Goal: Task Accomplishment & Management: Complete application form

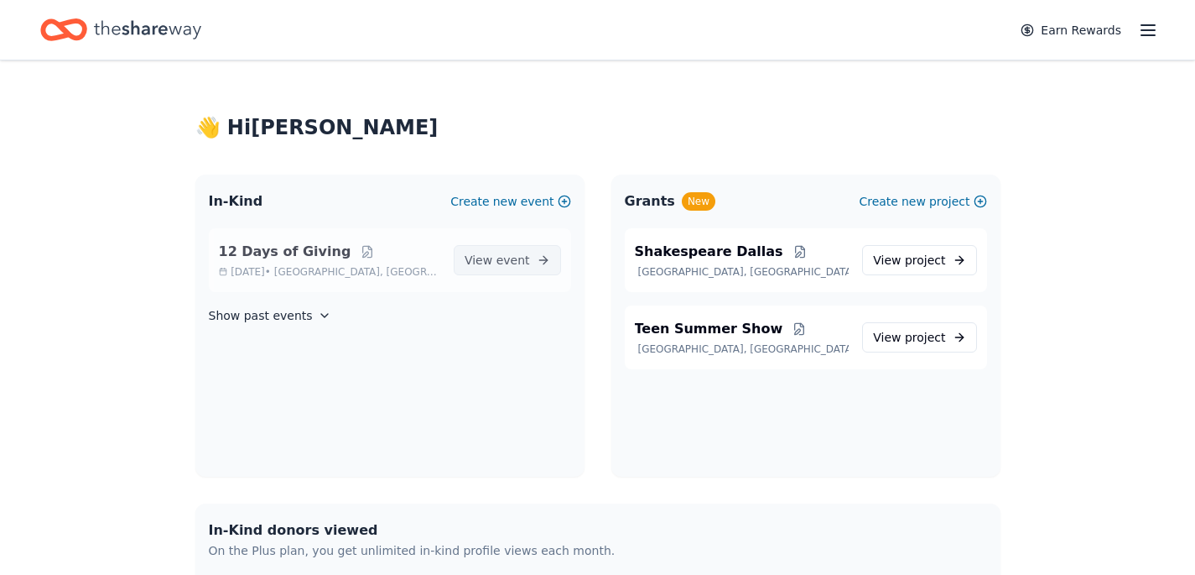
click at [519, 261] on span "event" at bounding box center [514, 259] width 34 height 13
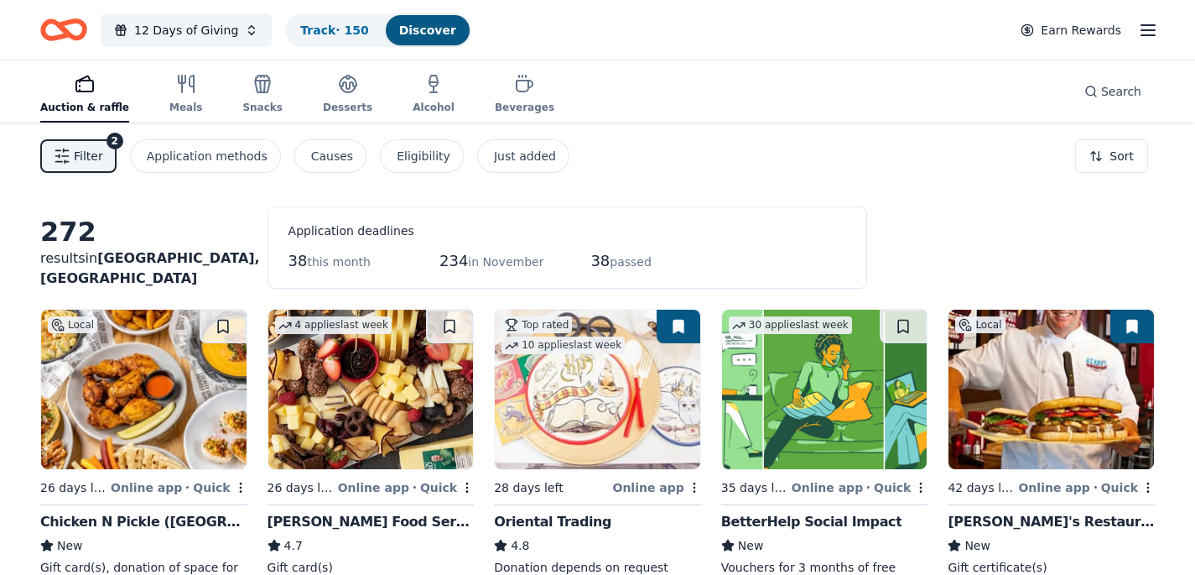
click at [1144, 29] on icon "button" at bounding box center [1148, 30] width 20 height 20
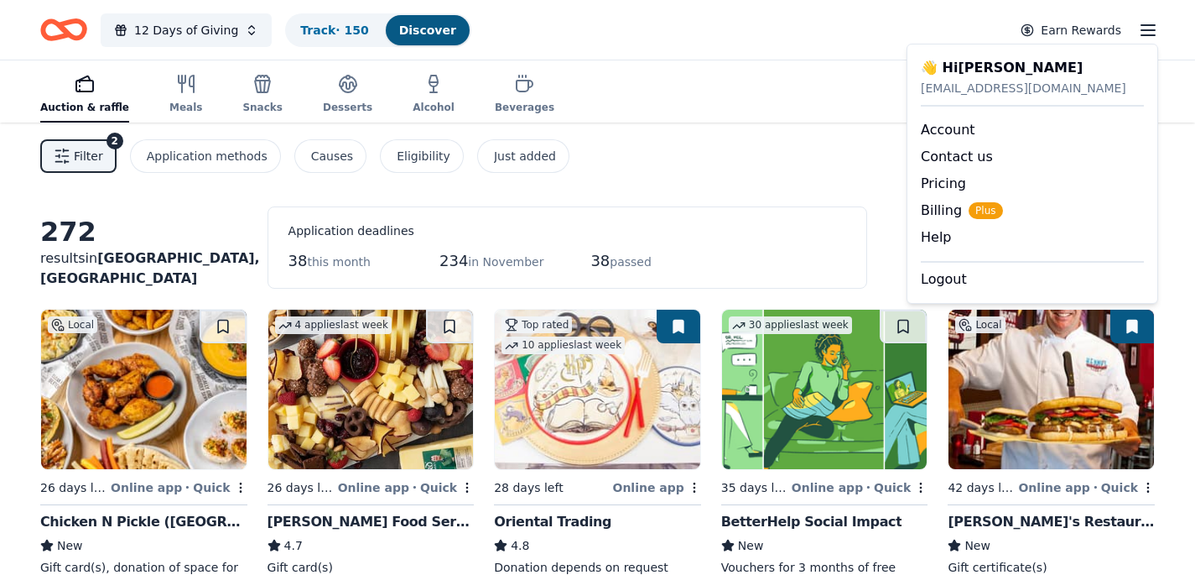
click at [731, 136] on div "Filter 2 Application methods Causes Eligibility Just added Sort" at bounding box center [597, 155] width 1195 height 67
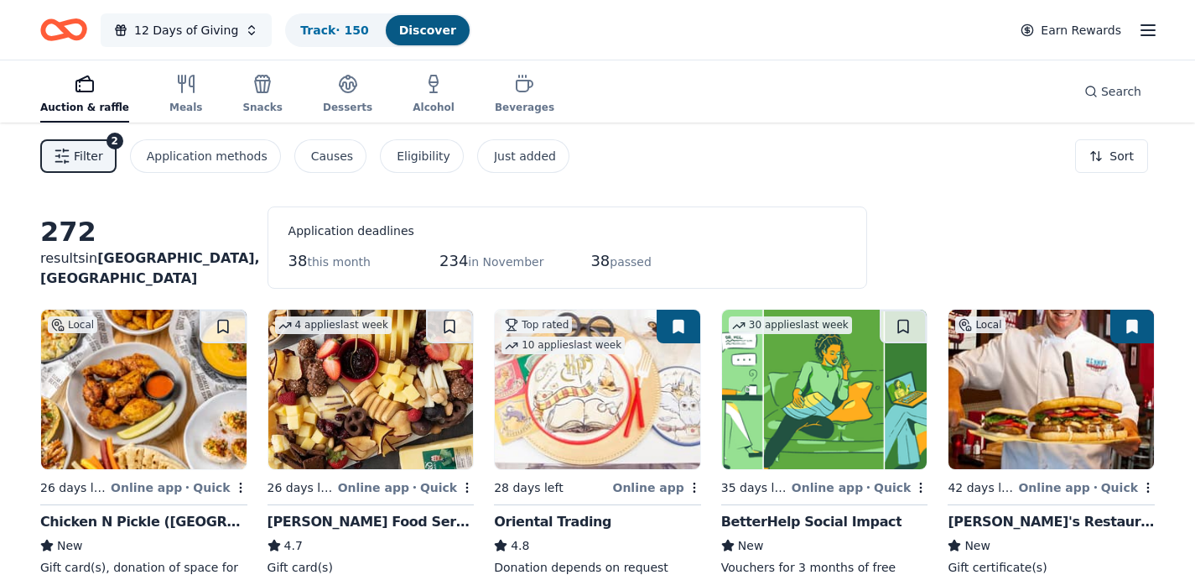
click at [245, 28] on button "12 Days of Giving" at bounding box center [186, 30] width 171 height 34
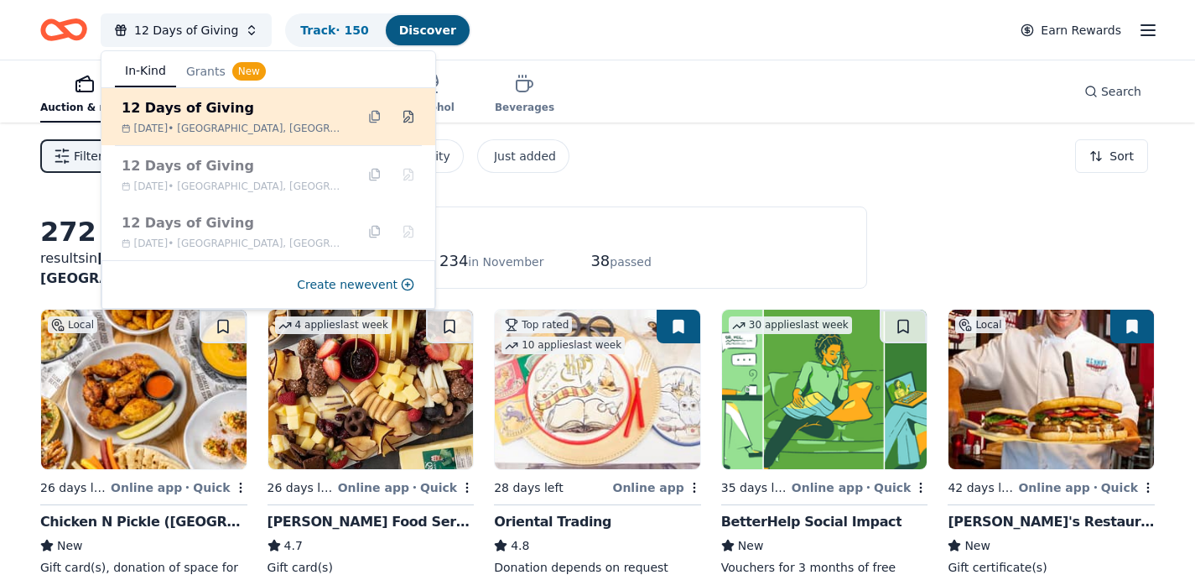
click at [410, 116] on button at bounding box center [408, 116] width 27 height 27
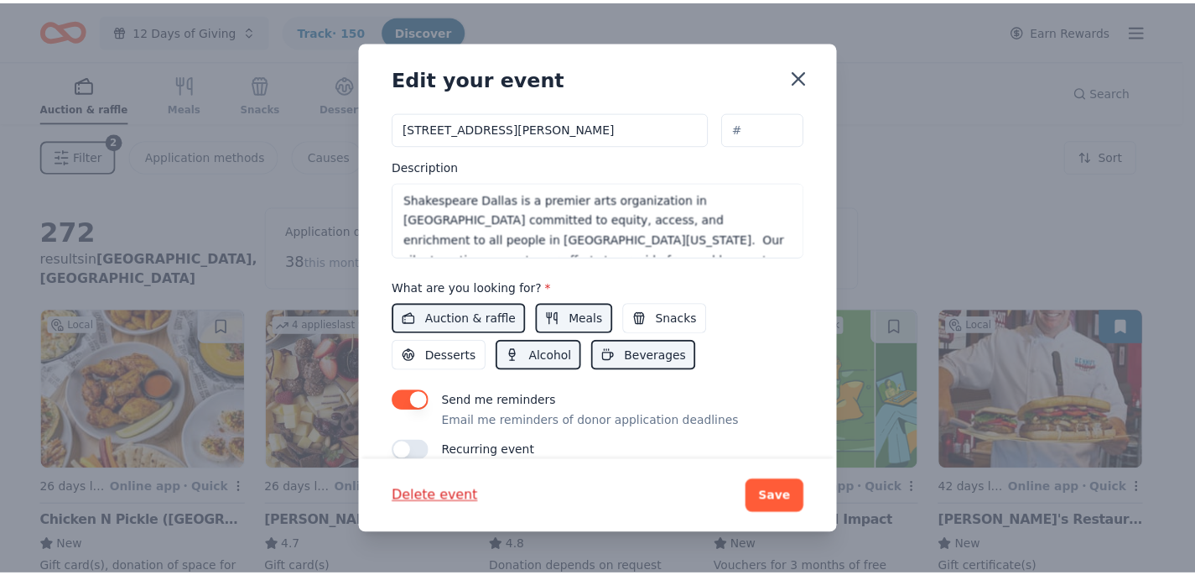
scroll to position [557, 0]
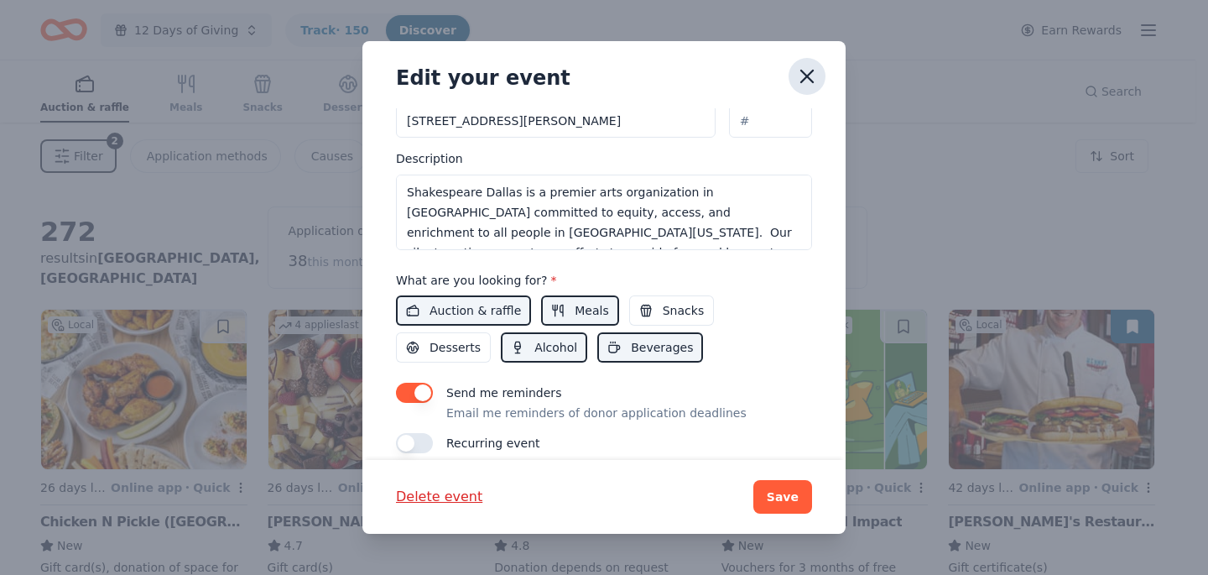
click at [809, 74] on icon "button" at bounding box center [807, 76] width 12 height 12
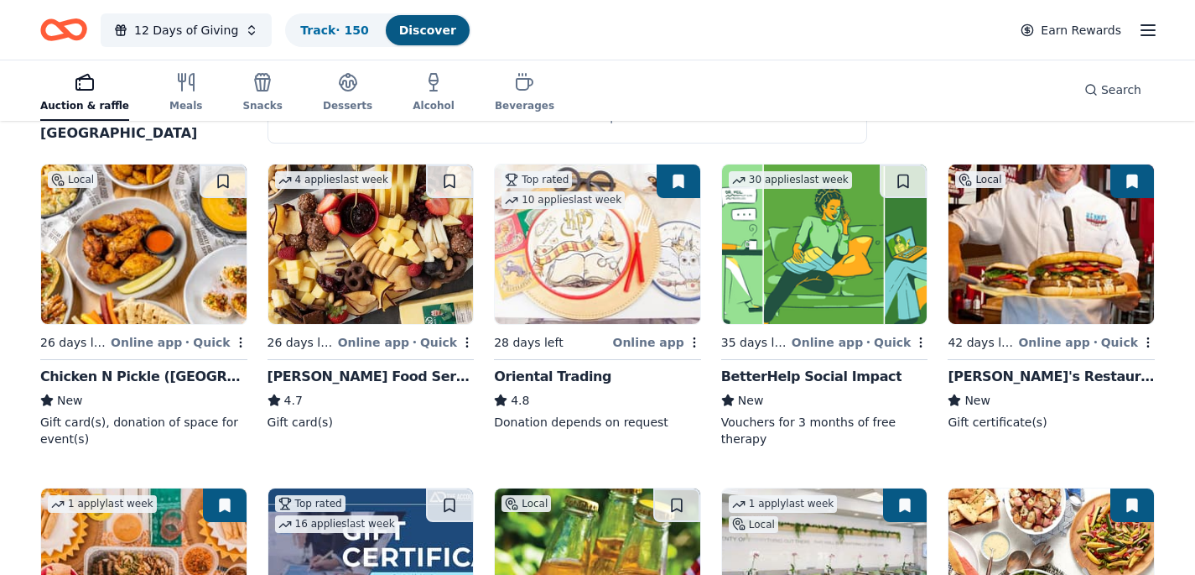
scroll to position [149, 0]
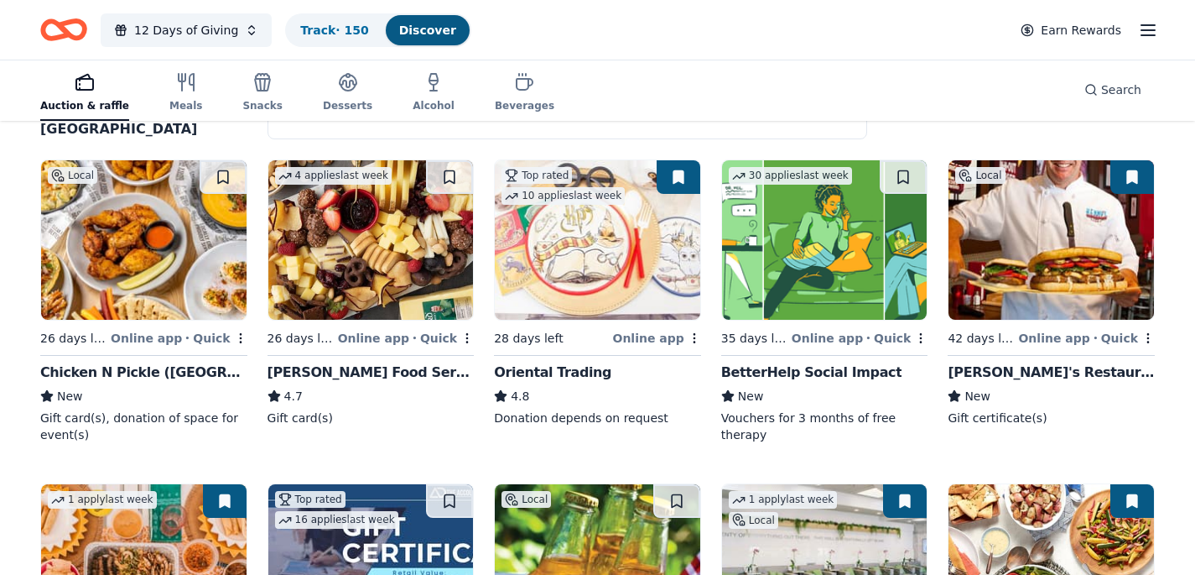
click at [602, 264] on img at bounding box center [598, 239] width 206 height 159
click at [624, 269] on img at bounding box center [598, 239] width 206 height 159
click at [101, 251] on img at bounding box center [144, 239] width 206 height 159
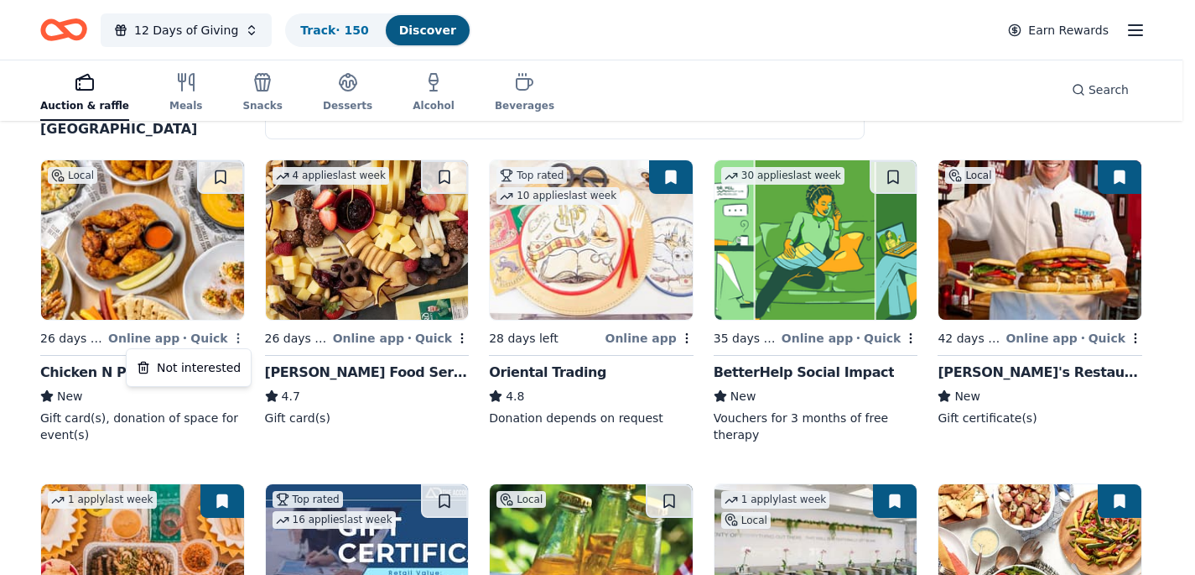
click at [242, 336] on html "12 Days of Giving Track · 150 Discover Earn Rewards Auction & raffle Meals Snac…" at bounding box center [597, 138] width 1195 height 575
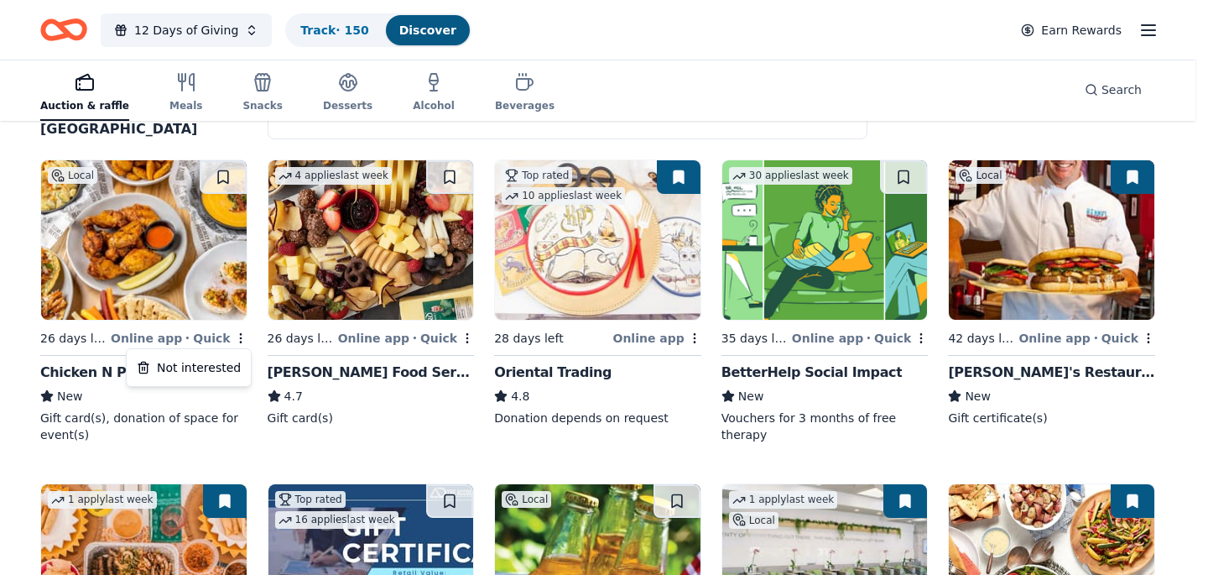
click at [109, 356] on html "12 Days of Giving Track · 150 Discover Earn Rewards Auction & raffle Meals Snac…" at bounding box center [604, 138] width 1208 height 575
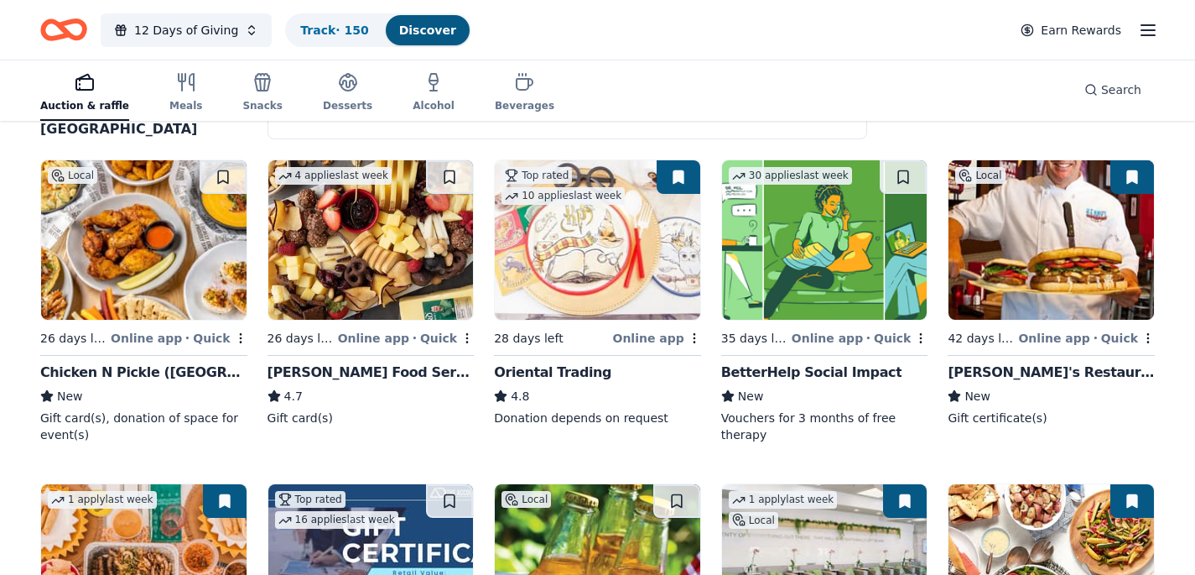
click at [148, 279] on img at bounding box center [144, 239] width 206 height 159
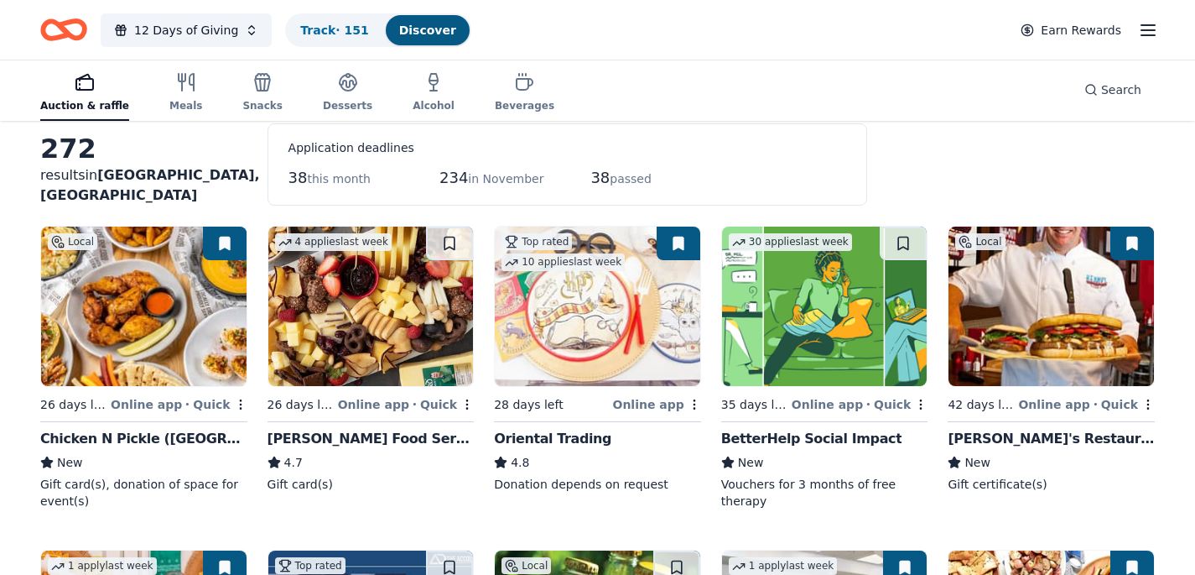
scroll to position [0, 0]
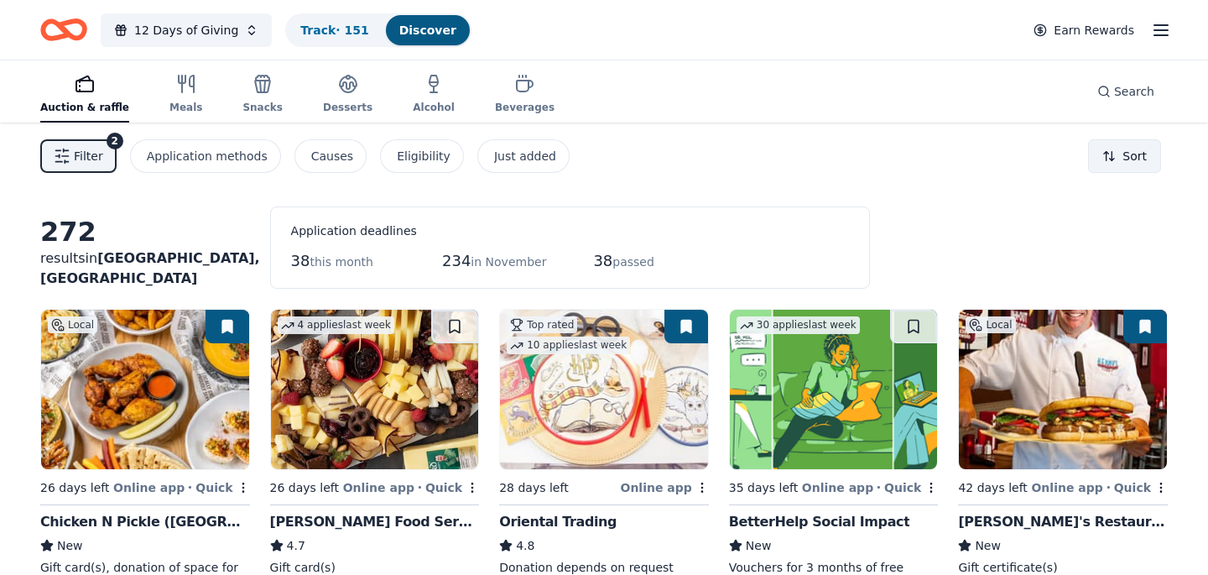
click at [1096, 154] on html "12 Days of Giving Track · 151 Discover Earn Rewards Auction & raffle Meals Snac…" at bounding box center [604, 287] width 1208 height 575
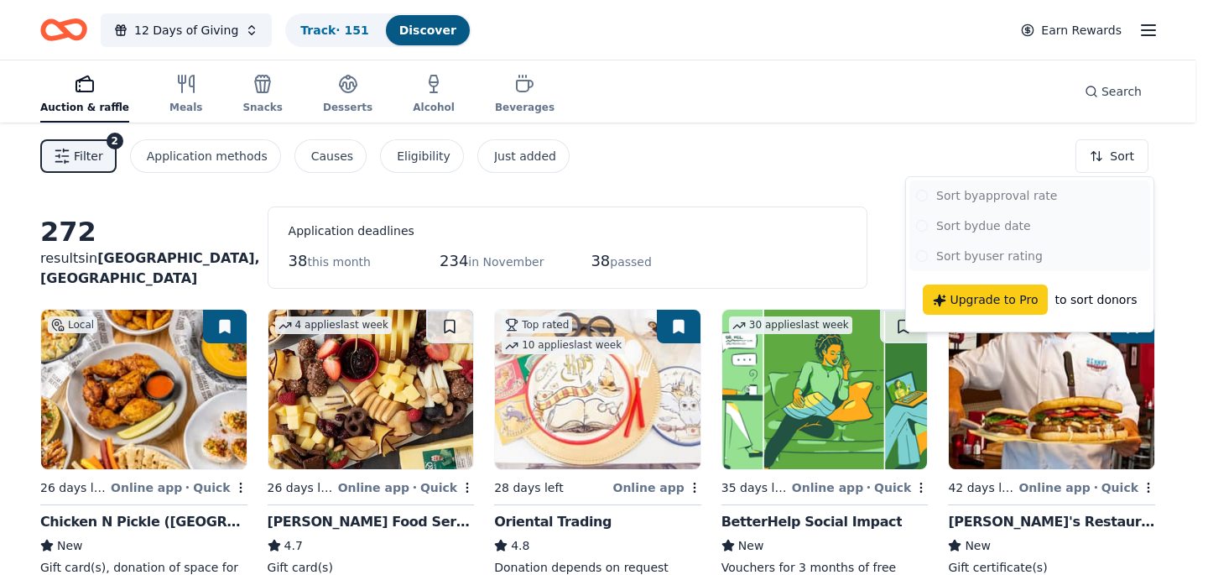
click at [882, 169] on html "12 Days of Giving Track · 151 Discover Earn Rewards Auction & raffle Meals Snac…" at bounding box center [604, 287] width 1208 height 575
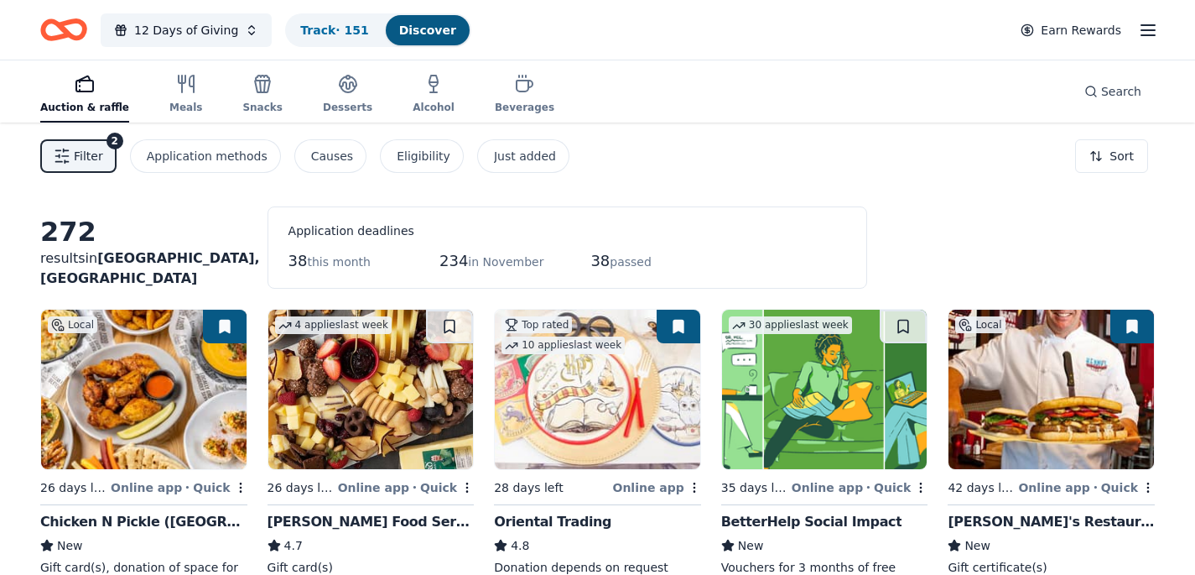
click at [70, 159] on button "Filter 2" at bounding box center [78, 156] width 76 height 34
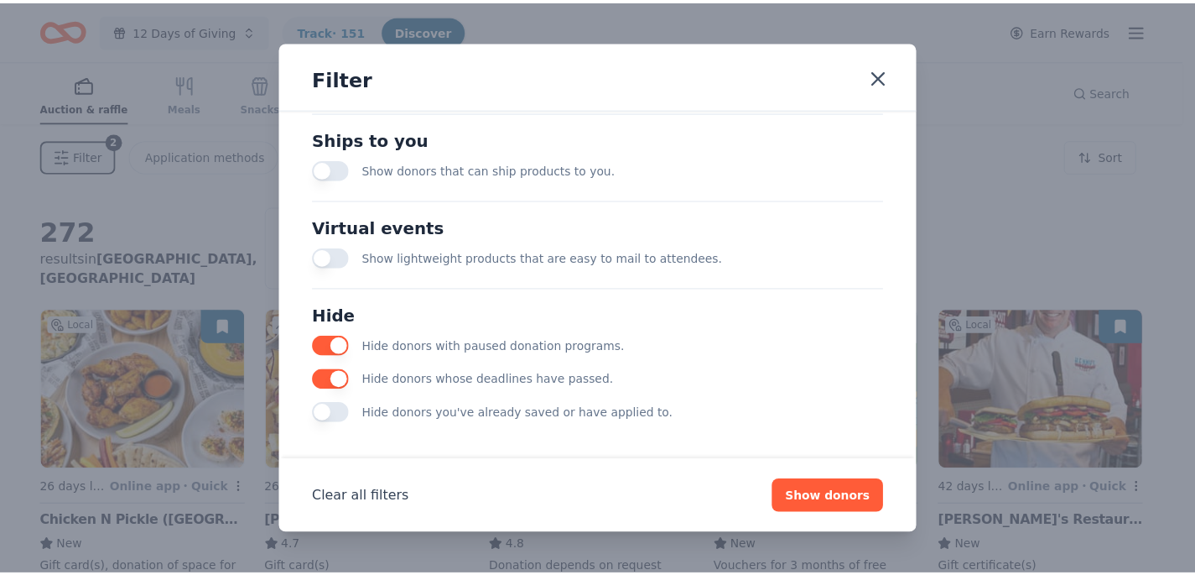
scroll to position [748, 0]
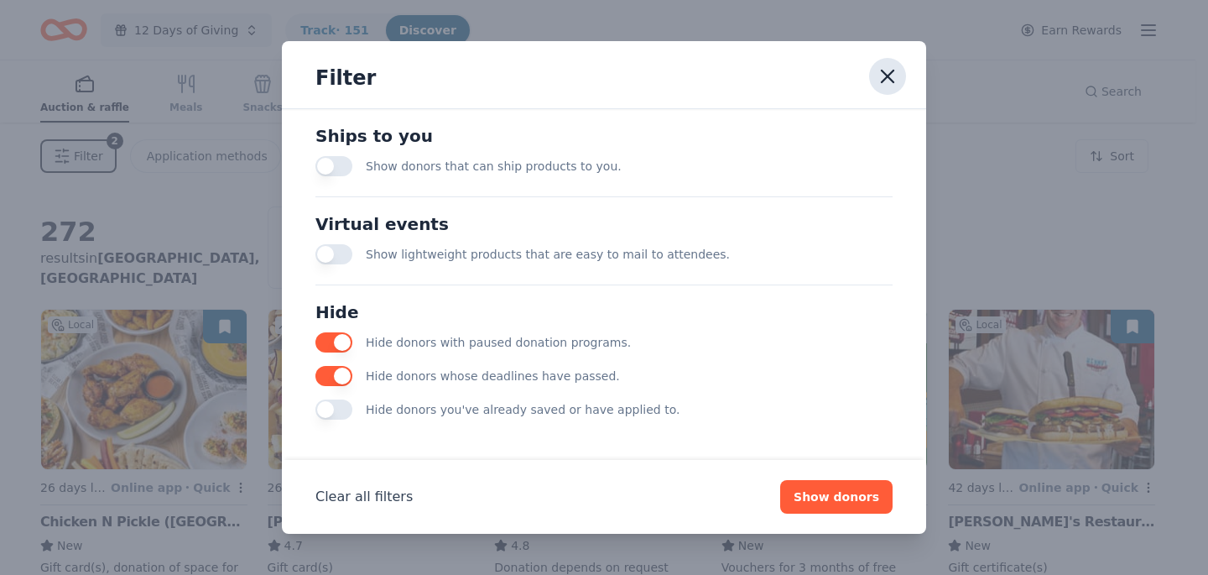
click at [884, 75] on icon "button" at bounding box center [887, 76] width 23 height 23
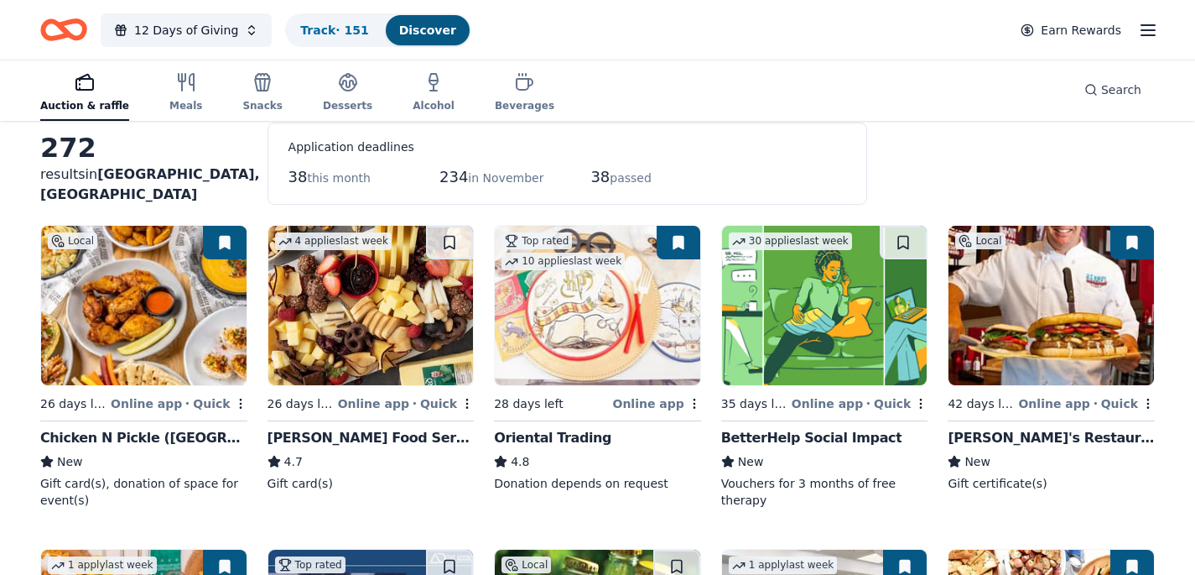
scroll to position [100, 0]
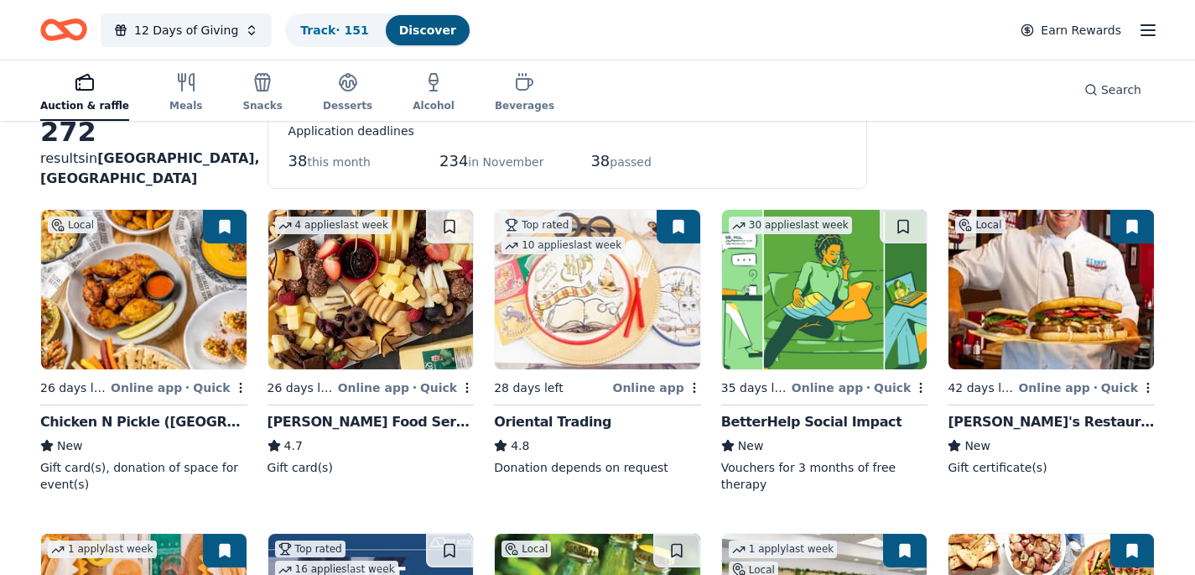
click at [1068, 319] on img at bounding box center [1052, 289] width 206 height 159
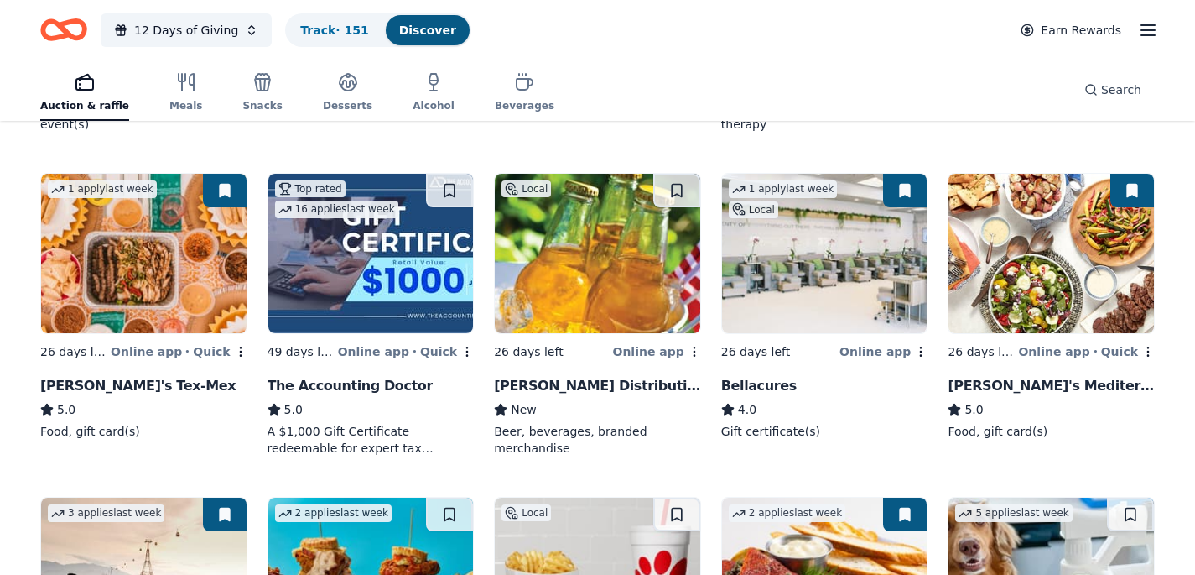
scroll to position [473, 0]
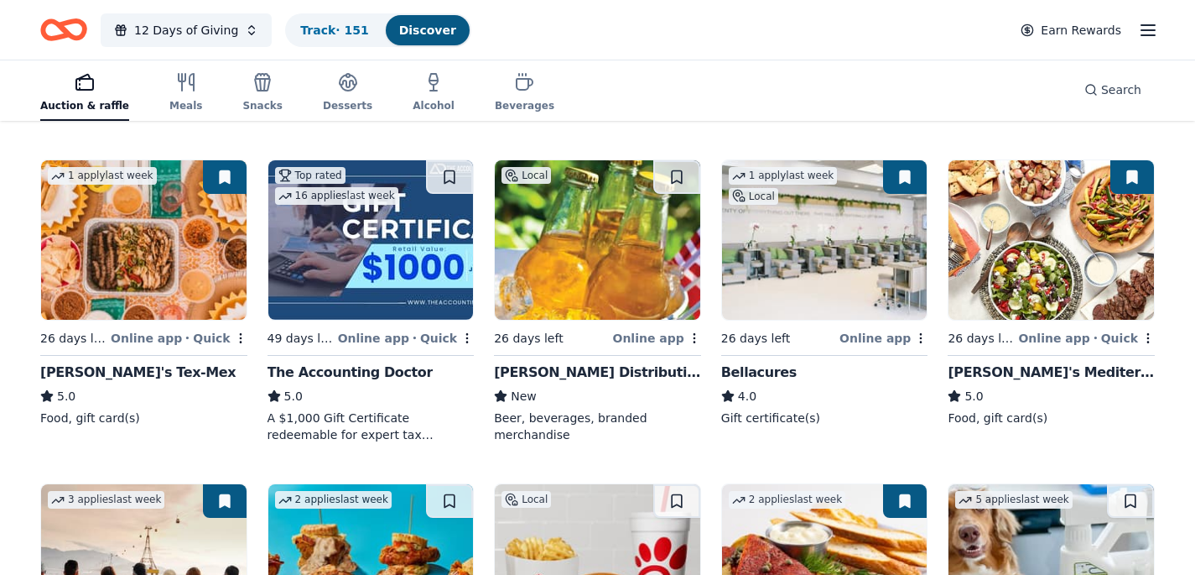
click at [180, 278] on img at bounding box center [144, 239] width 206 height 159
click at [386, 258] on img at bounding box center [371, 239] width 206 height 159
click at [815, 238] on img at bounding box center [825, 239] width 206 height 159
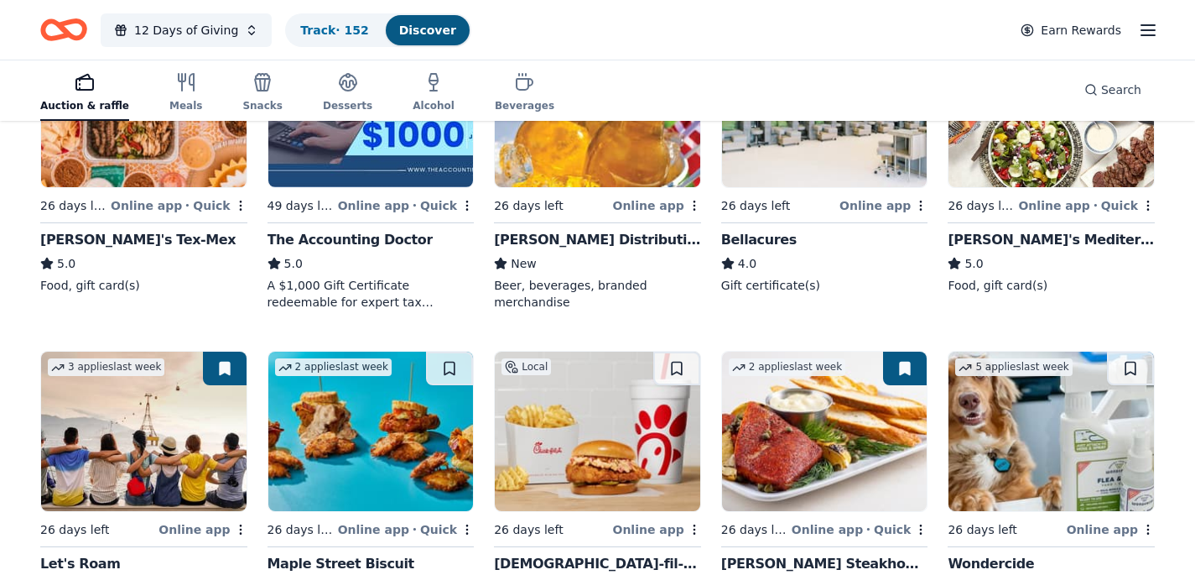
scroll to position [786, 0]
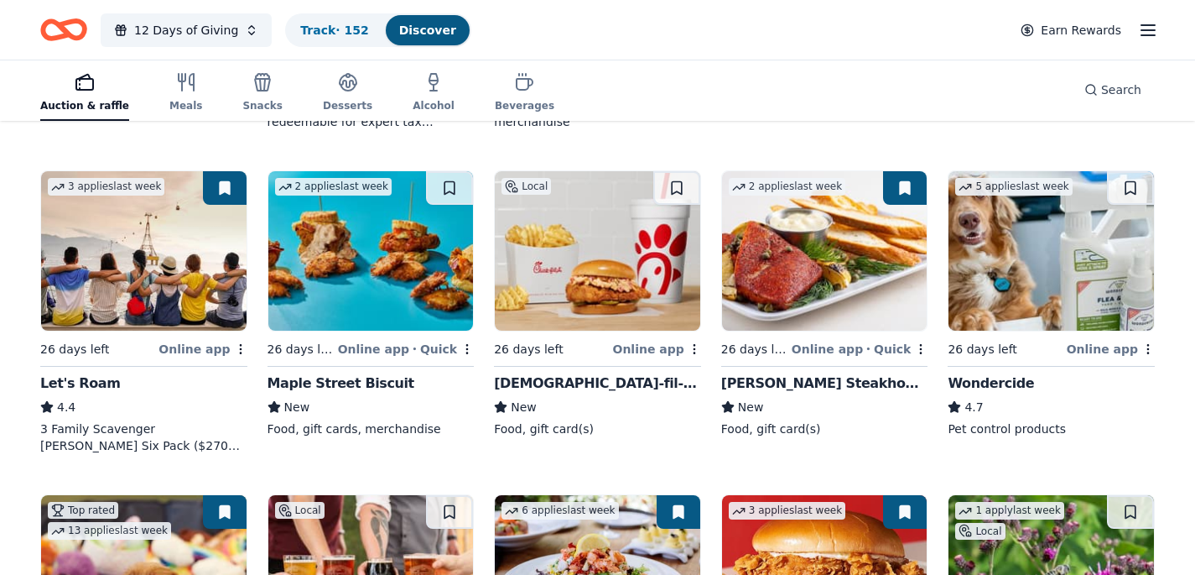
click at [185, 242] on img at bounding box center [144, 250] width 206 height 159
click at [630, 282] on img at bounding box center [598, 250] width 206 height 159
click at [824, 272] on img at bounding box center [825, 250] width 206 height 159
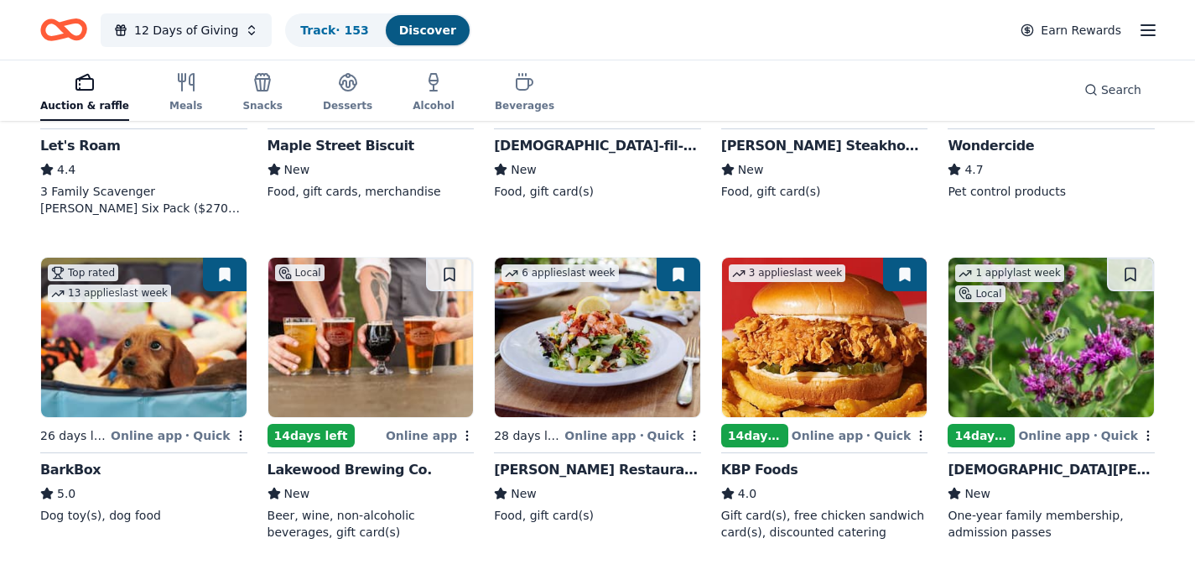
scroll to position [1049, 0]
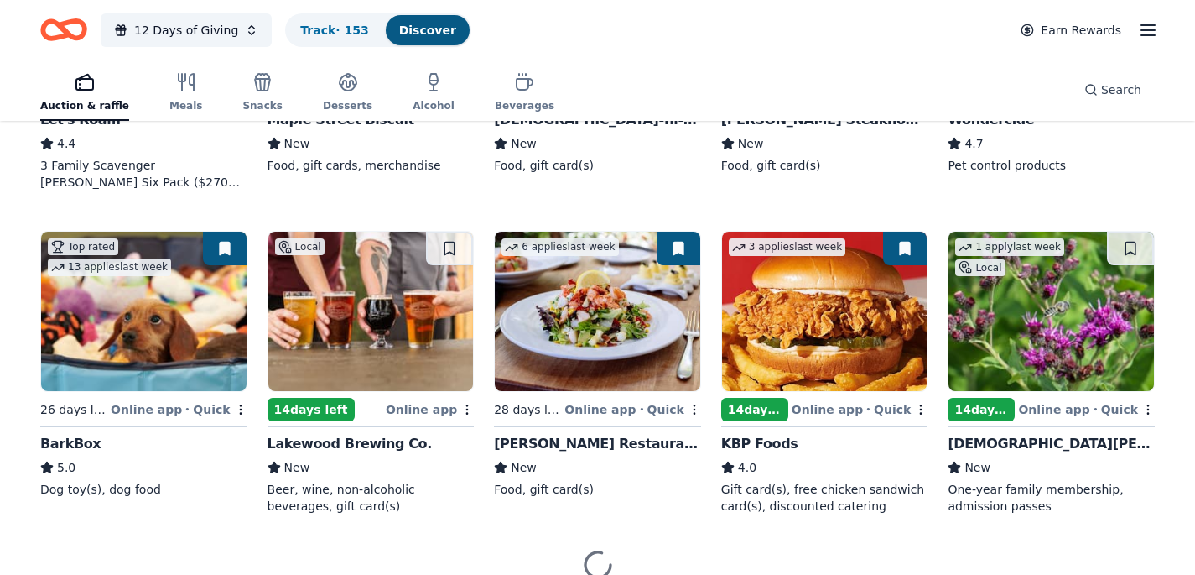
click at [162, 311] on img at bounding box center [144, 311] width 206 height 159
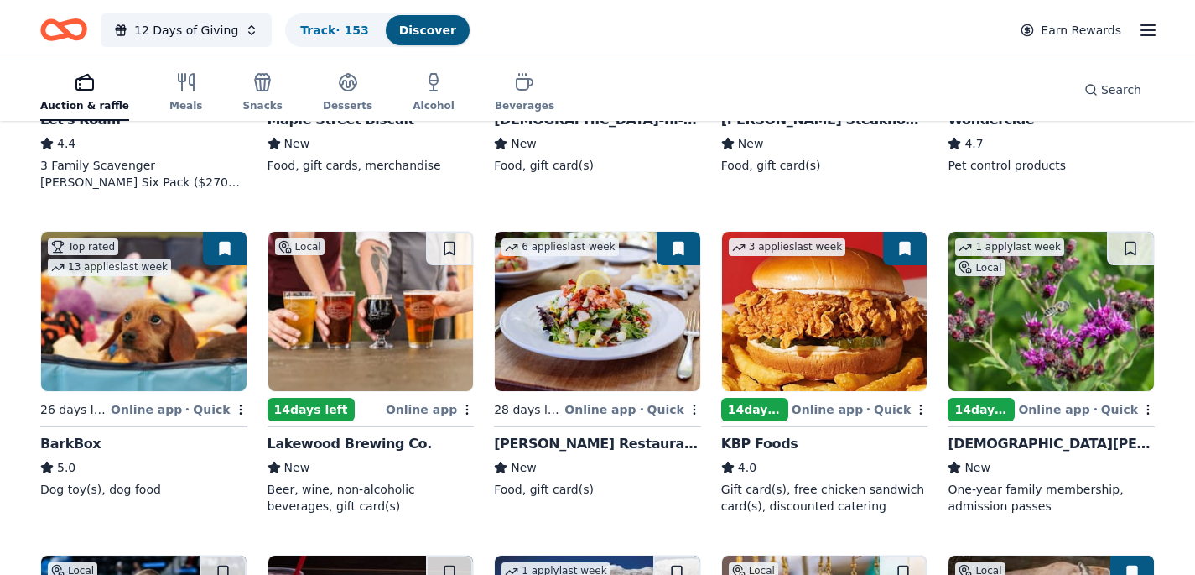
click at [375, 324] on img at bounding box center [371, 311] width 206 height 159
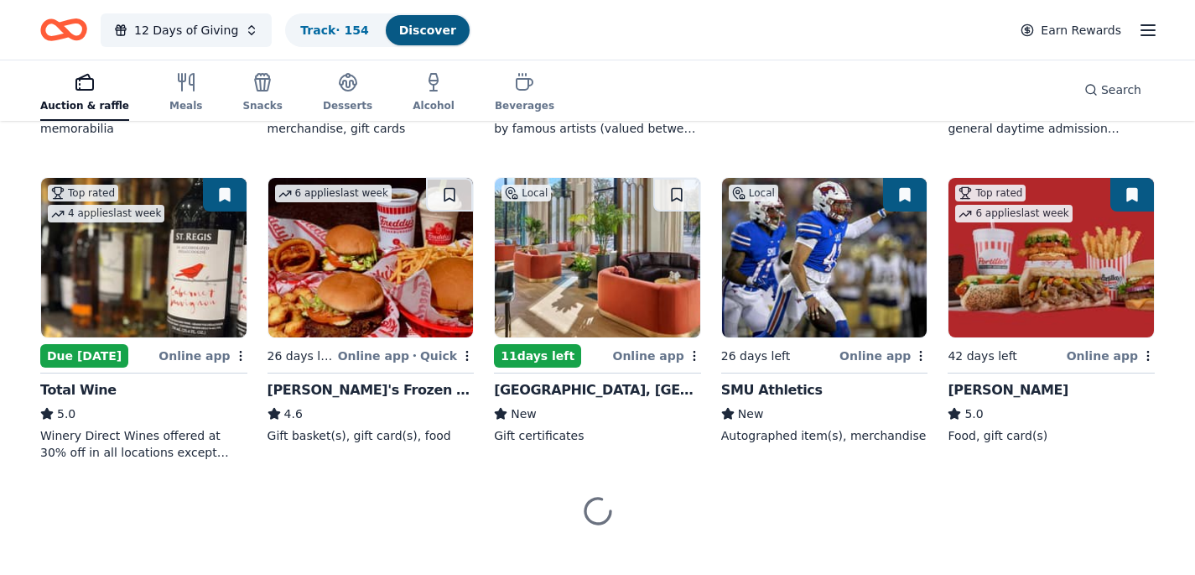
scroll to position [1758, 0]
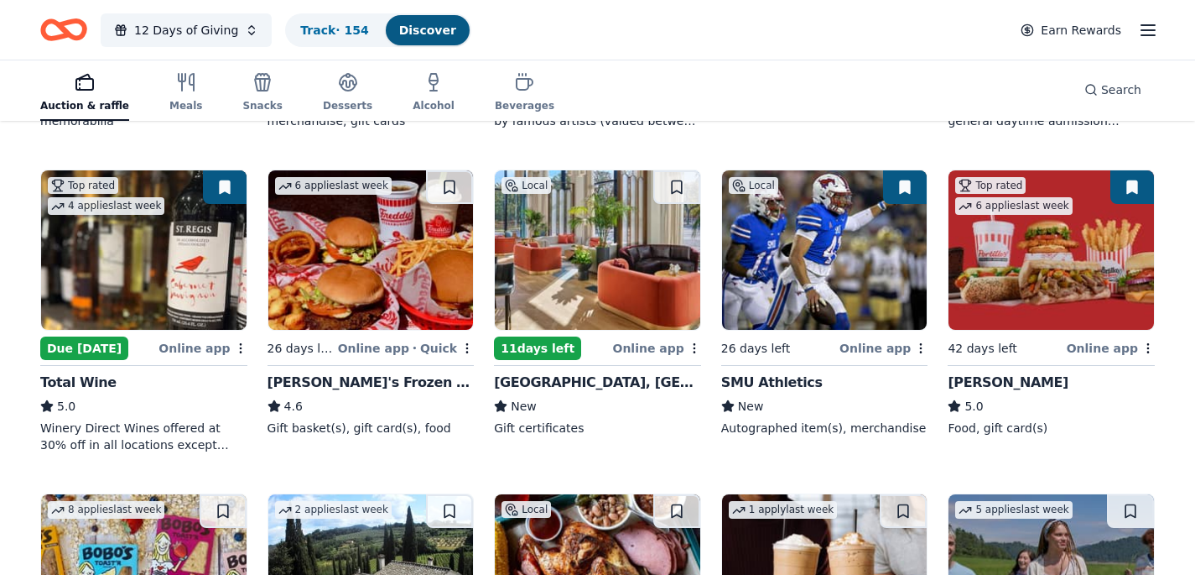
click at [97, 253] on img at bounding box center [144, 249] width 206 height 159
click at [575, 284] on img at bounding box center [598, 249] width 206 height 159
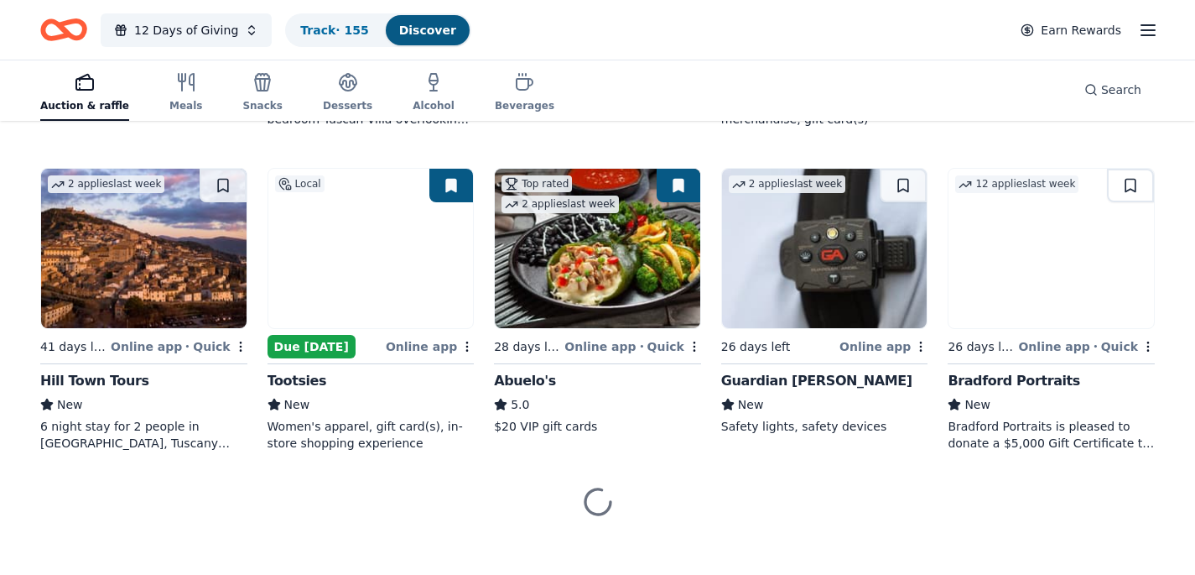
scroll to position [2409, 0]
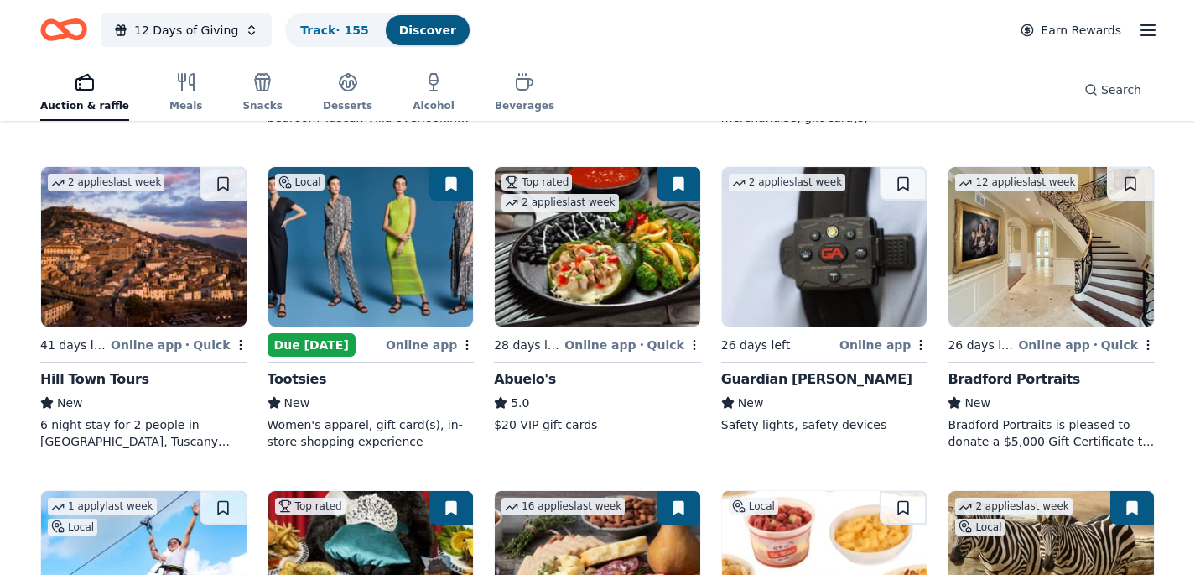
click at [341, 251] on img at bounding box center [371, 246] width 206 height 159
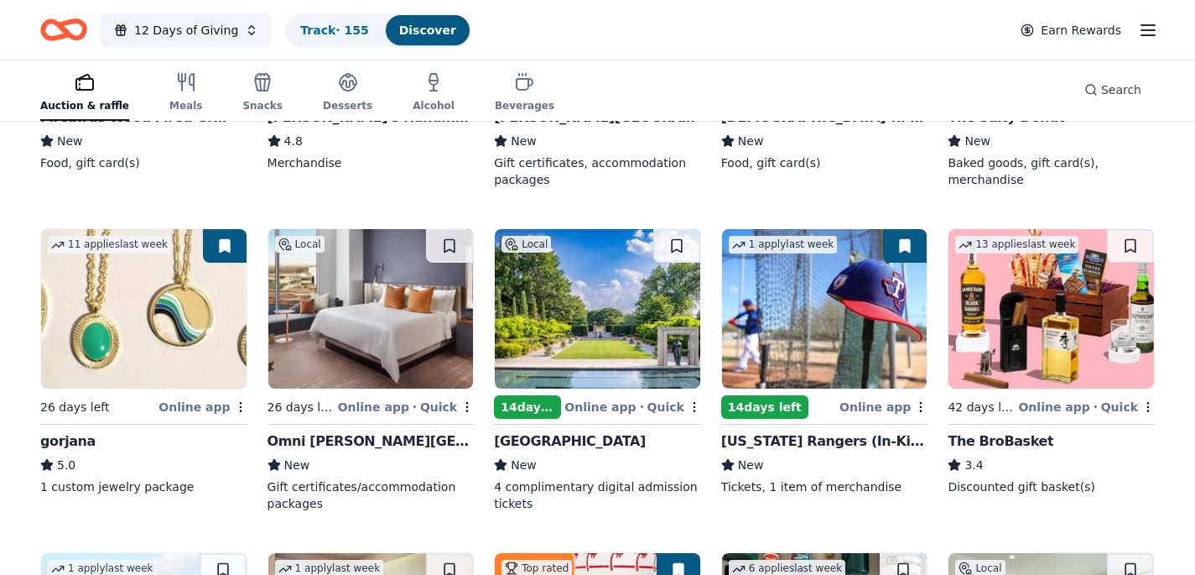
scroll to position [3319, 0]
click at [592, 332] on img at bounding box center [598, 307] width 206 height 159
click at [799, 349] on img at bounding box center [825, 307] width 206 height 159
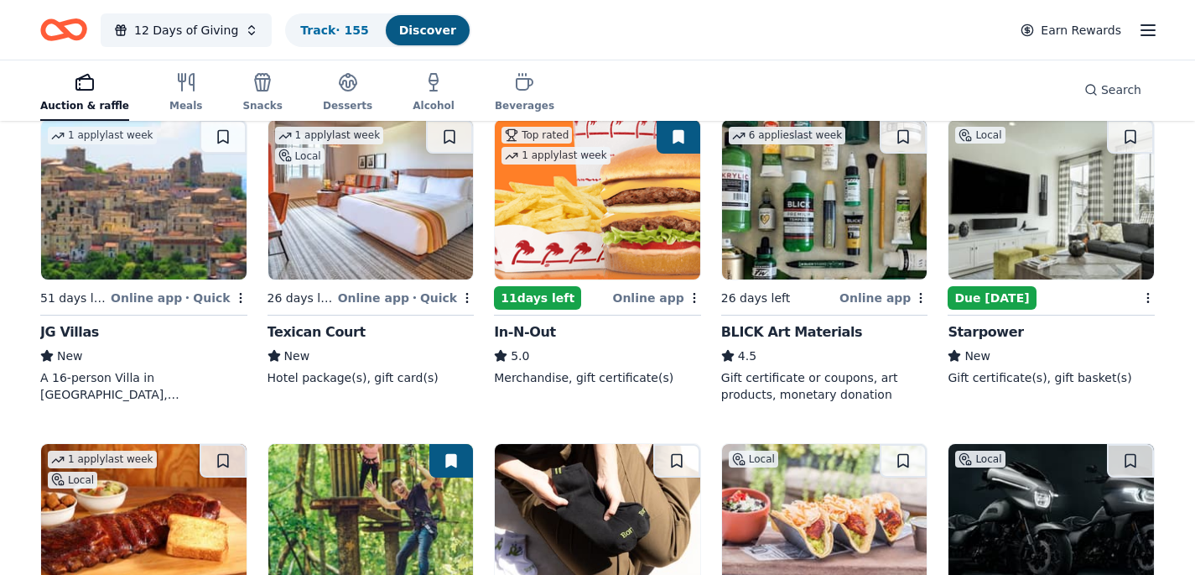
scroll to position [3755, 0]
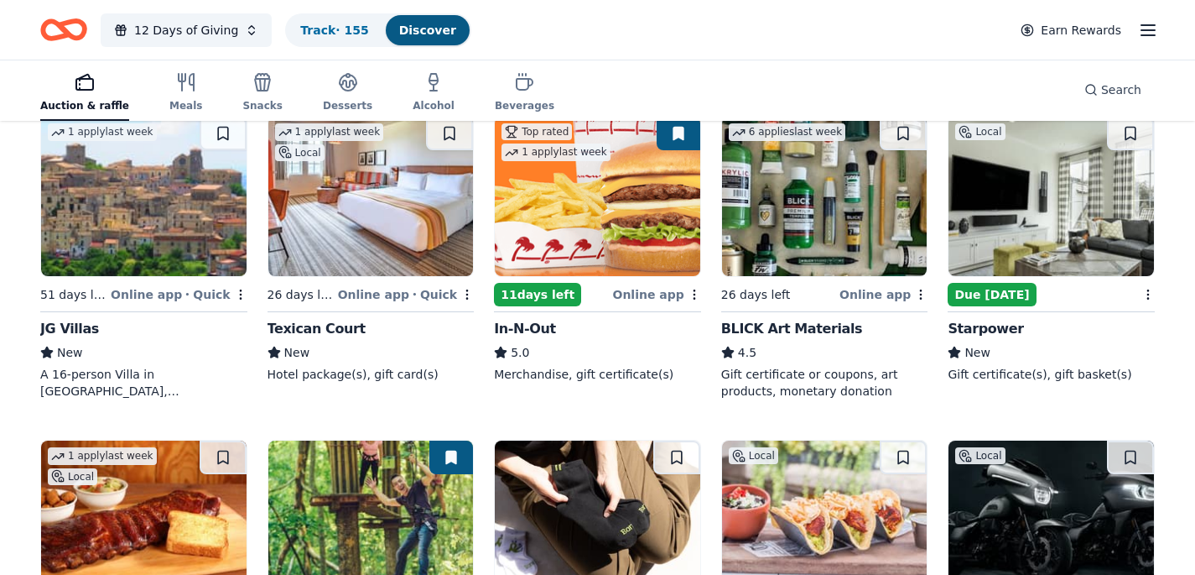
click at [1002, 238] on img at bounding box center [1052, 196] width 206 height 159
click at [605, 237] on img at bounding box center [598, 196] width 206 height 159
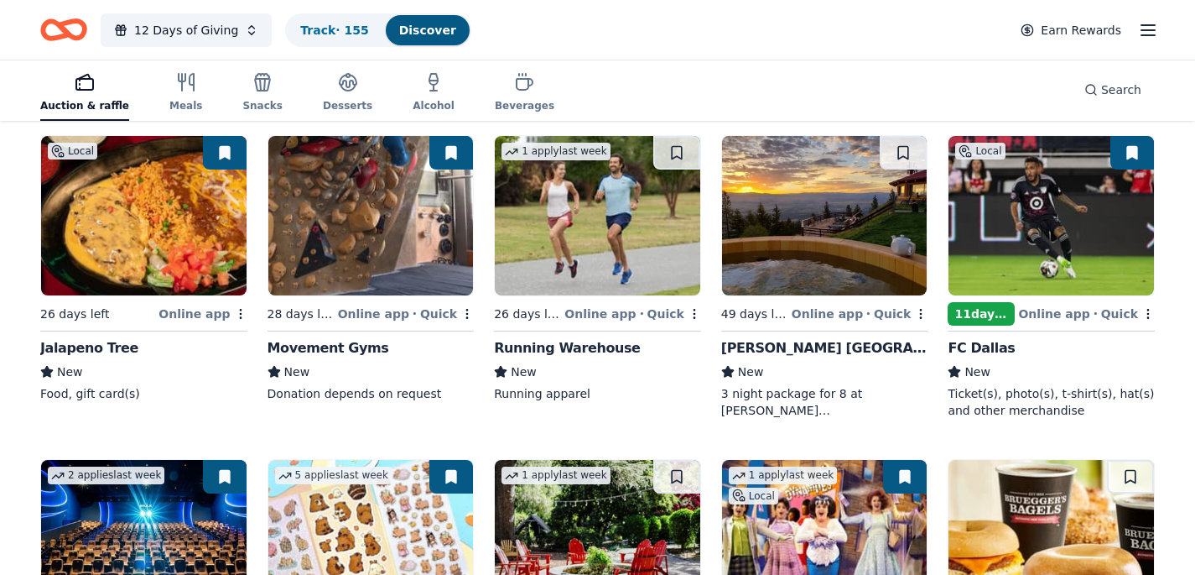
scroll to position [5348, 0]
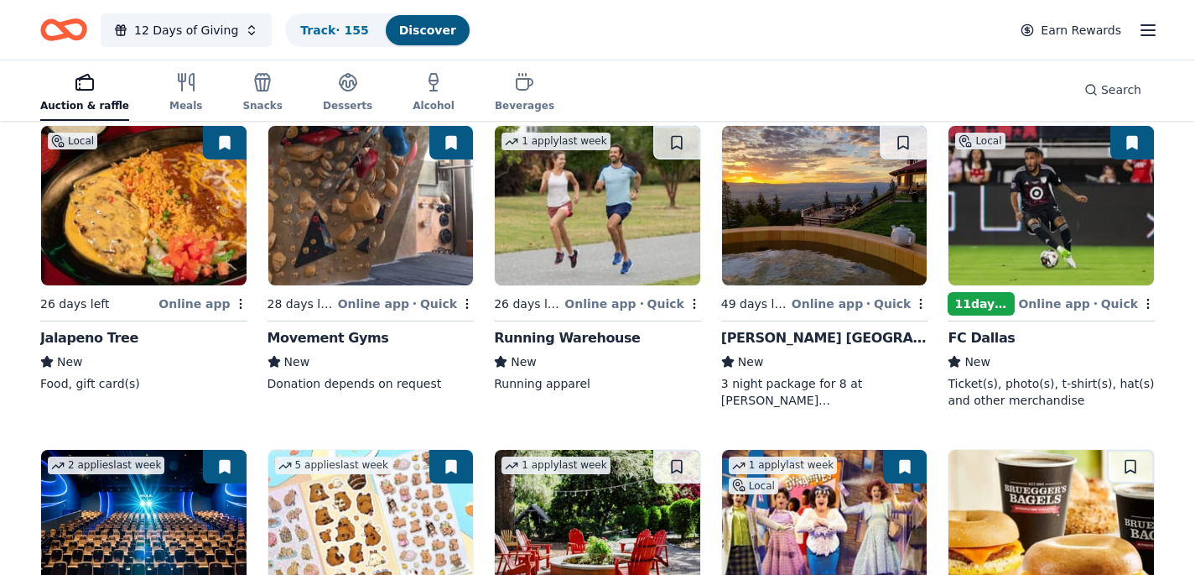
click at [1011, 242] on img at bounding box center [1052, 205] width 206 height 159
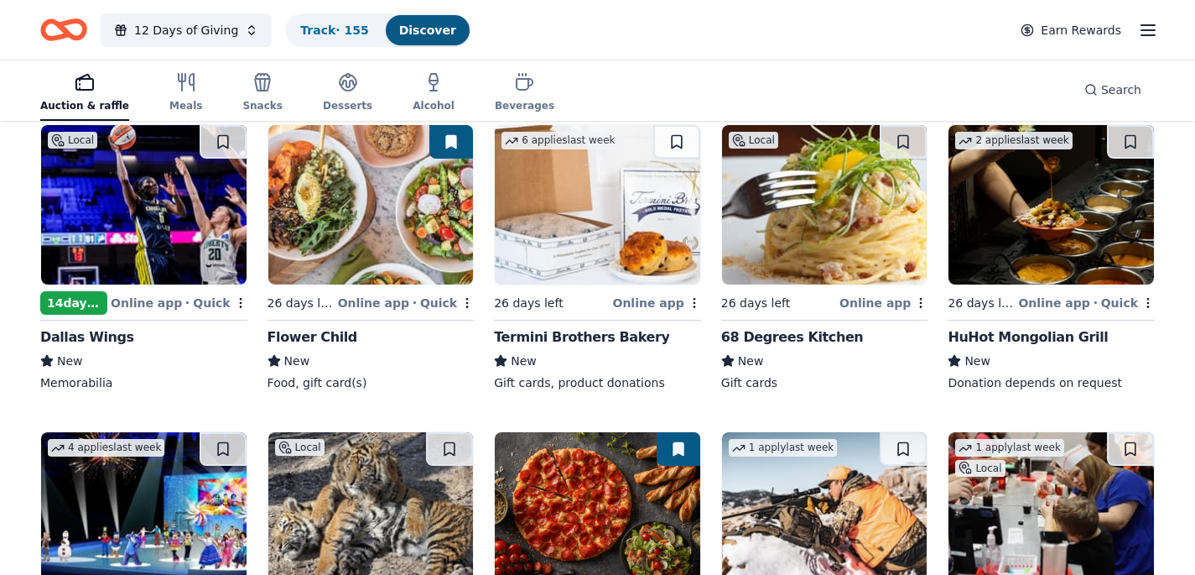
scroll to position [6643, 0]
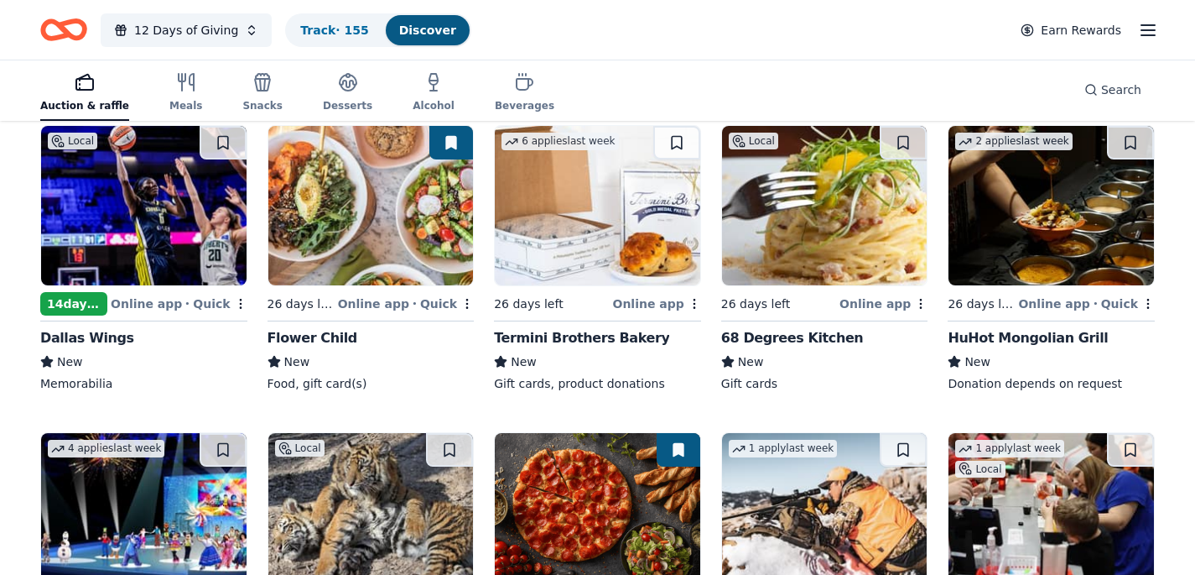
click at [128, 241] on img at bounding box center [144, 205] width 206 height 159
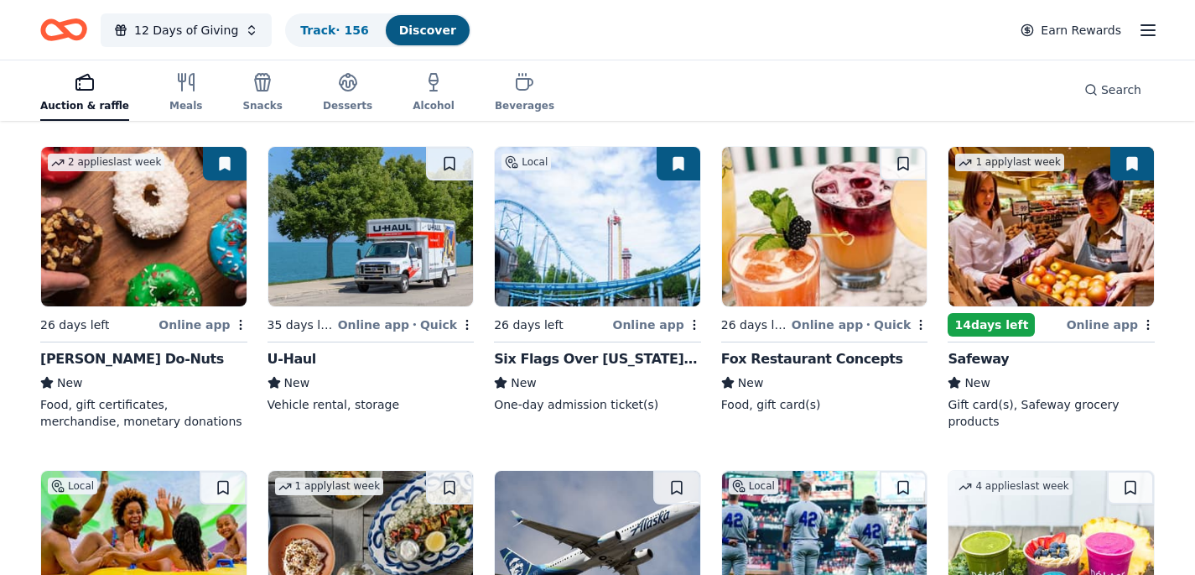
scroll to position [7242, 0]
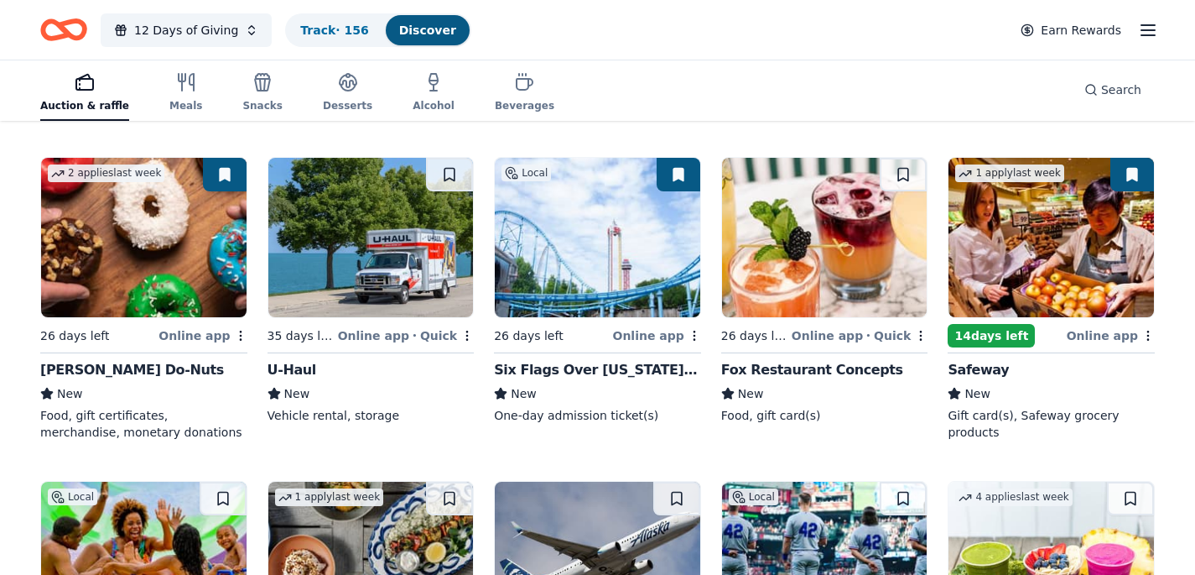
click at [998, 265] on img at bounding box center [1052, 237] width 206 height 159
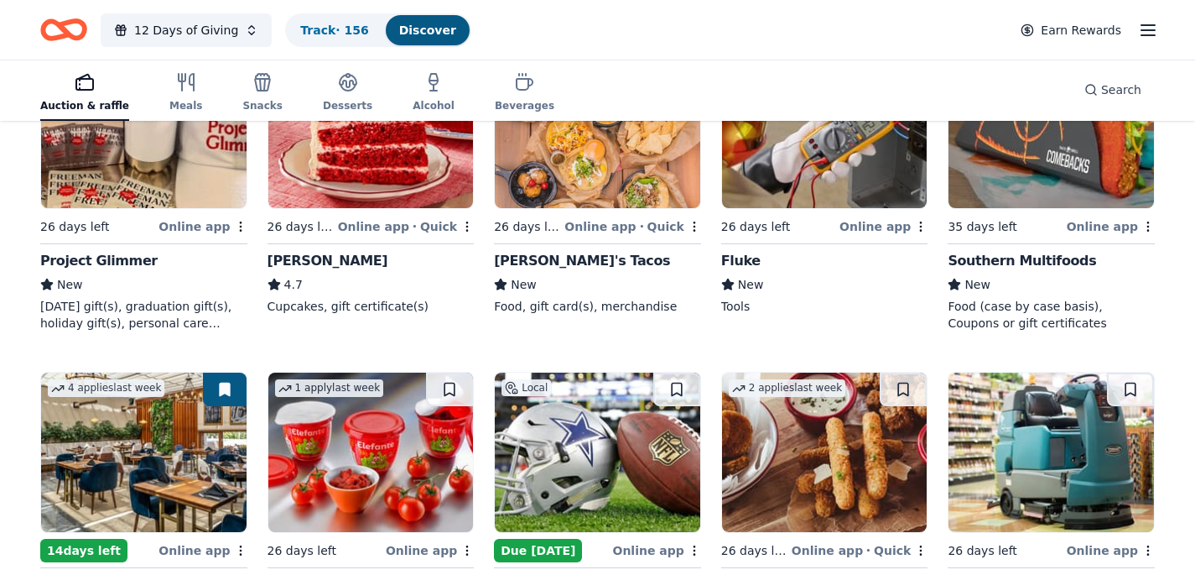
scroll to position [8196, 0]
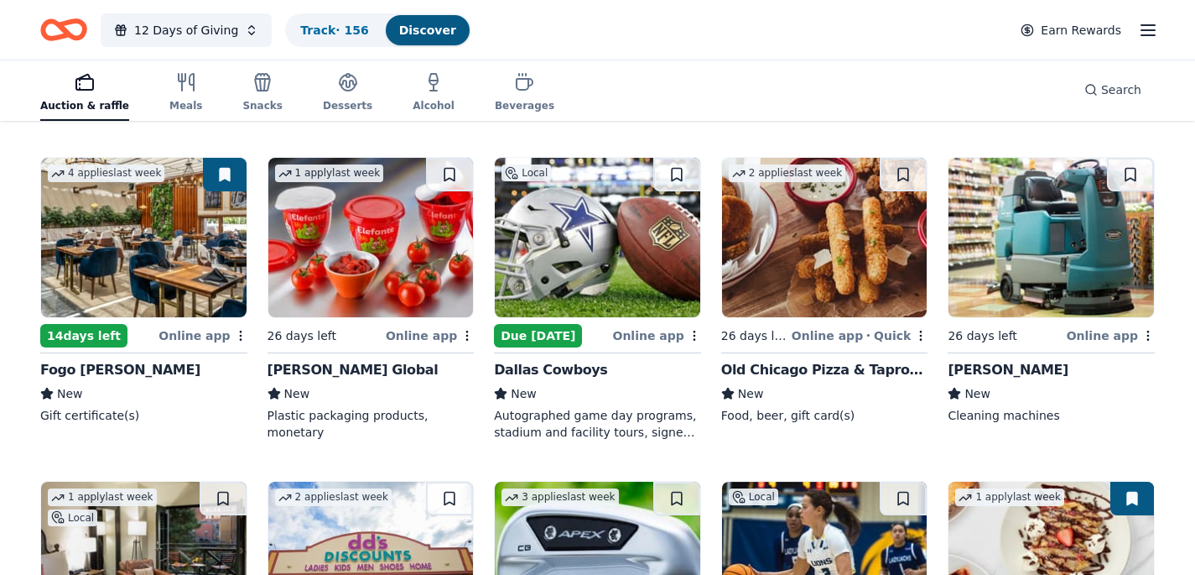
click at [612, 268] on img at bounding box center [598, 237] width 206 height 159
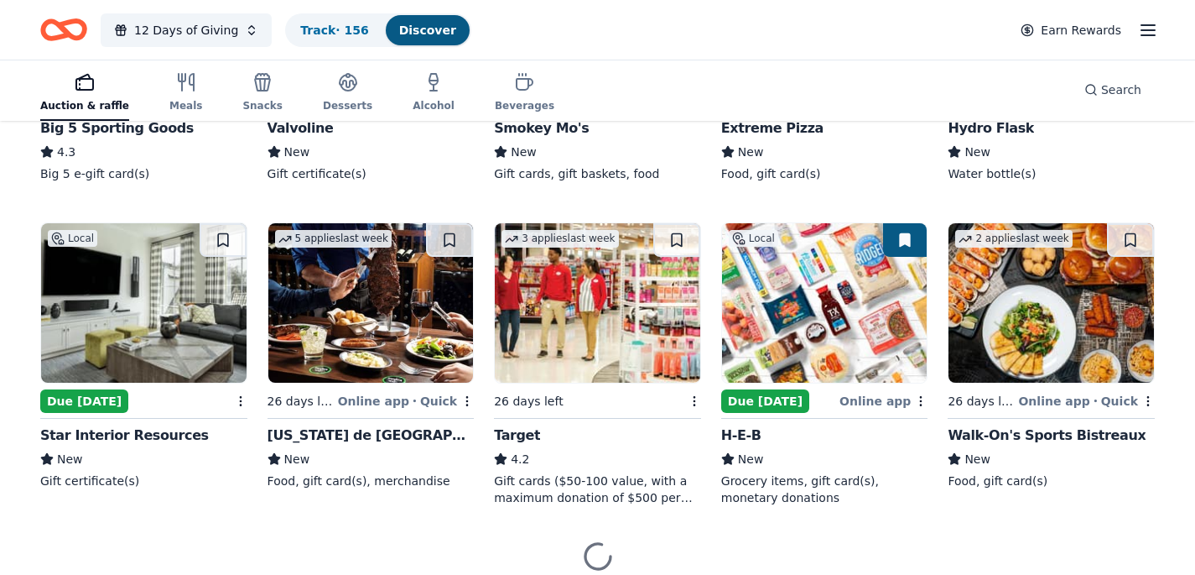
scroll to position [9458, 0]
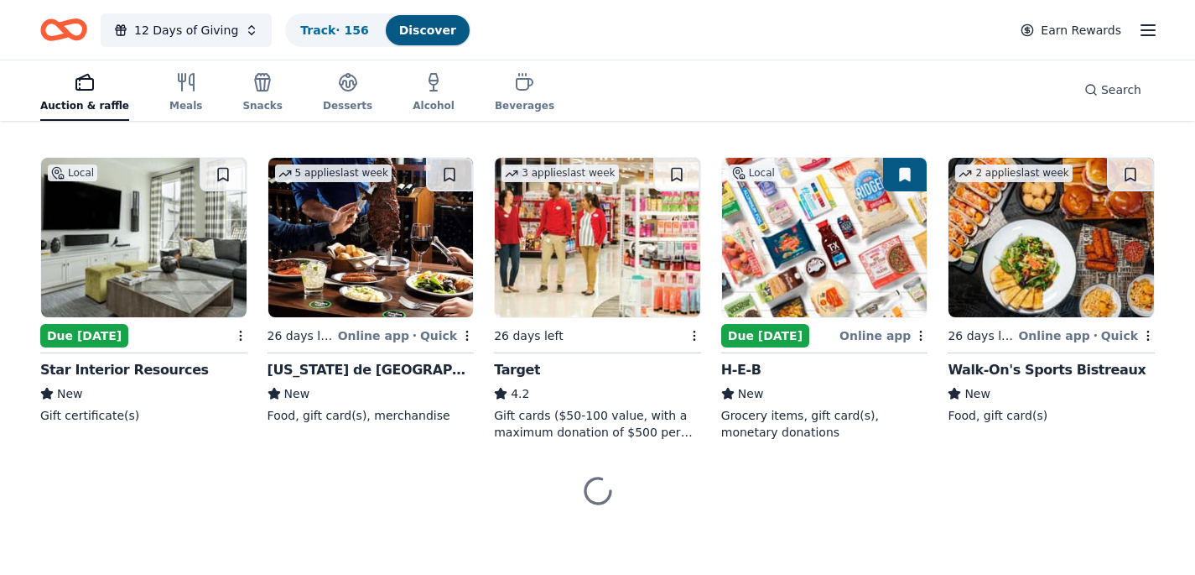
click at [840, 278] on img at bounding box center [825, 237] width 206 height 159
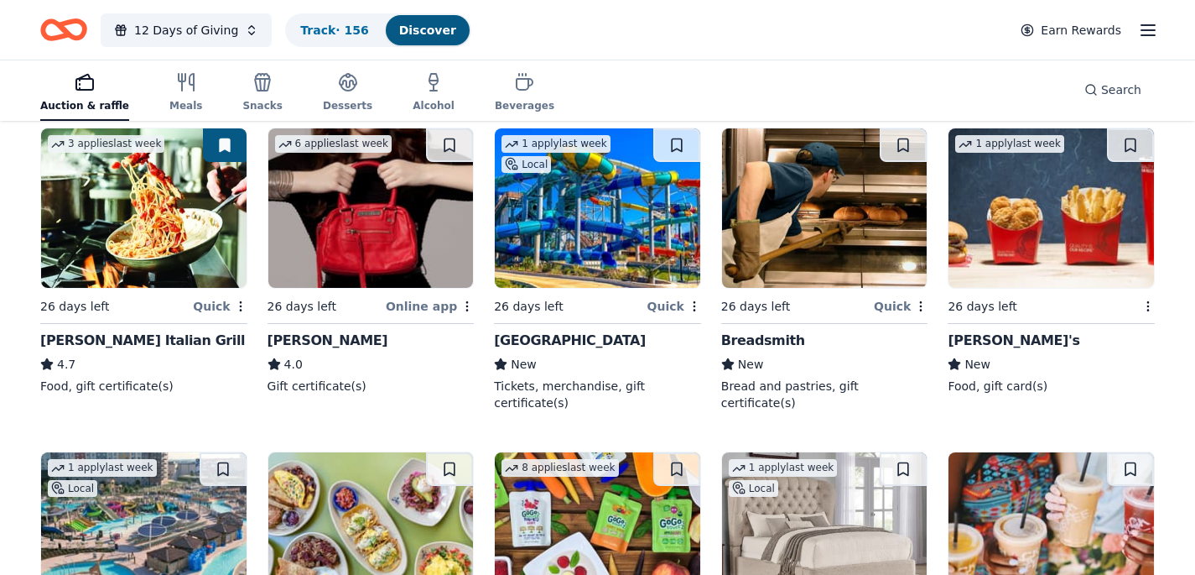
scroll to position [11094, 0]
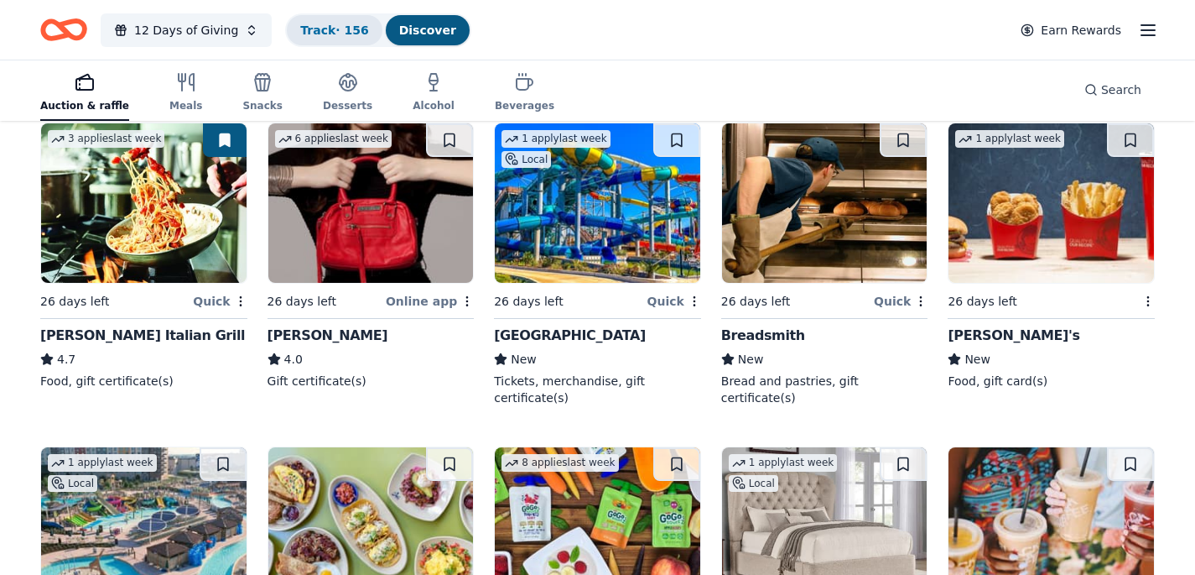
click at [333, 30] on link "Track · 156" at bounding box center [334, 29] width 68 height 13
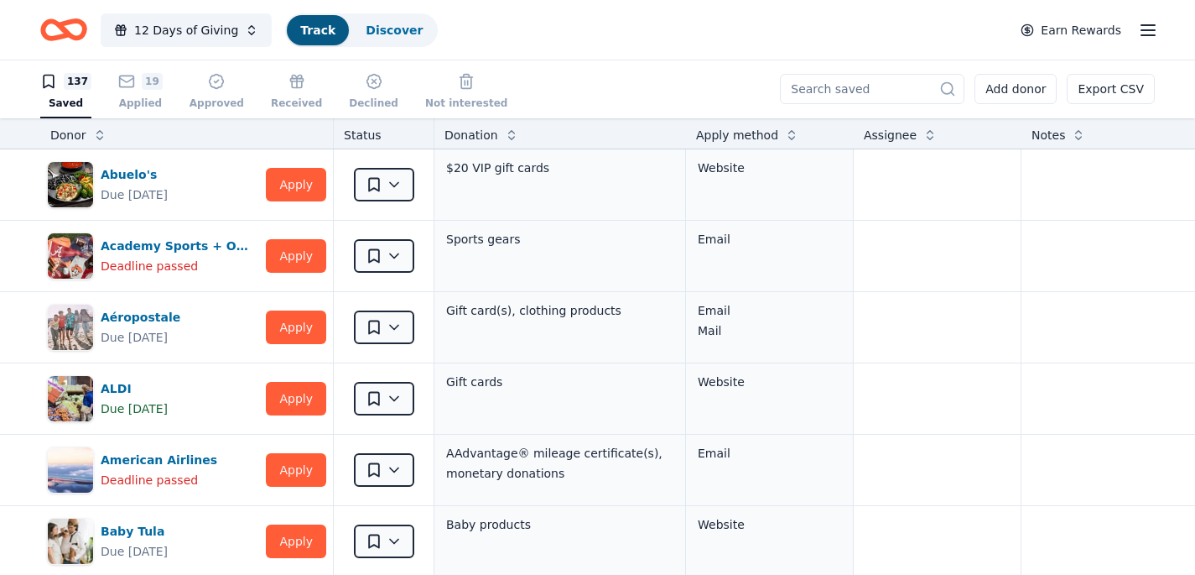
scroll to position [1, 0]
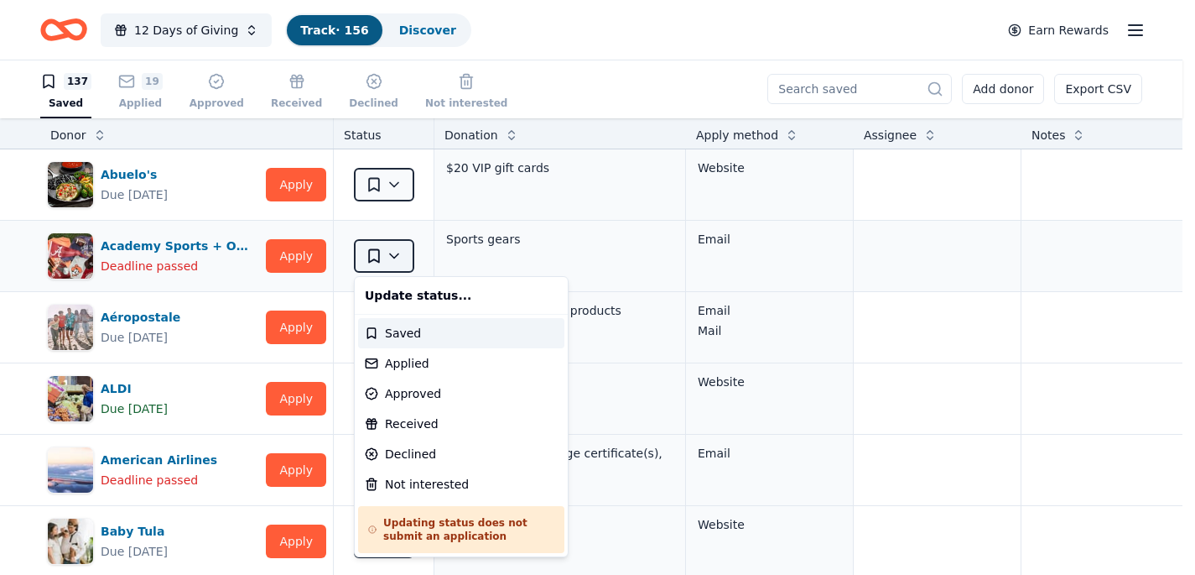
click at [389, 253] on html "12 Days of Giving Track · 156 Discover Earn Rewards 137 Saved 19 Applied Approv…" at bounding box center [597, 286] width 1195 height 575
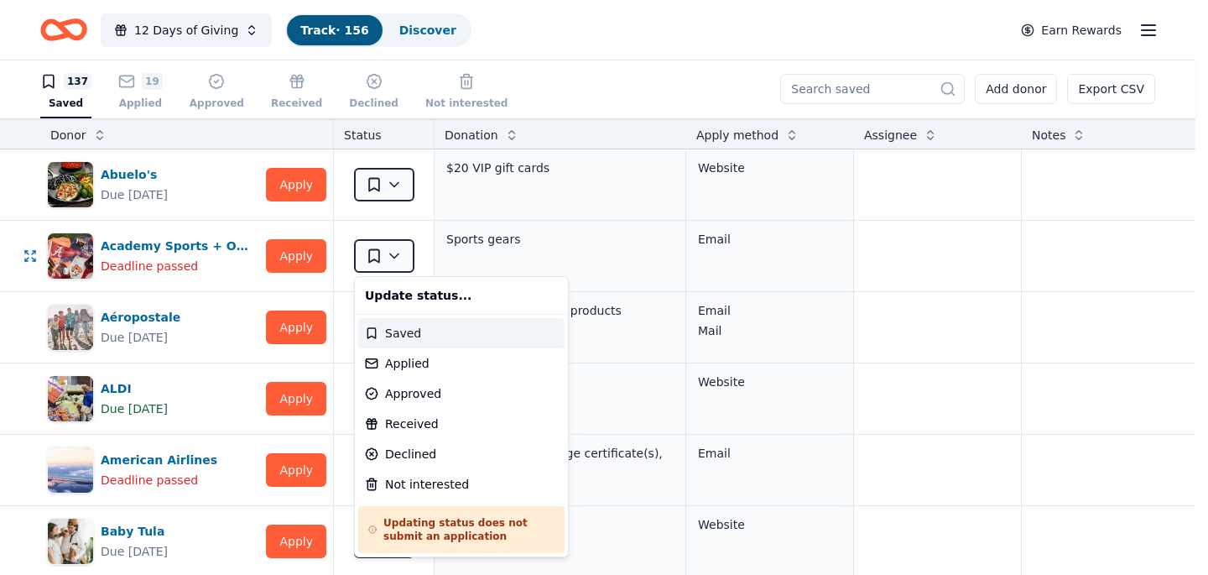
click at [383, 330] on div "Saved" at bounding box center [461, 333] width 206 height 30
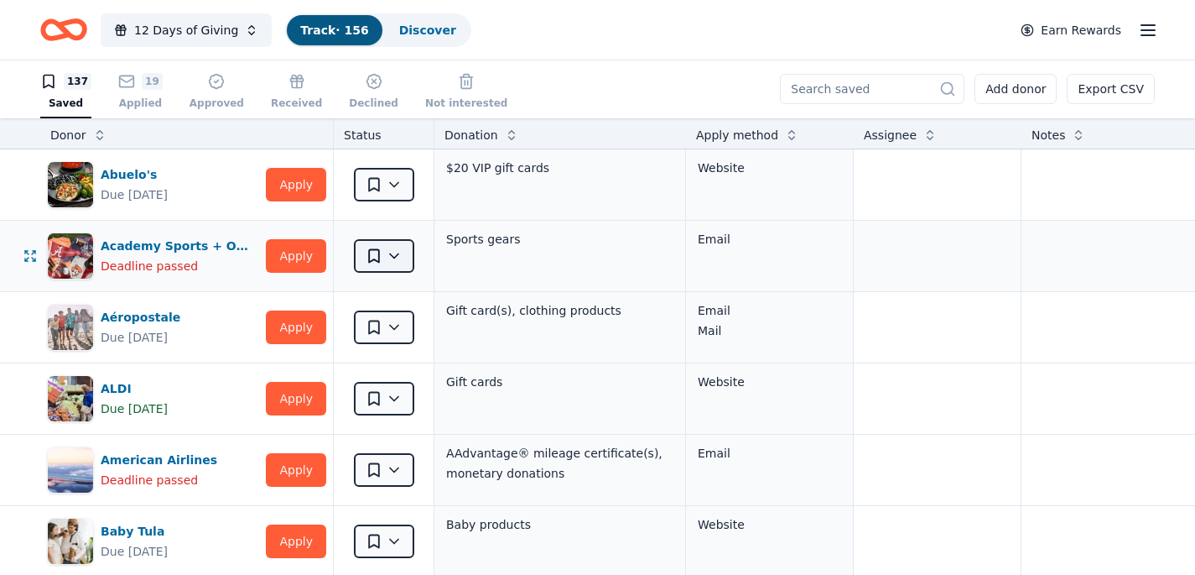
click at [399, 256] on html "12 Days of Giving Track · 156 Discover Earn Rewards 137 Saved 19 Applied Approv…" at bounding box center [597, 286] width 1195 height 575
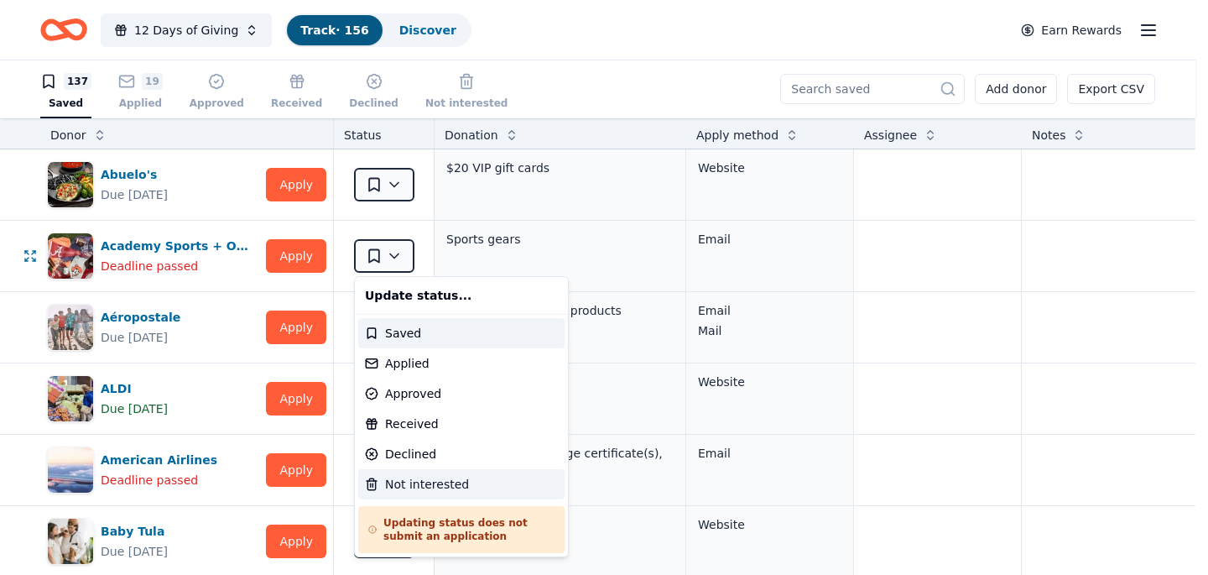
click at [438, 490] on div "Not interested" at bounding box center [461, 484] width 206 height 30
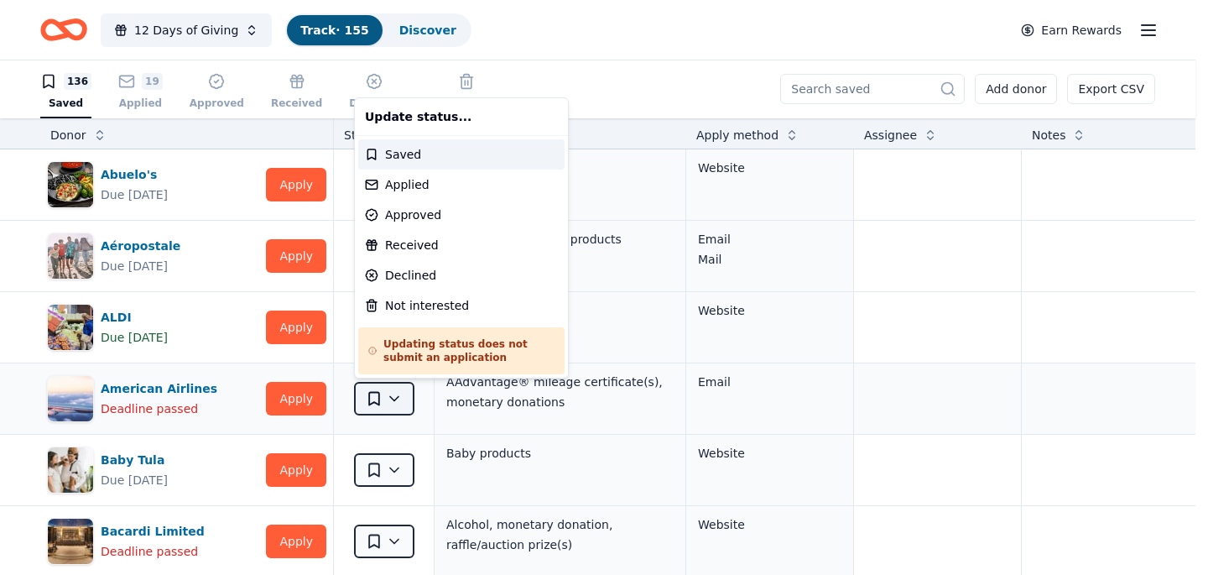
click at [380, 395] on html "12 Days of Giving Track · 155 Discover Earn Rewards 136 Saved 19 Applied Approv…" at bounding box center [604, 286] width 1208 height 575
click at [421, 304] on div "Not interested" at bounding box center [461, 305] width 206 height 30
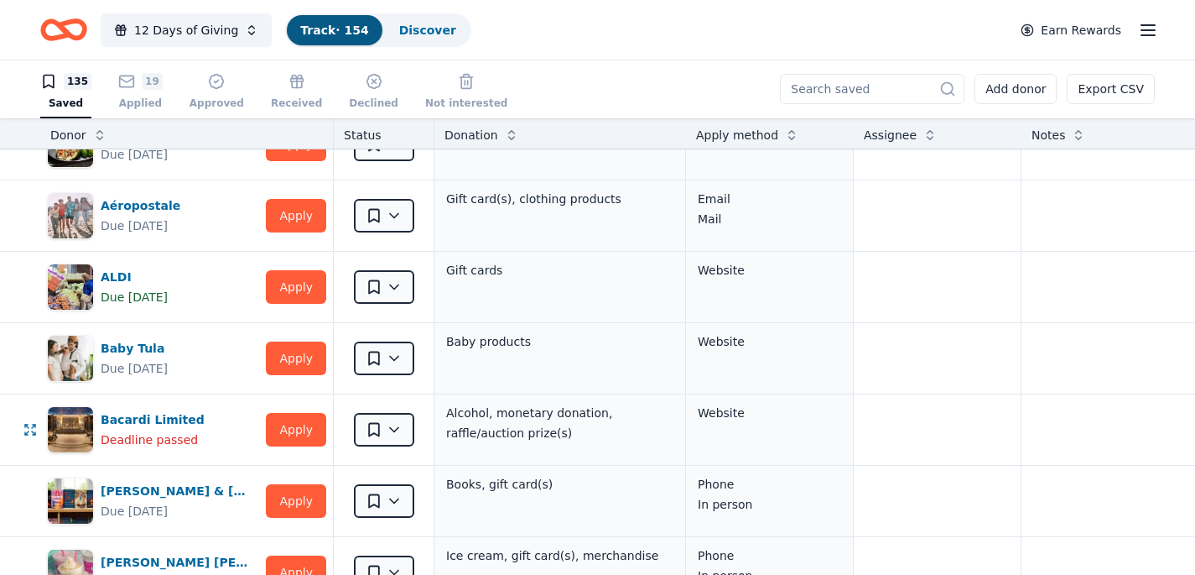
scroll to position [66, 0]
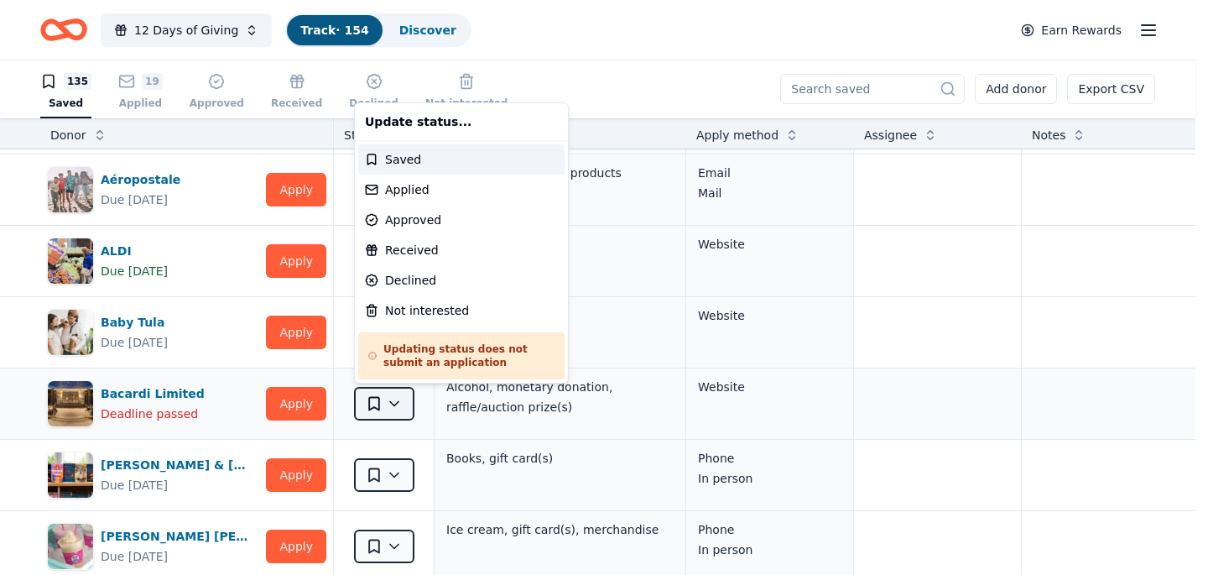
click at [398, 404] on html "12 Days of Giving Track · 154 Discover Earn Rewards 135 Saved 19 Applied Approv…" at bounding box center [604, 286] width 1208 height 575
click at [413, 304] on div "Not interested" at bounding box center [461, 310] width 206 height 30
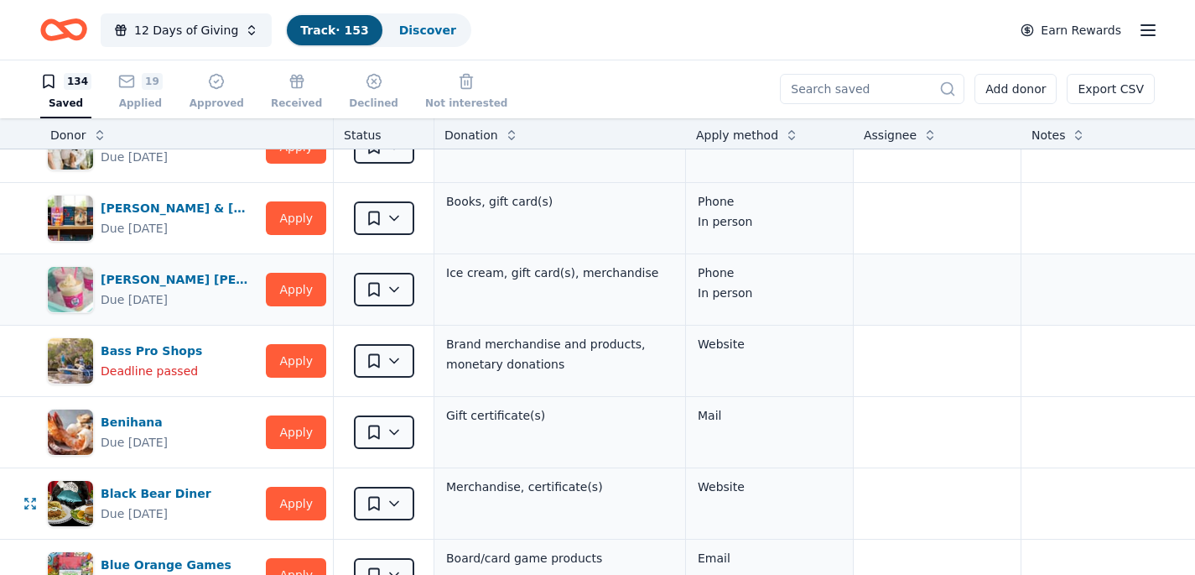
scroll to position [392, 0]
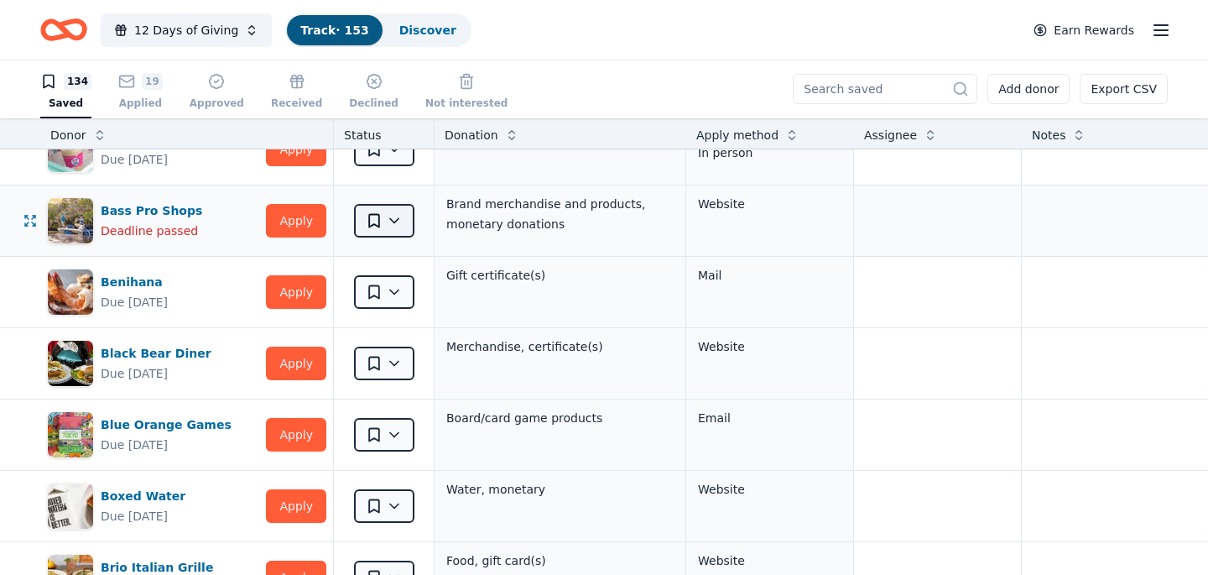
click at [386, 226] on html "12 Days of Giving Track · 153 Discover Earn Rewards 134 Saved 19 Applied Approv…" at bounding box center [604, 286] width 1208 height 575
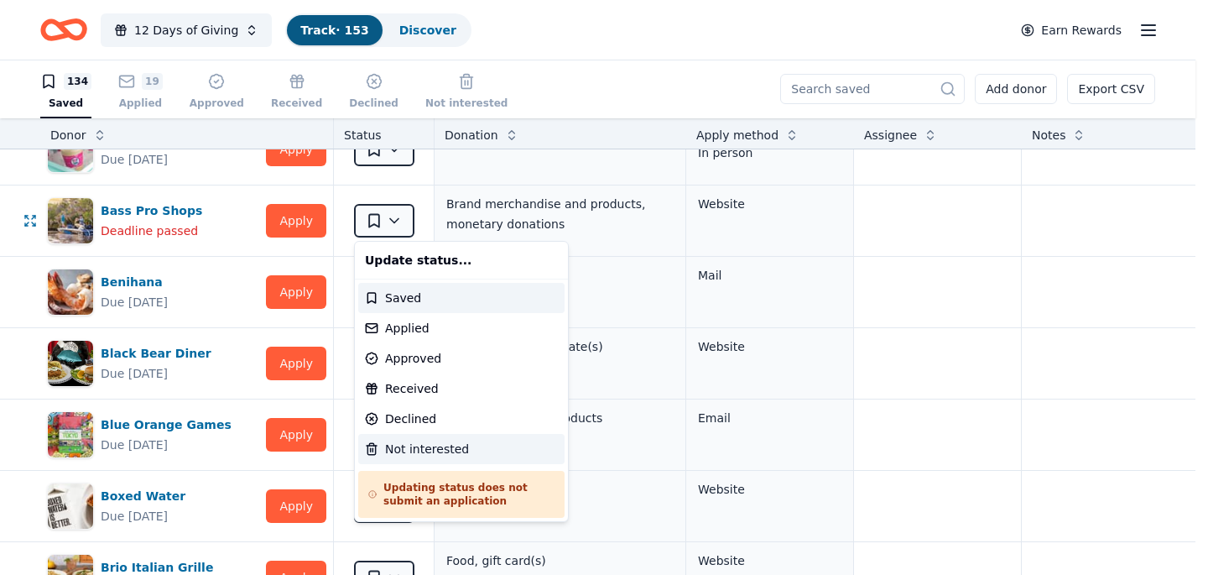
click at [409, 448] on div "Not interested" at bounding box center [461, 449] width 206 height 30
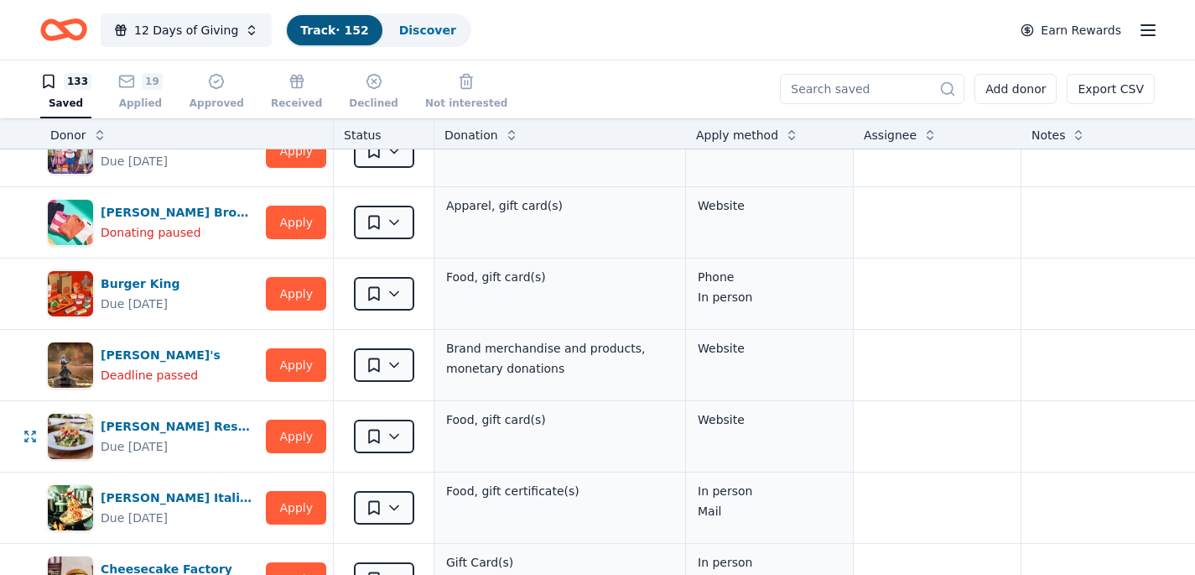
scroll to position [821, 0]
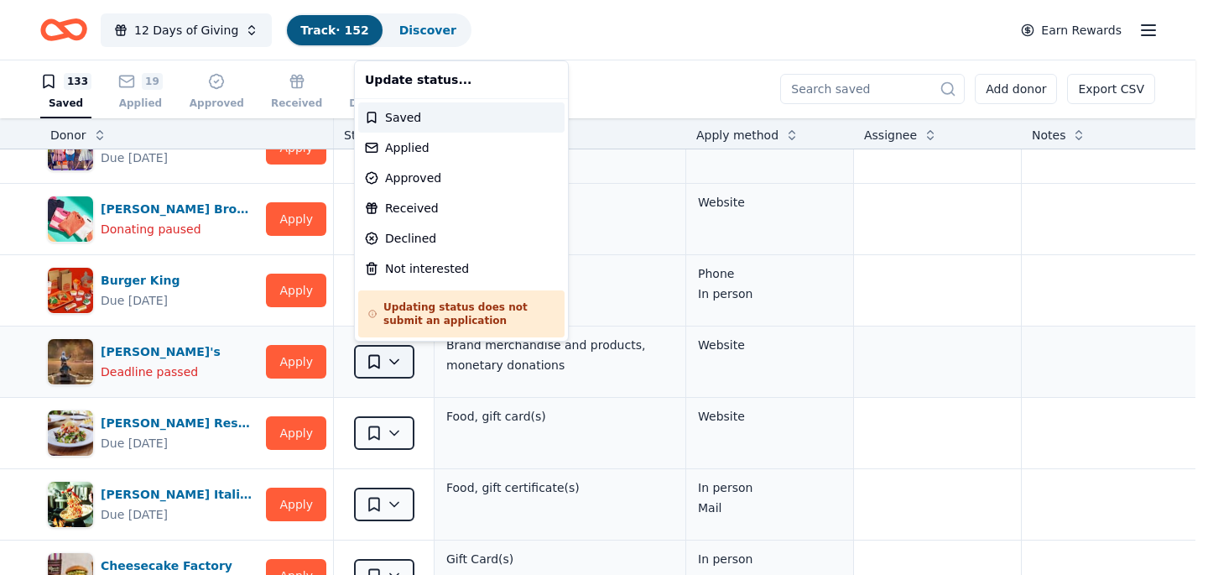
click at [396, 362] on html "12 Days of Giving Track · 152 Discover Earn Rewards 133 Saved 19 Applied Approv…" at bounding box center [604, 286] width 1208 height 575
click at [421, 267] on div "Not interested" at bounding box center [461, 268] width 206 height 30
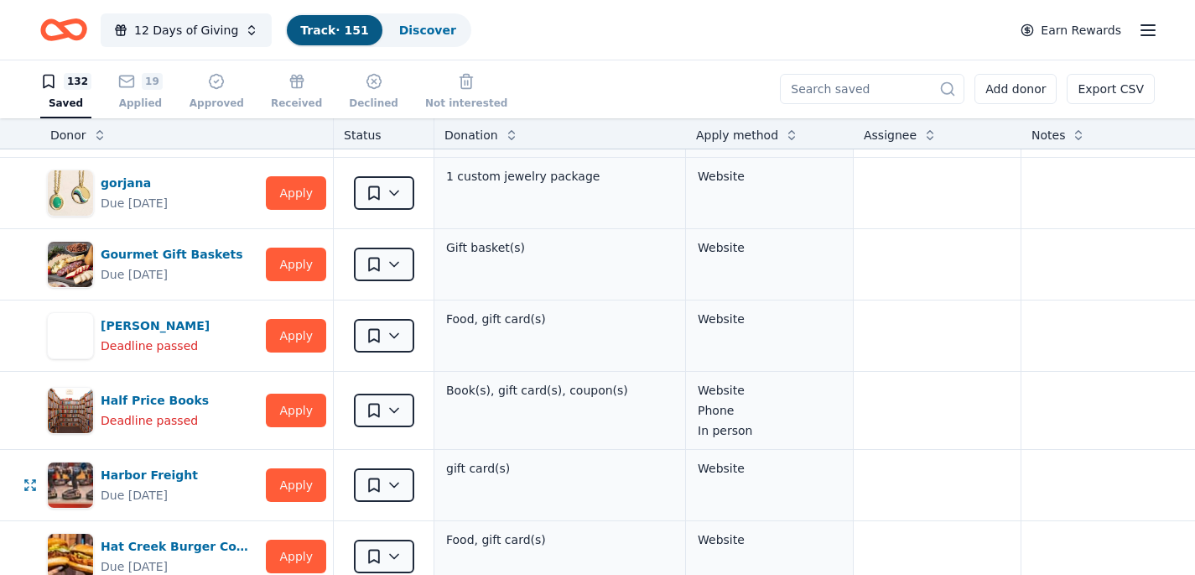
scroll to position [3240, 0]
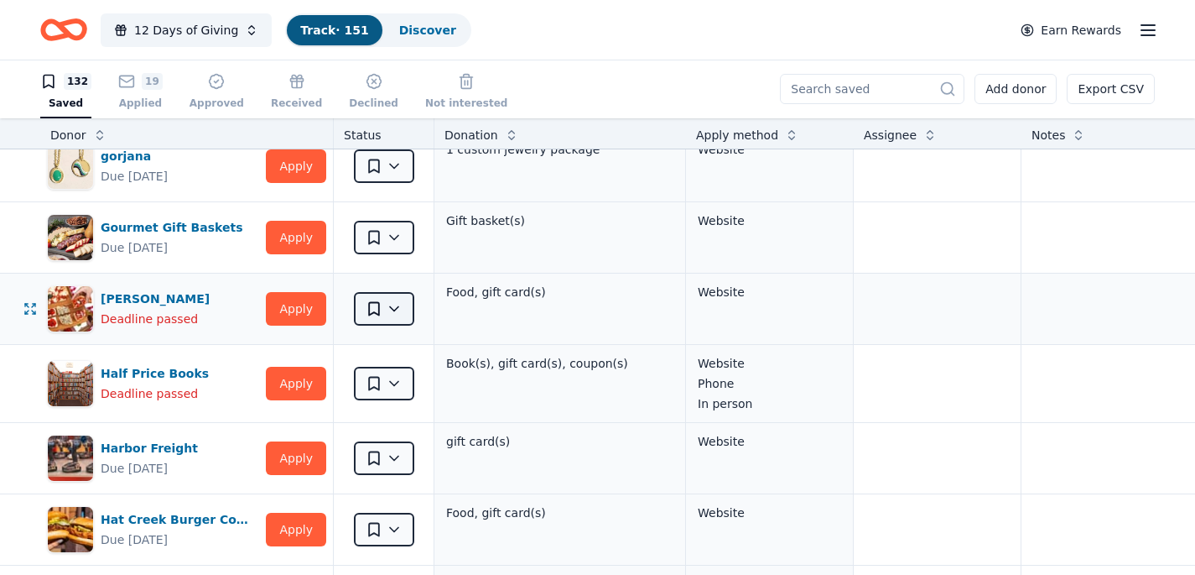
click at [396, 315] on html "12 Days of Giving Track · 151 Discover Earn Rewards 132 Saved 19 Applied Approv…" at bounding box center [597, 286] width 1195 height 575
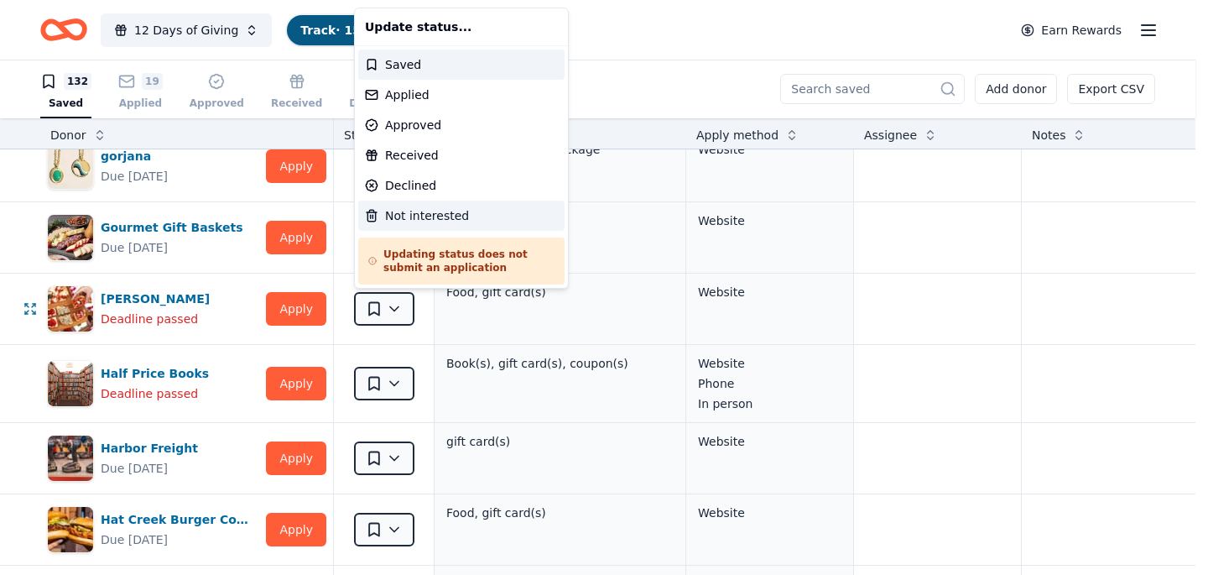
click at [418, 216] on div "Not interested" at bounding box center [461, 215] width 206 height 30
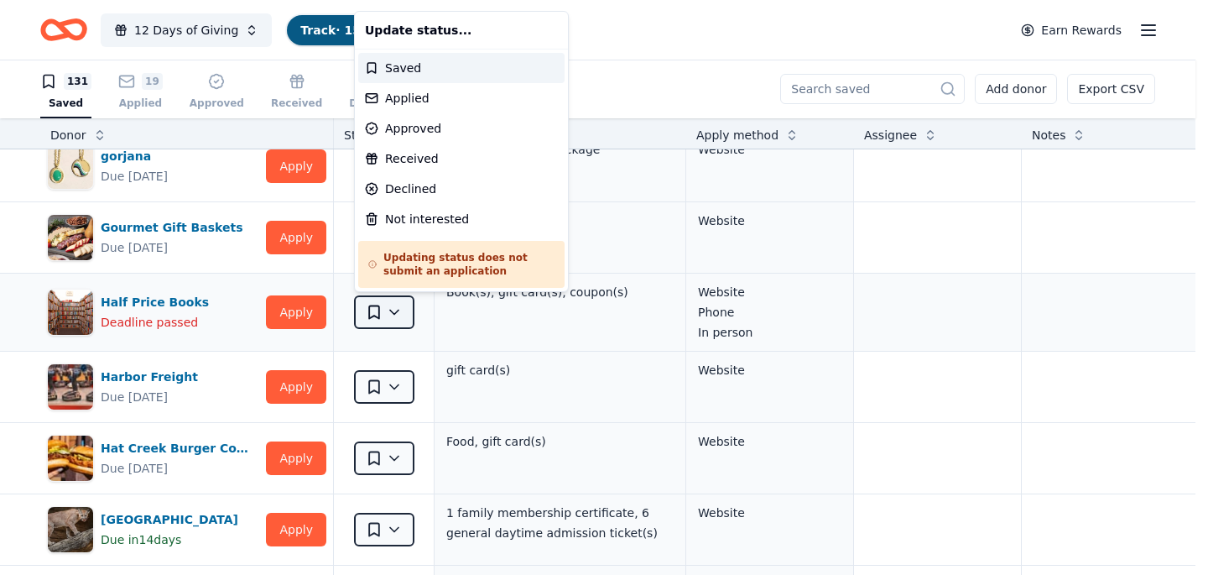
click at [393, 317] on html "12 Days of Giving Track · 150 Discover Earn Rewards 131 Saved 19 Applied Approv…" at bounding box center [604, 286] width 1208 height 575
click at [413, 220] on div "Not interested" at bounding box center [461, 219] width 206 height 30
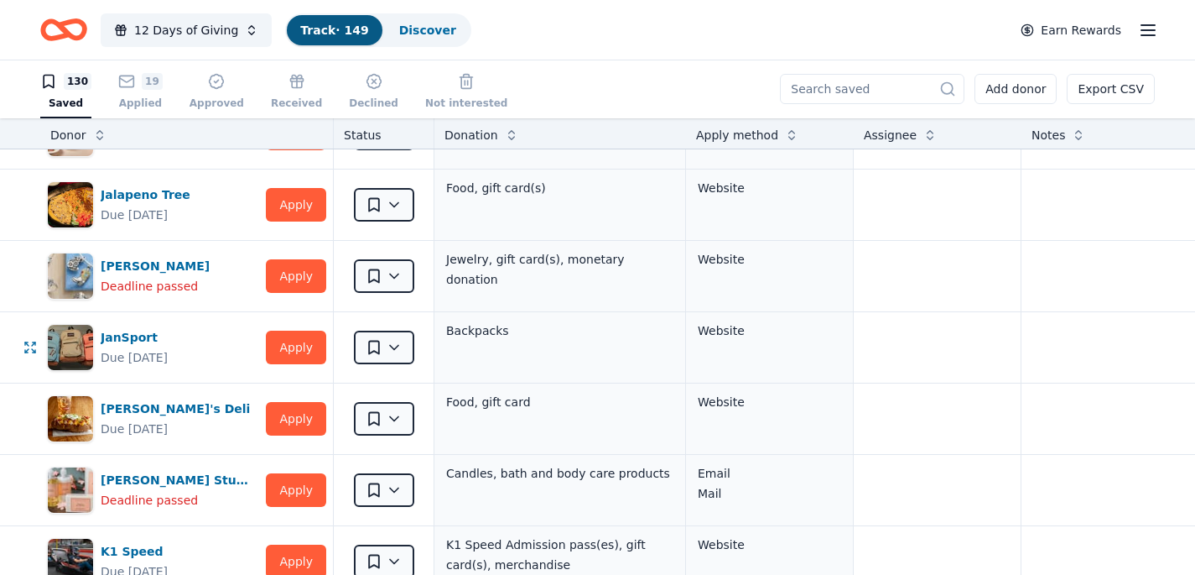
scroll to position [3847, 0]
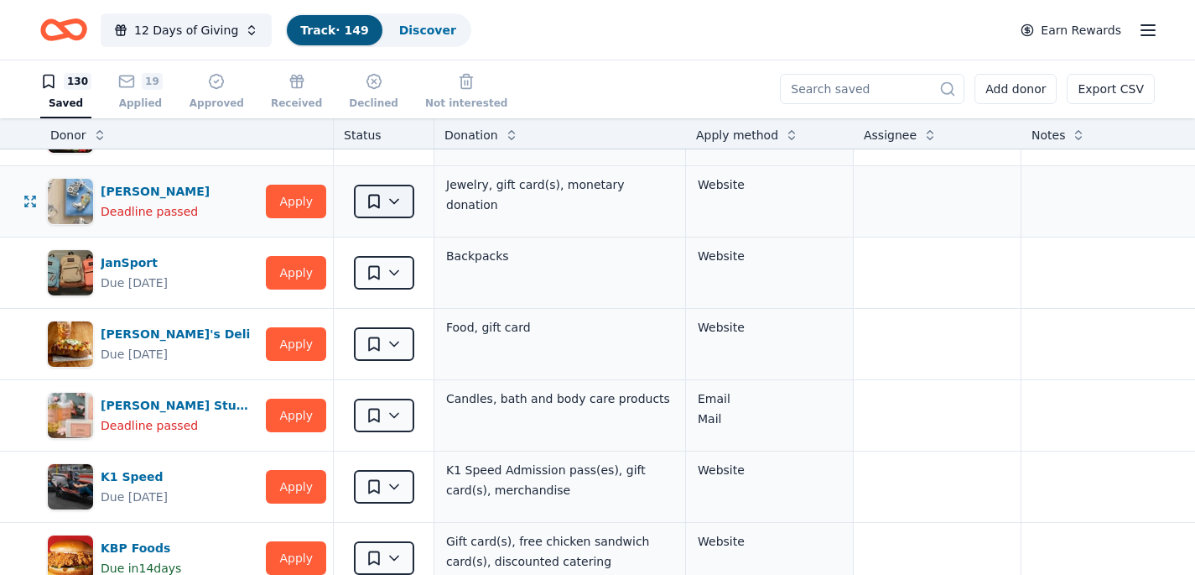
click at [393, 200] on html "12 Days of Giving Track · 149 Discover Earn Rewards 130 Saved 19 Applied Approv…" at bounding box center [597, 286] width 1195 height 575
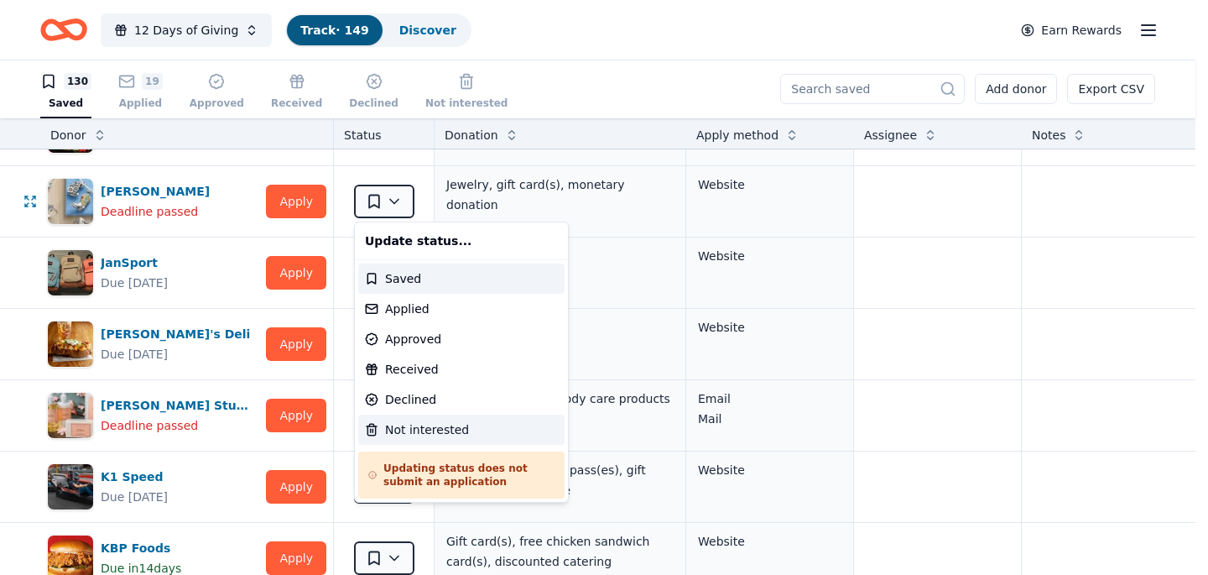
click at [405, 432] on div "Not interested" at bounding box center [461, 429] width 206 height 30
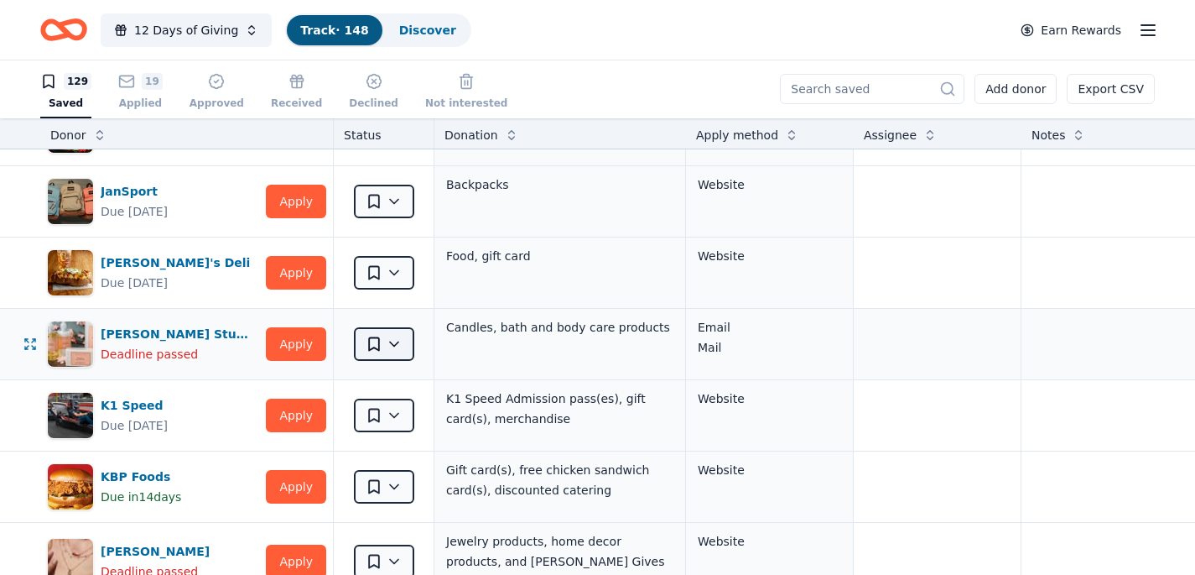
click at [383, 341] on html "12 Days of Giving Track · 148 Discover Earn Rewards 129 Saved 19 Applied Approv…" at bounding box center [597, 286] width 1195 height 575
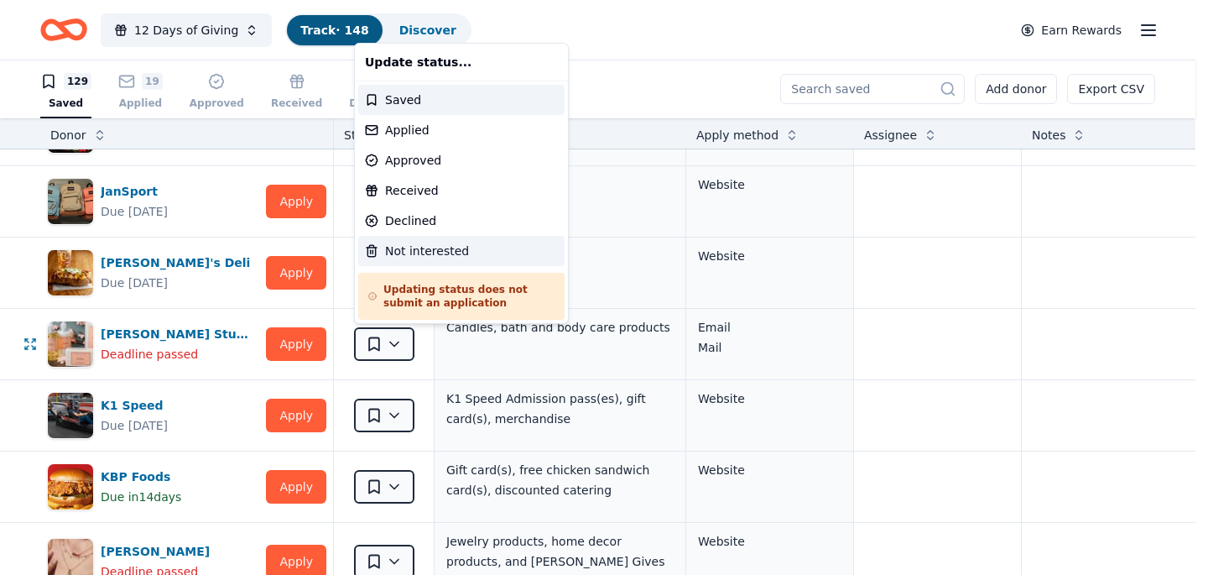
click at [412, 252] on div "Not interested" at bounding box center [461, 251] width 206 height 30
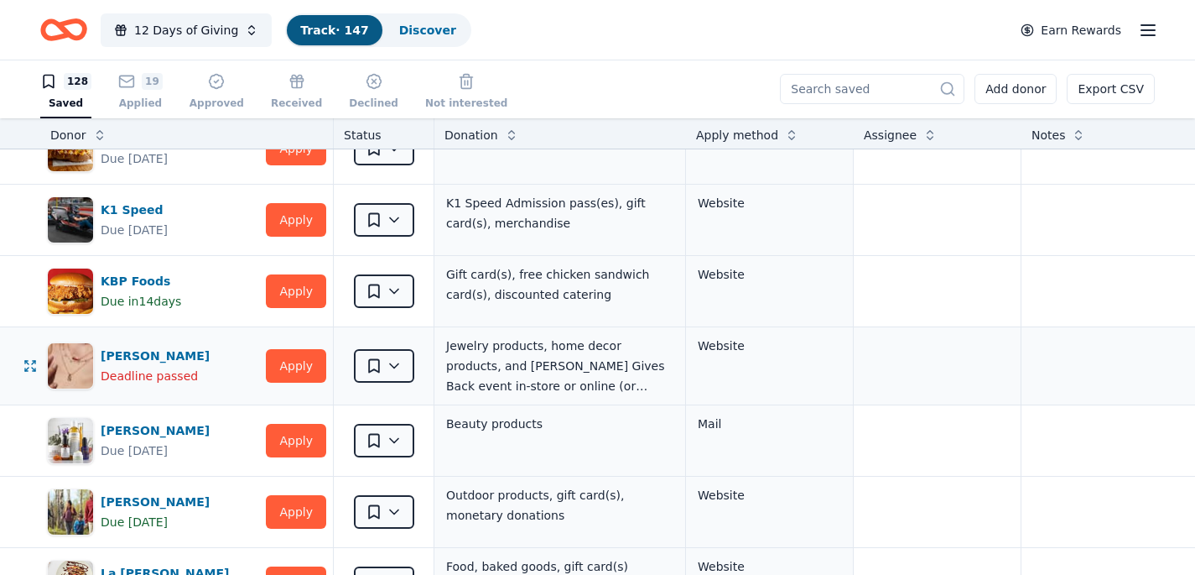
scroll to position [3999, 0]
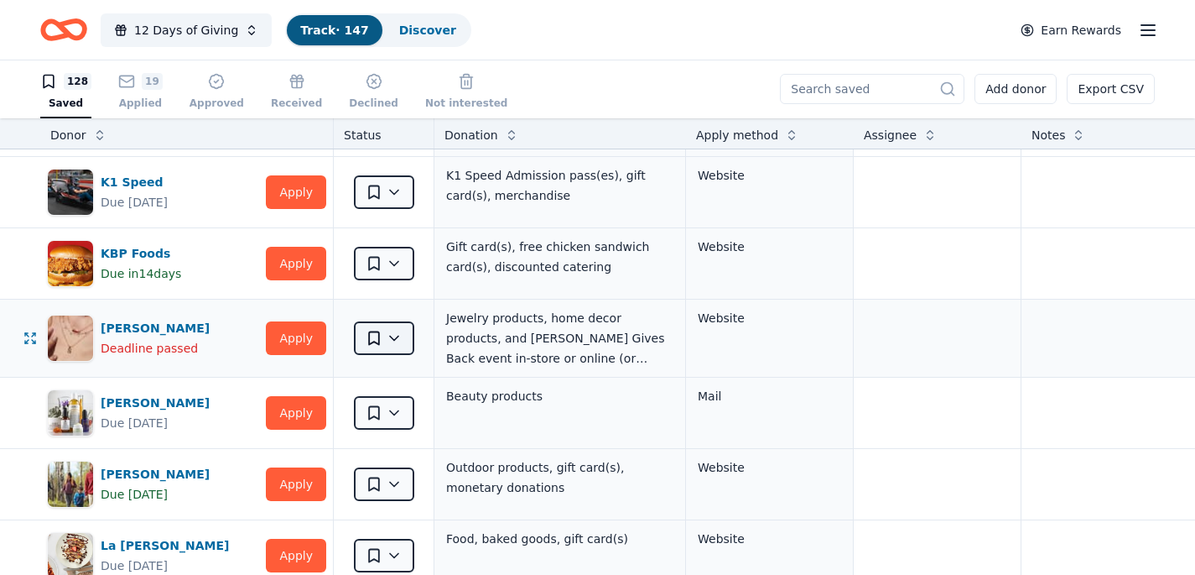
click at [403, 342] on html "12 Days of Giving Track · 147 Discover Earn Rewards 128 Saved 19 Applied Approv…" at bounding box center [597, 286] width 1195 height 575
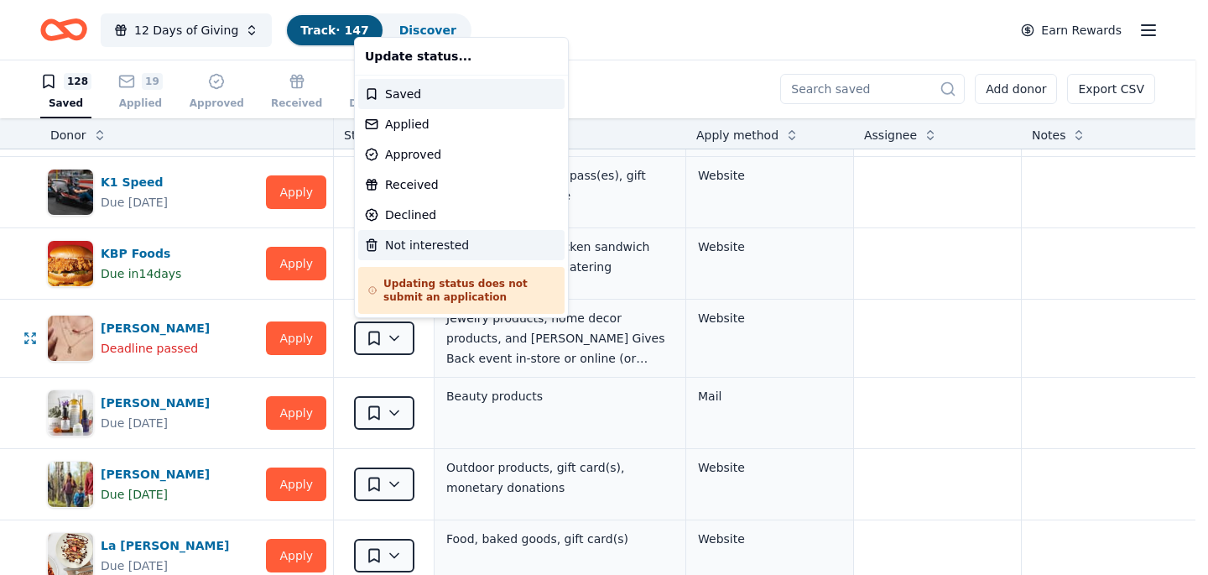
click at [400, 239] on div "Not interested" at bounding box center [461, 245] width 206 height 30
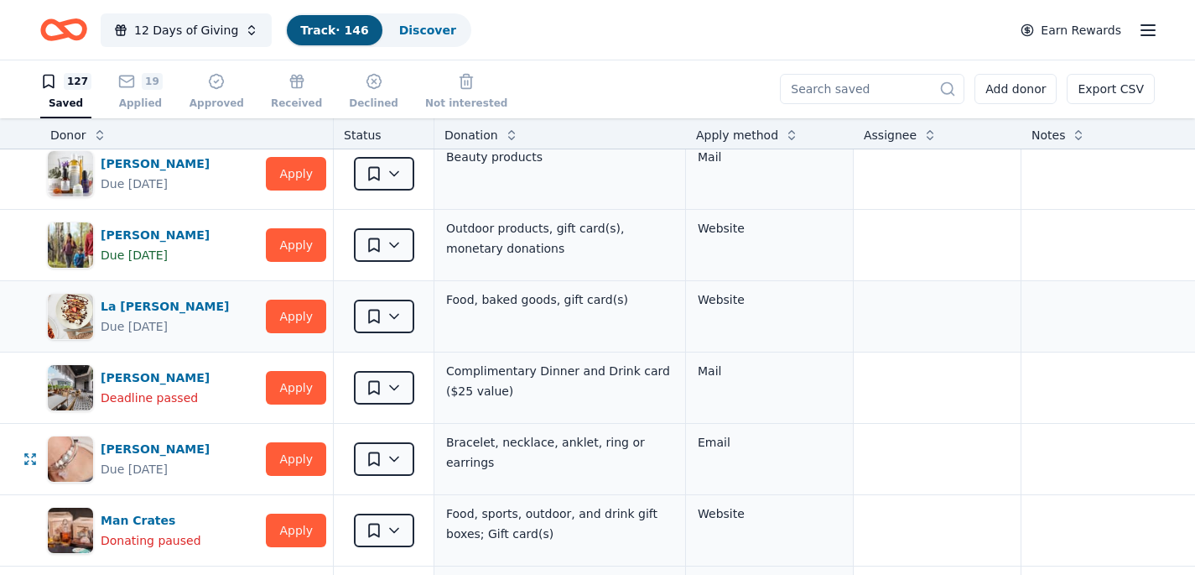
scroll to position [4170, 0]
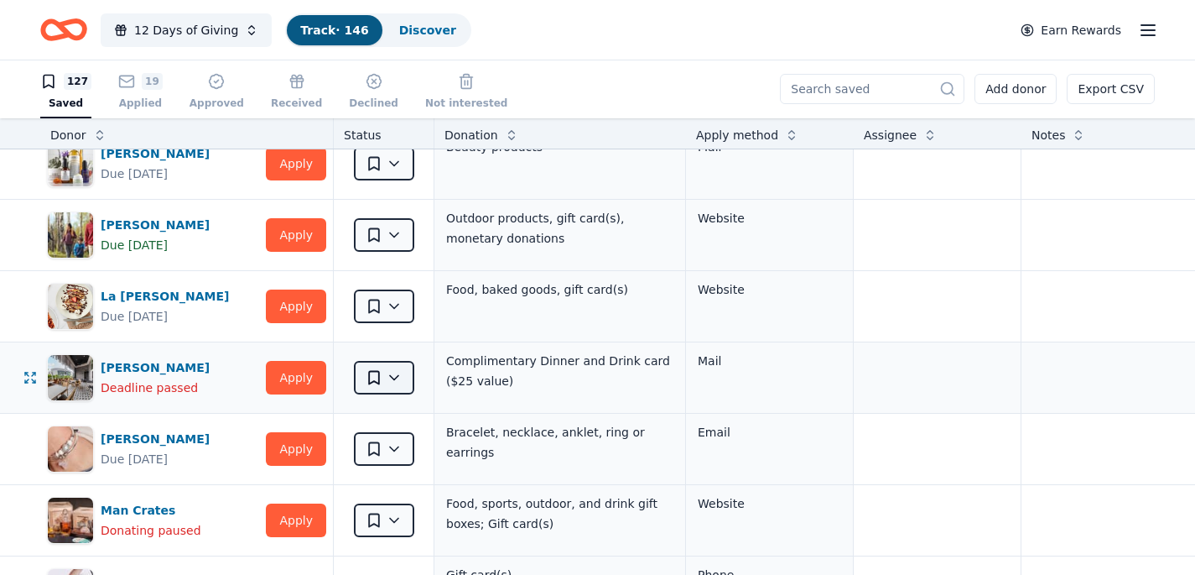
click at [401, 372] on html "12 Days of Giving Track · 146 Discover Earn Rewards 127 Saved 19 Applied Approv…" at bounding box center [597, 286] width 1195 height 575
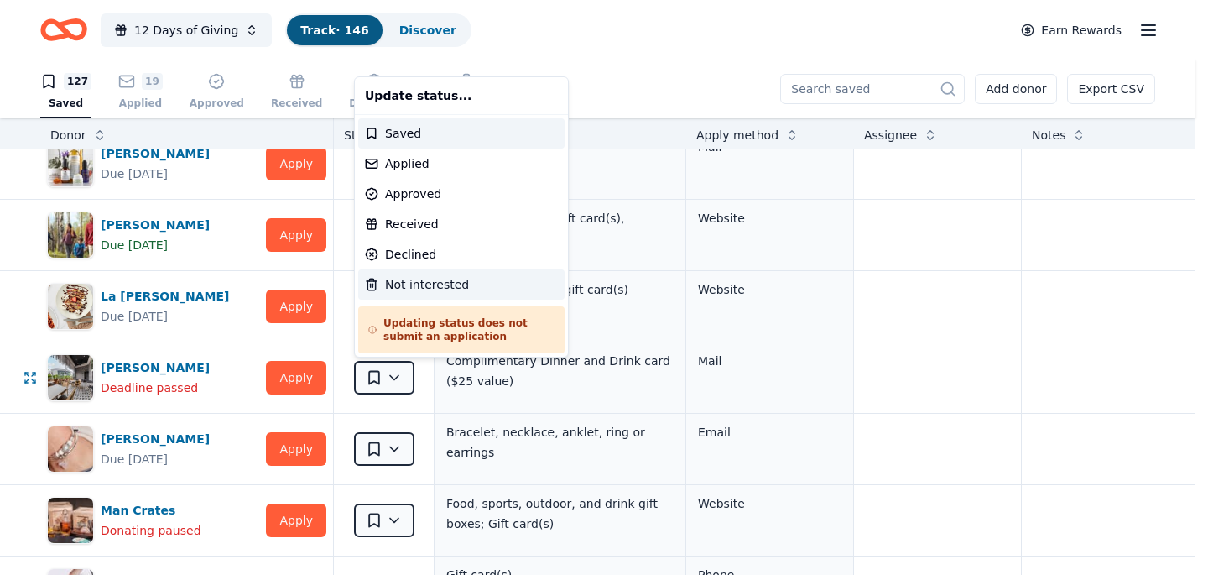
click at [405, 288] on div "Not interested" at bounding box center [461, 284] width 206 height 30
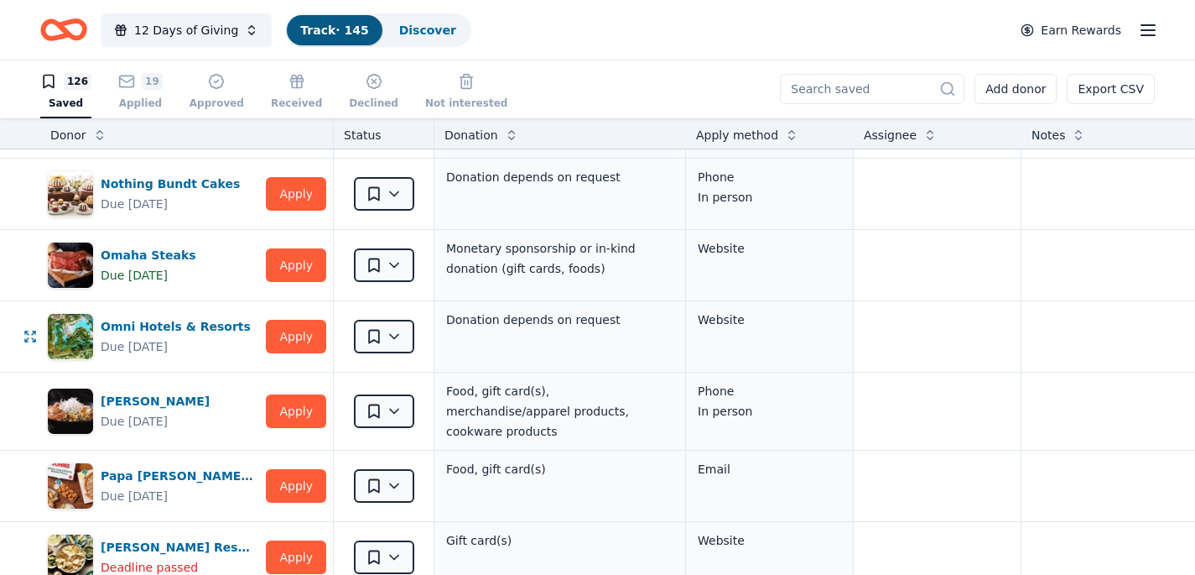
scroll to position [5130, 0]
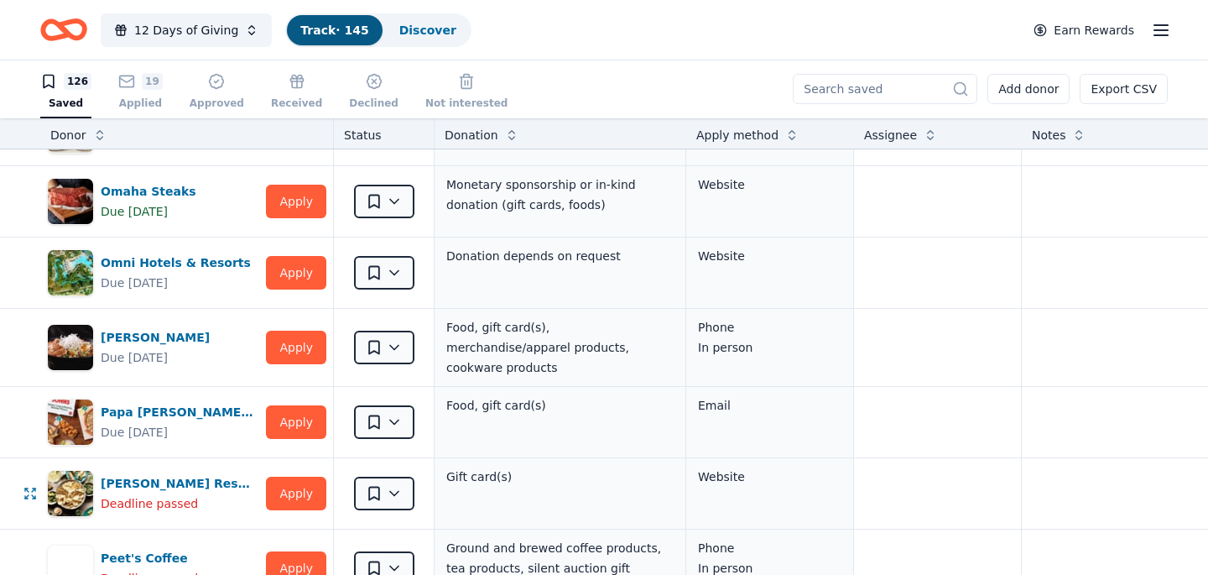
click at [380, 494] on html "12 Days of Giving Track · 145 Discover Earn Rewards 126 Saved 19 Applied Approv…" at bounding box center [604, 286] width 1208 height 575
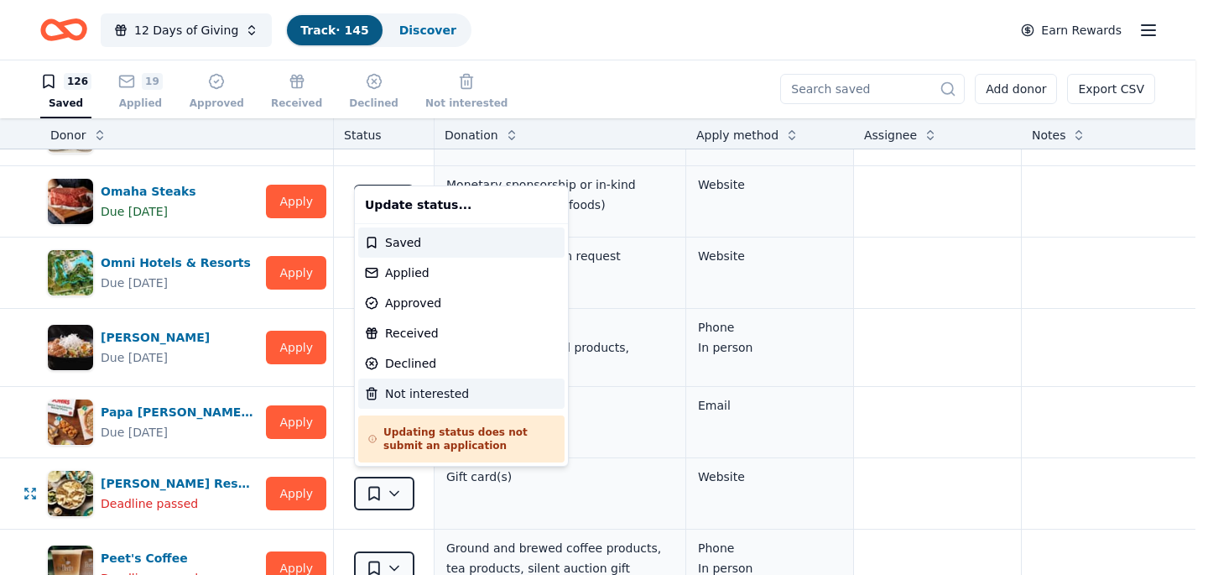
click at [408, 396] on div "Not interested" at bounding box center [461, 393] width 206 height 30
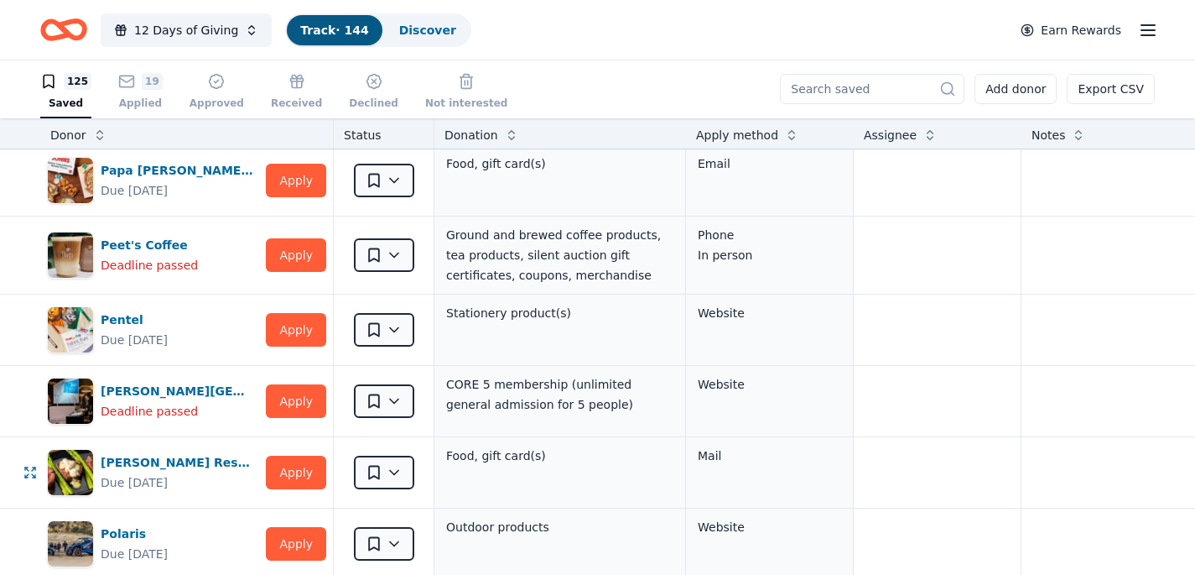
scroll to position [5379, 0]
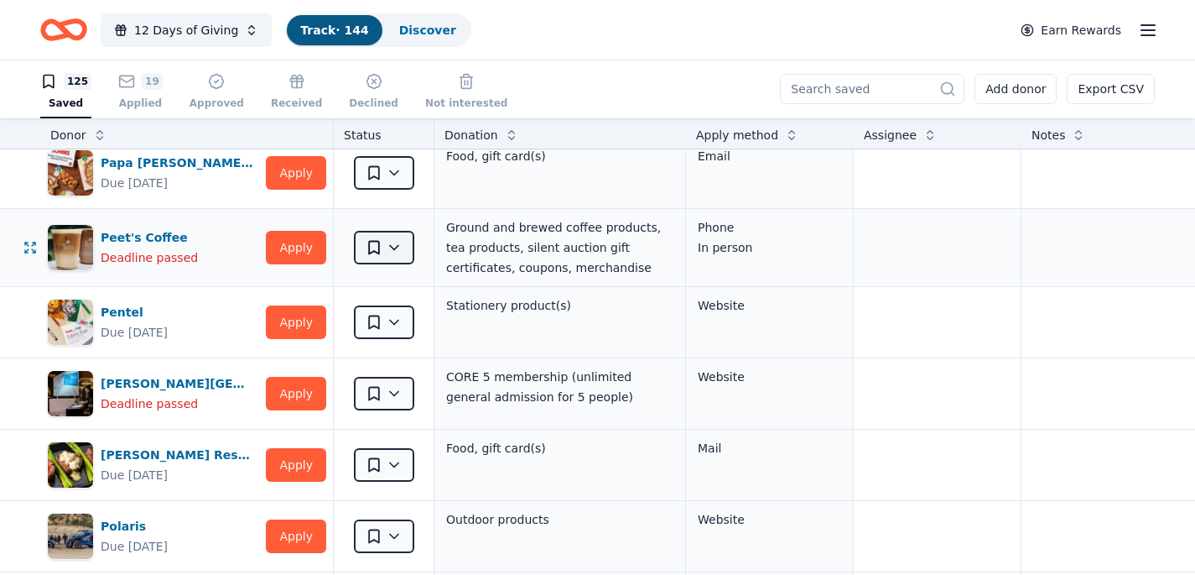
click at [389, 244] on html "12 Days of Giving Track · 144 Discover Earn Rewards 125 Saved 19 Applied Approv…" at bounding box center [597, 286] width 1195 height 575
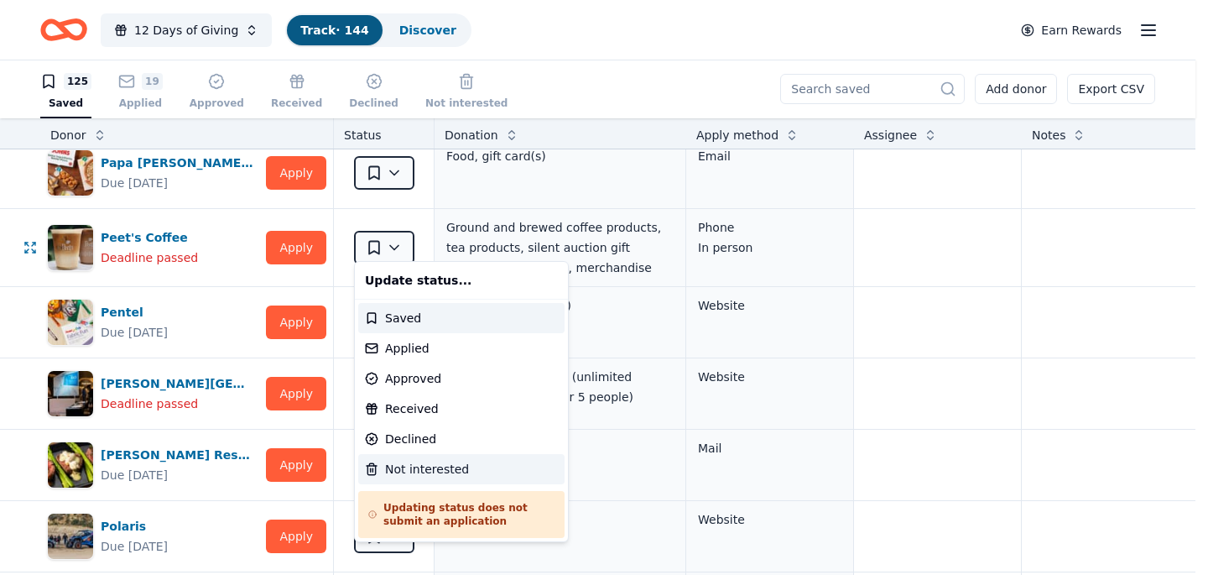
click at [409, 466] on div "Not interested" at bounding box center [461, 469] width 206 height 30
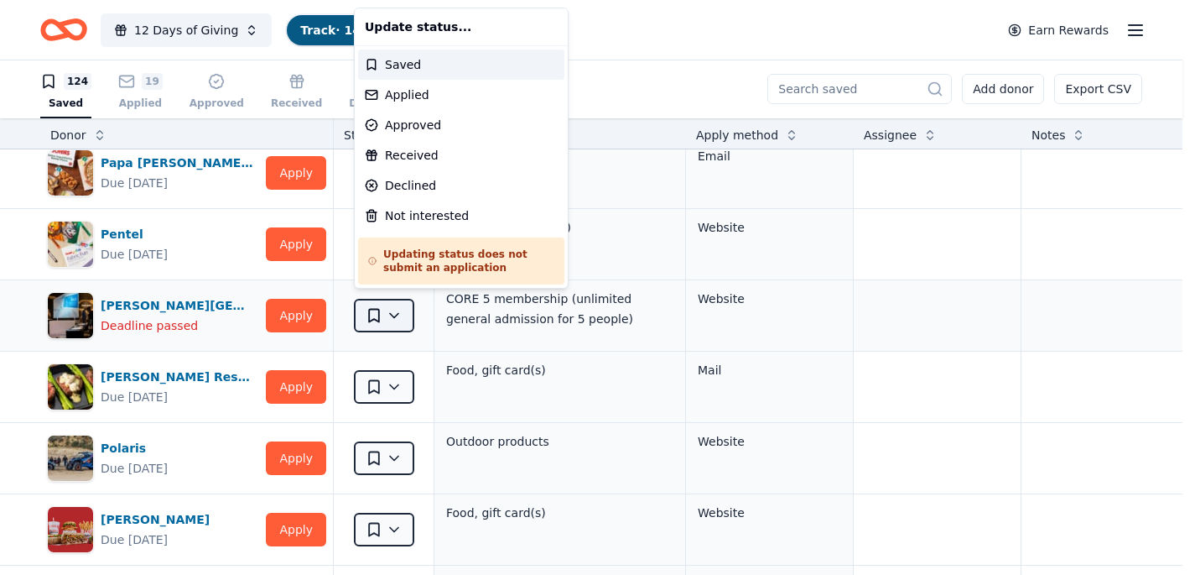
click at [386, 315] on html "12 Days of Giving Track · 143 Discover Earn Rewards 124 Saved 19 Applied Approv…" at bounding box center [597, 286] width 1195 height 575
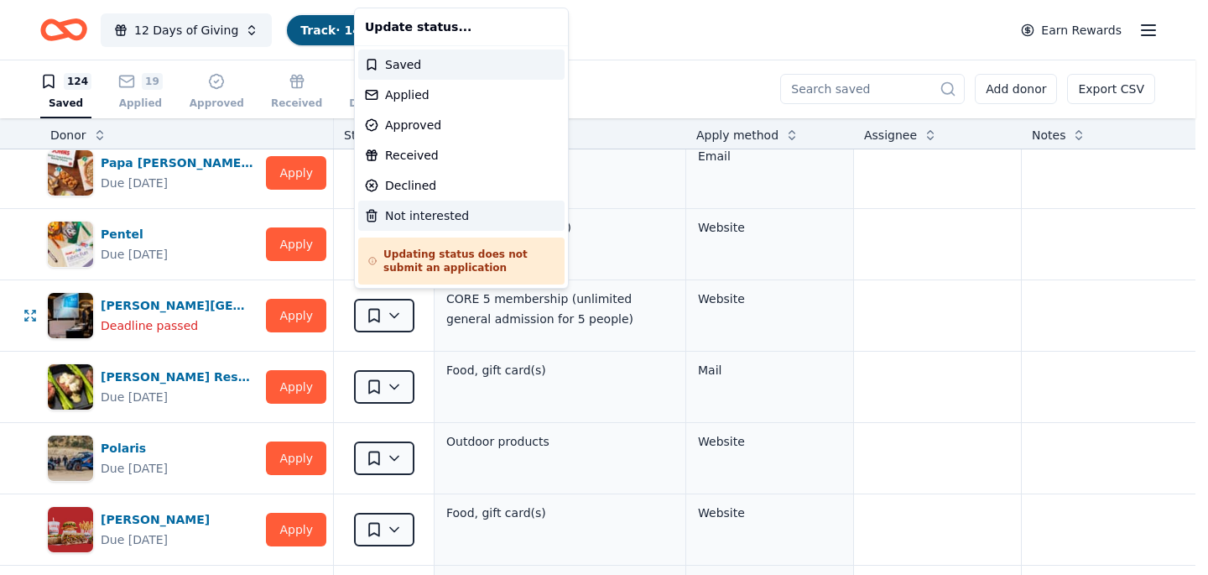
click at [416, 214] on div "Not interested" at bounding box center [461, 215] width 206 height 30
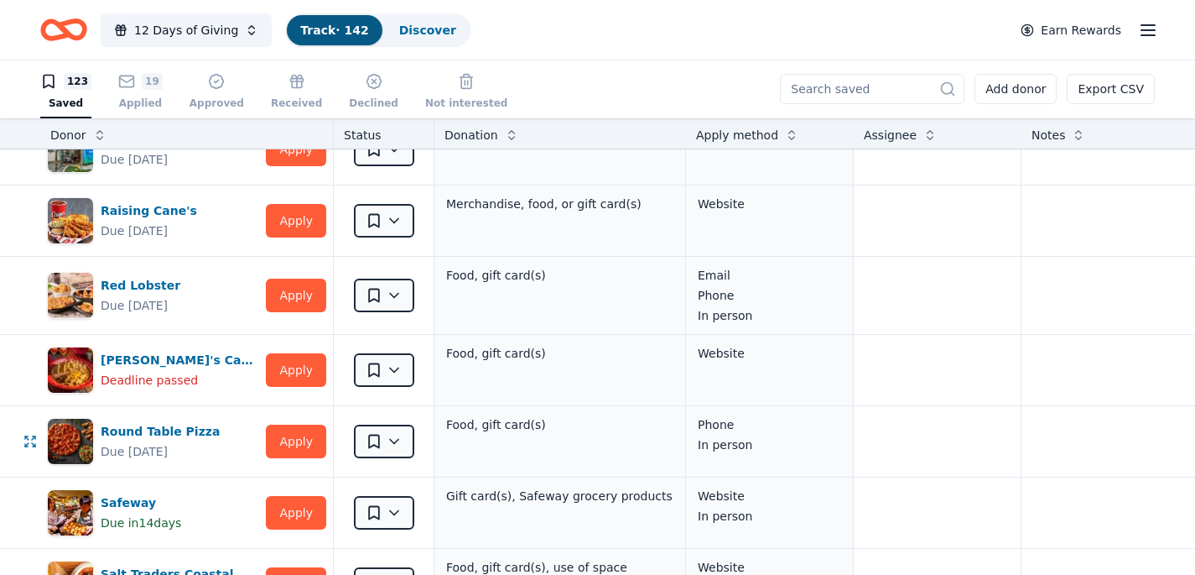
scroll to position [6025, 0]
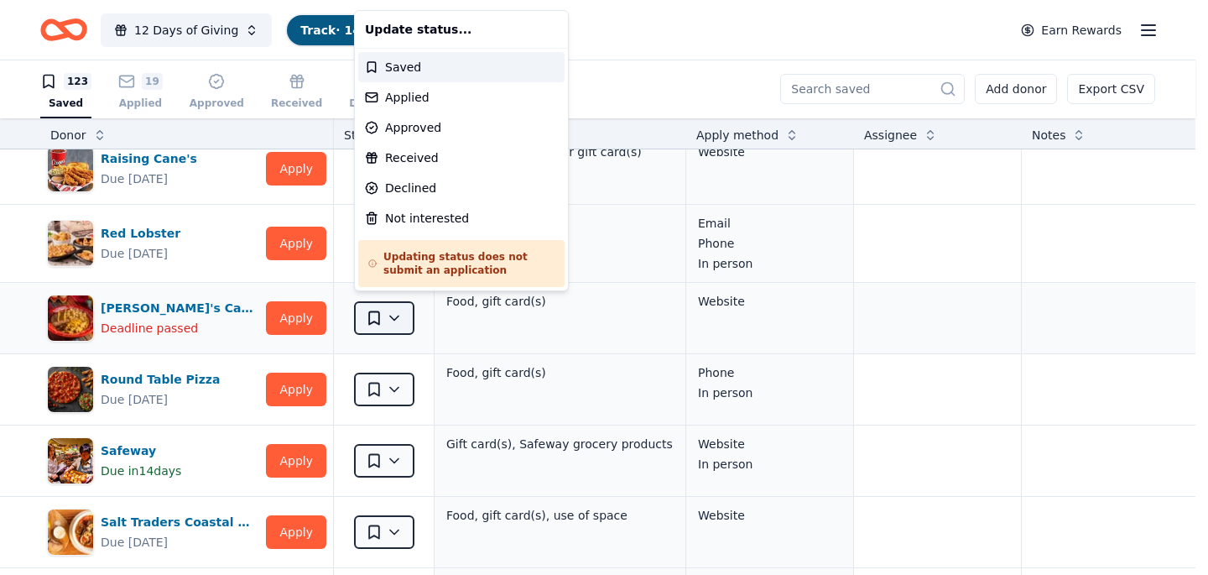
click at [391, 315] on html "12 Days of Giving Track · 142 Discover Earn Rewards 123 Saved 19 Applied Approv…" at bounding box center [604, 286] width 1208 height 575
click at [396, 216] on div "Not interested" at bounding box center [461, 218] width 206 height 30
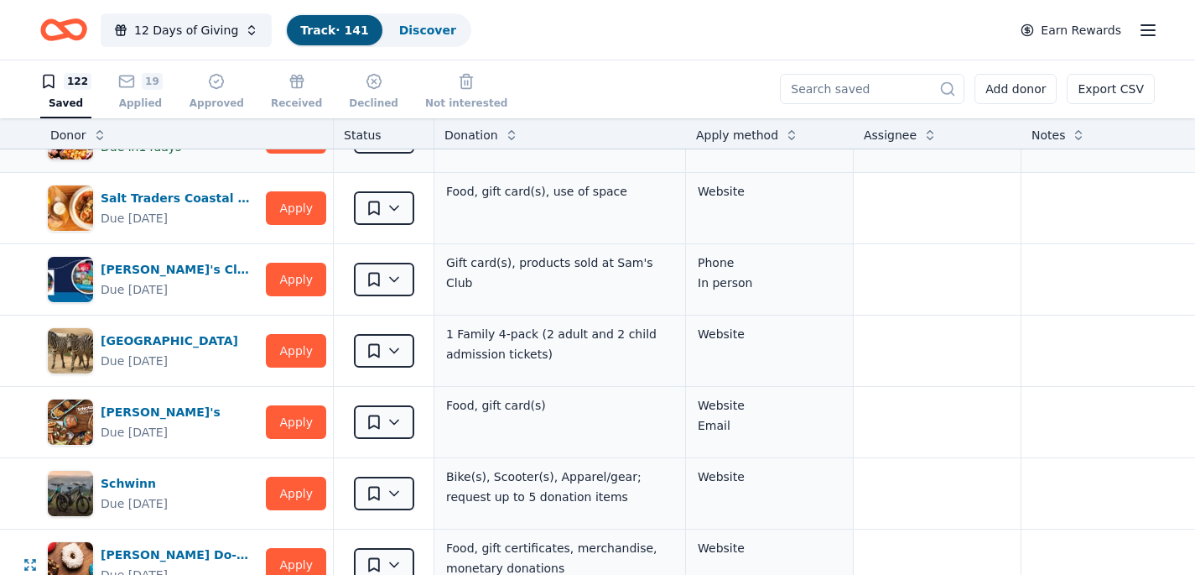
scroll to position [6561, 0]
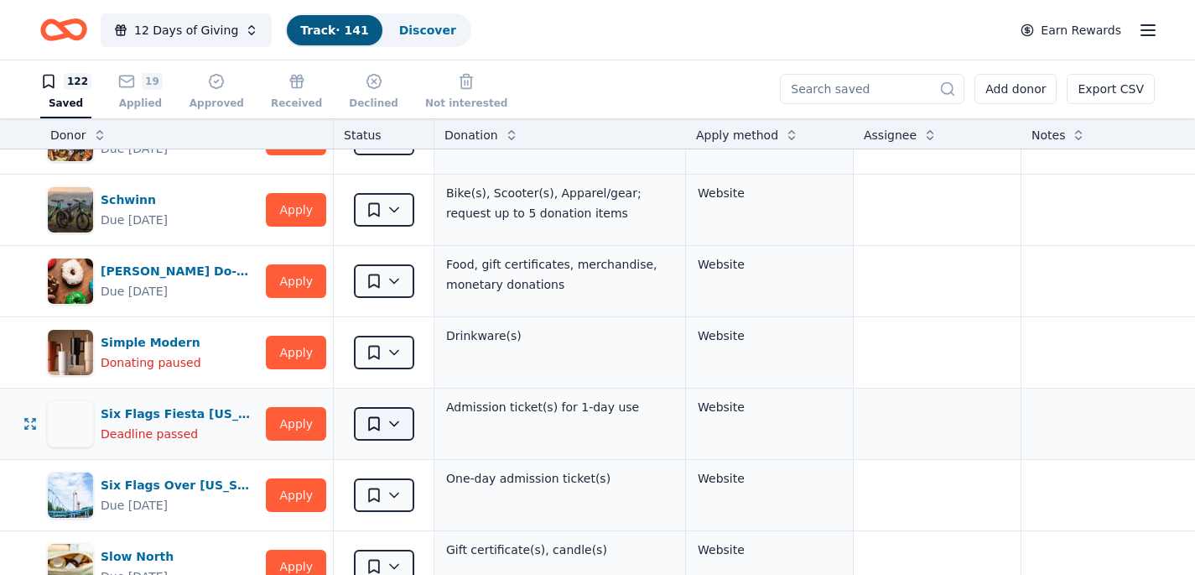
click at [393, 419] on html "12 Days of Giving Track · 141 Discover Earn Rewards 122 Saved 19 Applied Approv…" at bounding box center [597, 286] width 1195 height 575
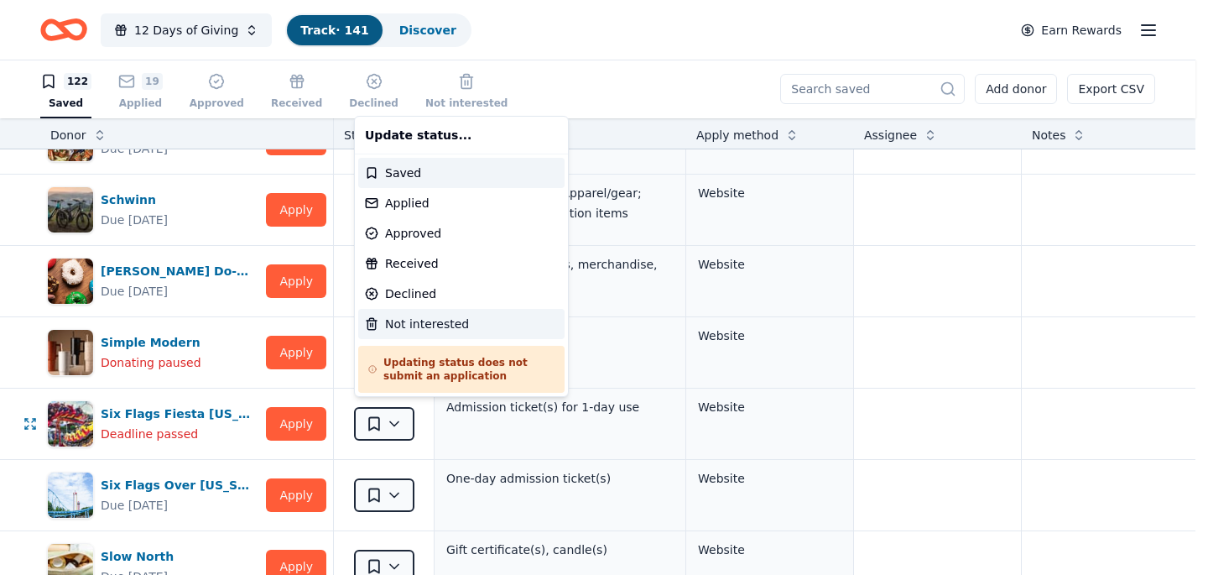
click at [395, 323] on div "Not interested" at bounding box center [461, 324] width 206 height 30
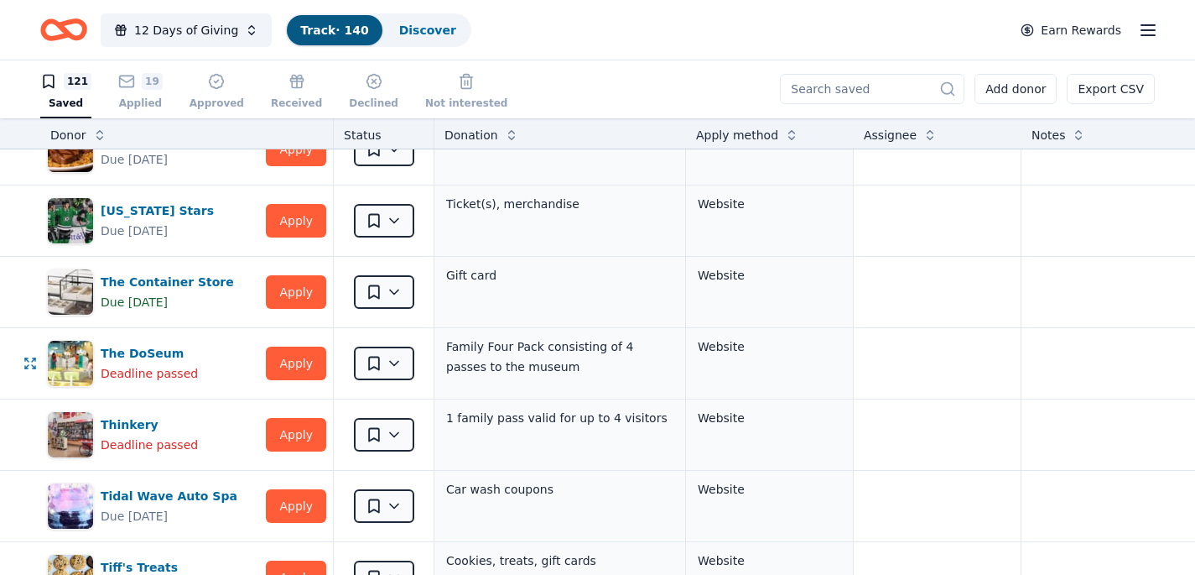
scroll to position [7481, 0]
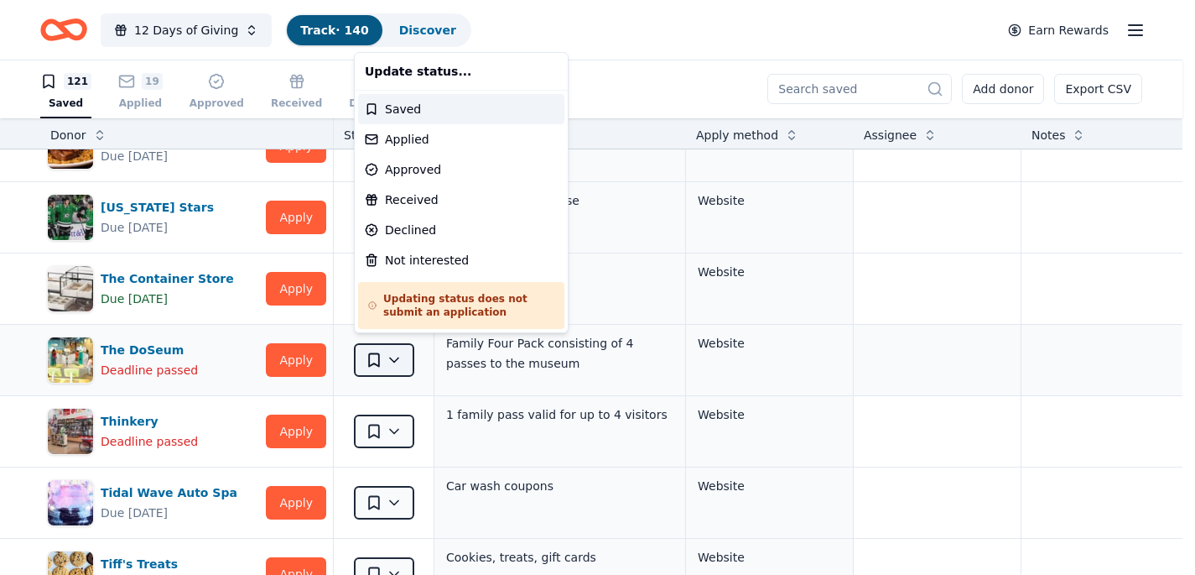
click at [381, 353] on html "12 Days of Giving Track · 140 Discover Earn Rewards 121 Saved 19 Applied Approv…" at bounding box center [597, 286] width 1195 height 575
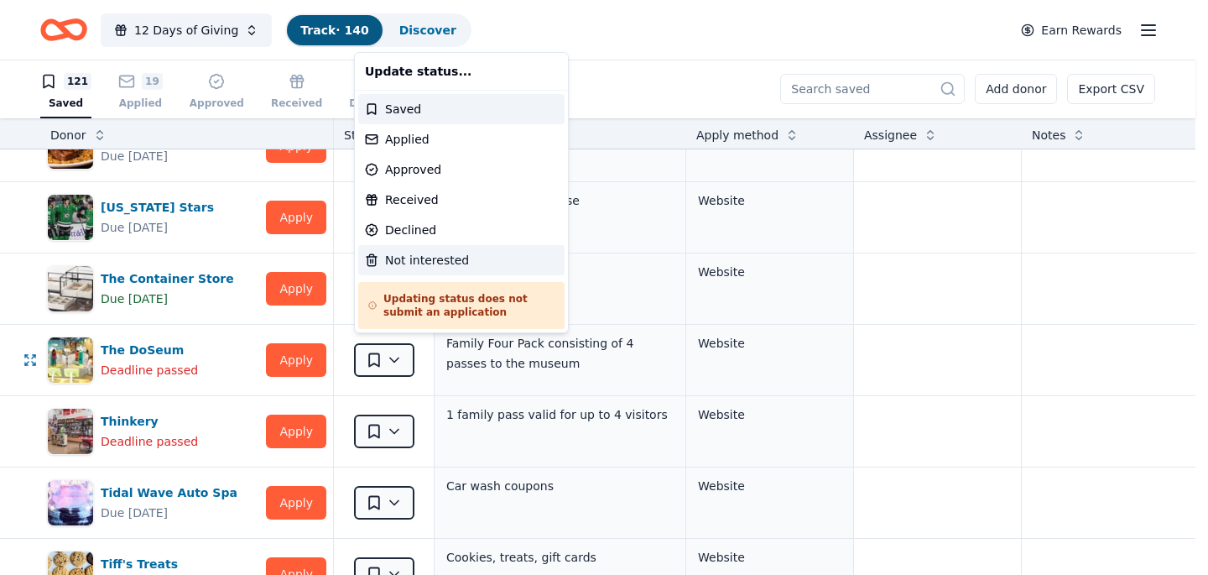
click at [410, 260] on div "Not interested" at bounding box center [461, 260] width 206 height 30
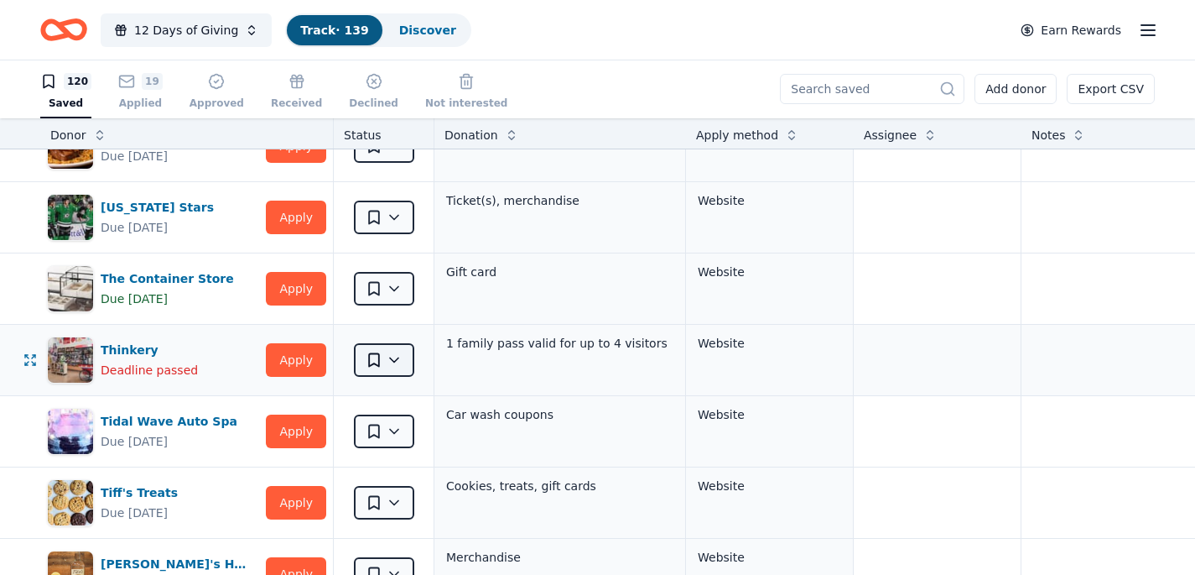
click at [384, 360] on html "12 Days of Giving Track · 139 Discover Earn Rewards 120 Saved 19 Applied Approv…" at bounding box center [597, 286] width 1195 height 575
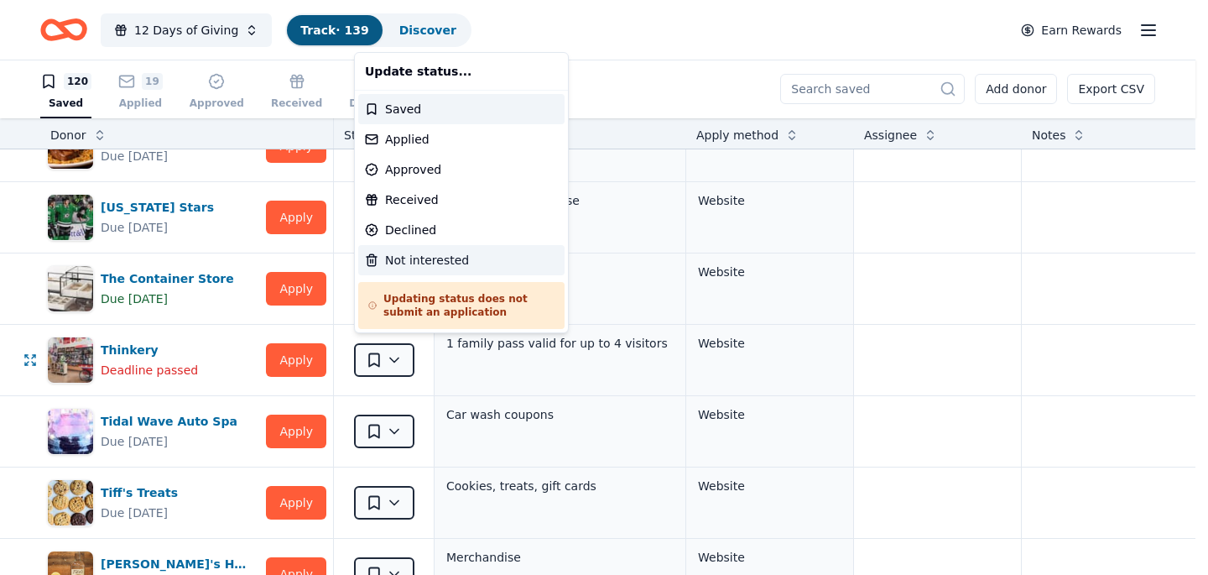
click at [416, 253] on div "Not interested" at bounding box center [461, 260] width 206 height 30
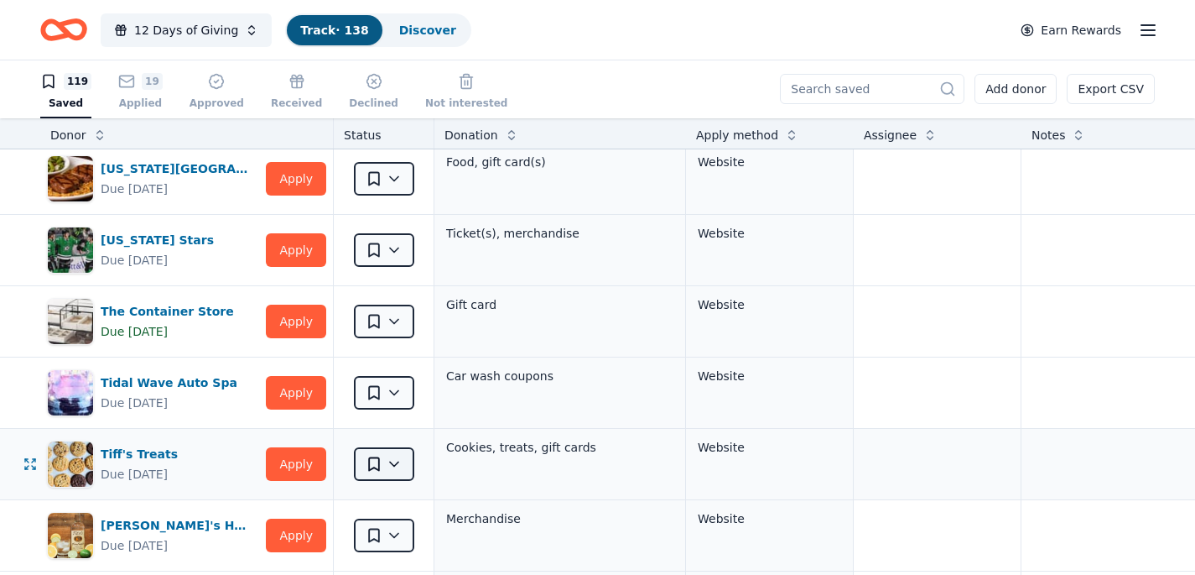
scroll to position [7446, 0]
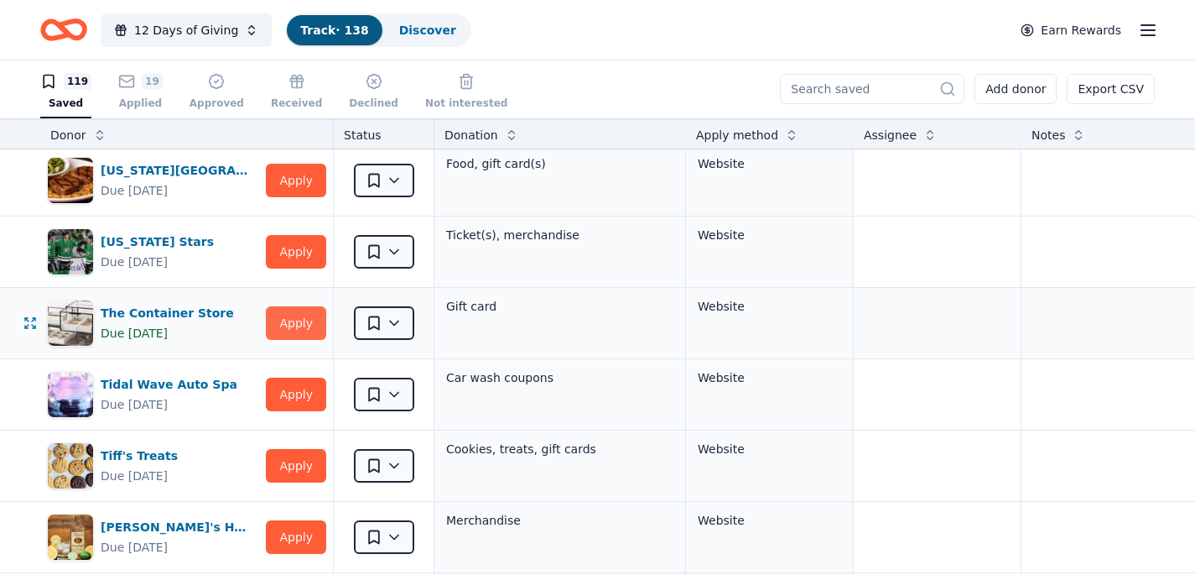
click at [294, 319] on button "Apply" at bounding box center [296, 323] width 60 height 34
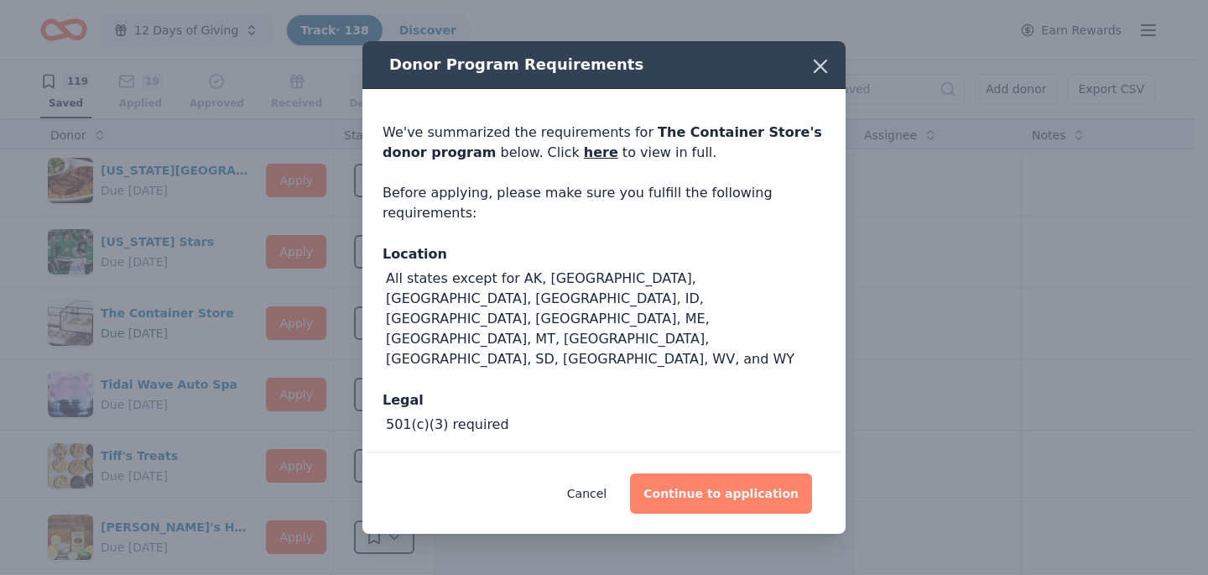
click at [689, 487] on button "Continue to application" at bounding box center [721, 493] width 182 height 40
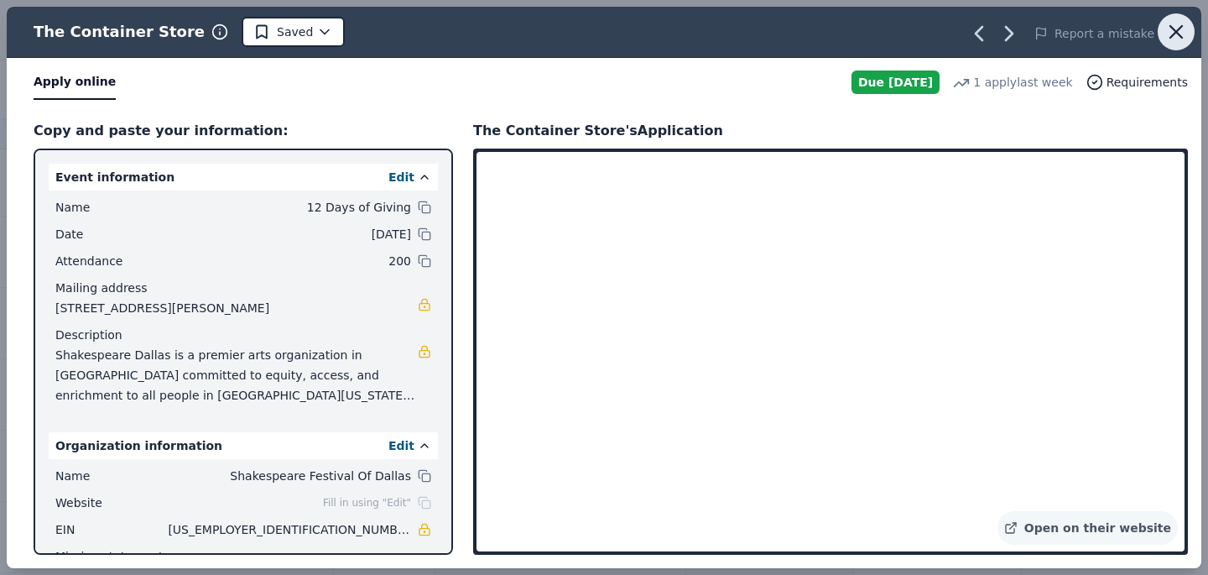
click at [1175, 31] on icon "button" at bounding box center [1176, 32] width 12 height 12
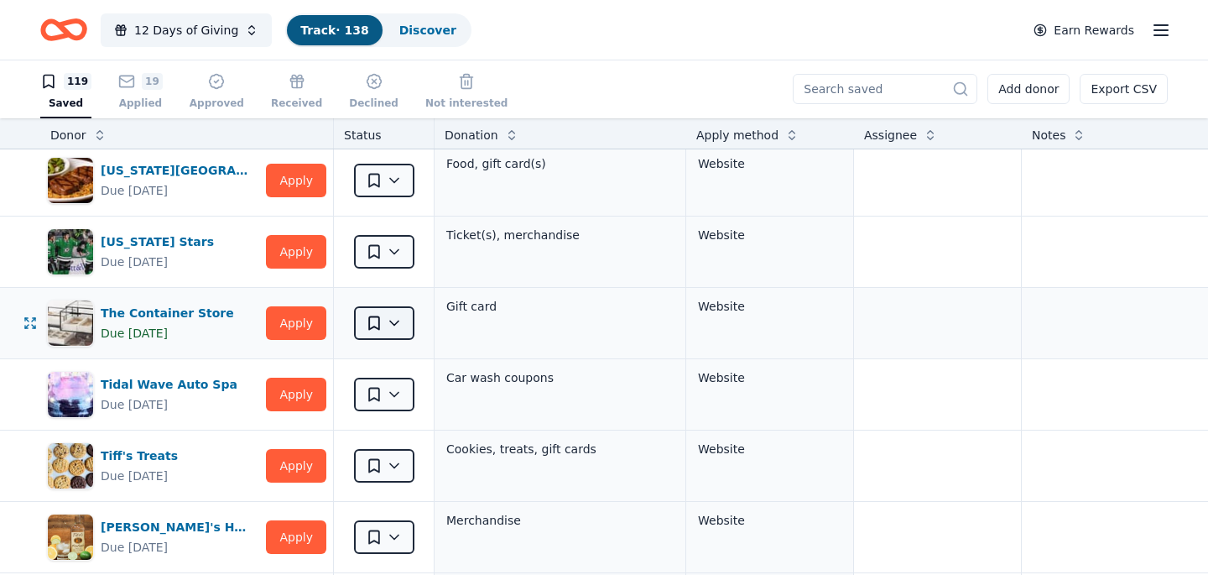
click at [392, 315] on html "12 Days of Giving Track · 138 Discover Earn Rewards 119 Saved 19 Applied Approv…" at bounding box center [604, 286] width 1208 height 575
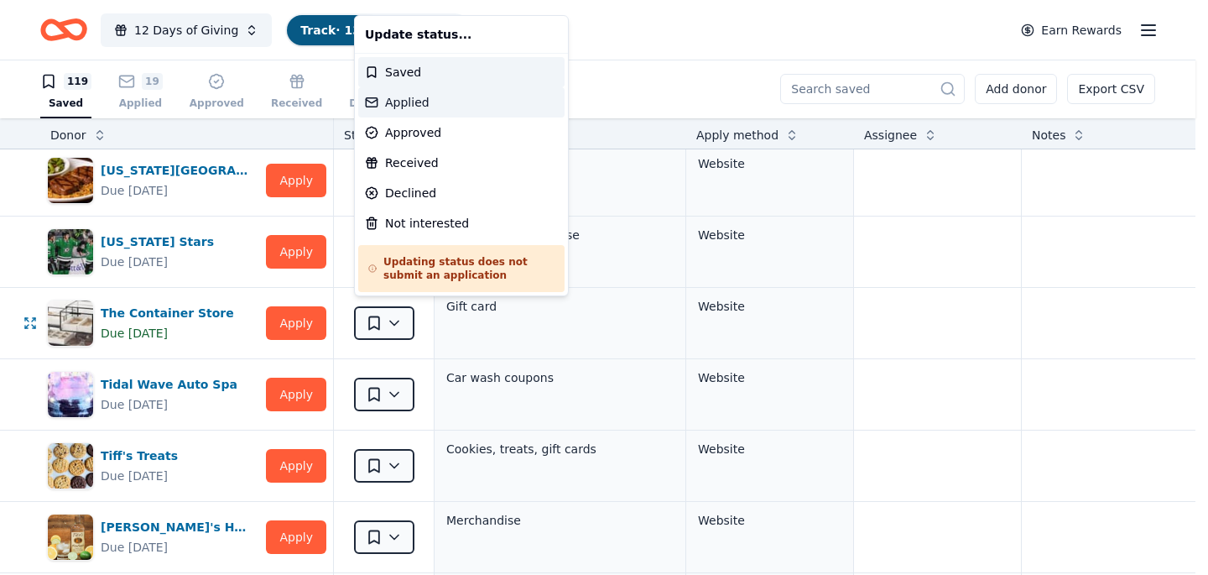
click at [419, 100] on div "Applied" at bounding box center [461, 102] width 206 height 30
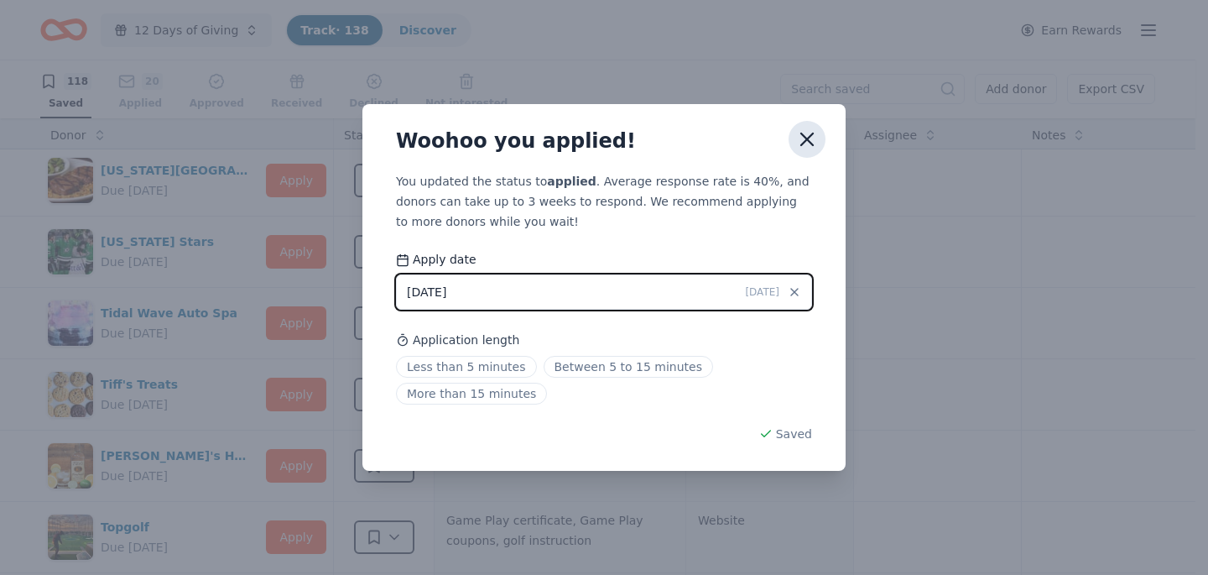
click at [811, 139] on icon "button" at bounding box center [806, 139] width 23 height 23
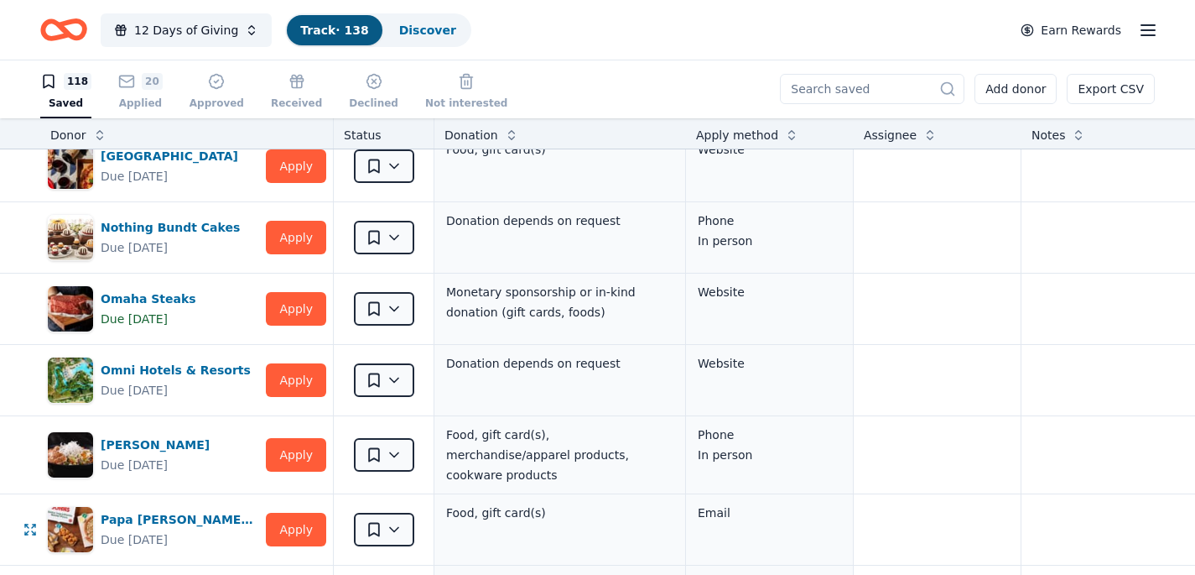
scroll to position [5022, 0]
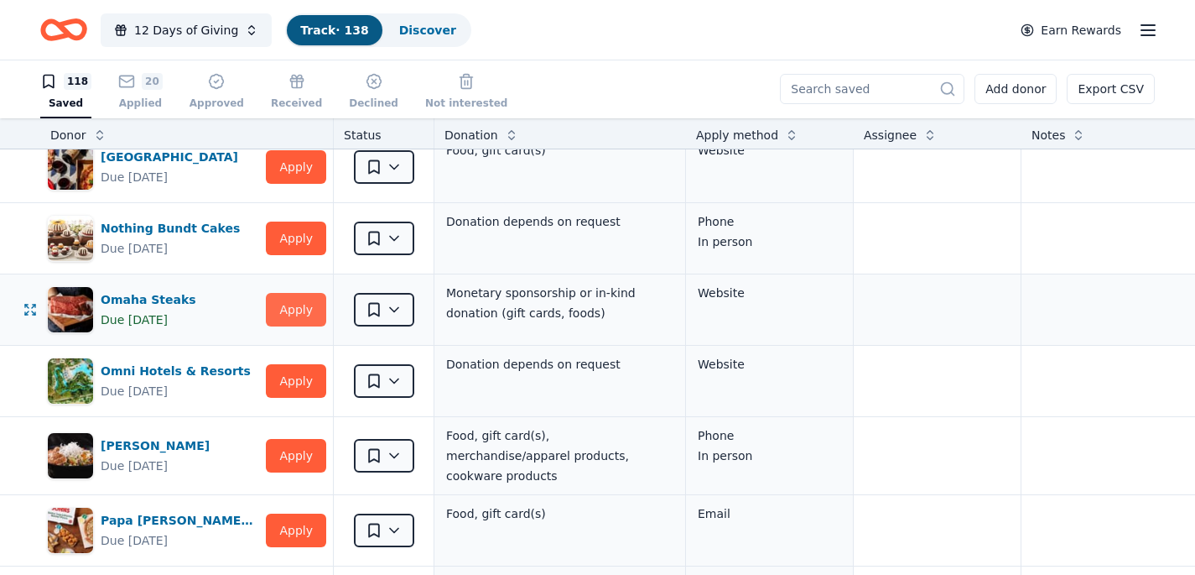
click at [284, 303] on button "Apply" at bounding box center [296, 310] width 60 height 34
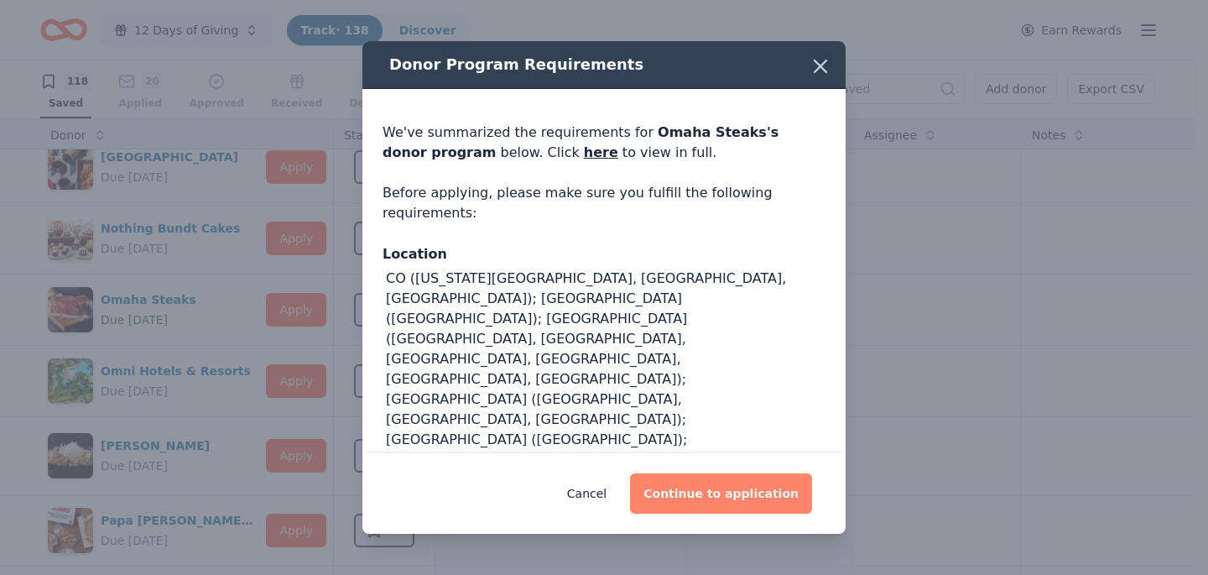
click at [700, 495] on button "Continue to application" at bounding box center [721, 493] width 182 height 40
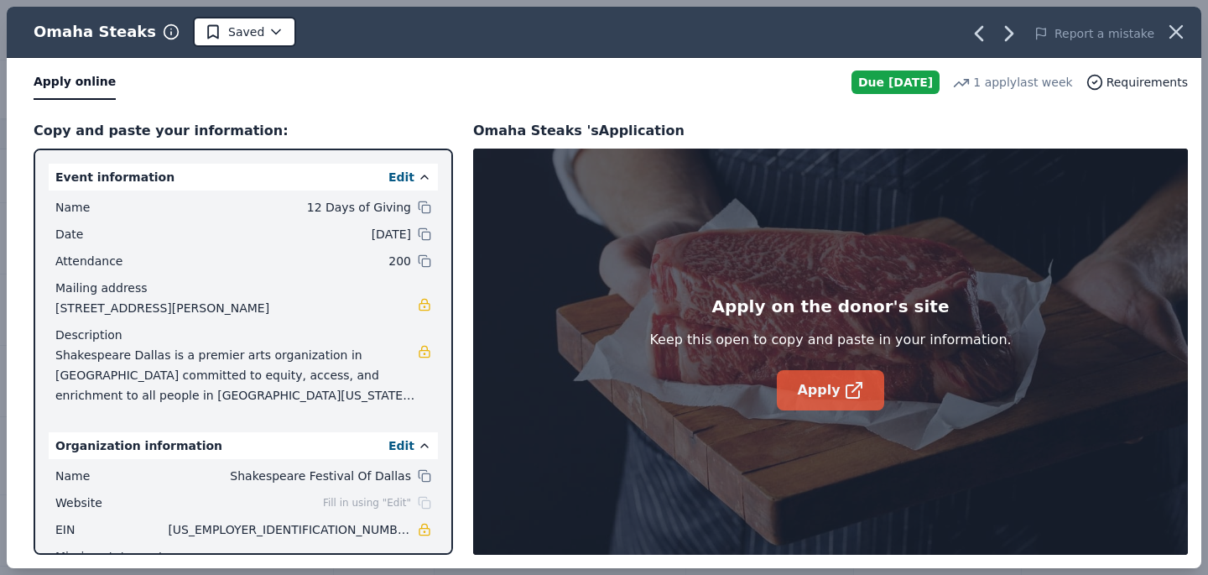
click at [817, 383] on link "Apply" at bounding box center [830, 390] width 107 height 40
click at [1174, 23] on icon "button" at bounding box center [1175, 31] width 23 height 23
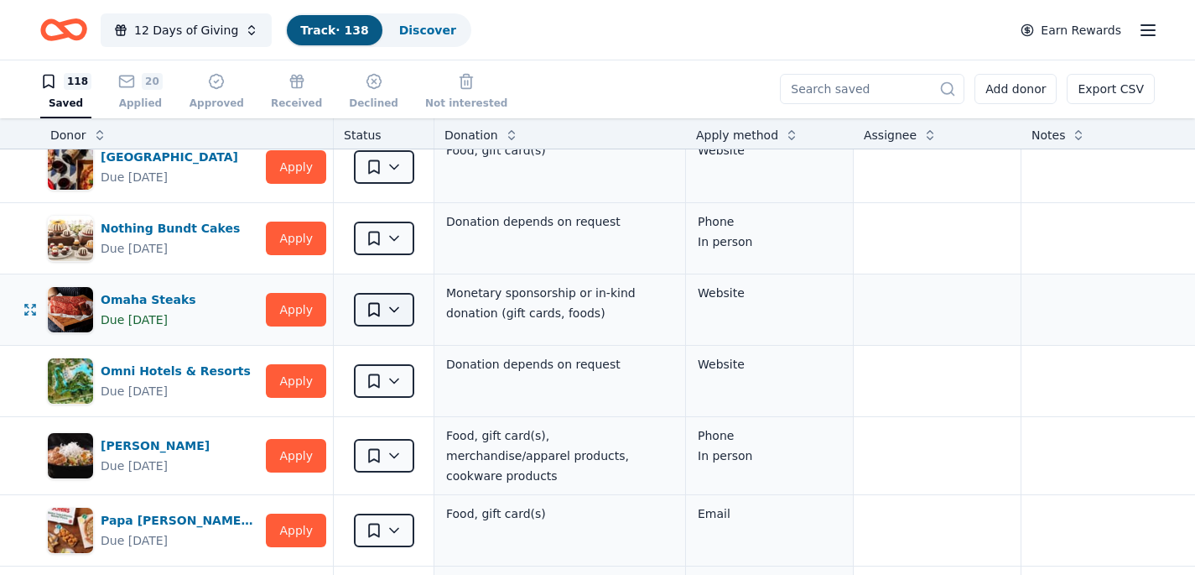
click at [393, 307] on html "12 Days of Giving Track · 138 Discover Earn Rewards 118 Saved 20 Applied Approv…" at bounding box center [597, 286] width 1195 height 575
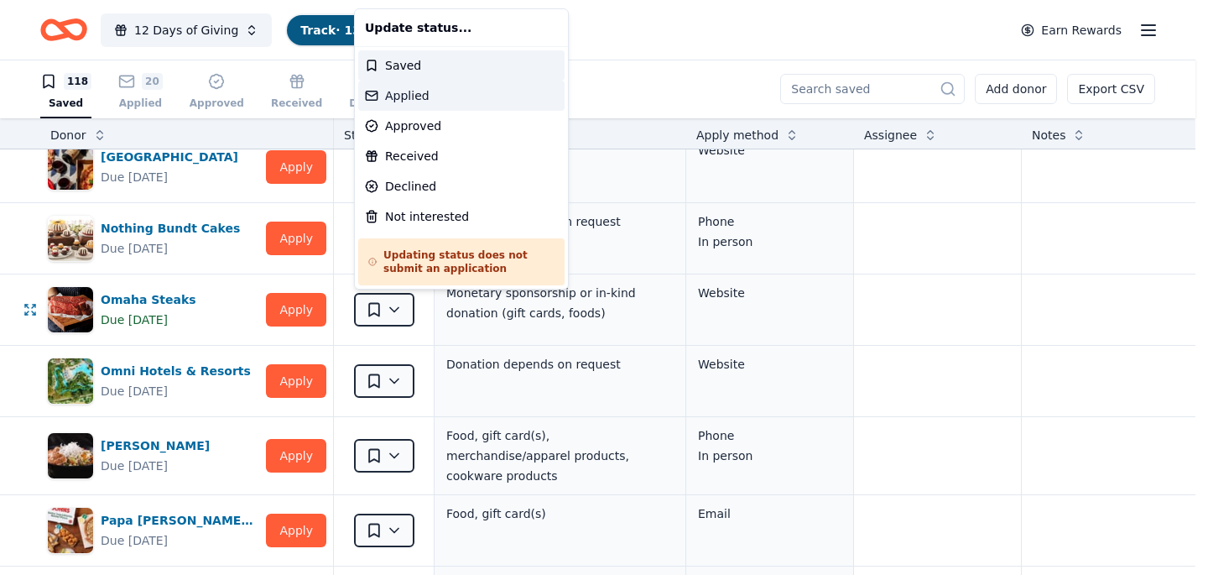
click at [414, 92] on div "Applied" at bounding box center [461, 96] width 206 height 30
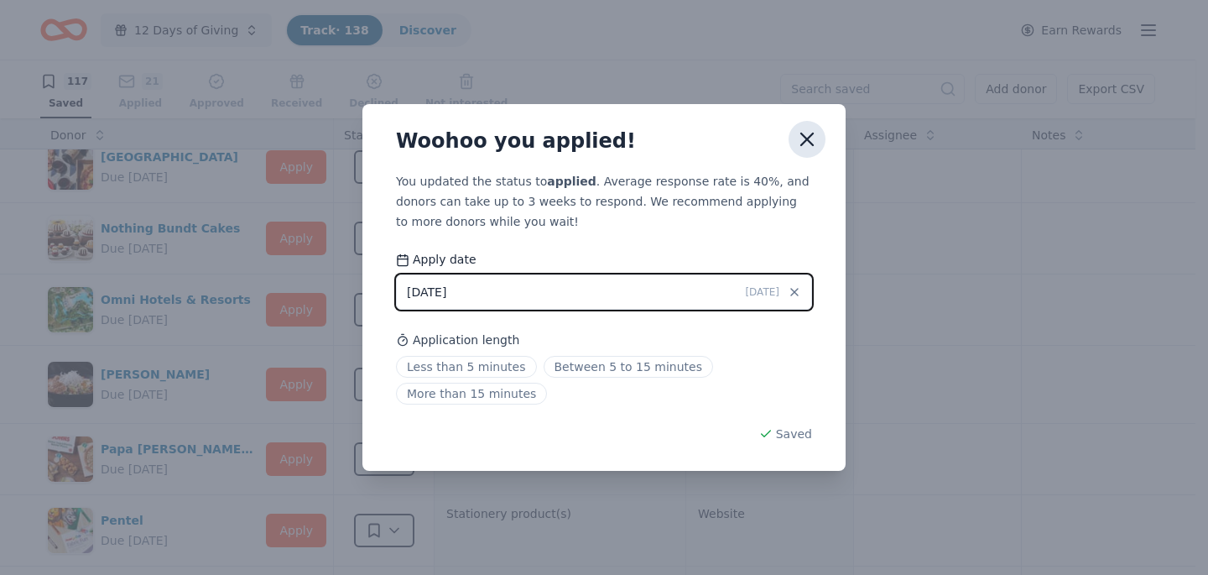
click at [807, 133] on icon "button" at bounding box center [806, 139] width 23 height 23
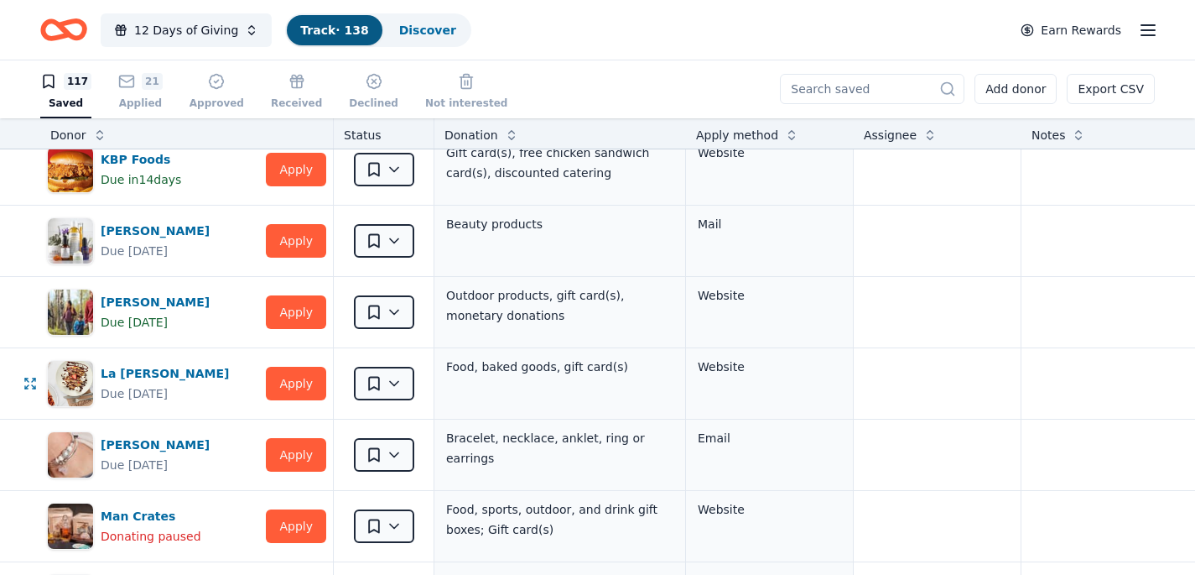
scroll to position [4089, 0]
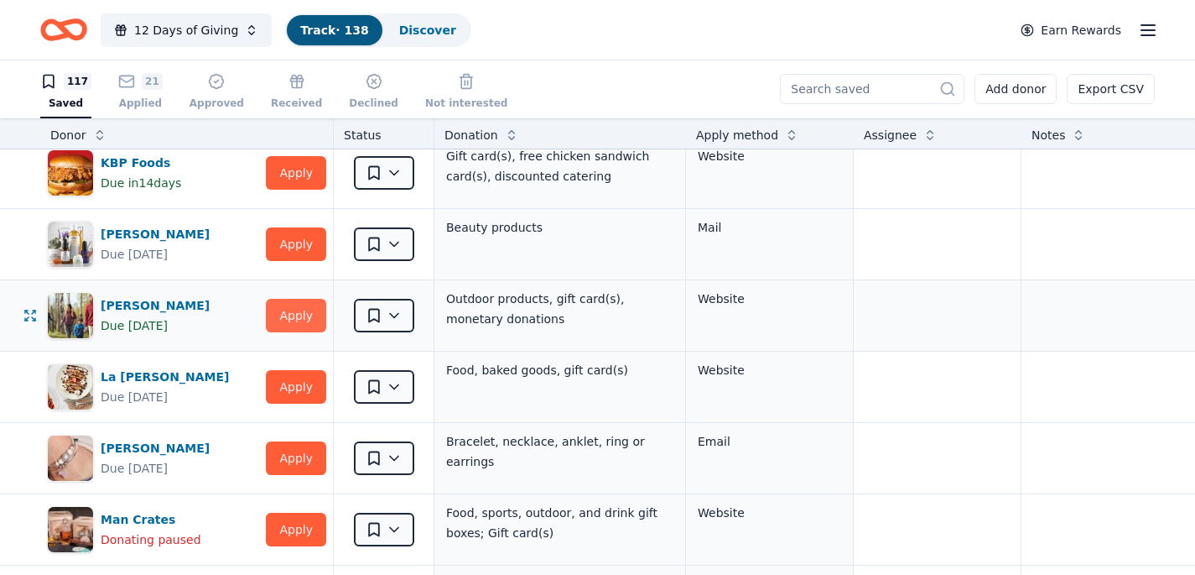
click at [303, 317] on button "Apply" at bounding box center [296, 316] width 60 height 34
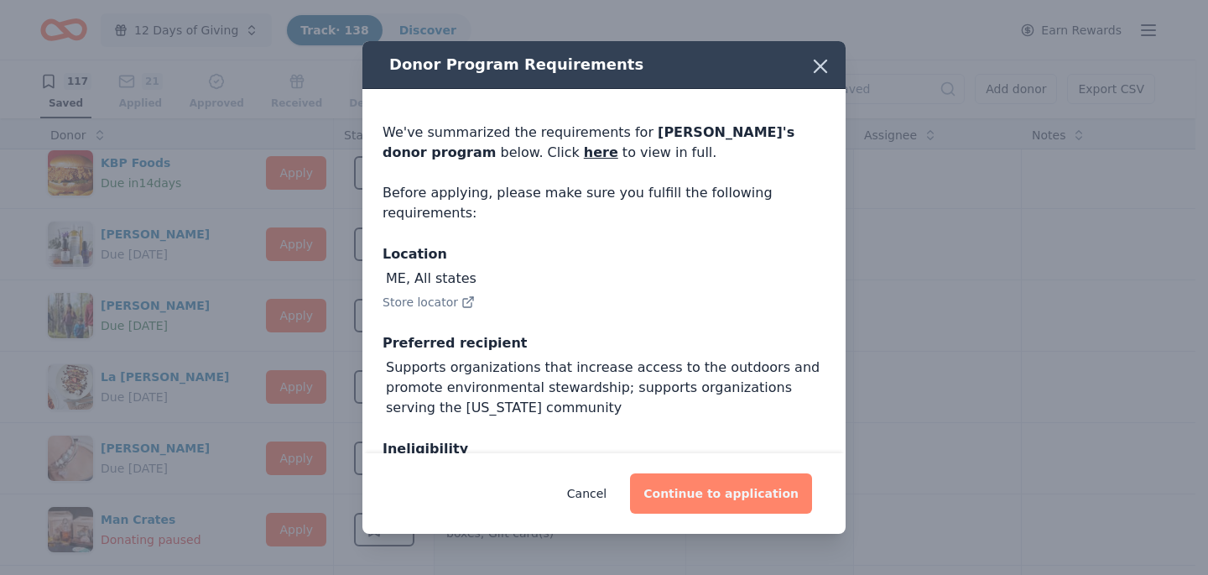
click at [766, 493] on button "Continue to application" at bounding box center [721, 493] width 182 height 40
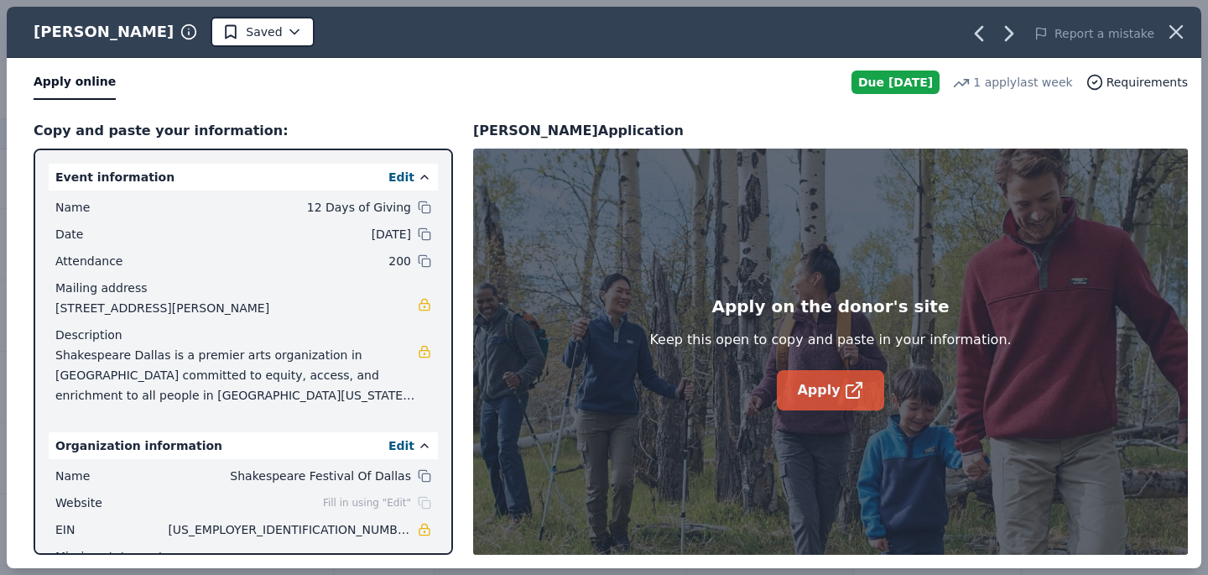
click at [807, 377] on link "Apply" at bounding box center [830, 390] width 107 height 40
click at [1171, 23] on icon "button" at bounding box center [1175, 31] width 23 height 23
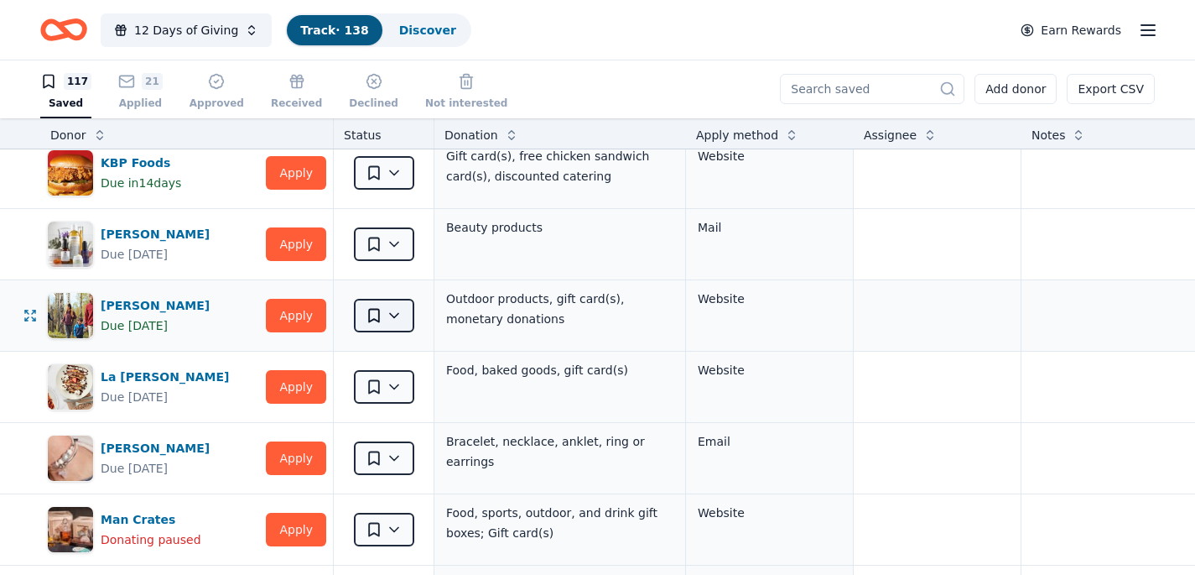
click at [388, 312] on html "12 Days of Giving Track · 138 Discover Earn Rewards 117 Saved 21 Applied Approv…" at bounding box center [597, 286] width 1195 height 575
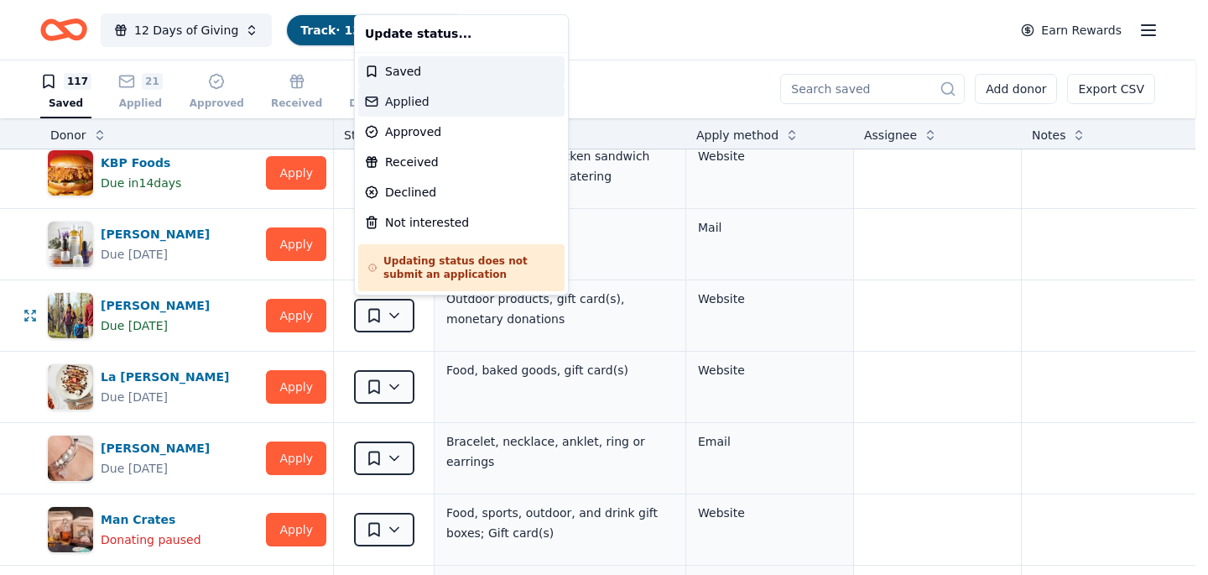
click at [419, 96] on div "Applied" at bounding box center [461, 101] width 206 height 30
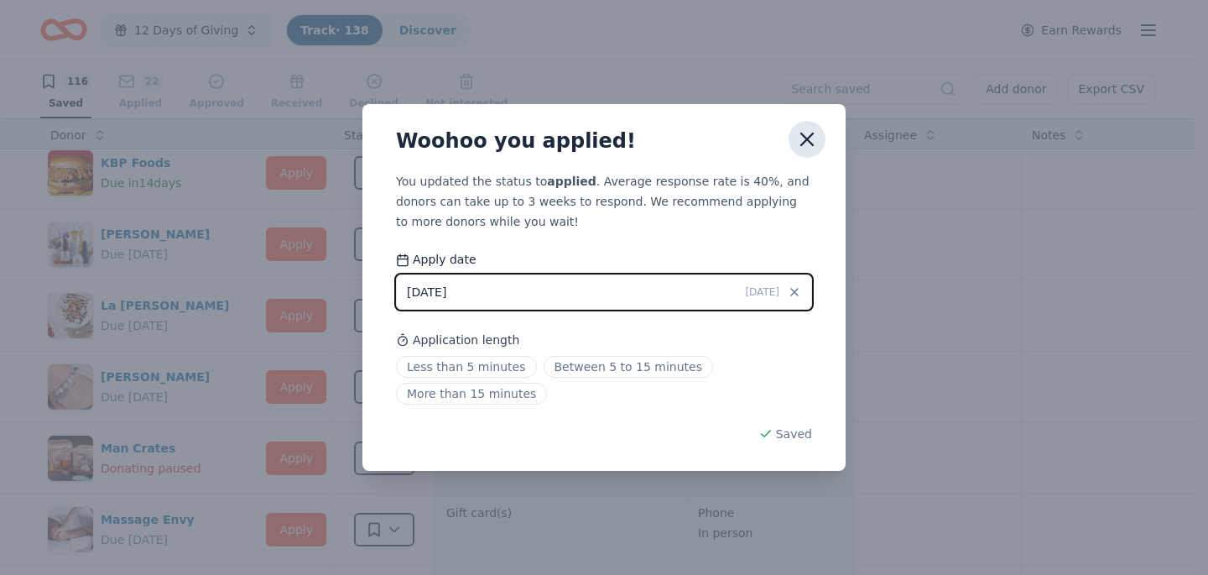
click at [807, 143] on icon "button" at bounding box center [806, 139] width 23 height 23
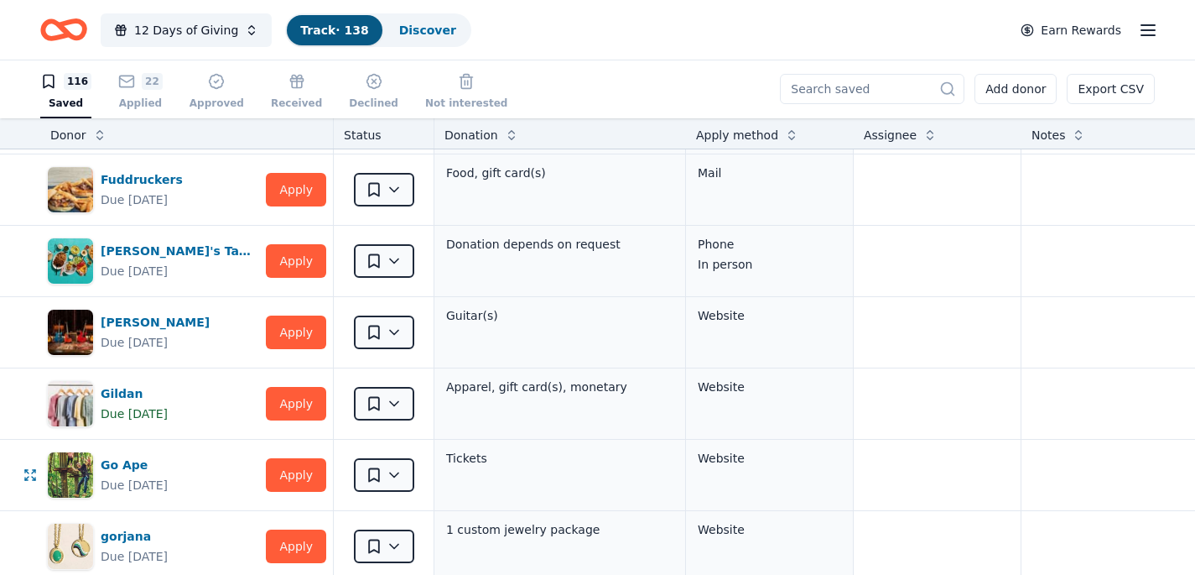
scroll to position [2829, 0]
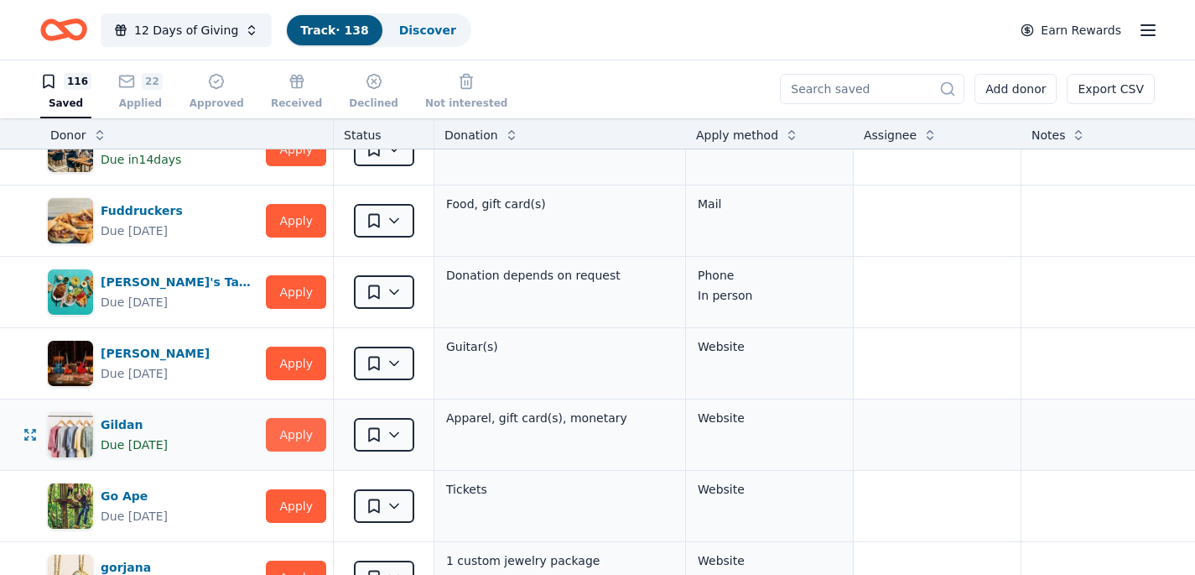
click at [291, 439] on button "Apply" at bounding box center [296, 435] width 60 height 34
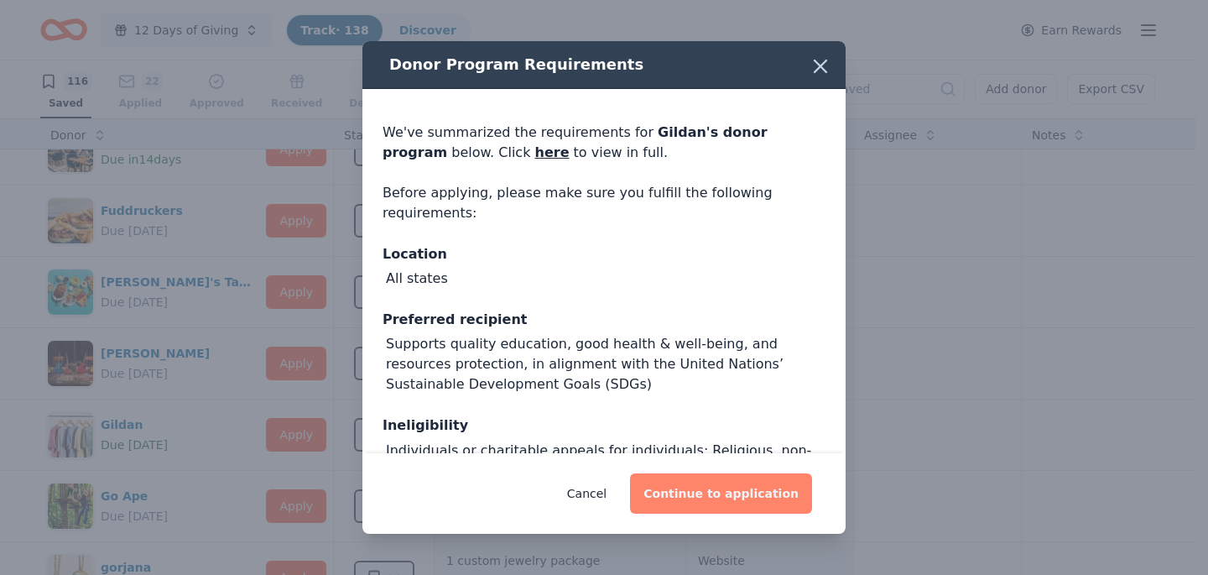
click at [698, 494] on button "Continue to application" at bounding box center [721, 493] width 182 height 40
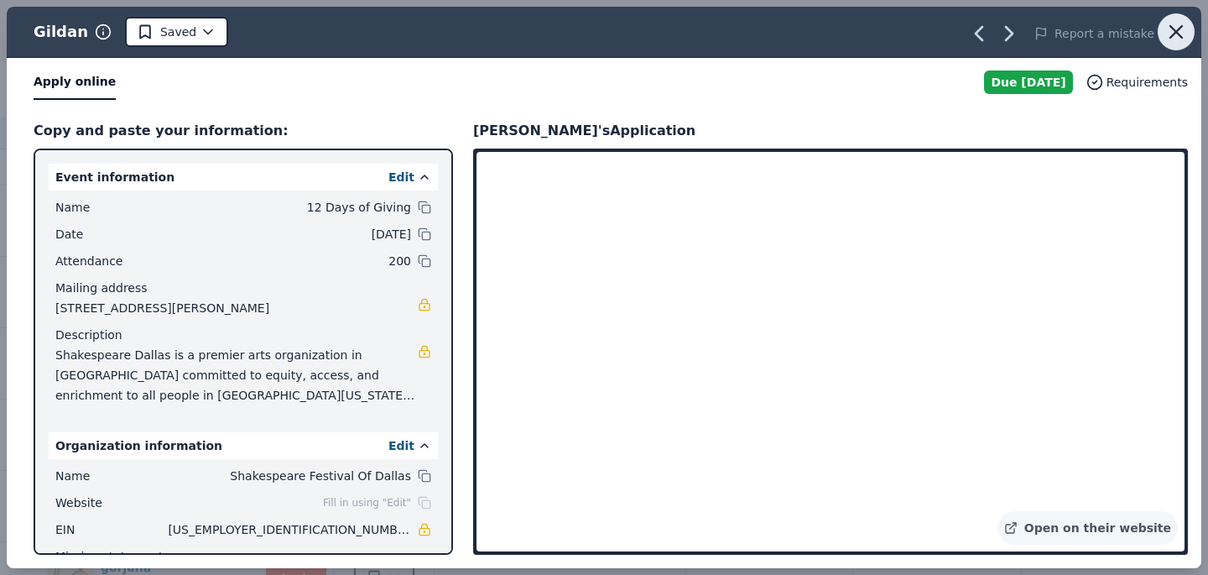
click at [1178, 33] on icon "button" at bounding box center [1176, 32] width 12 height 12
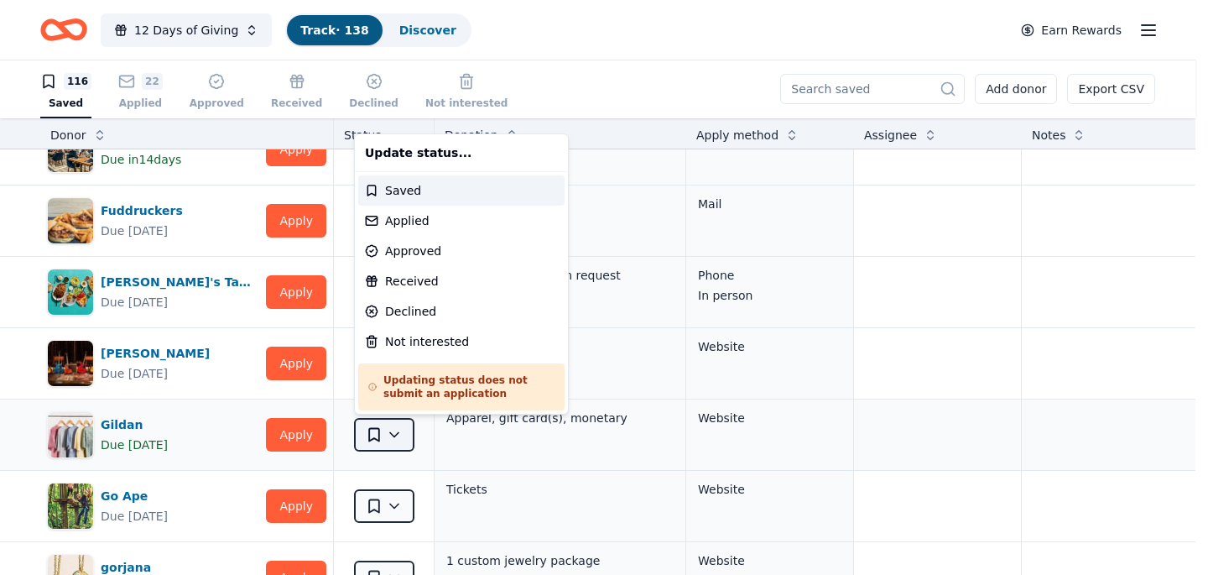
click at [382, 439] on html "12 Days of Giving Track · 138 Discover Earn Rewards 116 Saved 22 Applied Approv…" at bounding box center [604, 286] width 1208 height 575
click at [417, 220] on div "Applied" at bounding box center [461, 221] width 206 height 30
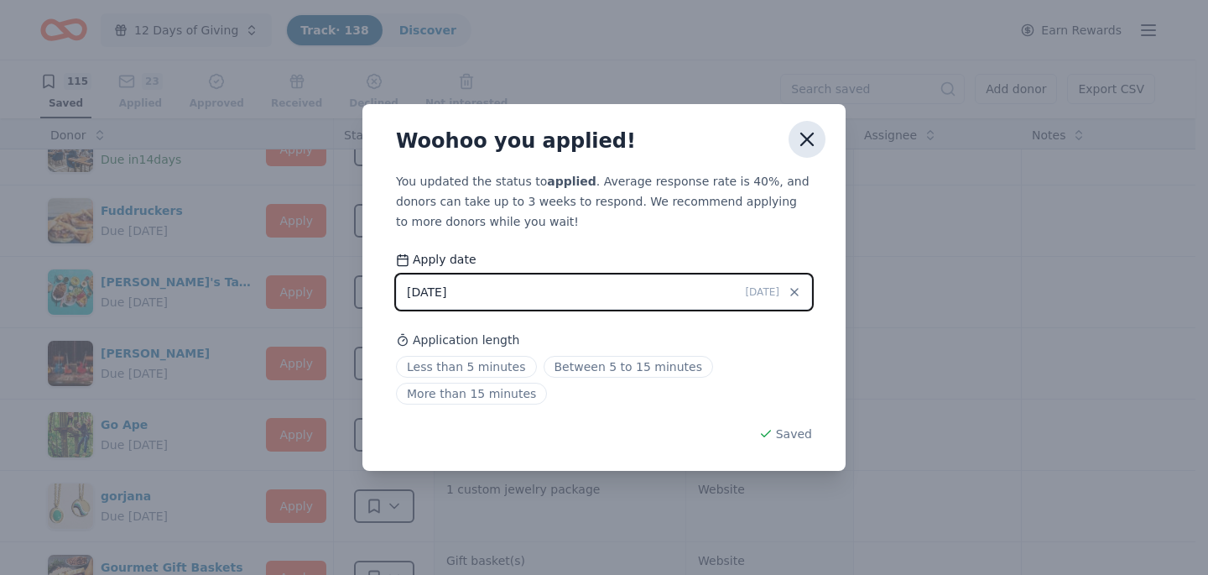
click at [813, 138] on icon "button" at bounding box center [806, 139] width 23 height 23
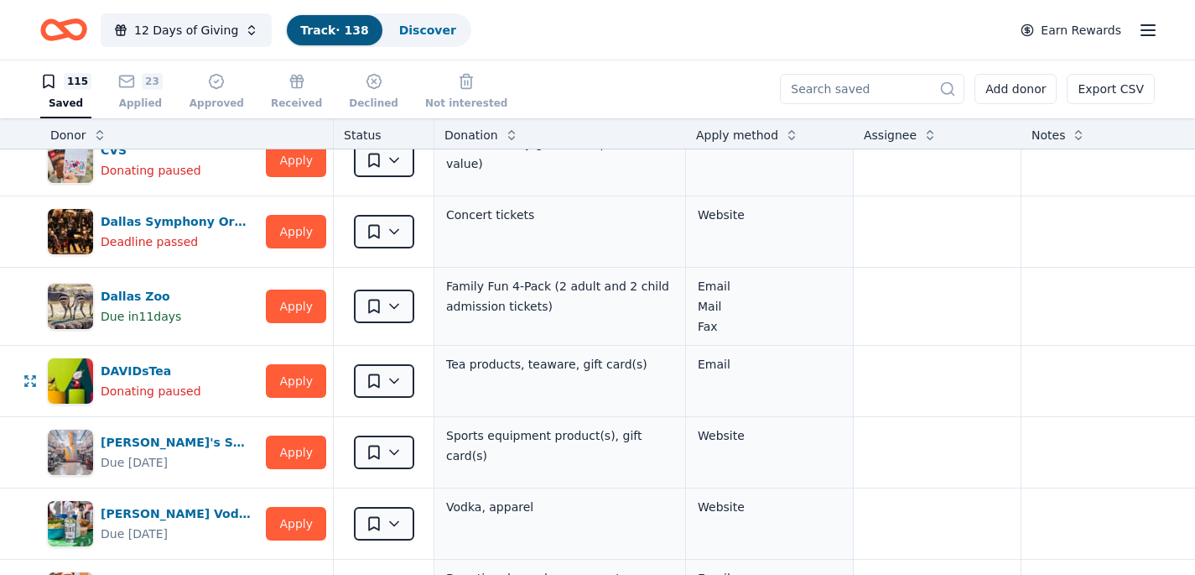
scroll to position [1916, 0]
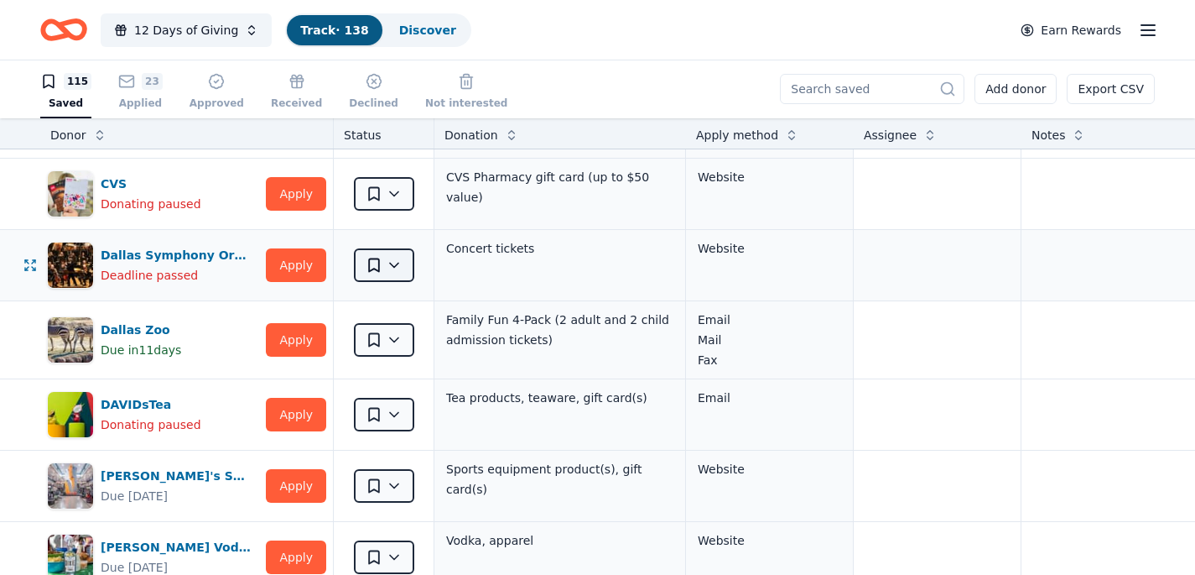
click at [393, 263] on html "12 Days of Giving Track · 138 Discover Earn Rewards 115 Saved 23 Applied Approv…" at bounding box center [597, 286] width 1195 height 575
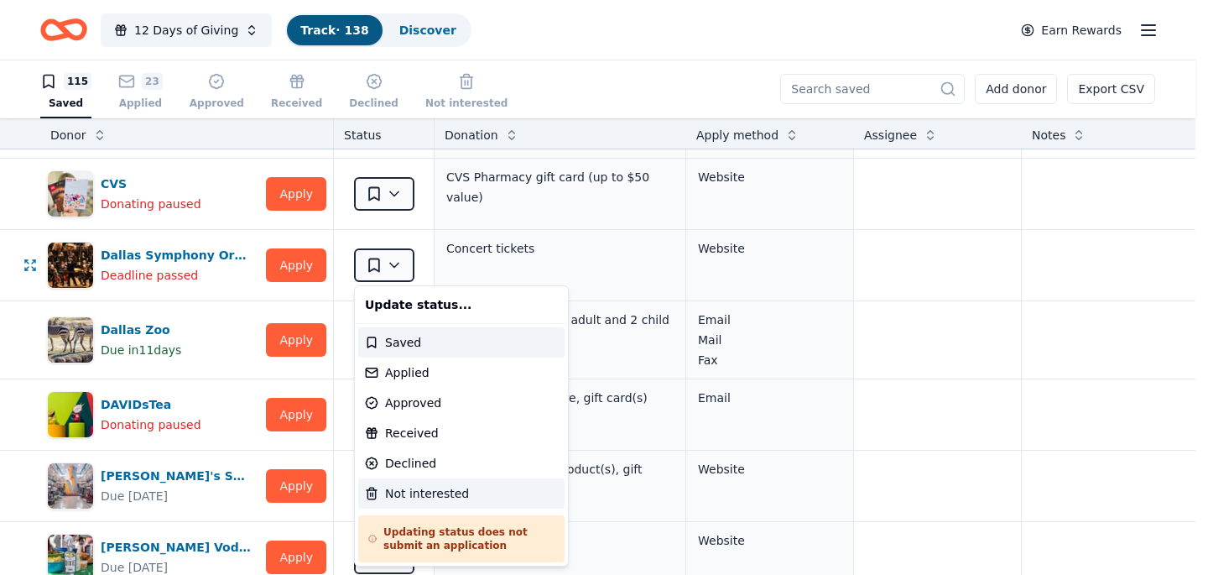
click at [409, 494] on div "Not interested" at bounding box center [461, 493] width 206 height 30
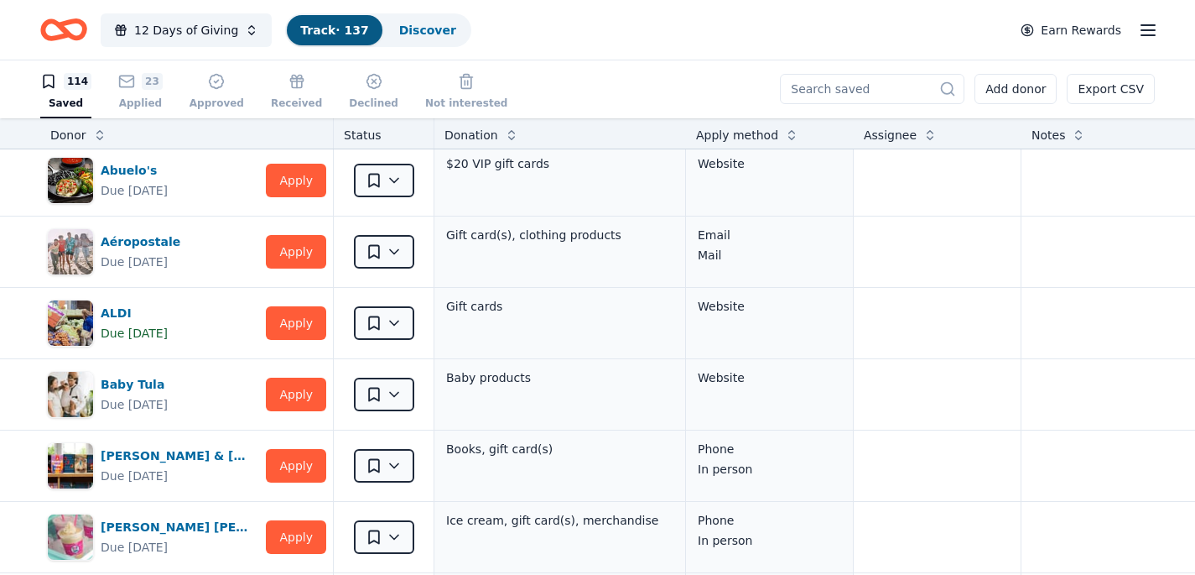
scroll to position [0, 0]
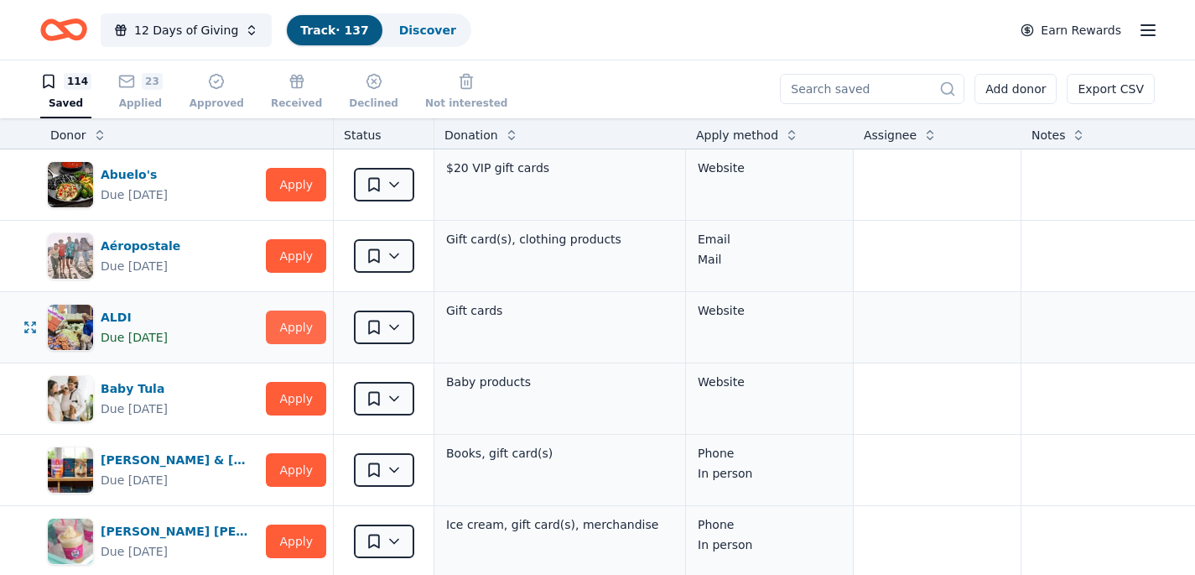
click at [310, 325] on button "Apply" at bounding box center [296, 327] width 60 height 34
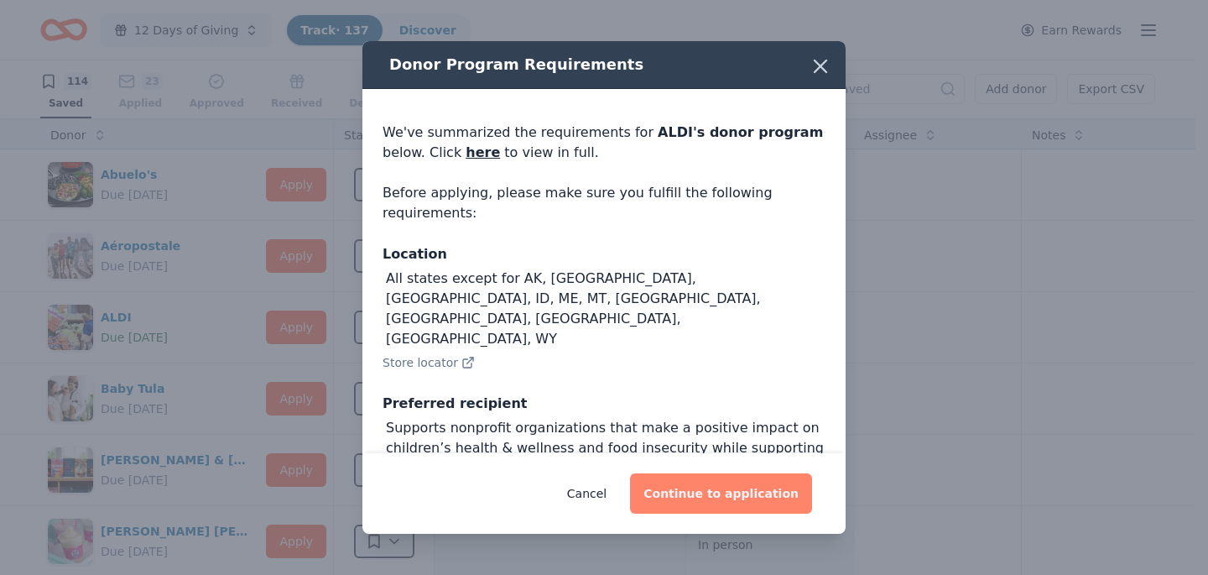
click at [700, 488] on button "Continue to application" at bounding box center [721, 493] width 182 height 40
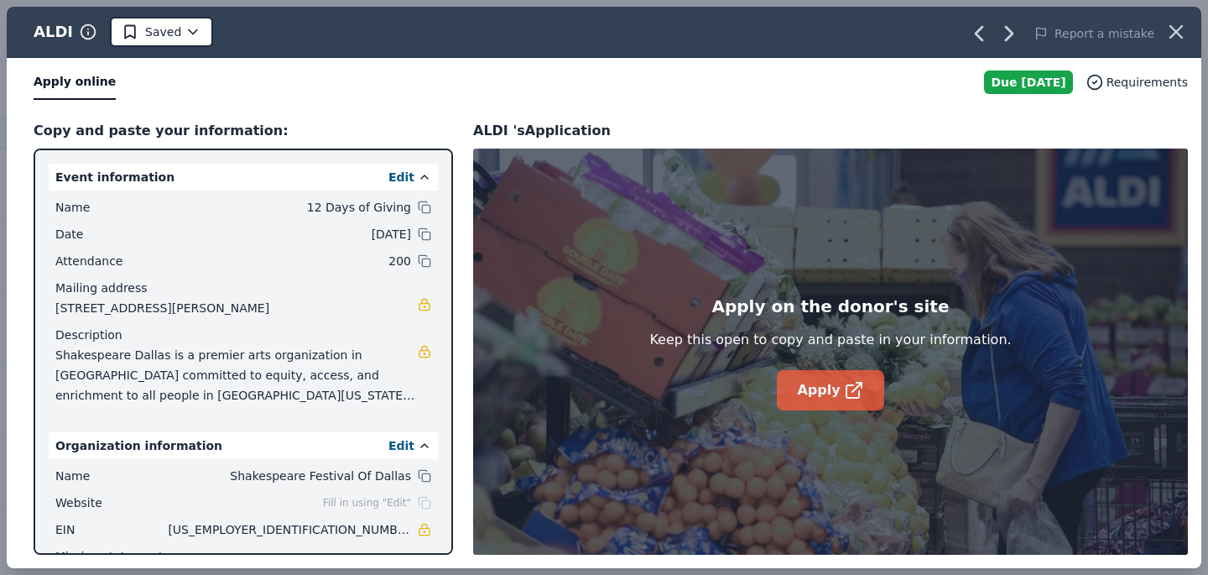
click at [811, 396] on link "Apply" at bounding box center [830, 390] width 107 height 40
click at [1179, 32] on icon "button" at bounding box center [1175, 31] width 23 height 23
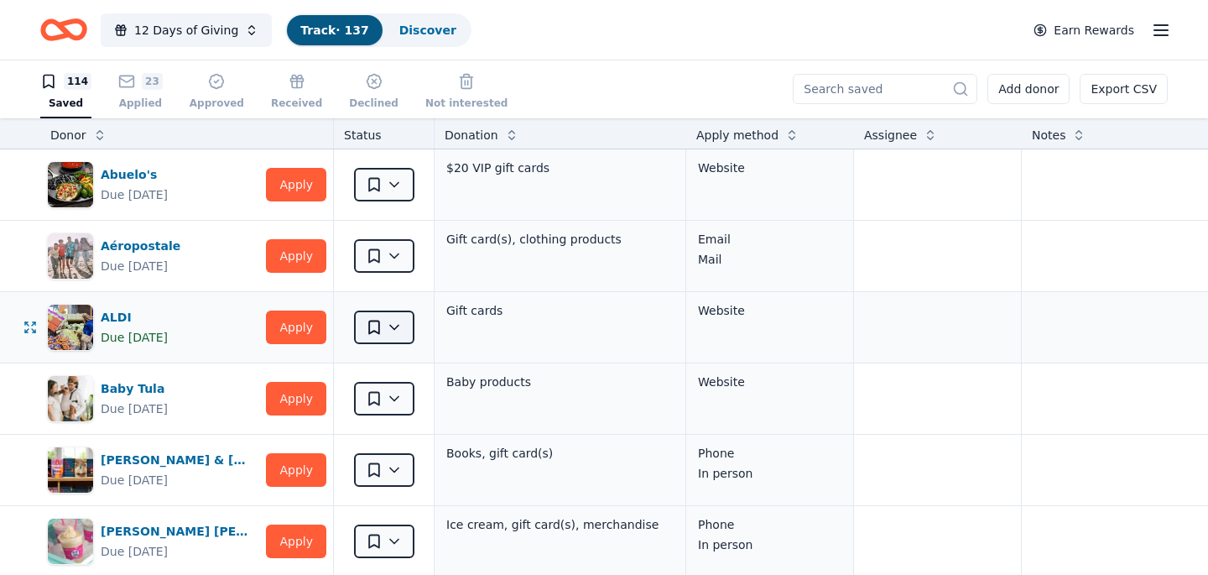
click at [389, 323] on html "12 Days of Giving Track · 137 Discover Earn Rewards 114 Saved 23 Applied Approv…" at bounding box center [604, 286] width 1208 height 575
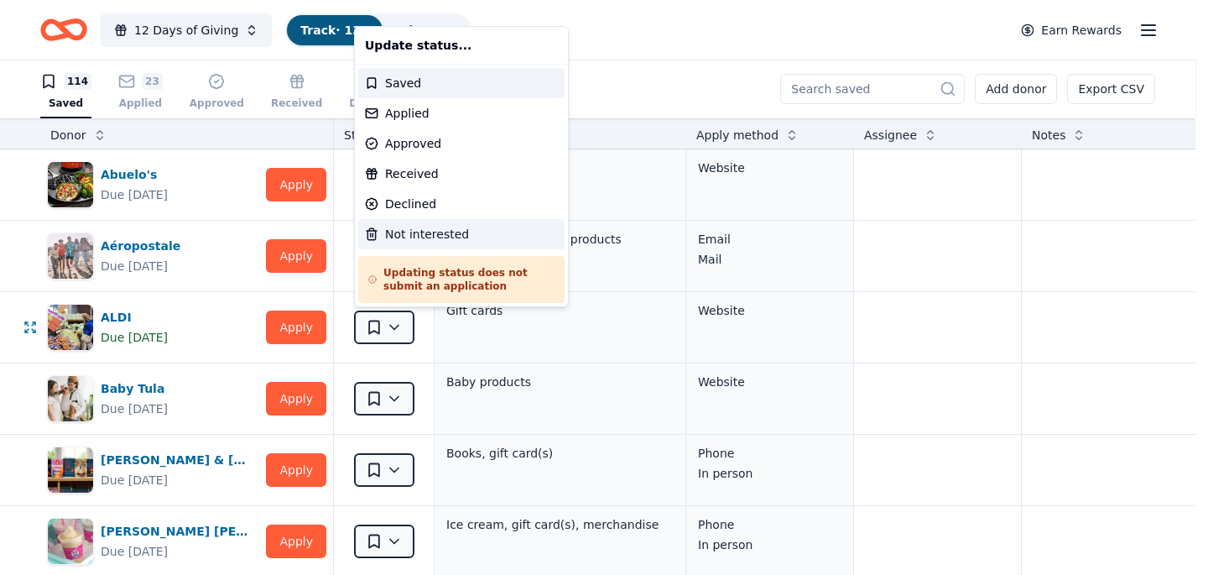
click at [426, 232] on div "Not interested" at bounding box center [461, 234] width 206 height 30
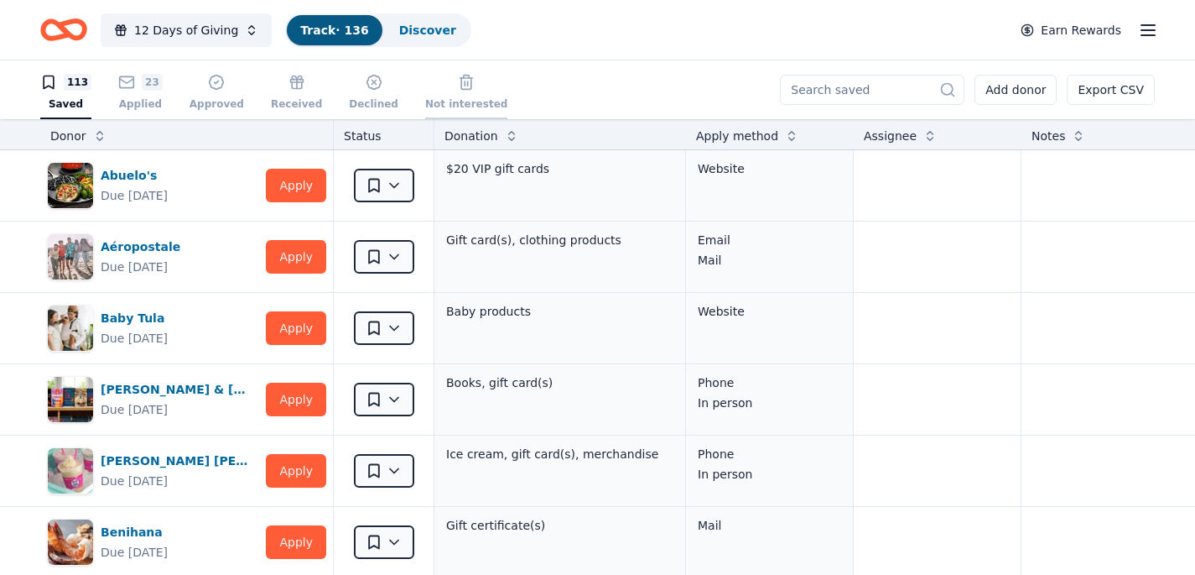
click at [458, 81] on icon "button" at bounding box center [466, 73] width 17 height 17
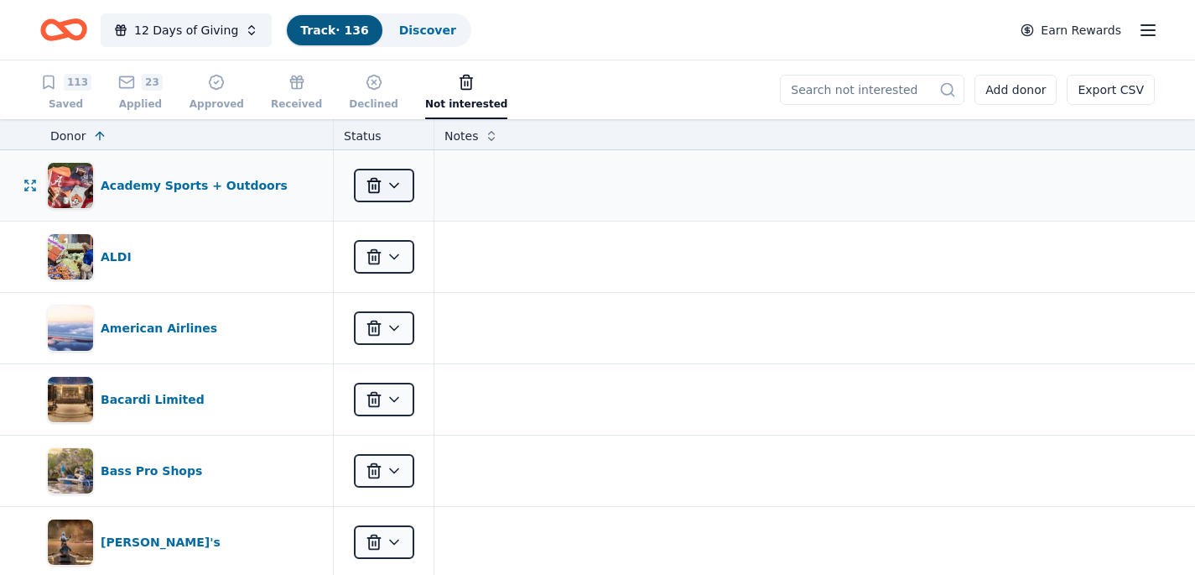
click at [392, 180] on html "12 Days of Giving Track · 136 Discover Earn Rewards 113 Saved 23 Applied Approv…" at bounding box center [597, 287] width 1195 height 575
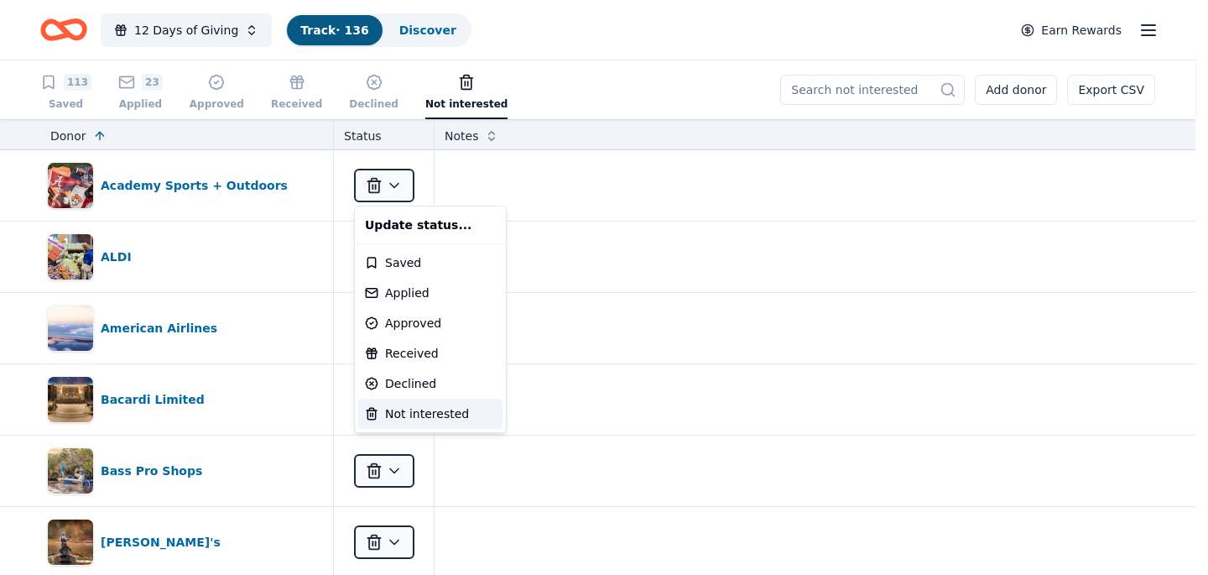
click at [593, 80] on html "12 Days of Giving Track · 136 Discover Earn Rewards 113 Saved 23 Applied Approv…" at bounding box center [604, 287] width 1208 height 575
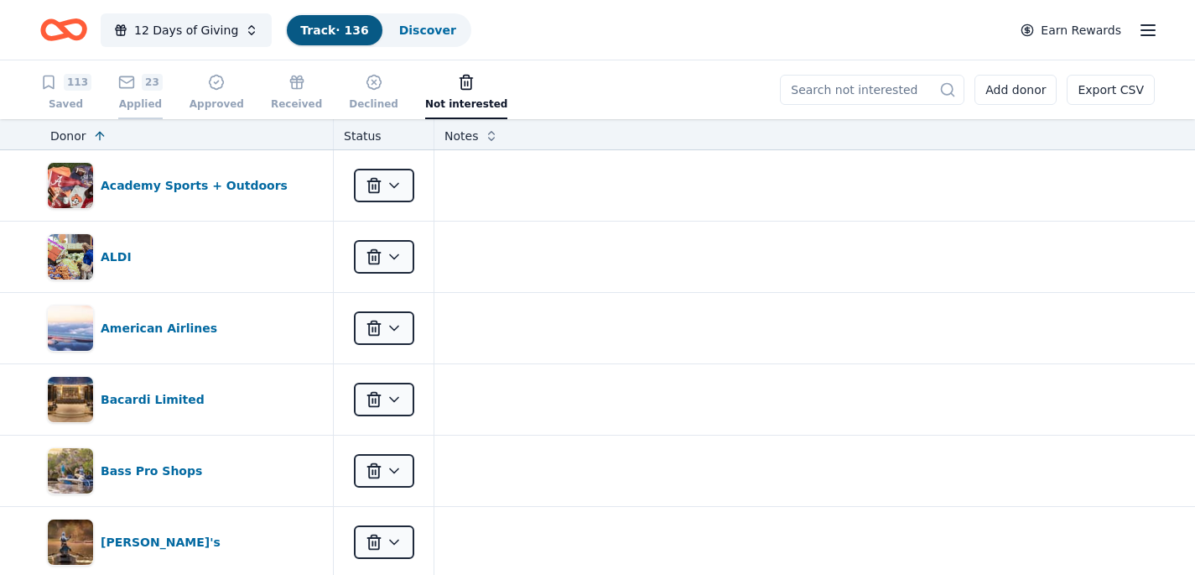
click at [136, 86] on div "23" at bounding box center [140, 77] width 44 height 17
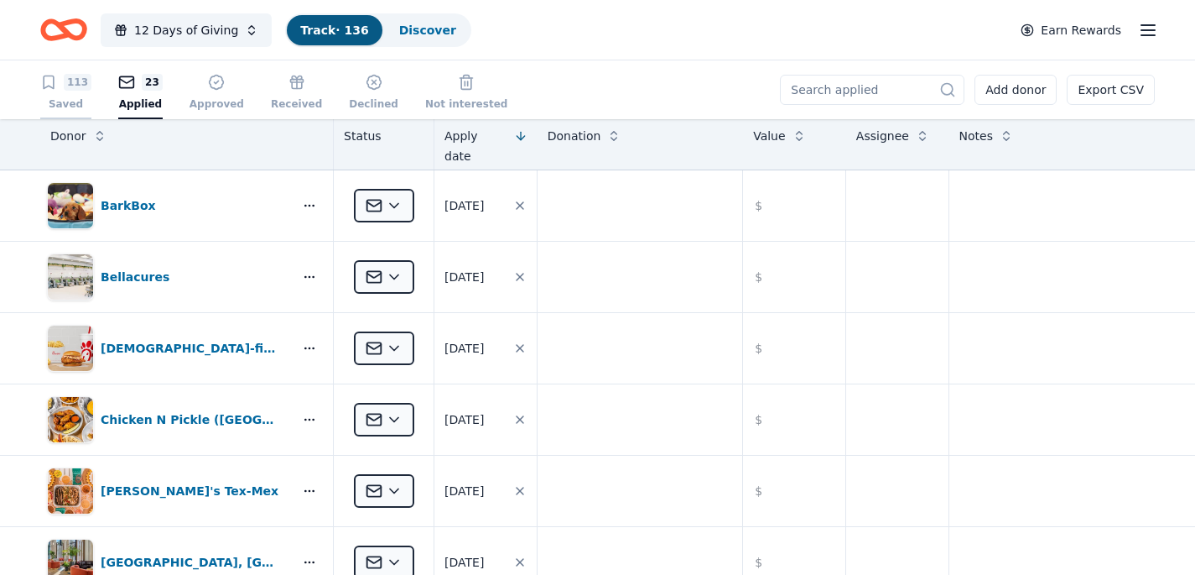
click at [71, 92] on div "113 Saved" at bounding box center [65, 92] width 51 height 37
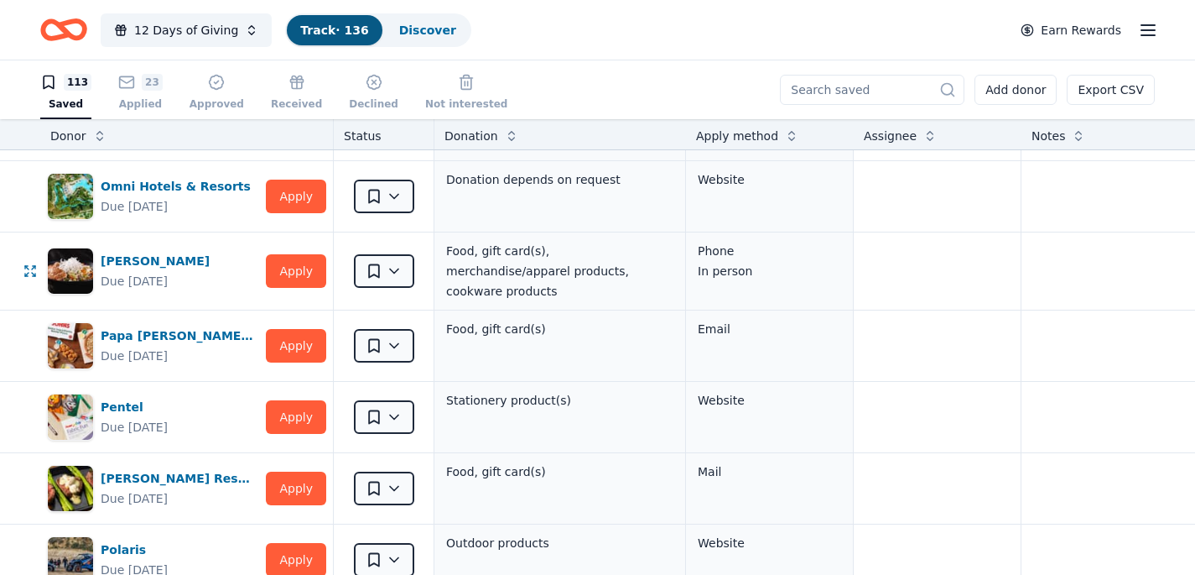
scroll to position [4927, 0]
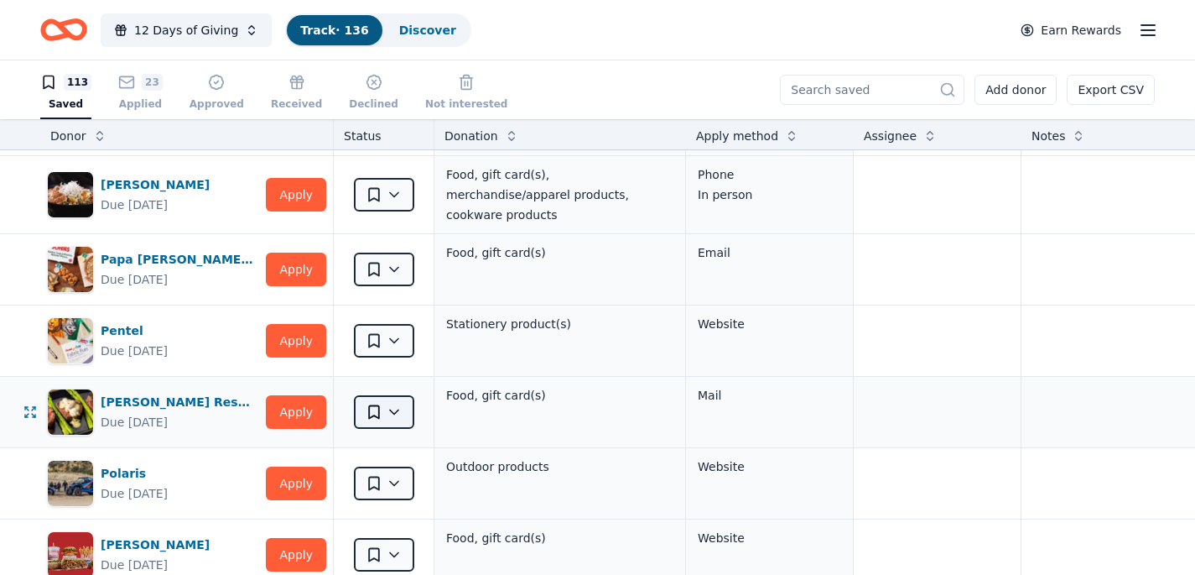
click at [398, 403] on html "12 Days of Giving Track · 136 Discover Earn Rewards 113 Saved 23 Applied Approv…" at bounding box center [597, 287] width 1195 height 575
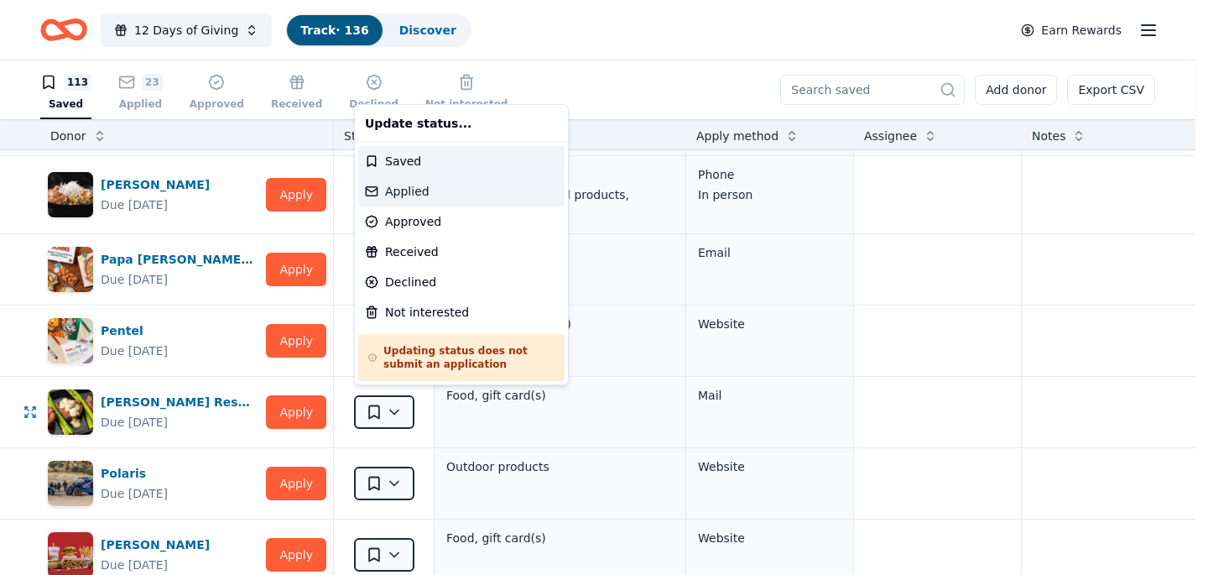
click at [414, 194] on div "Applied" at bounding box center [461, 191] width 206 height 30
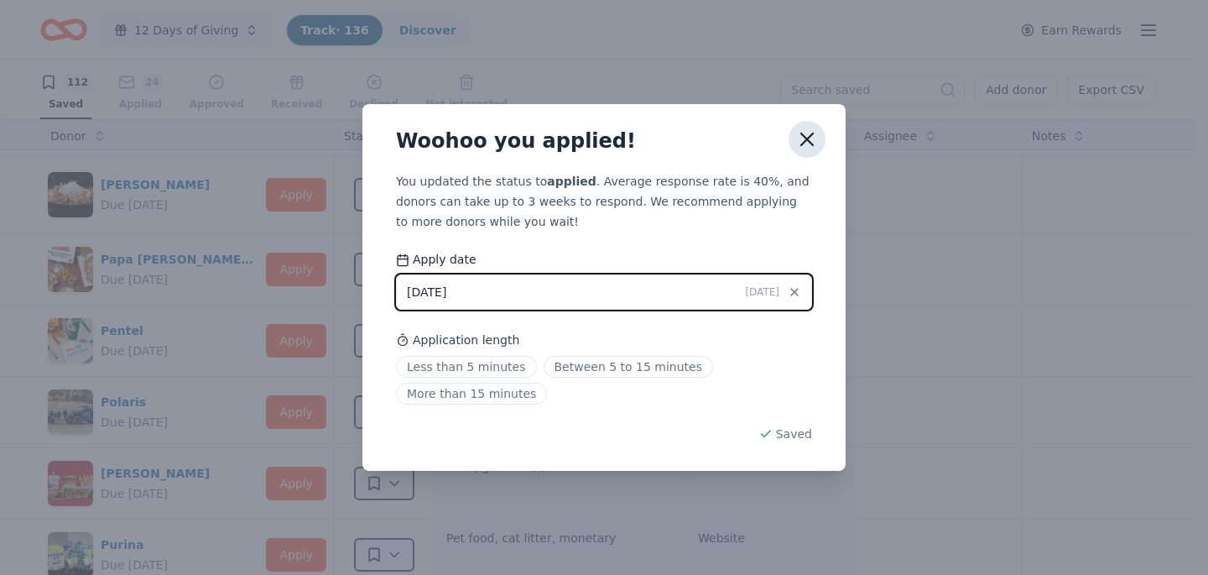
click at [814, 141] on icon "button" at bounding box center [806, 139] width 23 height 23
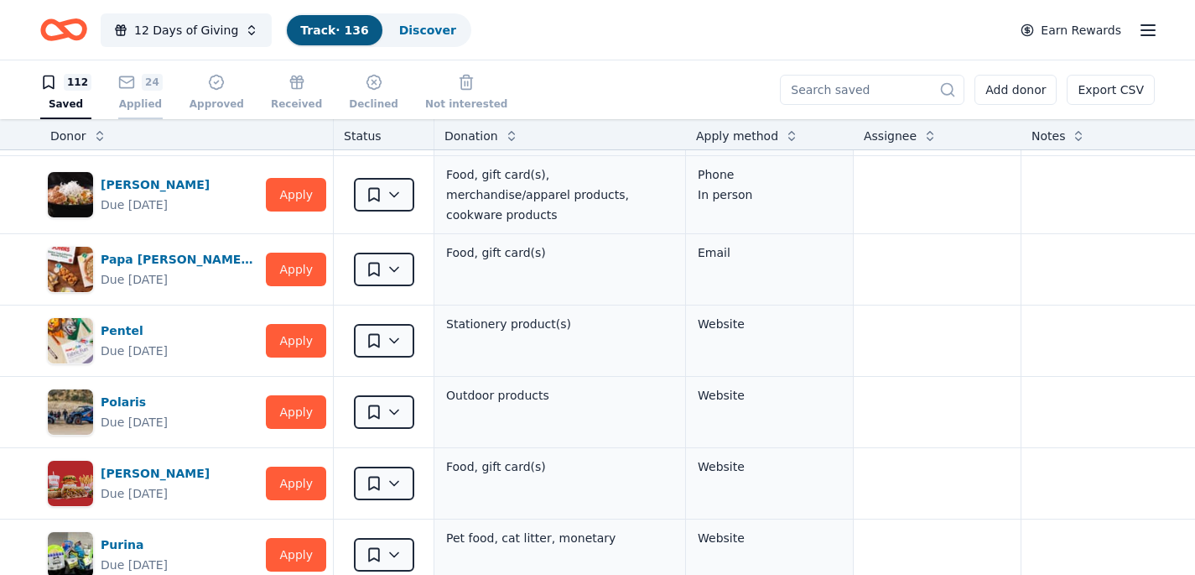
click at [133, 81] on div "24" at bounding box center [140, 73] width 44 height 17
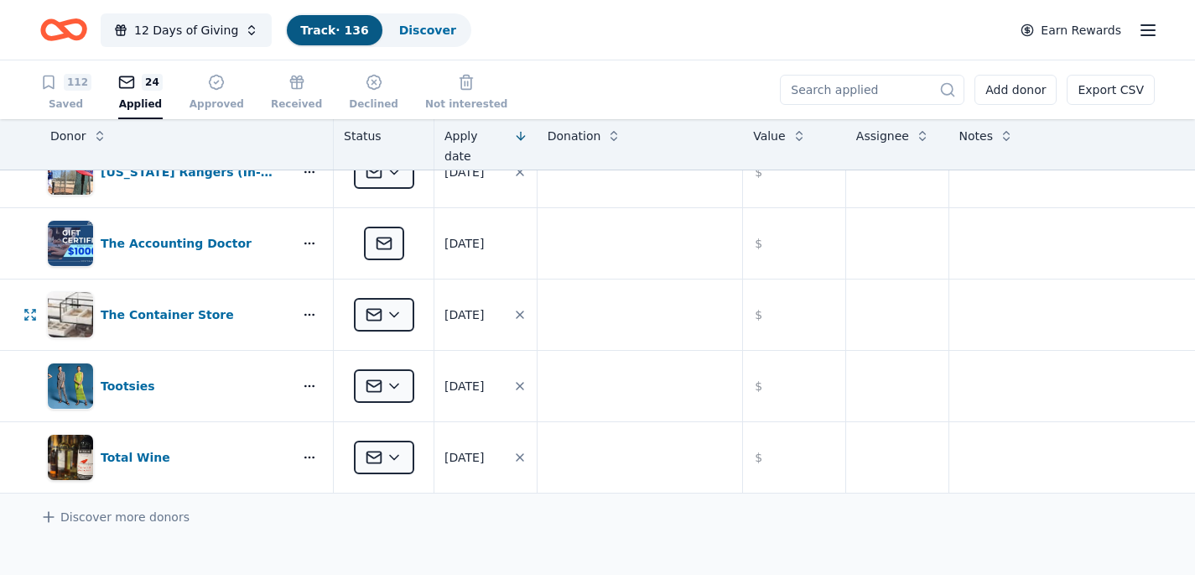
scroll to position [1405, 0]
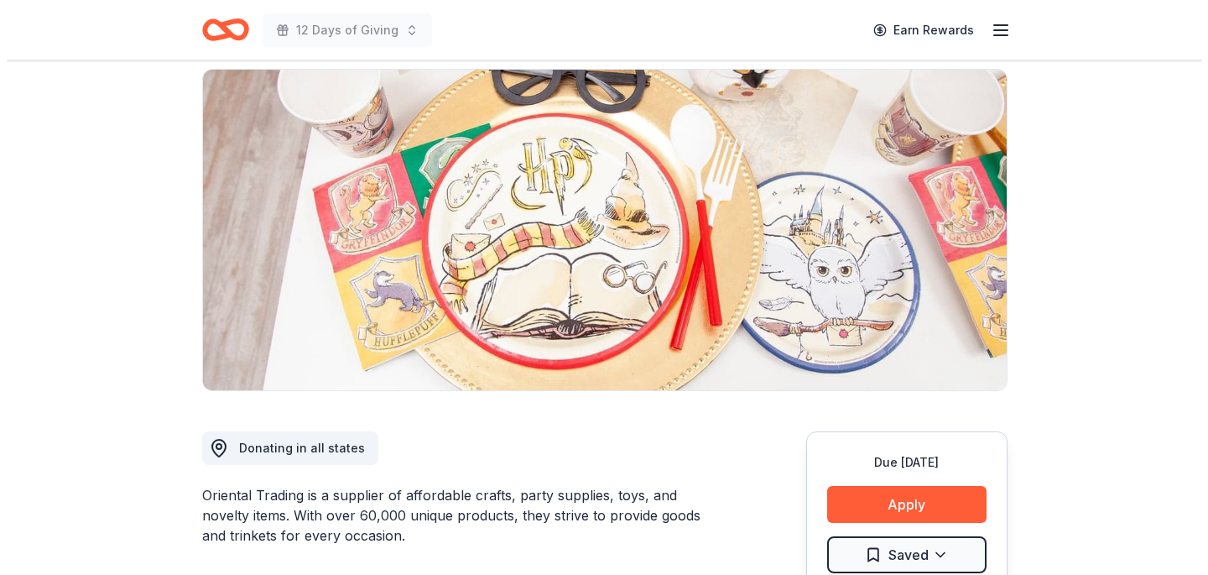
scroll to position [309, 0]
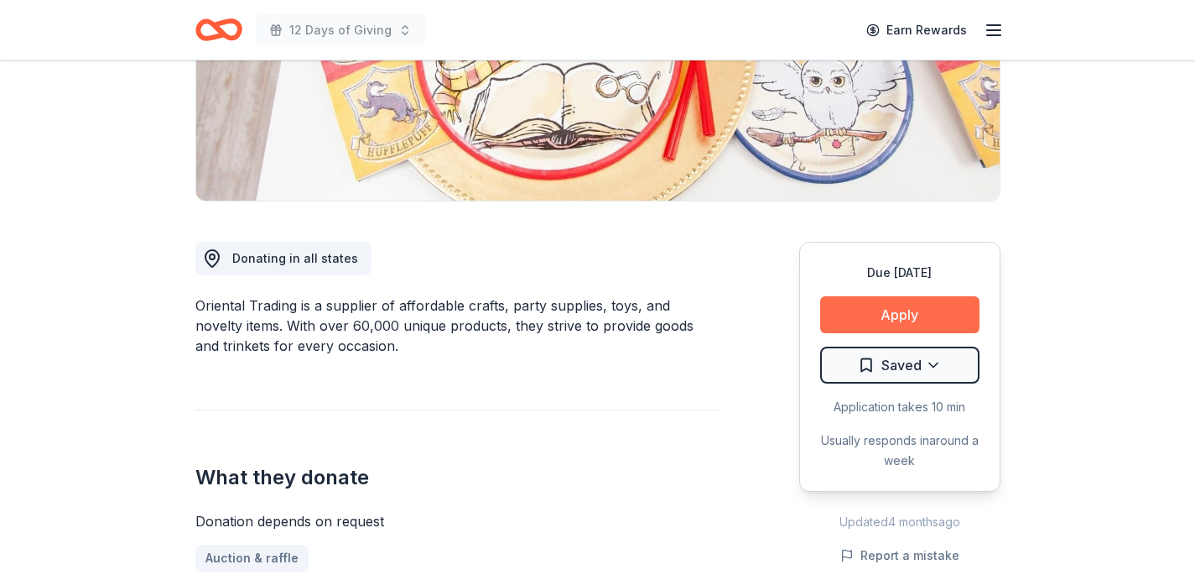
click at [846, 307] on button "Apply" at bounding box center [899, 314] width 159 height 37
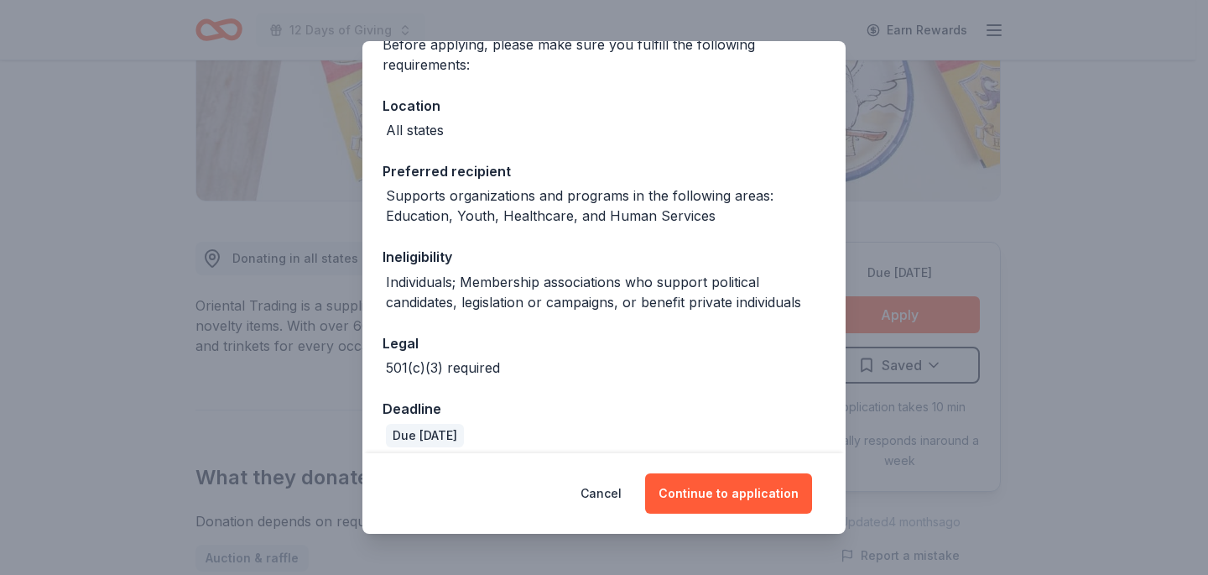
scroll to position [162, 0]
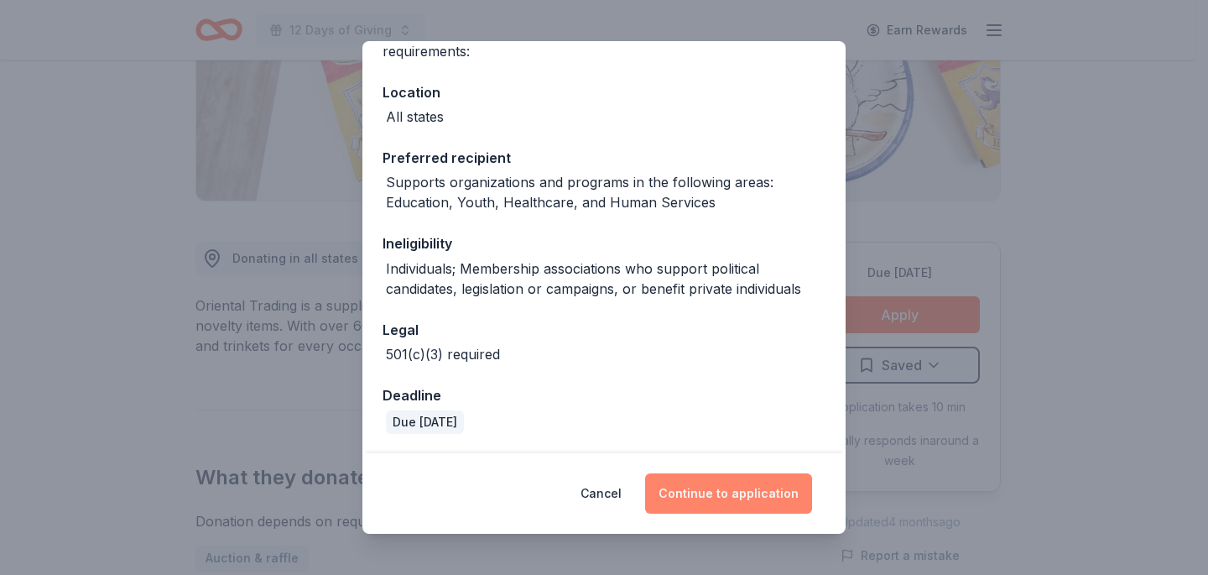
click at [742, 491] on button "Continue to application" at bounding box center [728, 493] width 167 height 40
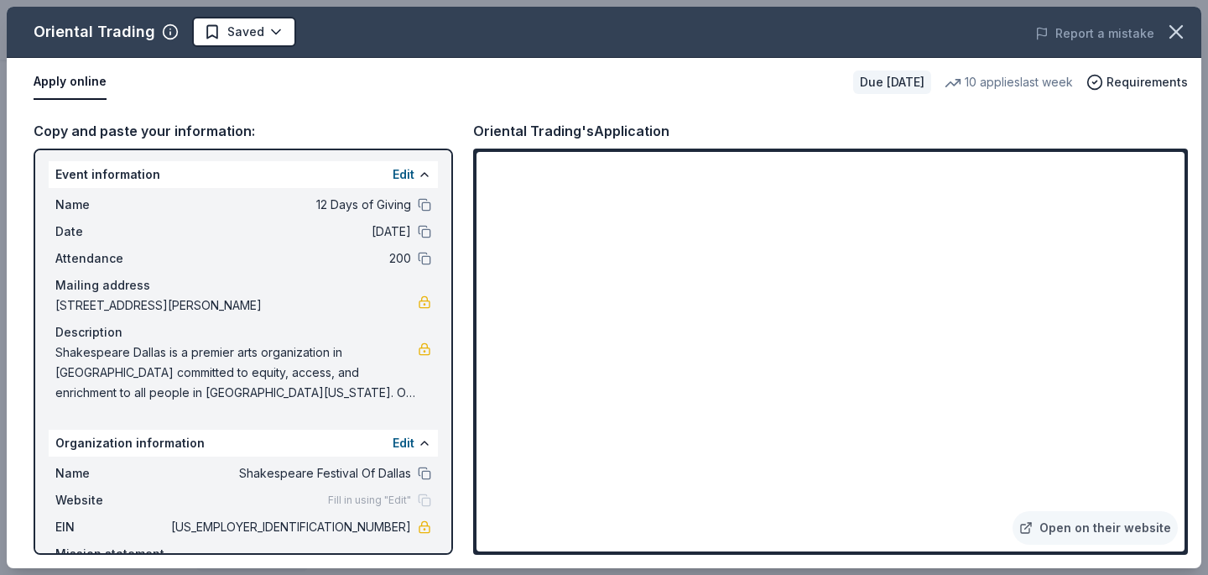
scroll to position [0, 0]
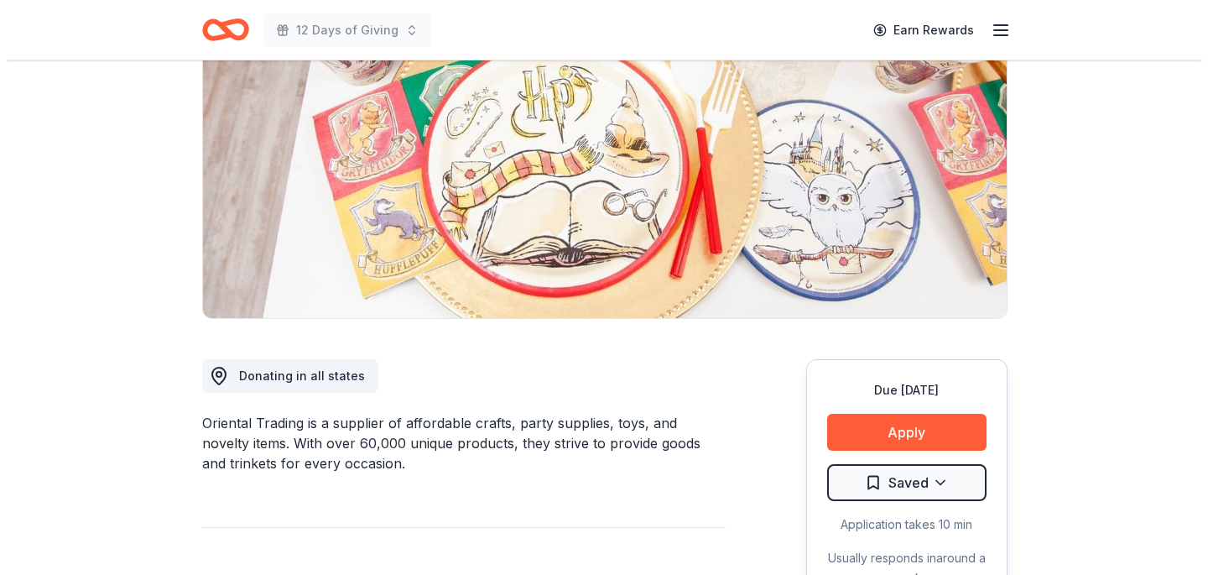
scroll to position [271, 0]
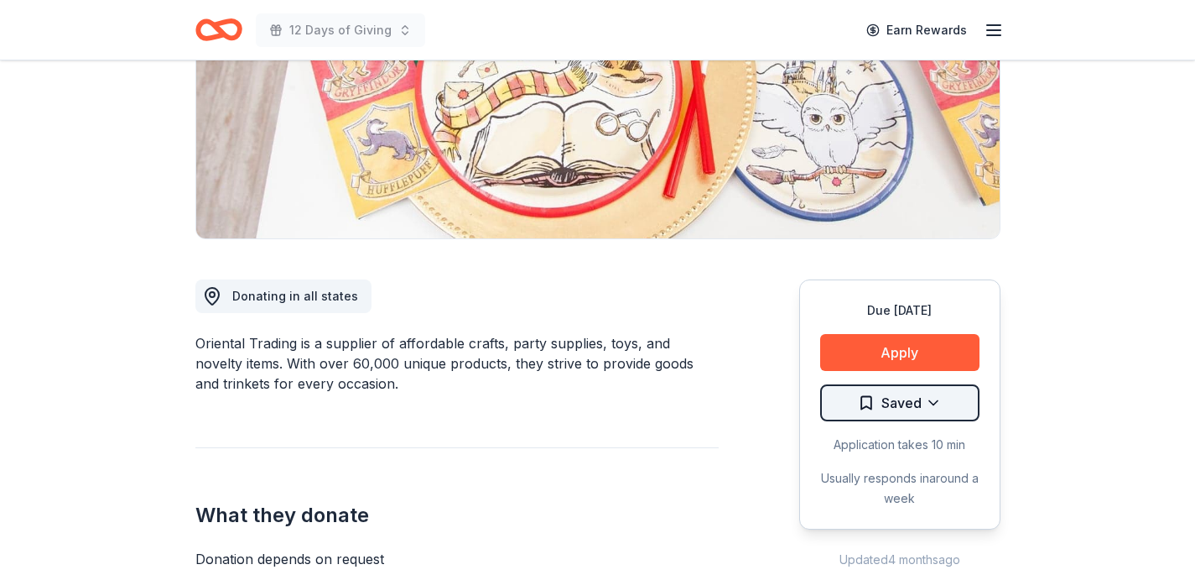
click at [926, 304] on html "12 Days of Giving Earn Rewards Due in 28 days Share Oriental Trading 4.8 • 119 …" at bounding box center [597, 16] width 1195 height 575
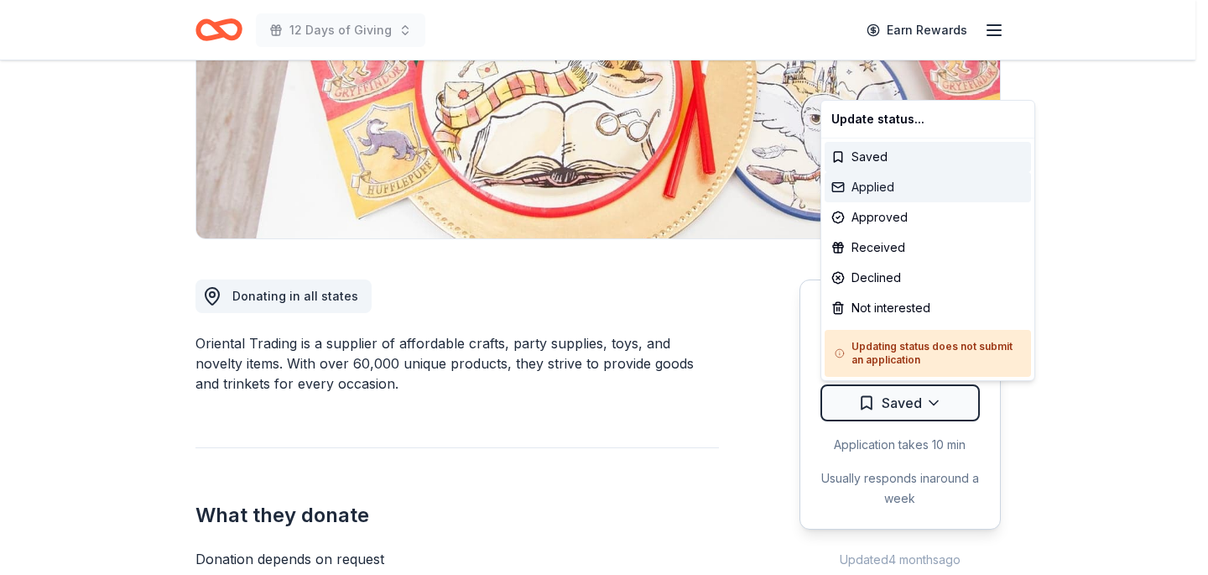
click at [877, 180] on div "Applied" at bounding box center [928, 187] width 206 height 30
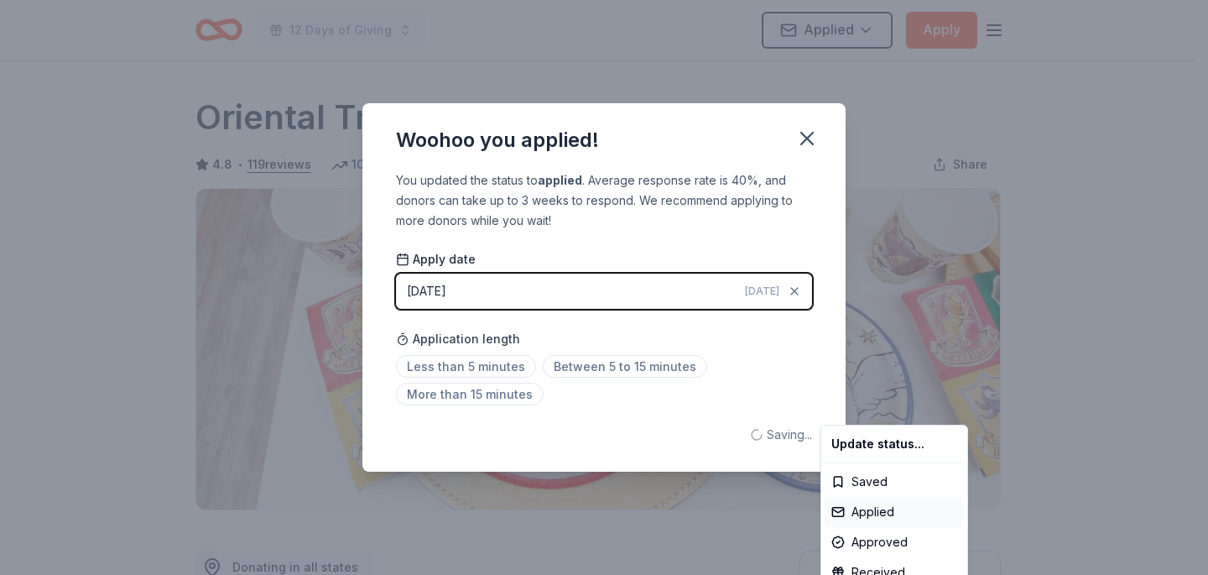
scroll to position [0, 0]
click at [806, 133] on html "12 Days of Giving Applied Apply Due in 28 days Share Oriental Trading 4.8 • 119…" at bounding box center [604, 287] width 1208 height 575
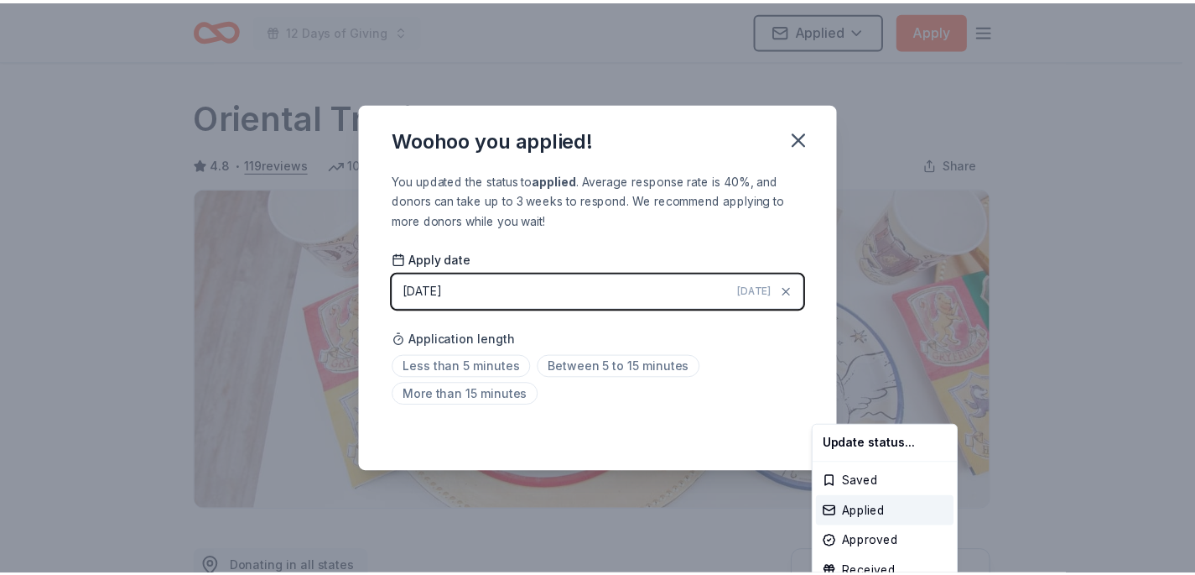
scroll to position [387, 0]
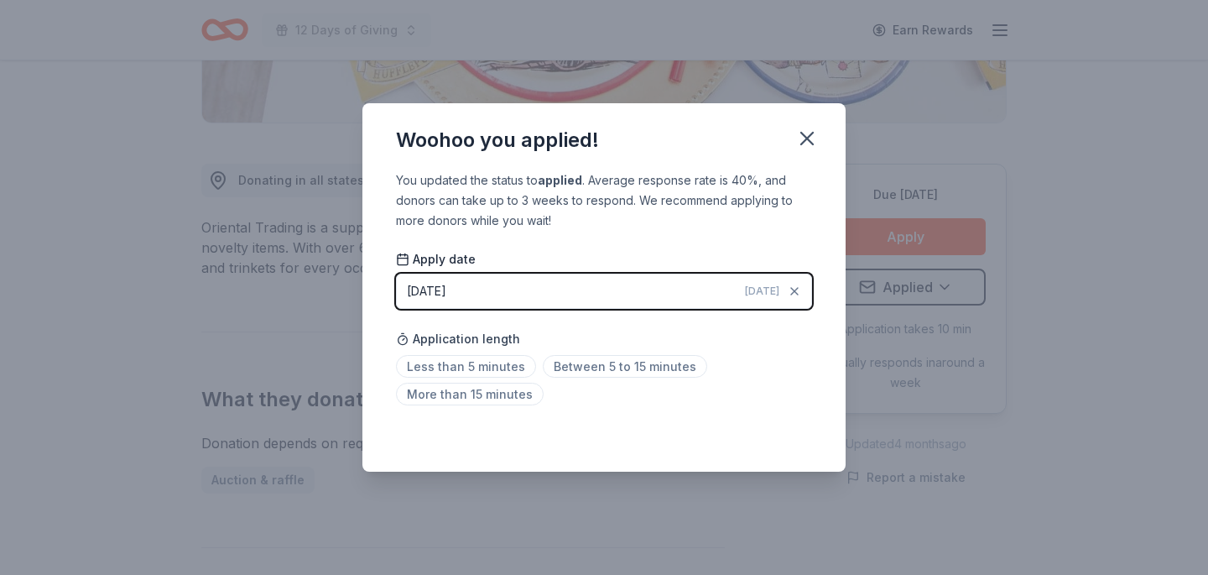
click at [806, 133] on icon "button" at bounding box center [806, 138] width 23 height 23
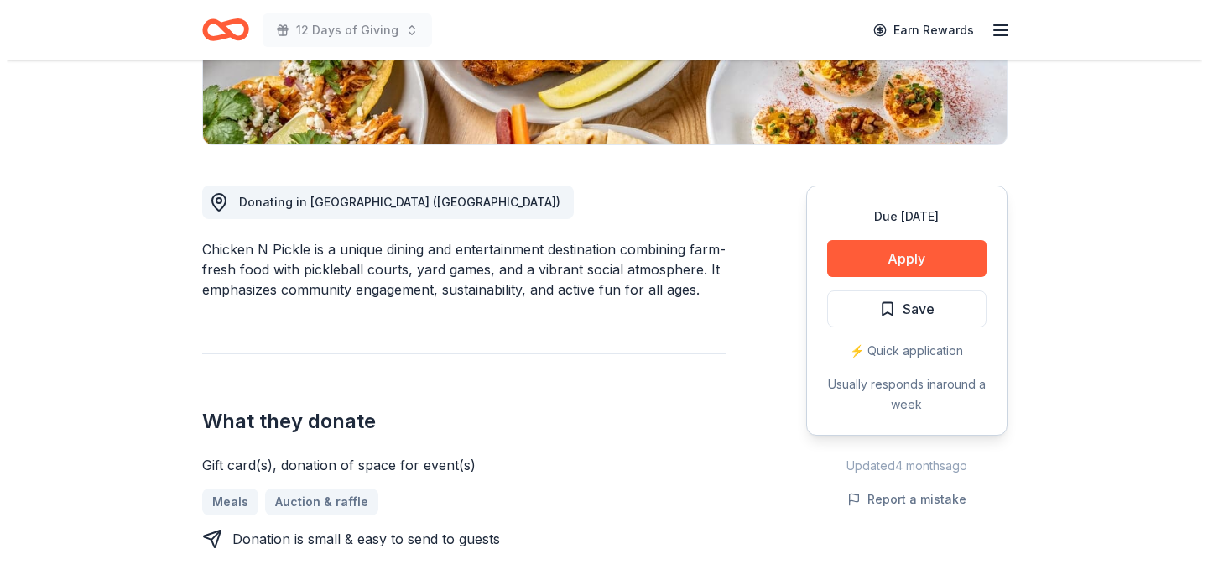
scroll to position [362, 0]
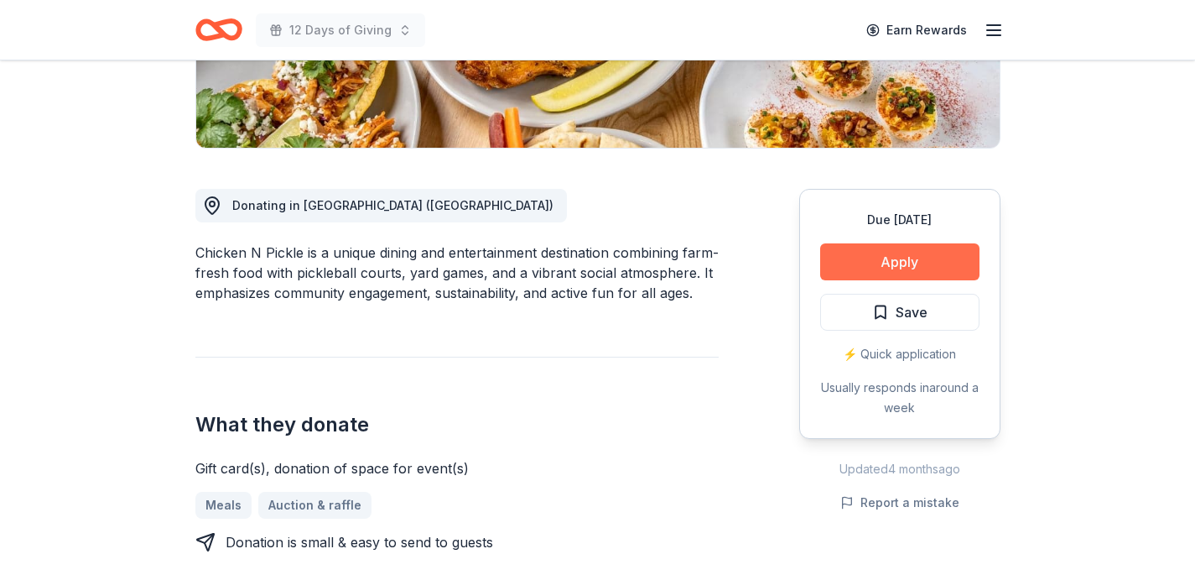
click at [928, 263] on button "Apply" at bounding box center [899, 261] width 159 height 37
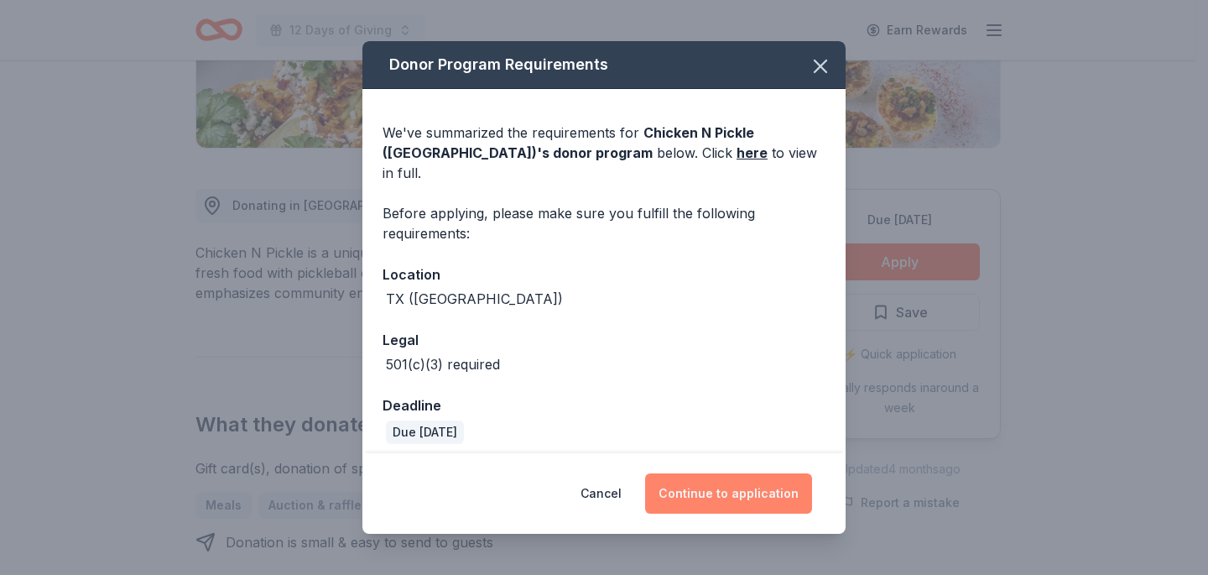
click at [762, 488] on button "Continue to application" at bounding box center [728, 493] width 167 height 40
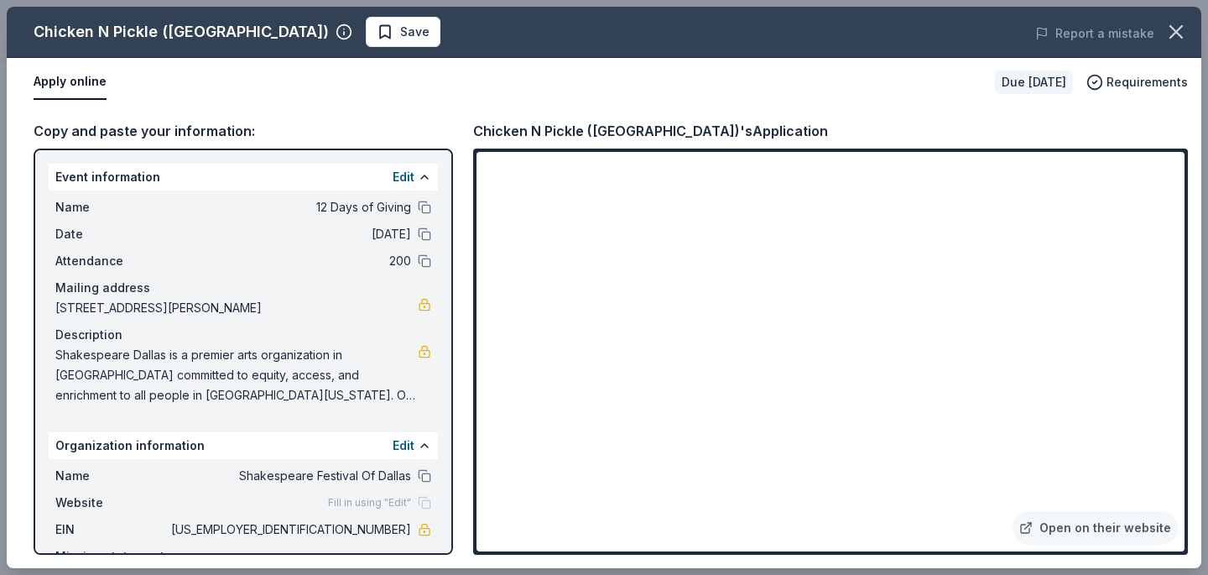
click at [394, 398] on span "Shakespeare Dallas is a premier arts organization in [GEOGRAPHIC_DATA] committe…" at bounding box center [236, 375] width 362 height 60
click at [357, 386] on span "Shakespeare Dallas is a premier arts organization in [GEOGRAPHIC_DATA] committe…" at bounding box center [236, 375] width 362 height 60
click at [418, 352] on link at bounding box center [424, 351] width 13 height 13
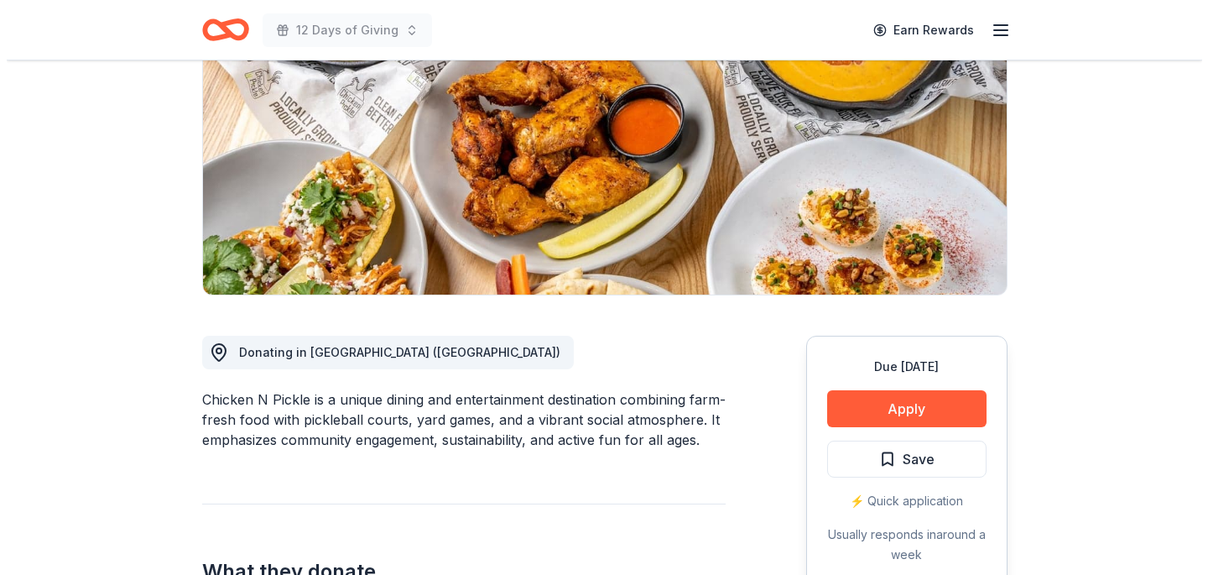
scroll to position [373, 0]
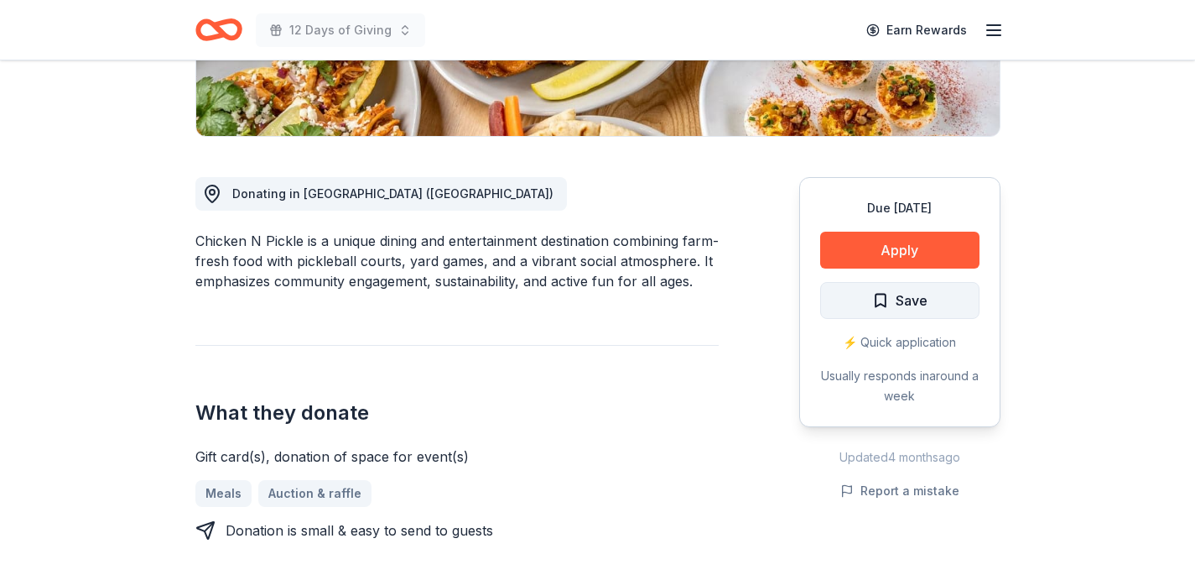
click at [913, 309] on span "Save" at bounding box center [912, 300] width 32 height 22
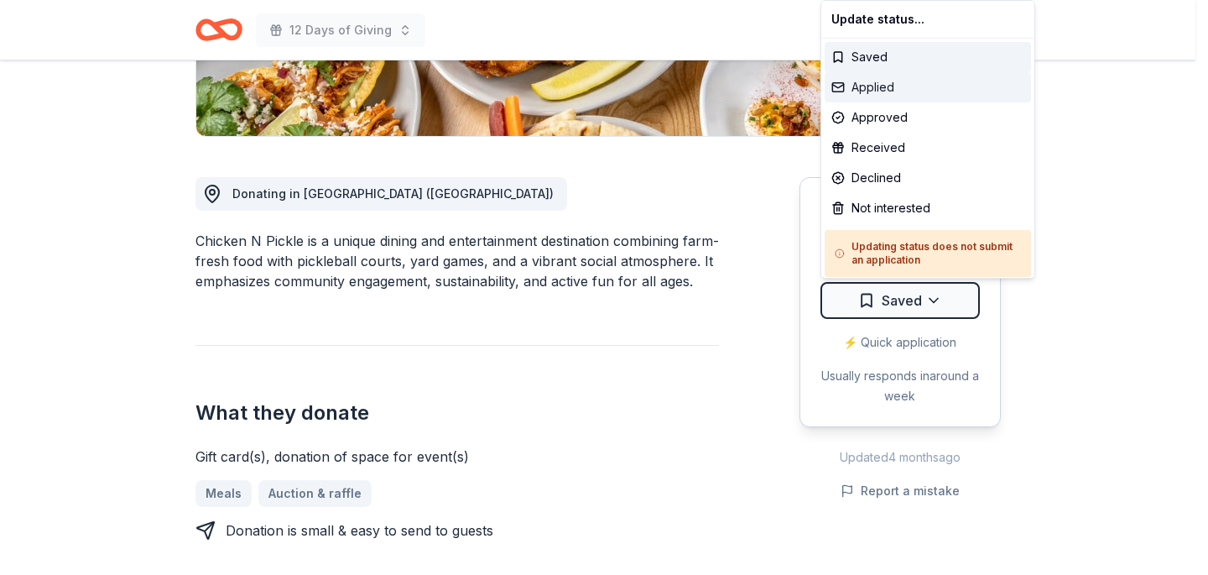
click at [908, 90] on div "Applied" at bounding box center [928, 87] width 206 height 30
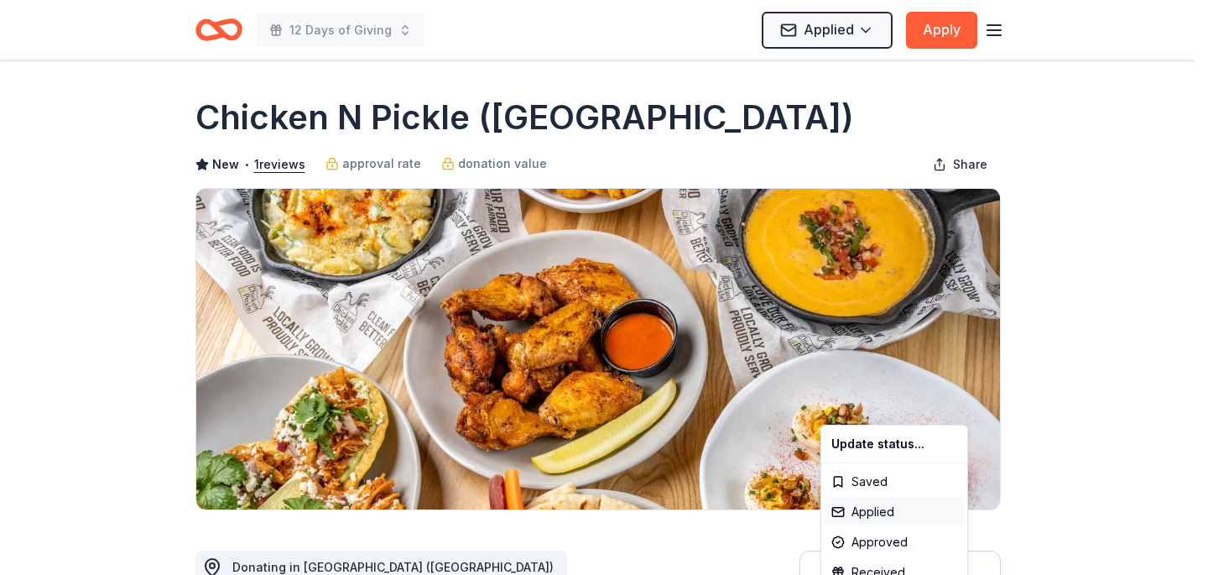
scroll to position [0, 0]
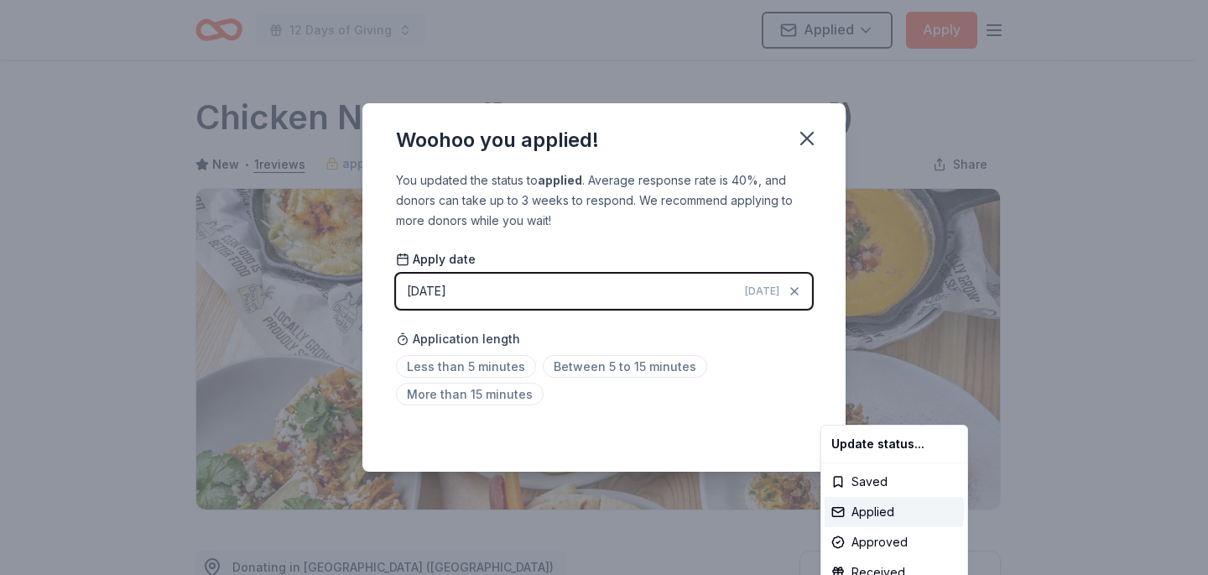
click at [809, 132] on html "12 Days of Giving Applied Apply Due in 26 days Share Chicken N Pickle (Grand Pr…" at bounding box center [604, 287] width 1208 height 575
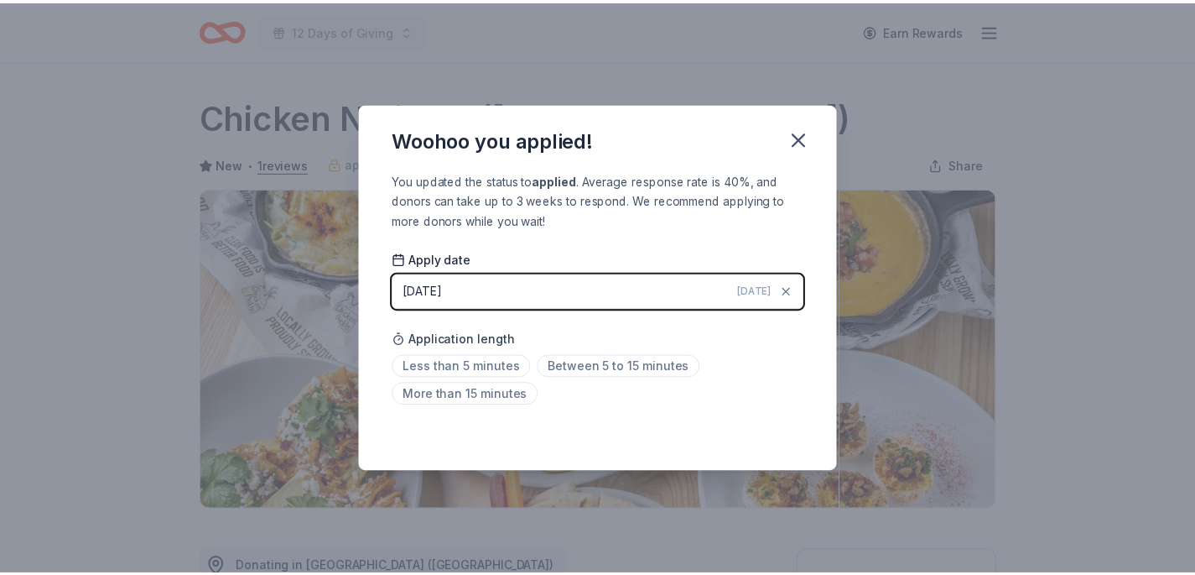
scroll to position [387, 0]
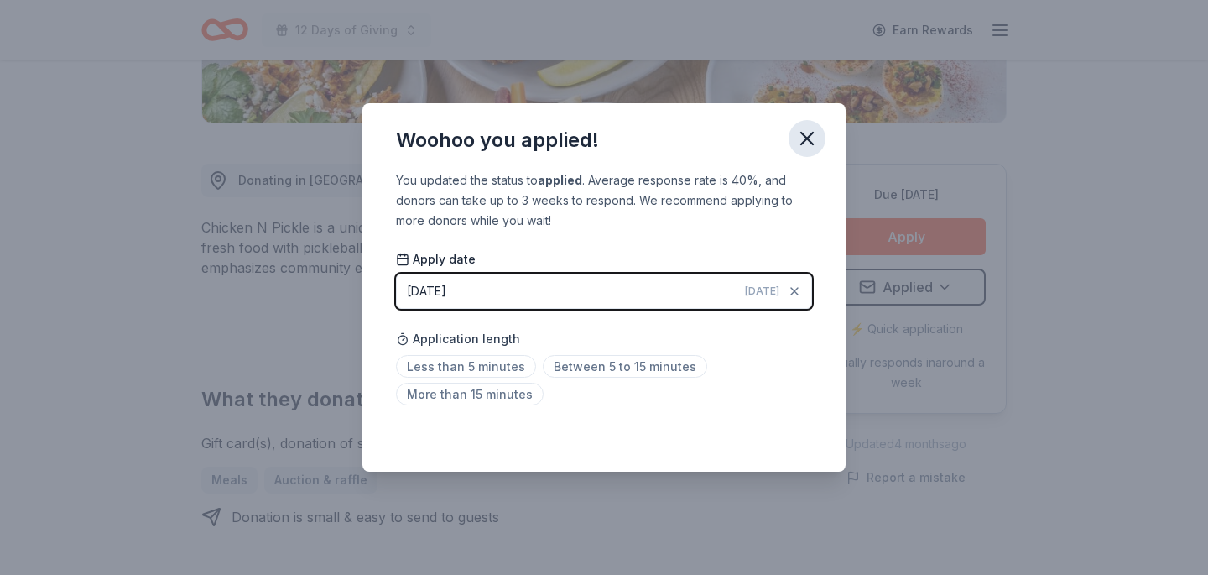
click at [812, 133] on icon "button" at bounding box center [807, 139] width 12 height 12
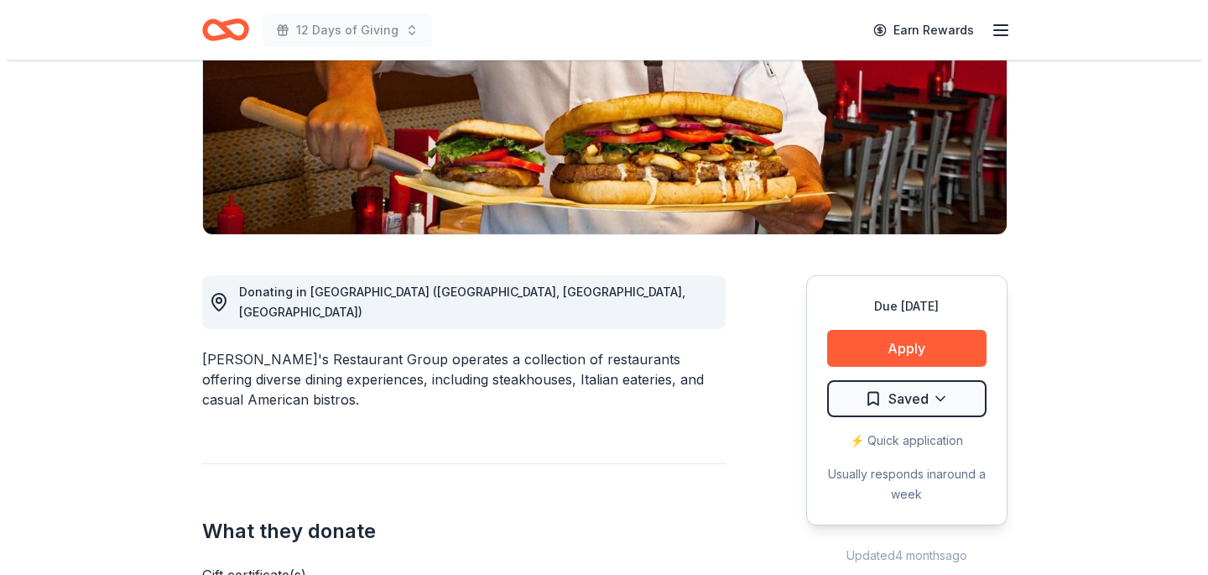
scroll to position [284, 0]
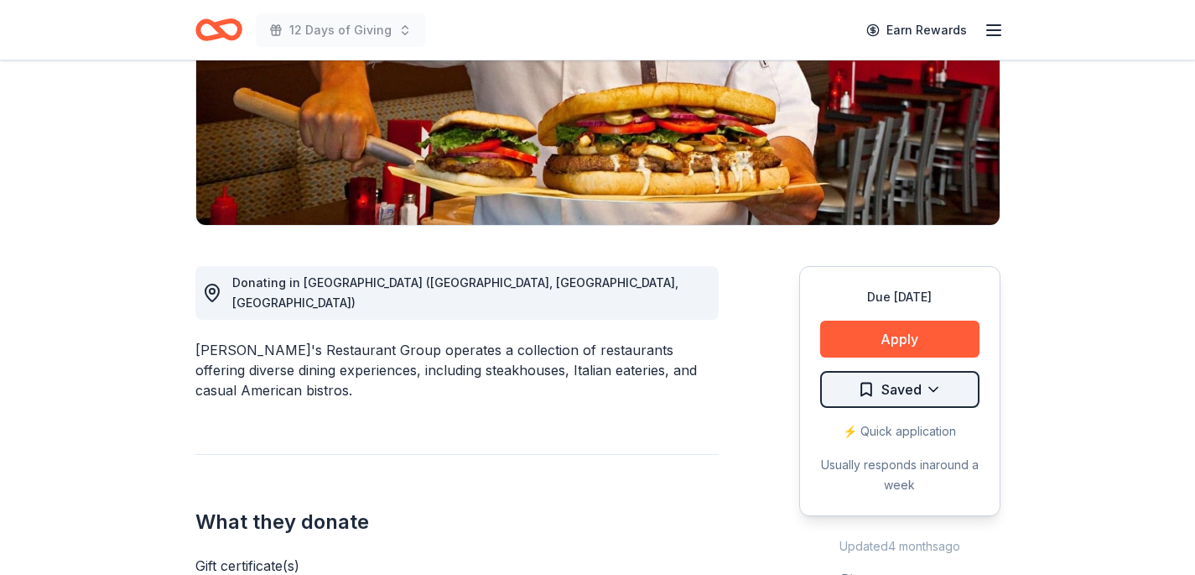
click at [940, 290] on html "12 Days of Giving Earn Rewards Due in 42 days Share Kenny's Restaurant Group Ne…" at bounding box center [597, 3] width 1195 height 575
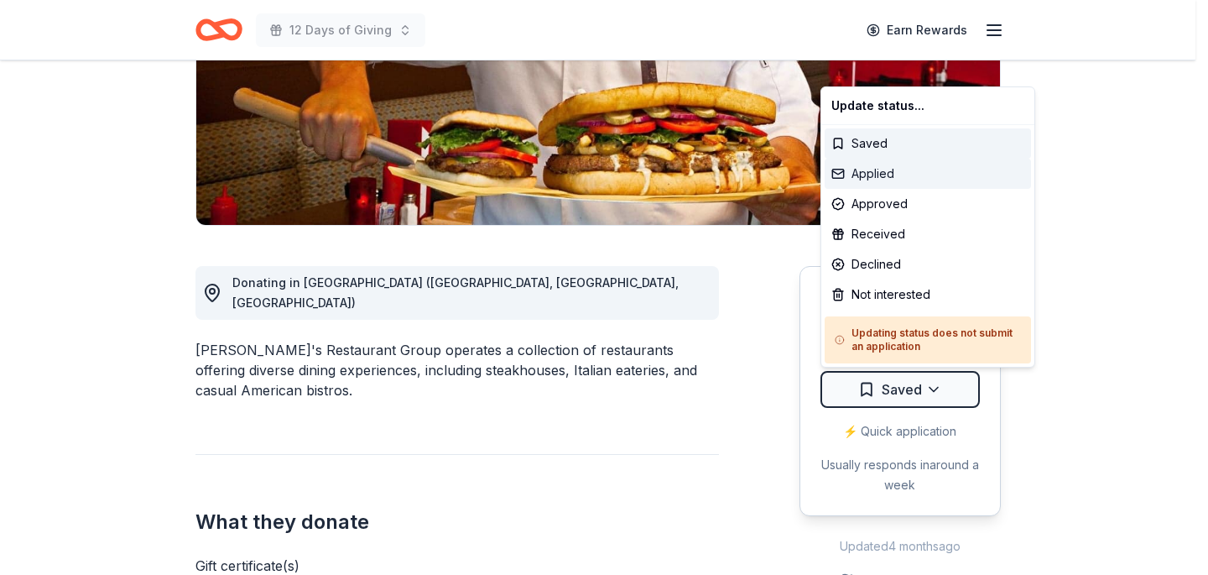
click at [918, 175] on div "Applied" at bounding box center [928, 174] width 206 height 30
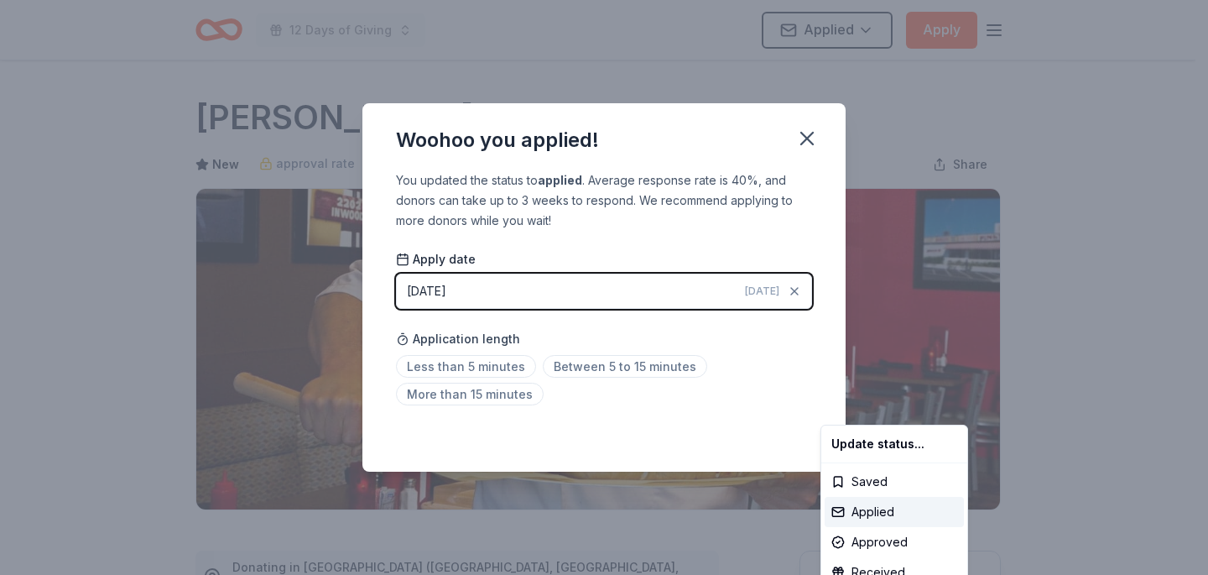
click at [806, 133] on html "12 Days of Giving Applied Apply Due in 42 days Share Kenny's Restaurant Group N…" at bounding box center [604, 287] width 1208 height 575
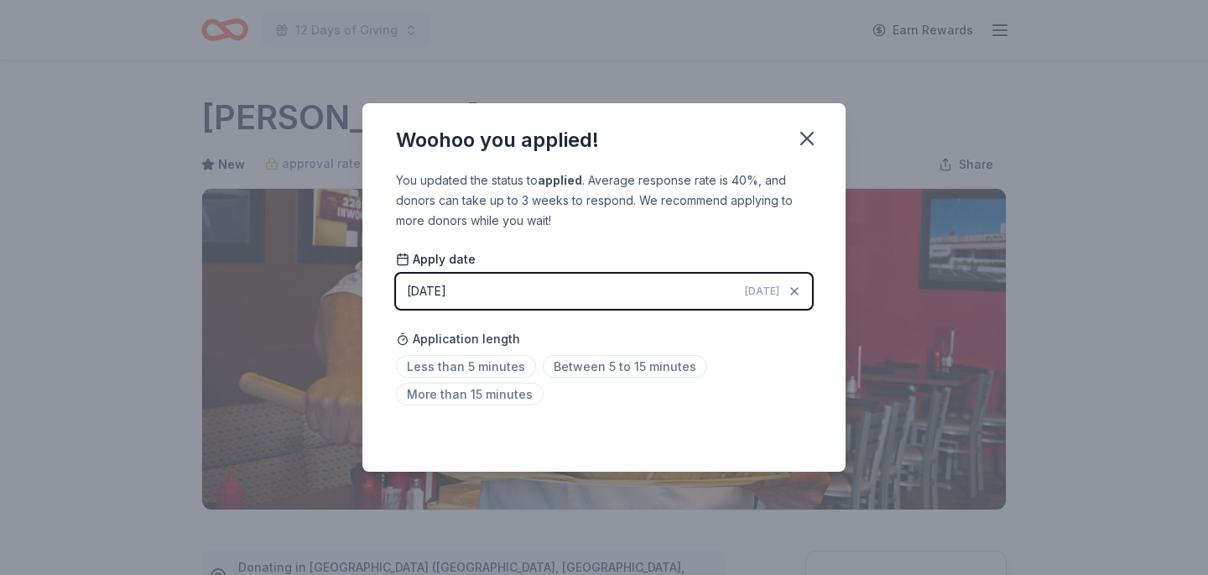
scroll to position [387, 0]
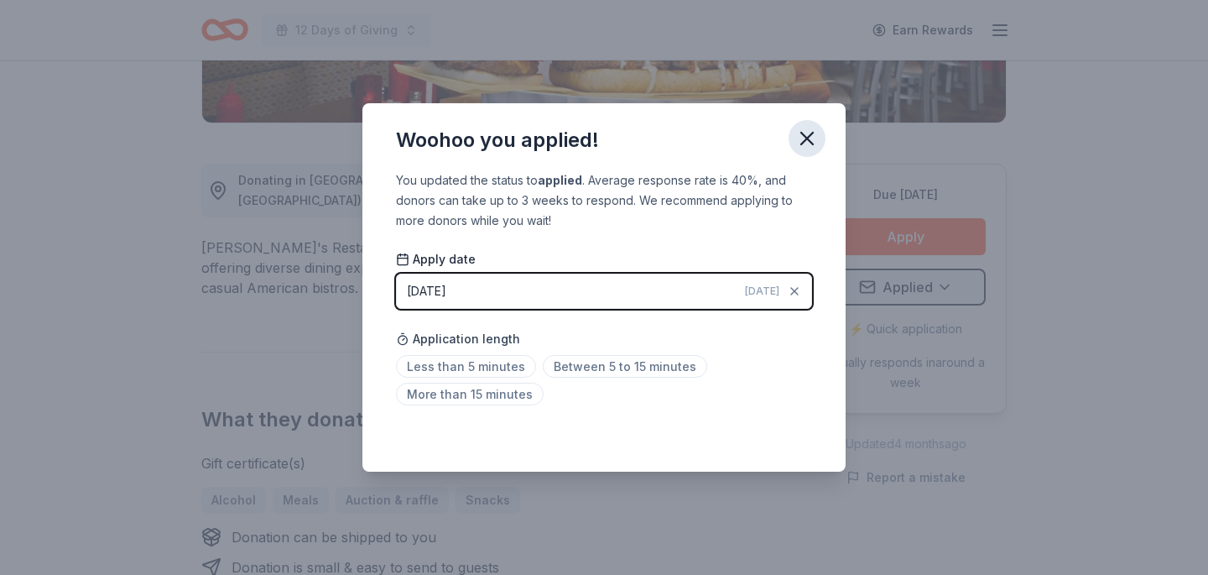
click at [811, 138] on icon "button" at bounding box center [806, 138] width 23 height 23
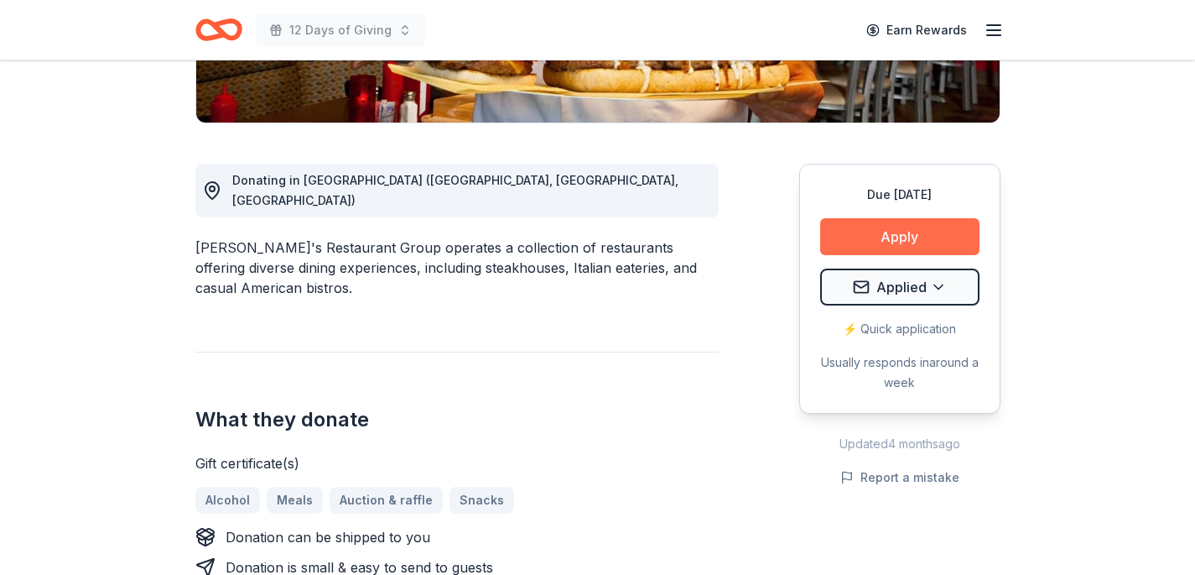
click at [894, 242] on button "Apply" at bounding box center [899, 236] width 159 height 37
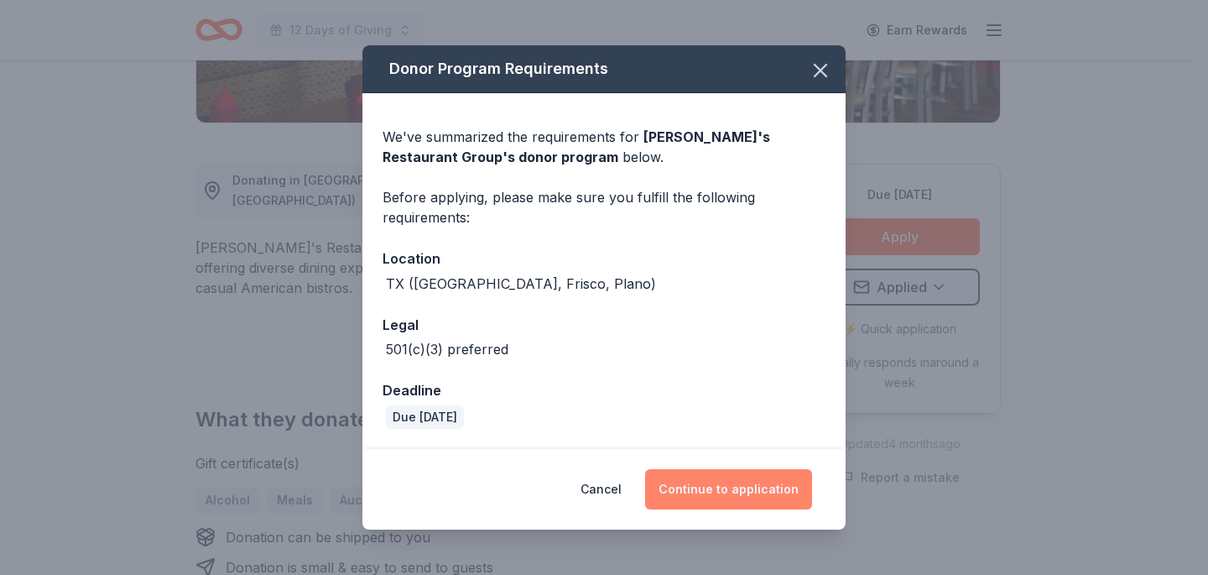
click at [731, 476] on button "Continue to application" at bounding box center [728, 489] width 167 height 40
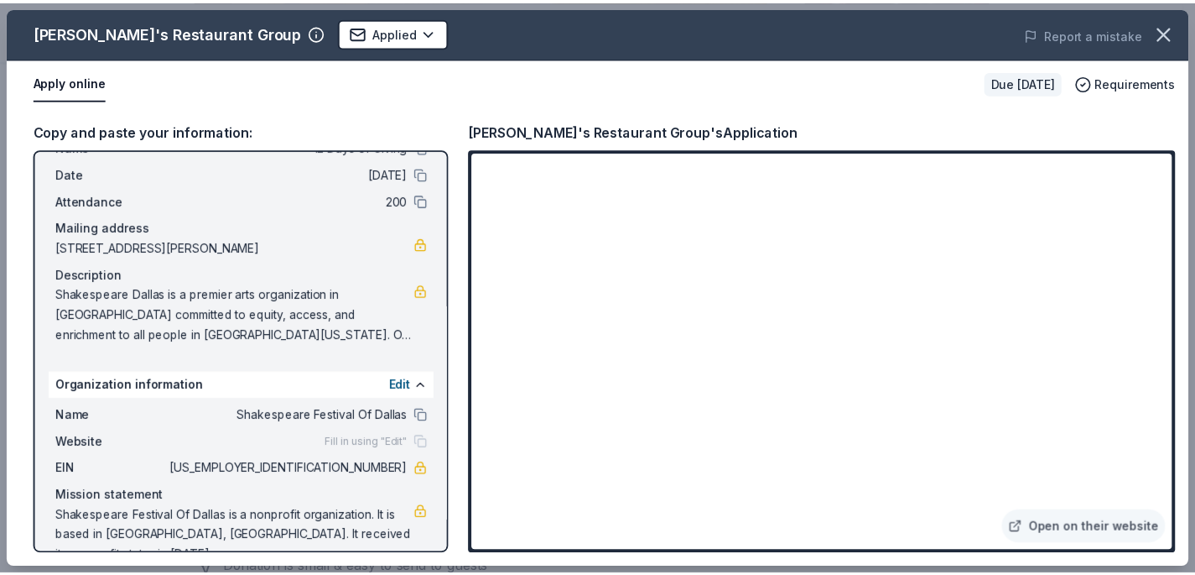
scroll to position [74, 0]
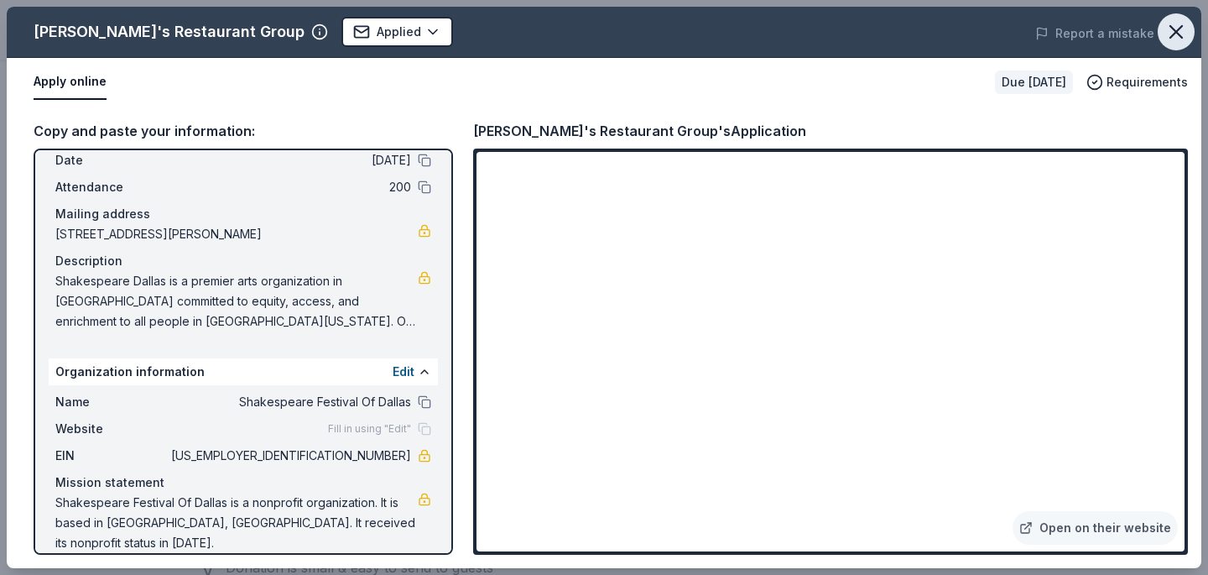
click at [1177, 30] on icon "button" at bounding box center [1176, 32] width 12 height 12
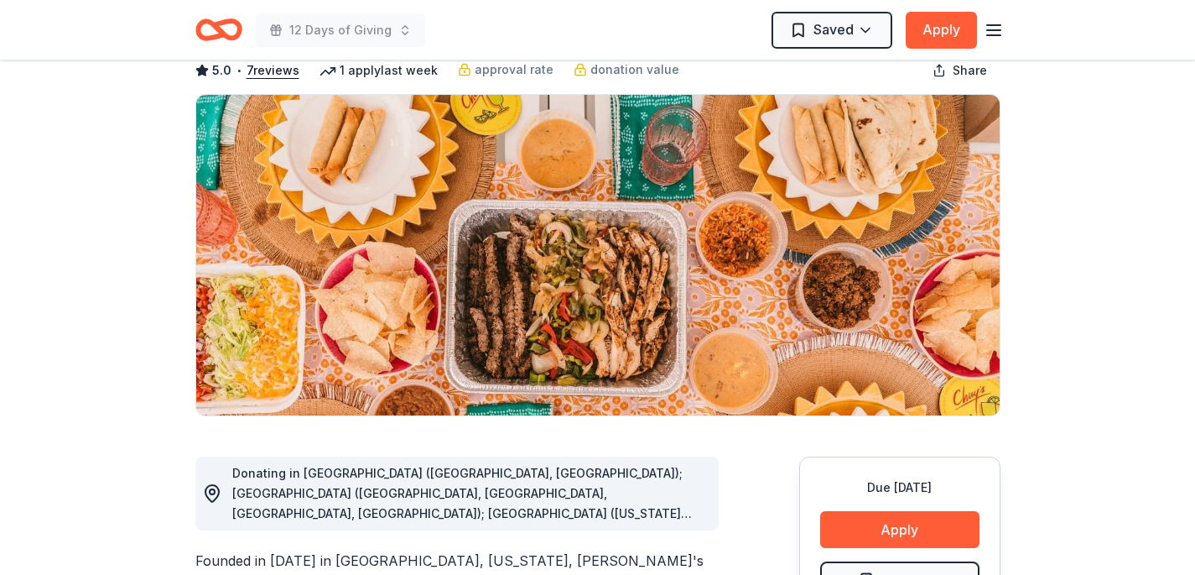
scroll to position [178, 0]
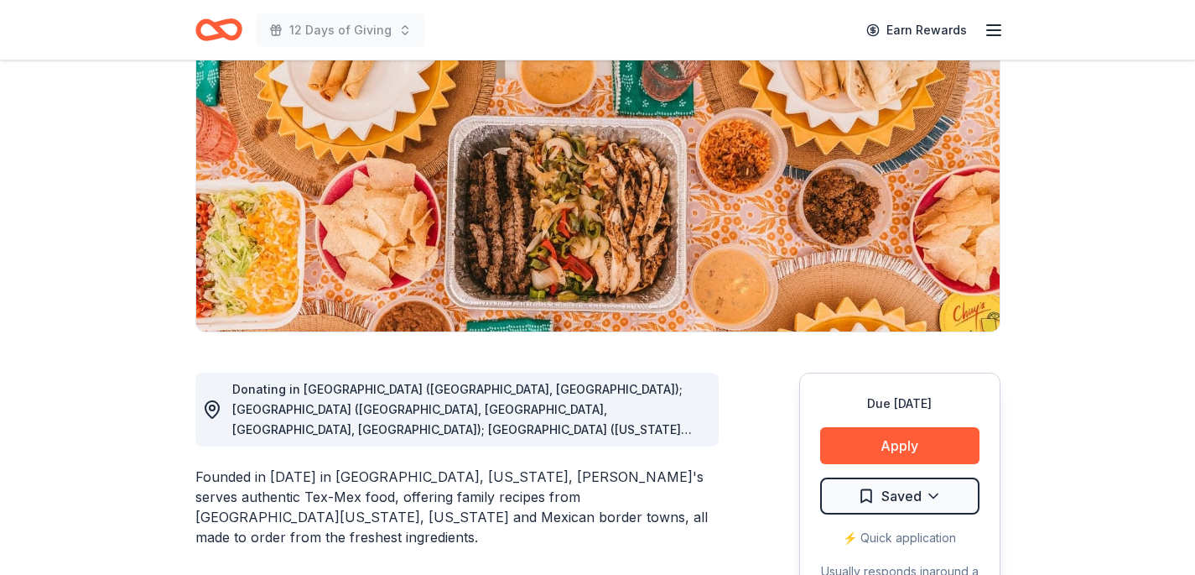
click at [677, 433] on span "Donating in [GEOGRAPHIC_DATA] ([GEOGRAPHIC_DATA], [GEOGRAPHIC_DATA]); [GEOGRAPH…" at bounding box center [467, 580] width 471 height 397
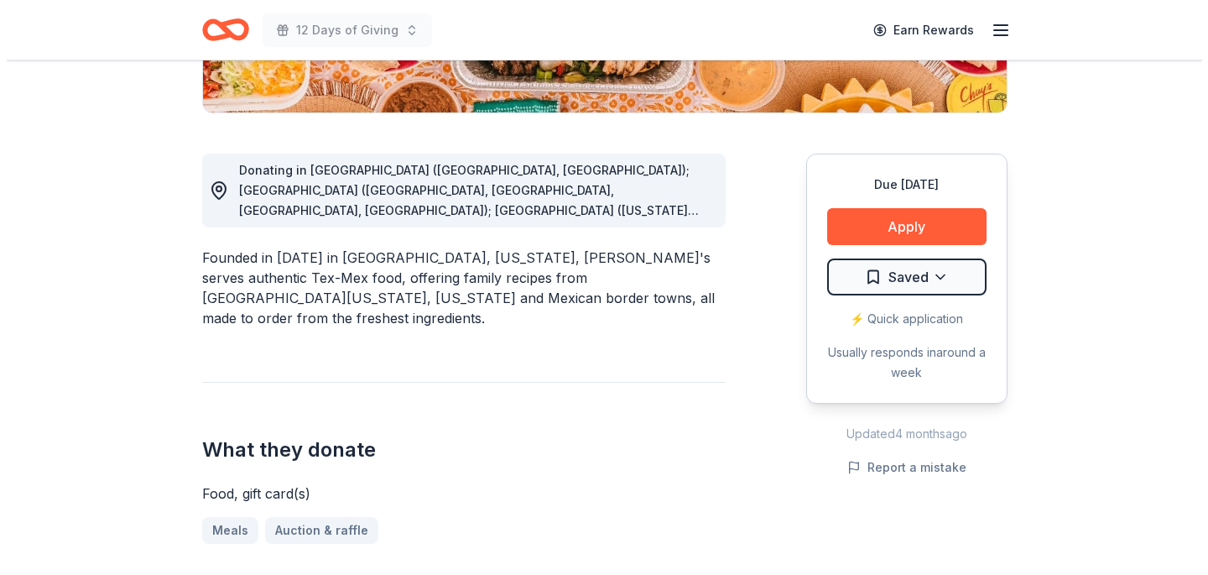
scroll to position [423, 0]
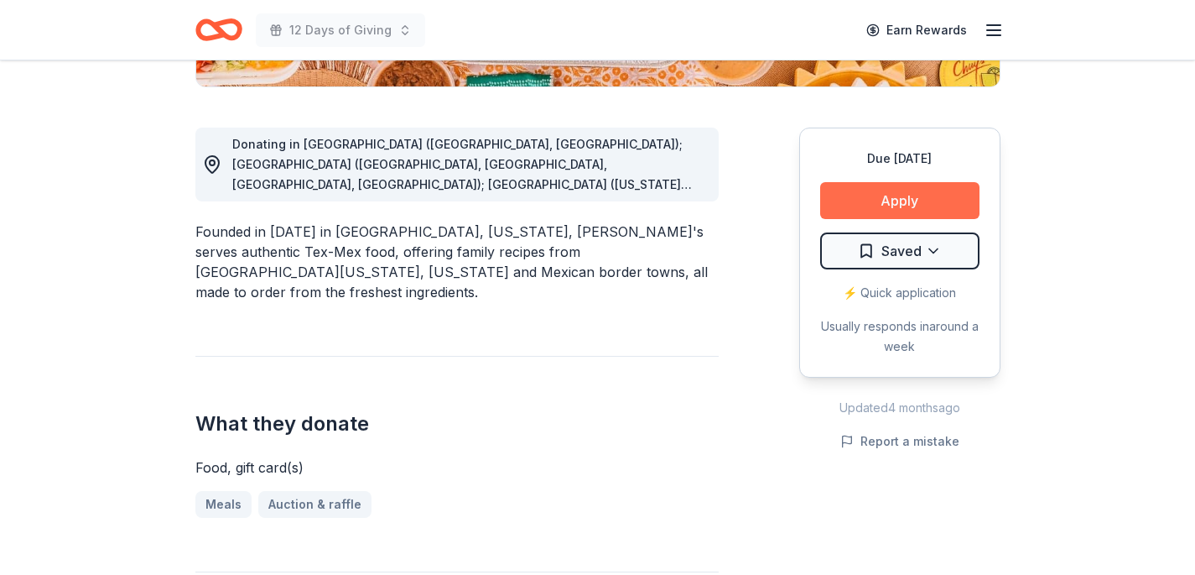
click at [859, 190] on button "Apply" at bounding box center [899, 200] width 159 height 37
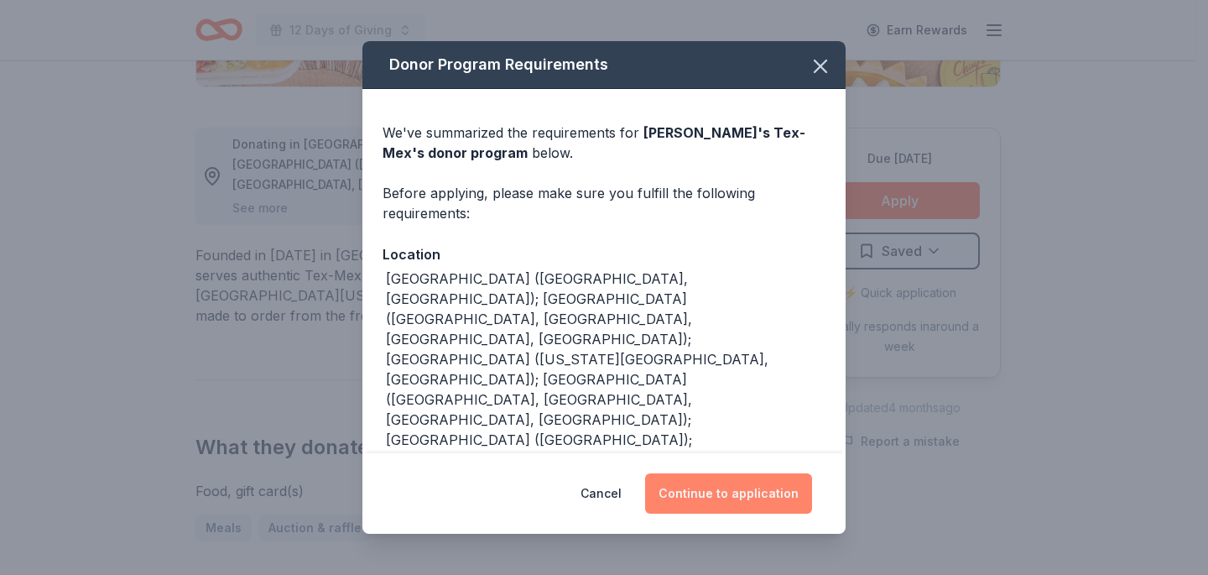
click at [694, 497] on button "Continue to application" at bounding box center [728, 493] width 167 height 40
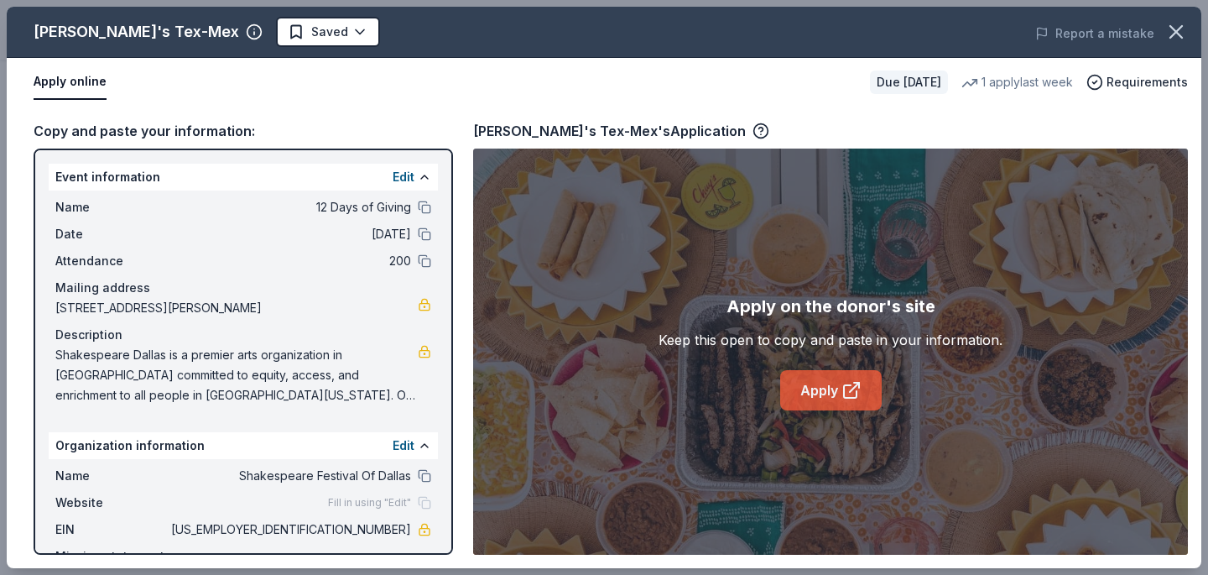
click at [797, 395] on link "Apply" at bounding box center [830, 390] width 101 height 40
click at [1171, 24] on icon "button" at bounding box center [1175, 31] width 23 height 23
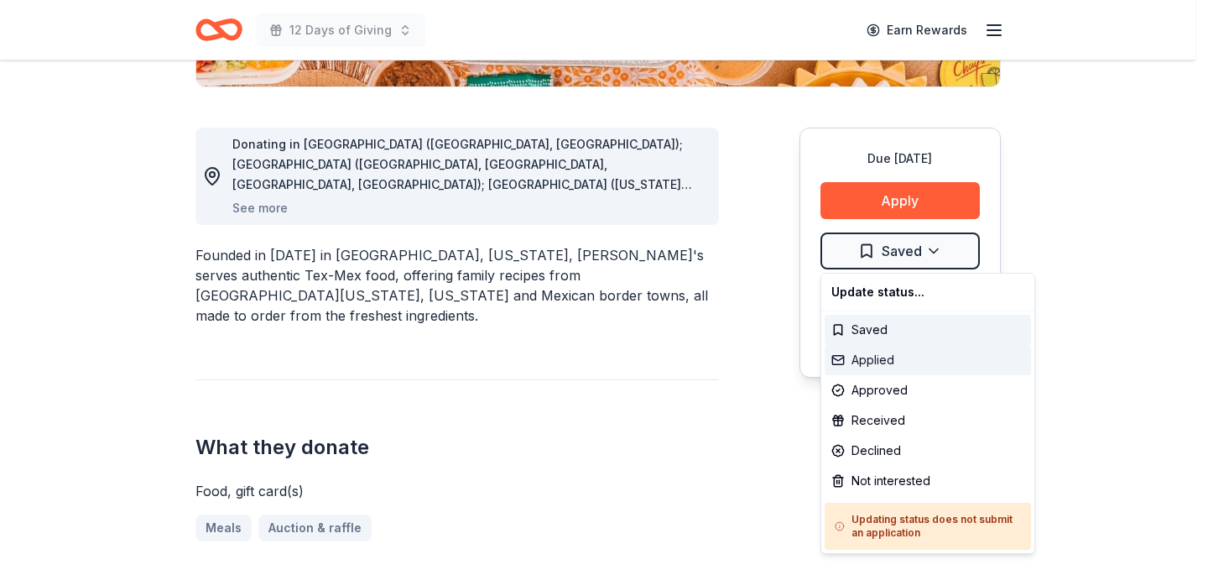
click at [885, 357] on div "Applied" at bounding box center [928, 360] width 206 height 30
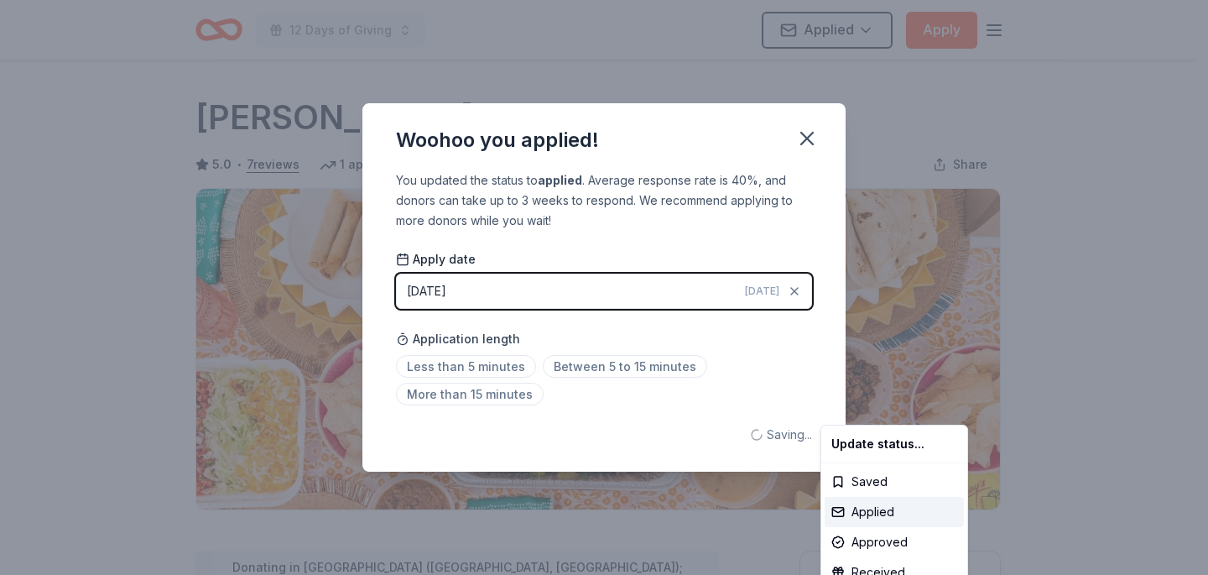
scroll to position [0, 0]
click at [805, 138] on html "12 Days of Giving Applied Apply Due in 26 days Share Chuy's Tex-Mex 5.0 • 7 rev…" at bounding box center [604, 287] width 1208 height 575
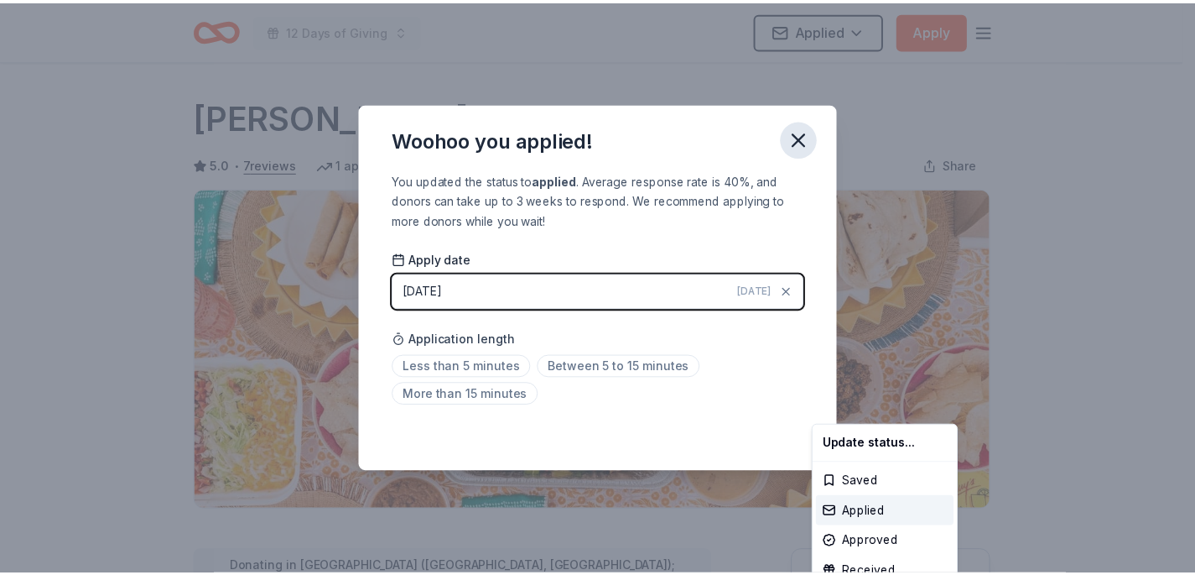
scroll to position [387, 0]
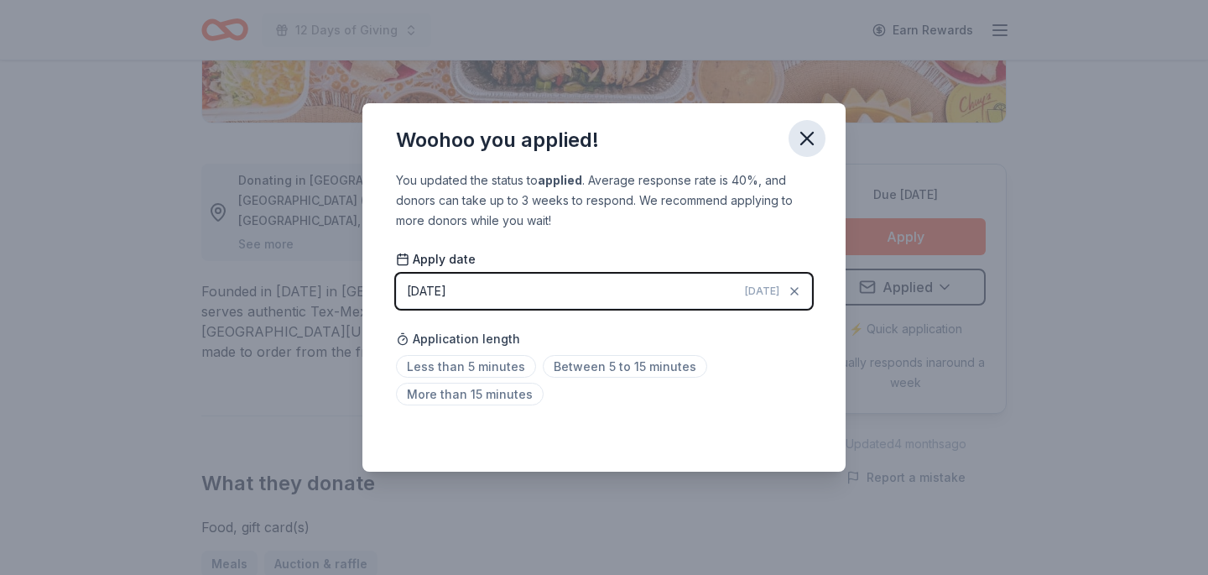
click at [808, 134] on icon "button" at bounding box center [806, 138] width 23 height 23
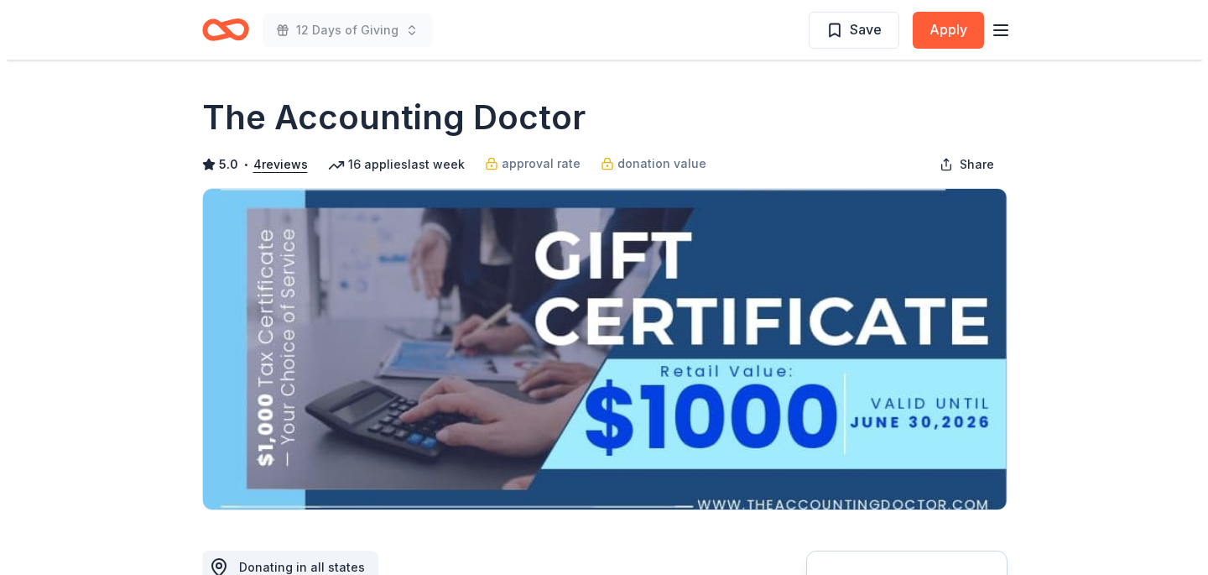
scroll to position [296, 0]
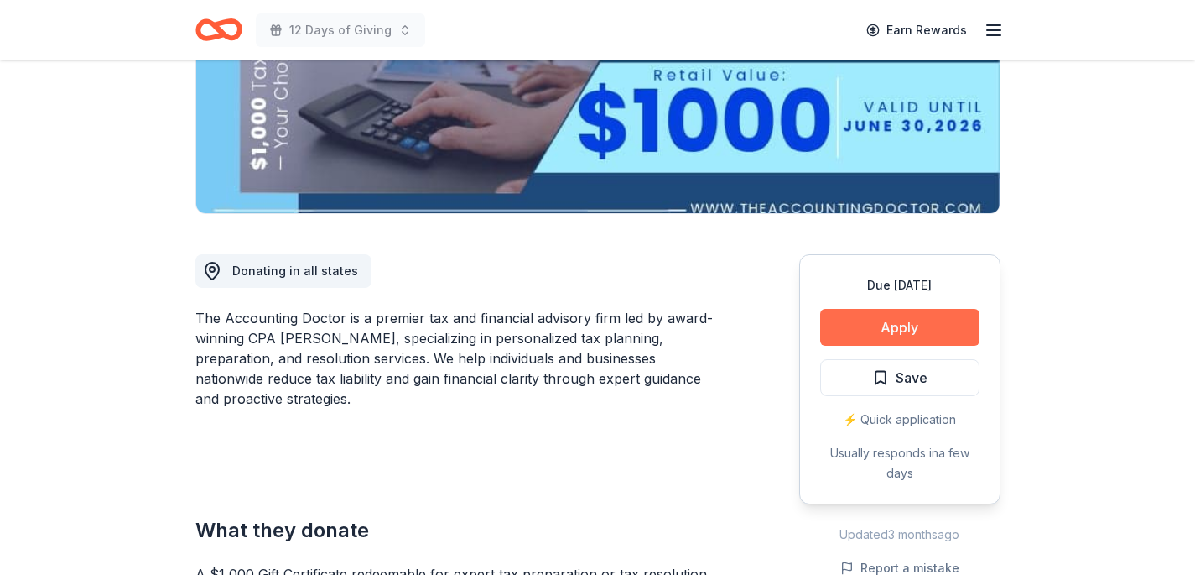
click at [851, 322] on button "Apply" at bounding box center [899, 327] width 159 height 37
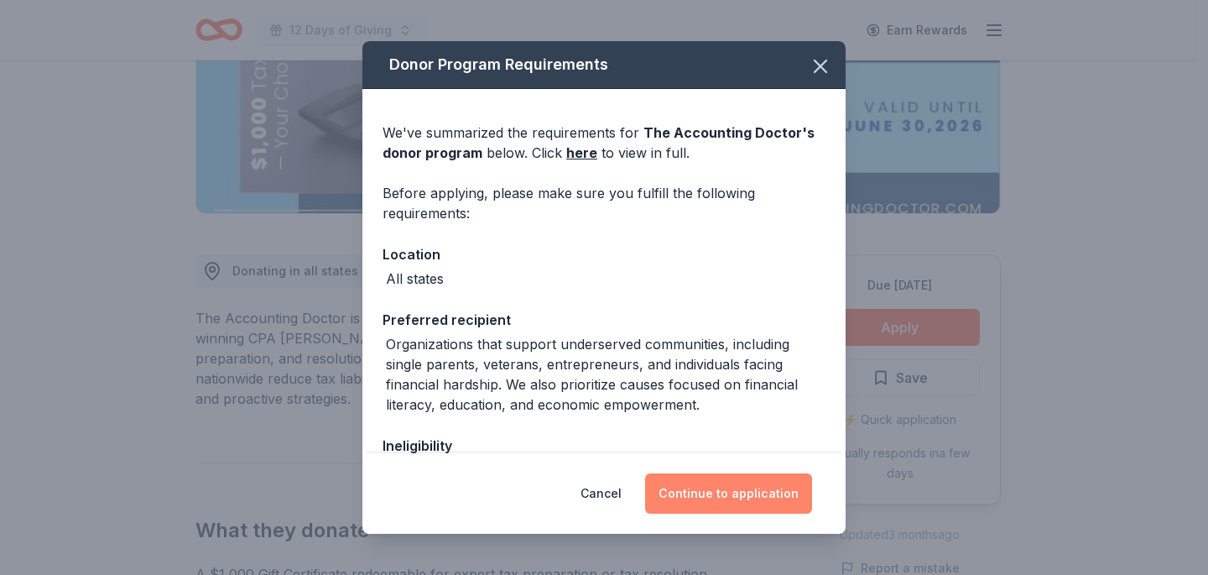
click at [720, 495] on button "Continue to application" at bounding box center [728, 493] width 167 height 40
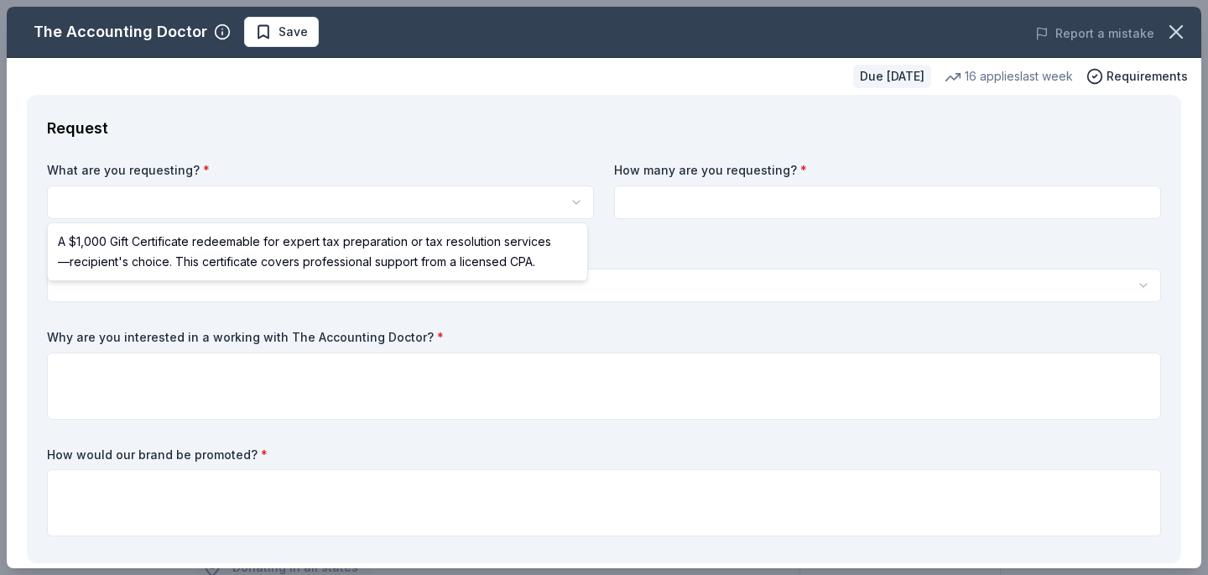
scroll to position [0, 0]
click at [377, 199] on html "12 Days of Giving Save Apply Due in 49 days Share The Accounting Doctor 5.0 • 4…" at bounding box center [604, 287] width 1208 height 575
select select "A $1,000 Gift Certificate redeemable for expert tax preparation or tax resoluti…"
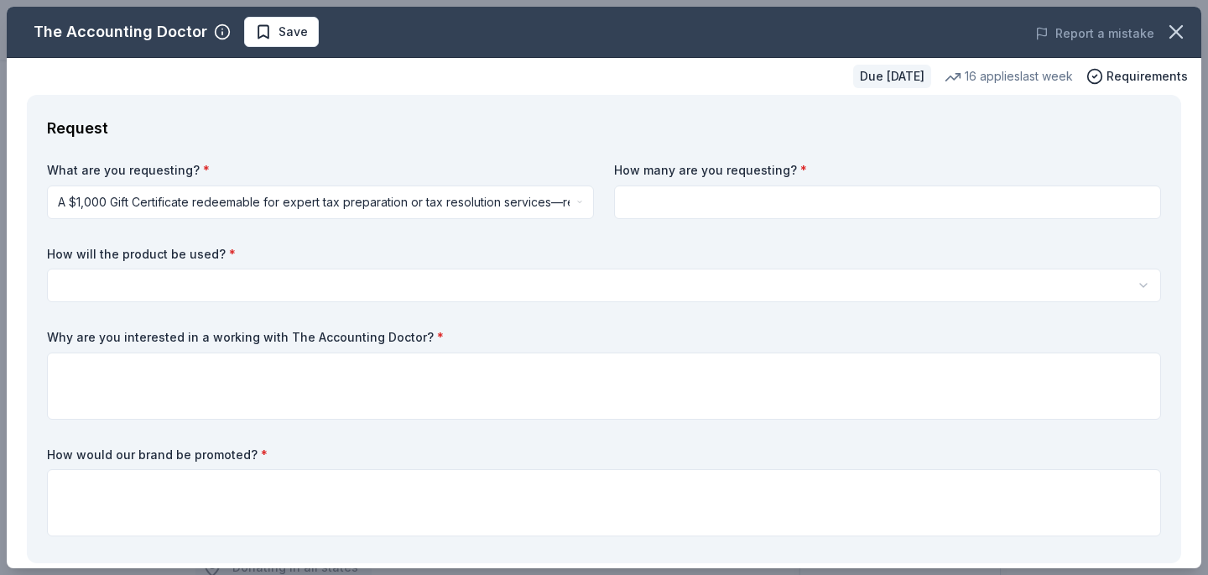
click at [726, 204] on input at bounding box center [887, 202] width 547 height 34
type input "1"
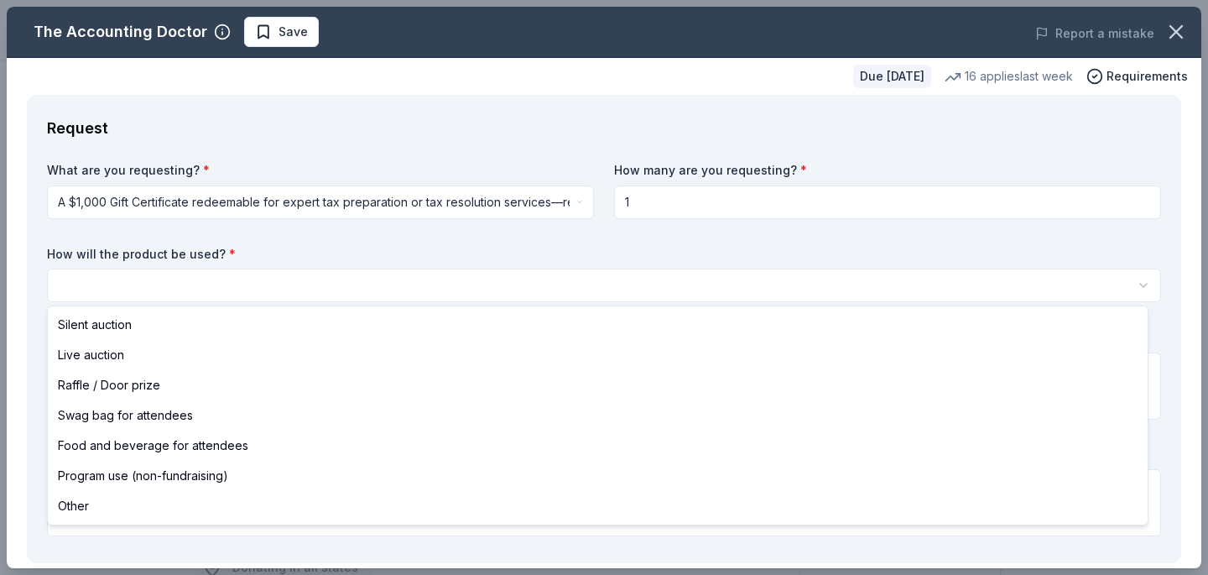
click at [533, 288] on html "12 Days of Giving Save Apply Due in 49 days Share The Accounting Doctor 5.0 • 4…" at bounding box center [604, 287] width 1208 height 575
select select "silentAuction"
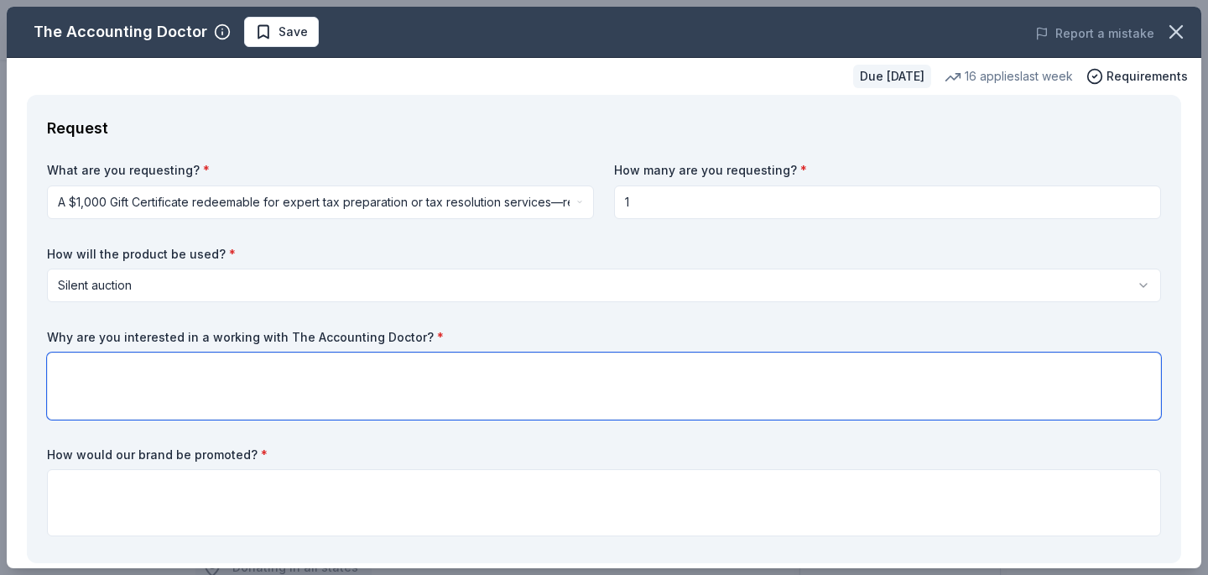
click at [376, 378] on textarea at bounding box center [604, 385] width 1114 height 67
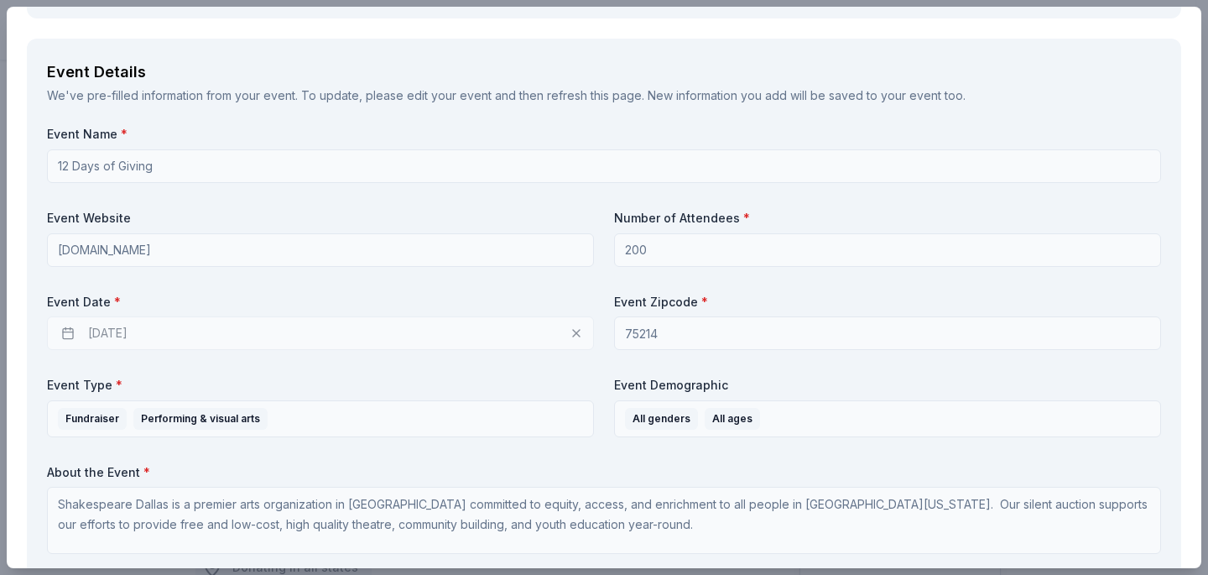
scroll to position [546, 0]
click at [220, 330] on div "11/30/2025" at bounding box center [320, 332] width 547 height 34
click at [69, 330] on div "11/30/2025" at bounding box center [320, 332] width 547 height 34
click at [570, 330] on div "11/30/2025" at bounding box center [320, 332] width 547 height 34
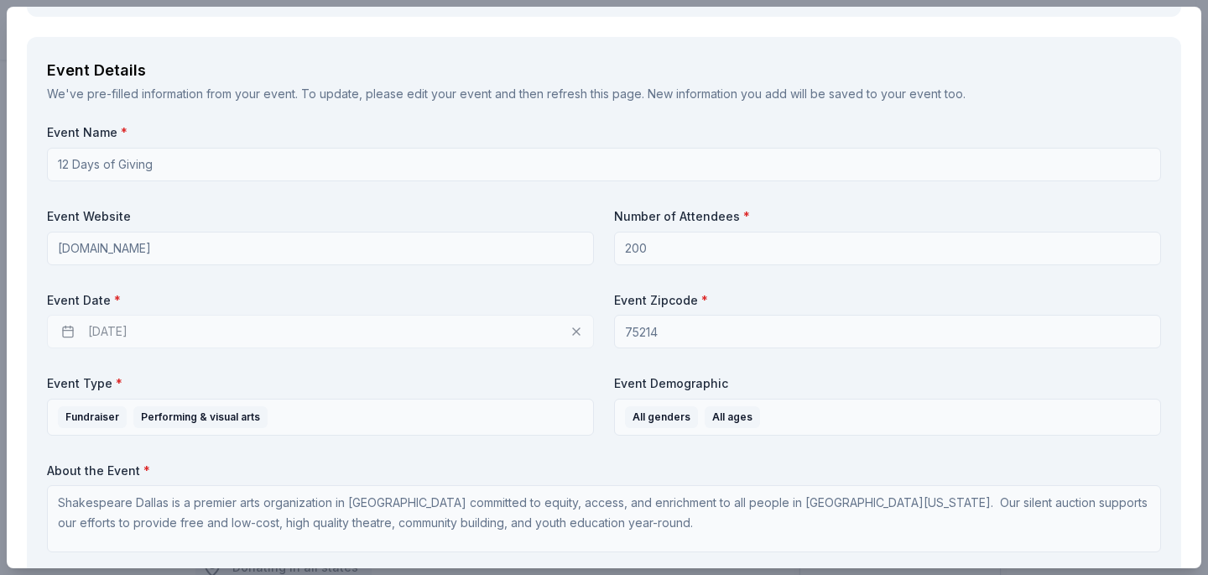
click at [570, 330] on div "11/30/2025" at bounding box center [320, 332] width 547 height 34
click at [465, 330] on div "11/30/2025" at bounding box center [320, 332] width 547 height 34
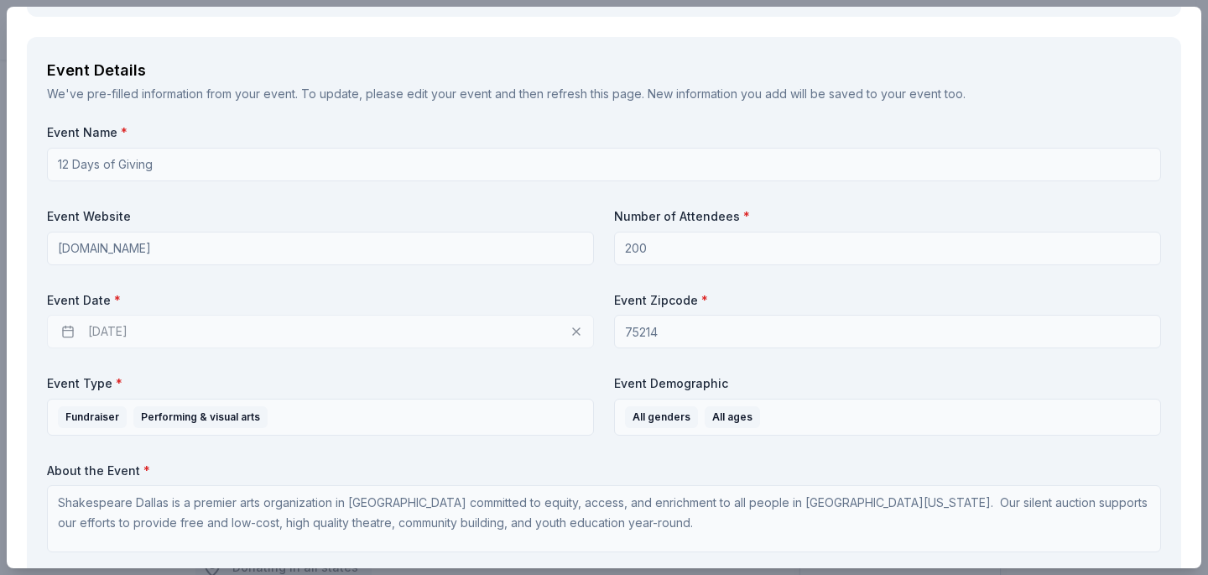
click at [465, 330] on div "11/30/2025" at bounding box center [320, 332] width 547 height 34
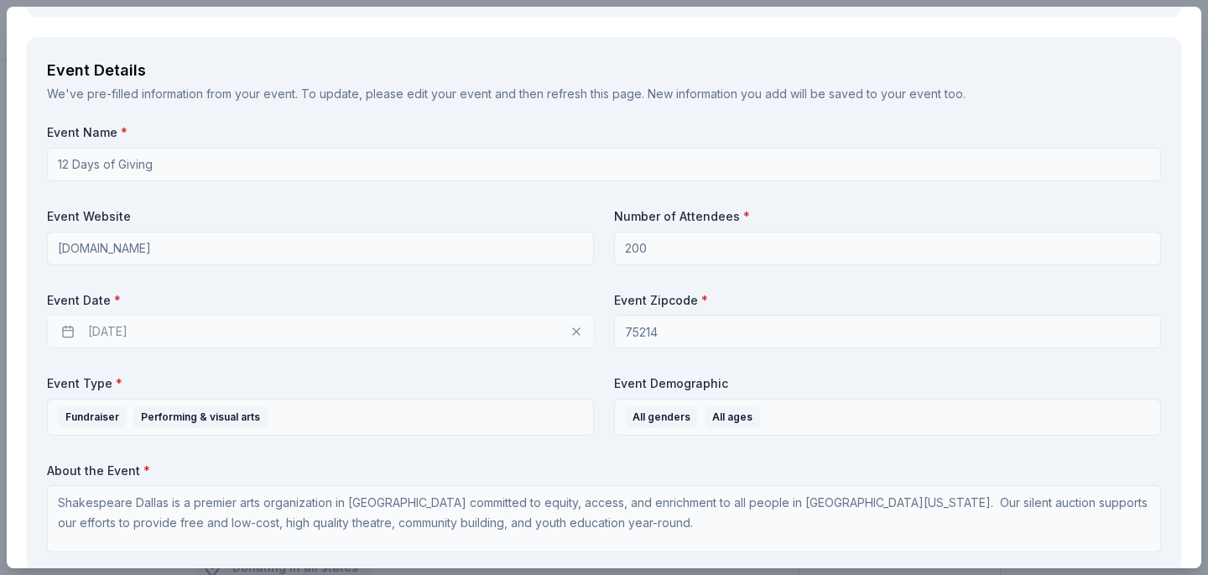
click at [465, 330] on div "11/30/2025" at bounding box center [320, 332] width 547 height 34
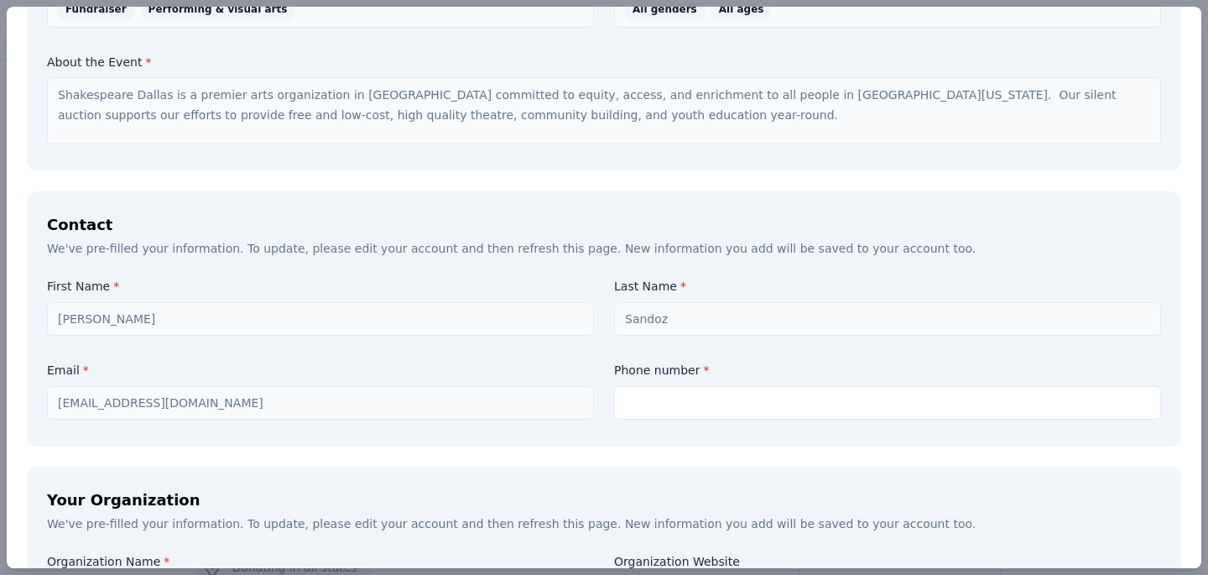
scroll to position [1026, 0]
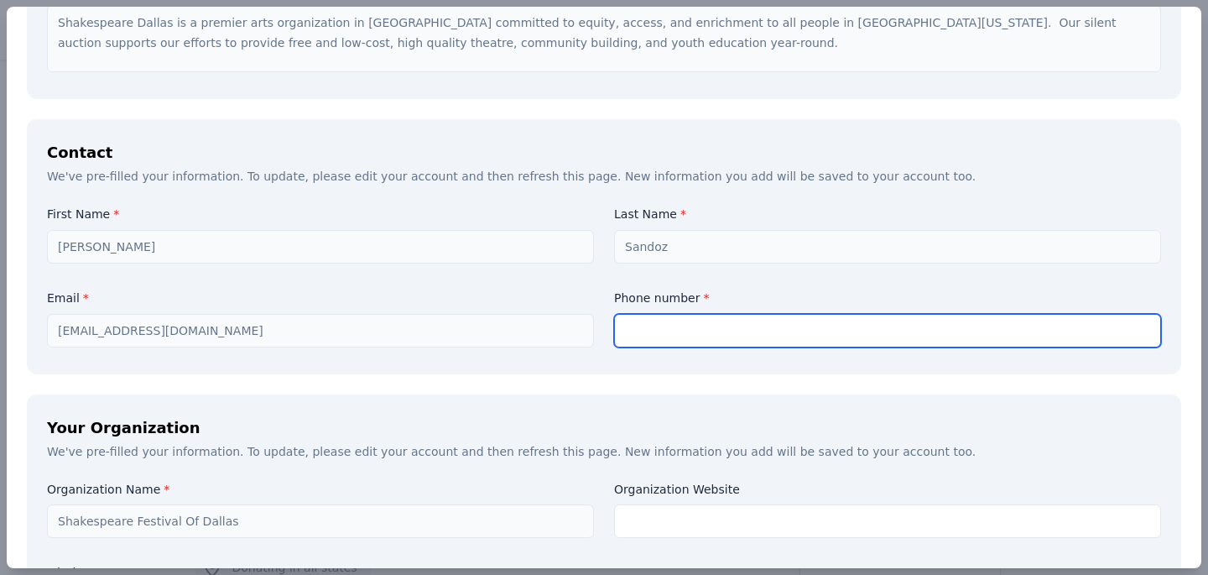
click at [638, 339] on input "text" at bounding box center [887, 331] width 547 height 34
type input "9365853030"
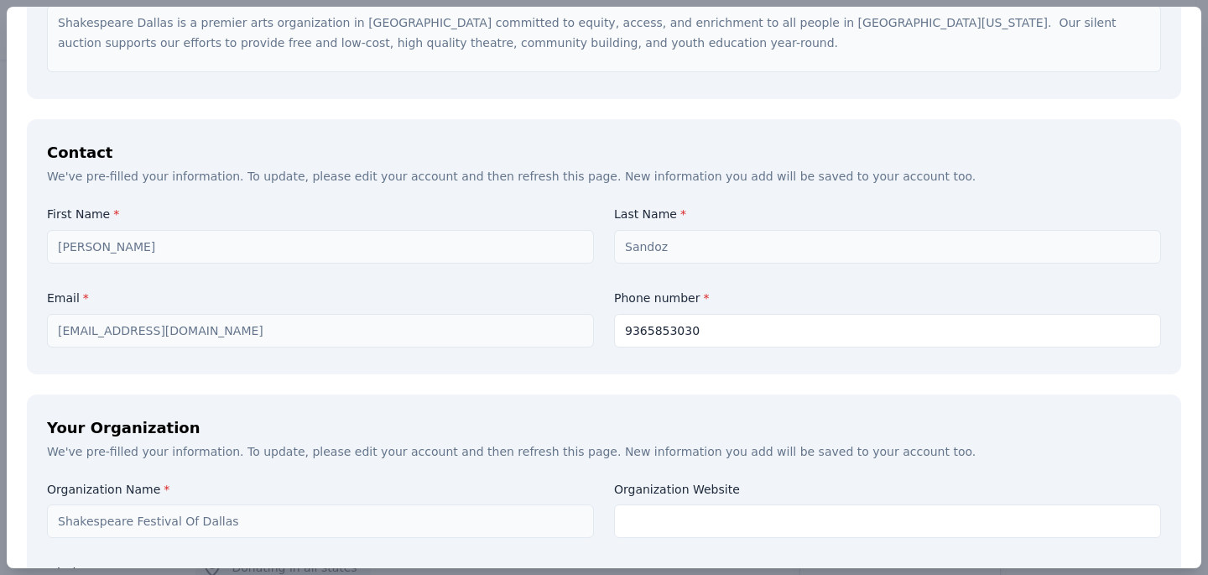
click at [429, 433] on div "Your Organization" at bounding box center [604, 427] width 1114 height 27
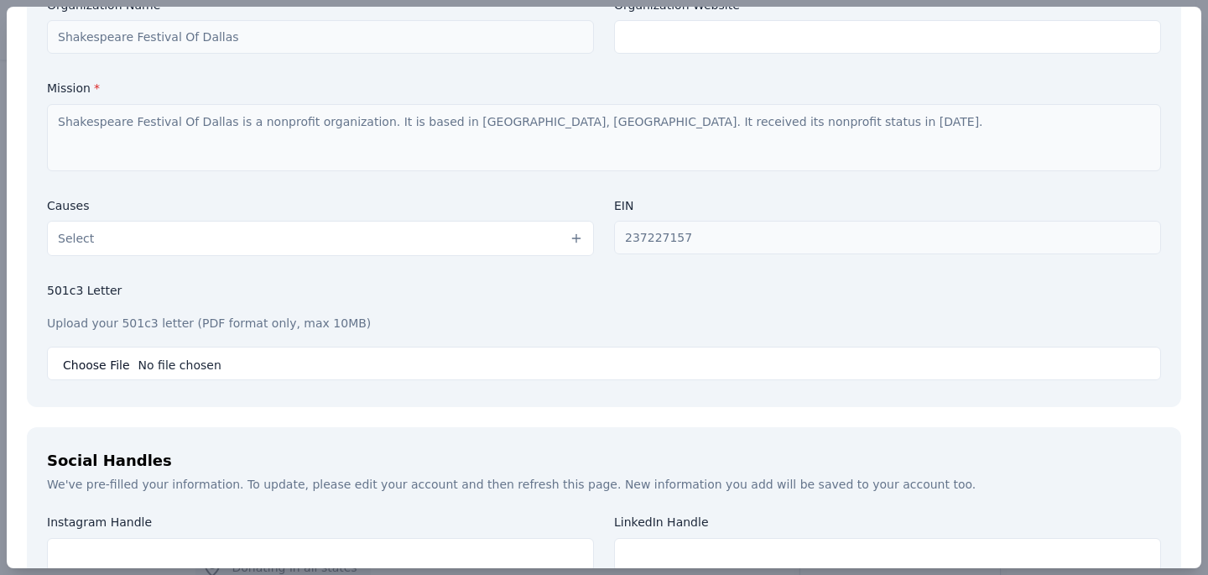
scroll to position [1513, 0]
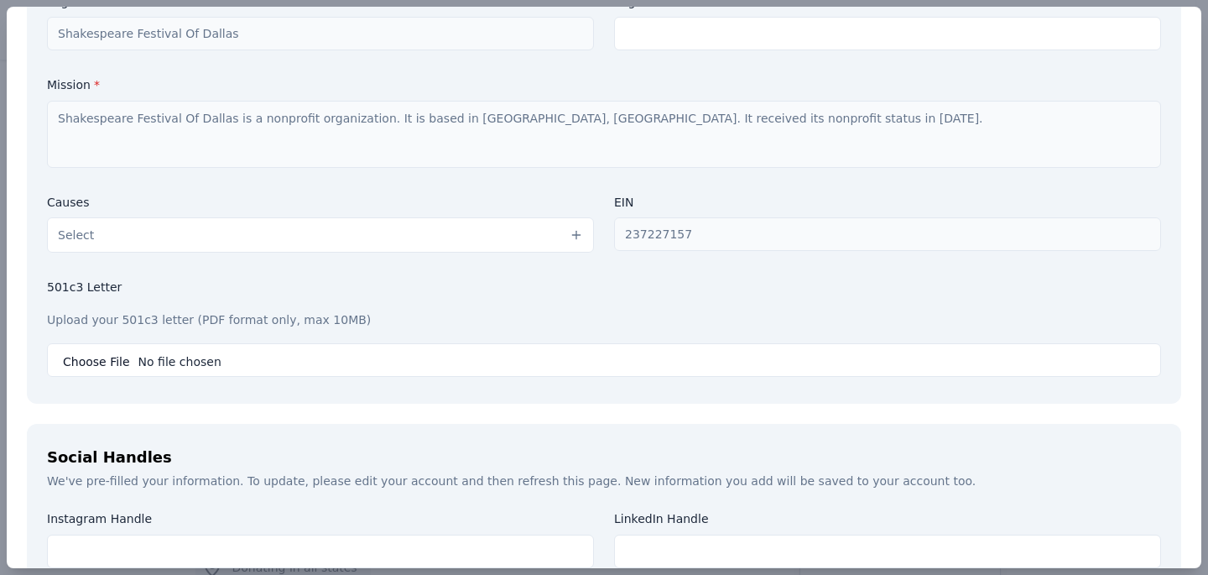
click at [497, 230] on button "Select" at bounding box center [320, 234] width 547 height 35
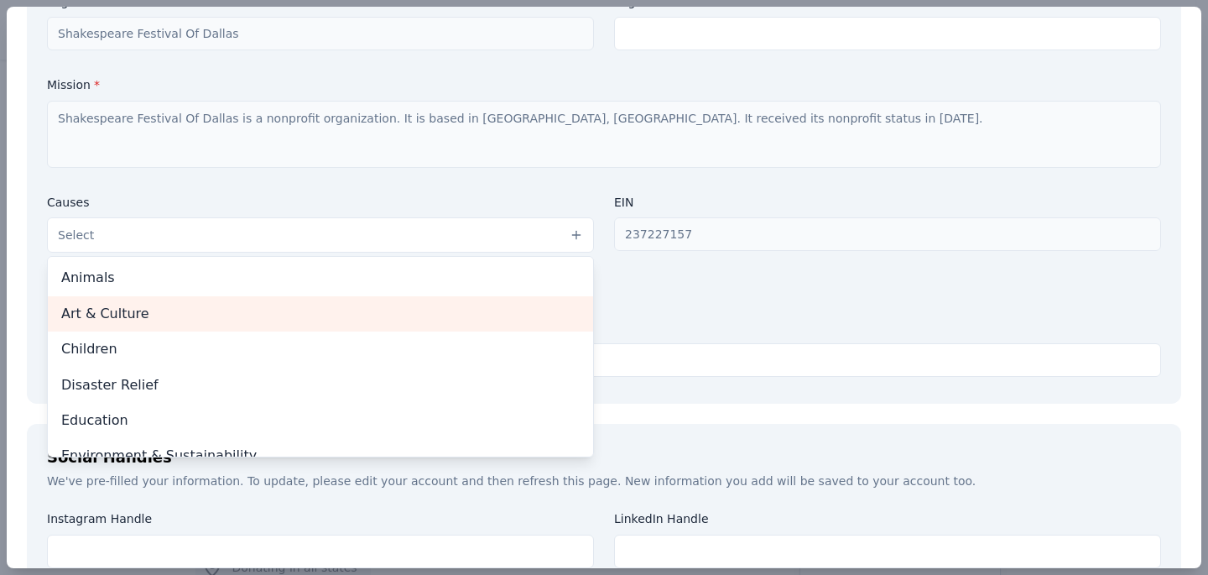
click at [185, 320] on span "Art & Culture" at bounding box center [320, 314] width 518 height 22
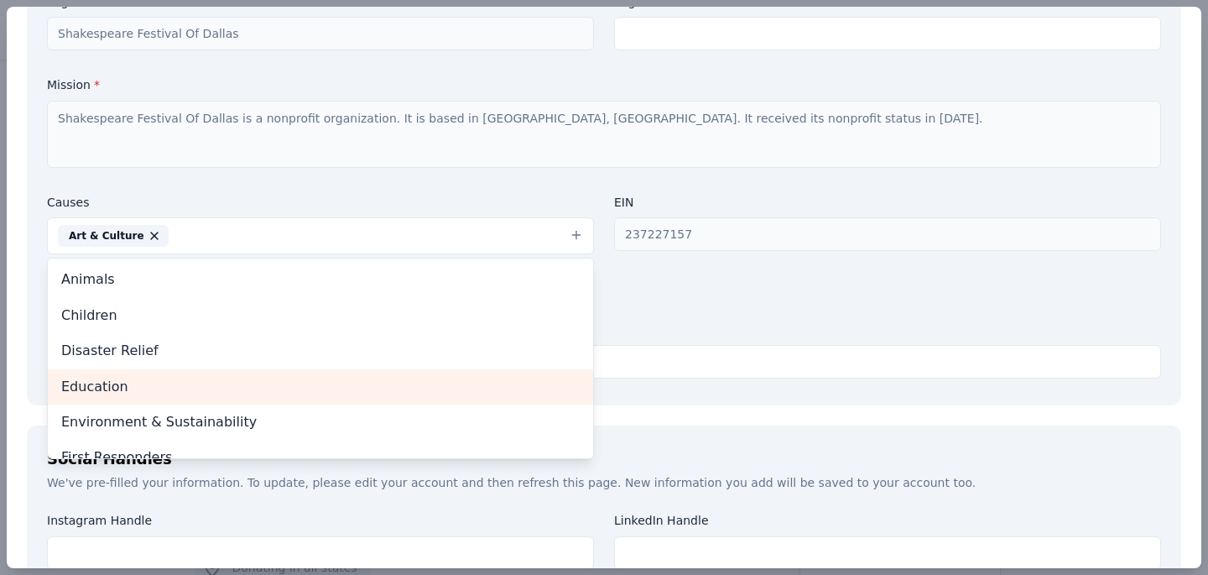
click at [229, 383] on span "Education" at bounding box center [320, 387] width 518 height 22
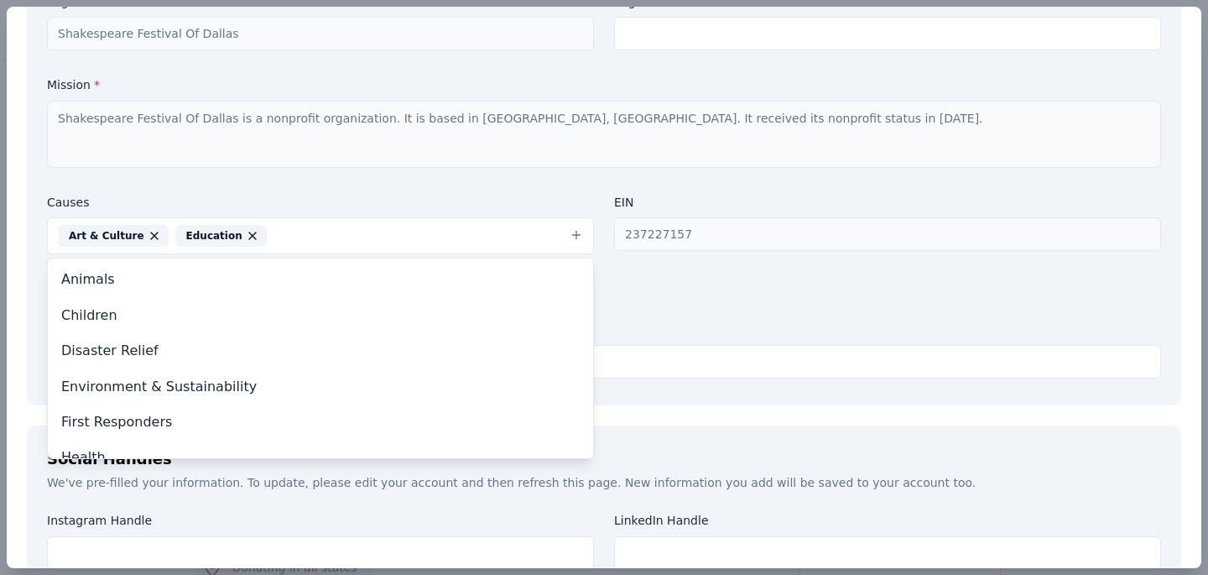
click at [643, 315] on div "Organization Name * Shakespeare Festival Of Dallas Organization Website Mission…" at bounding box center [604, 189] width 1114 height 391
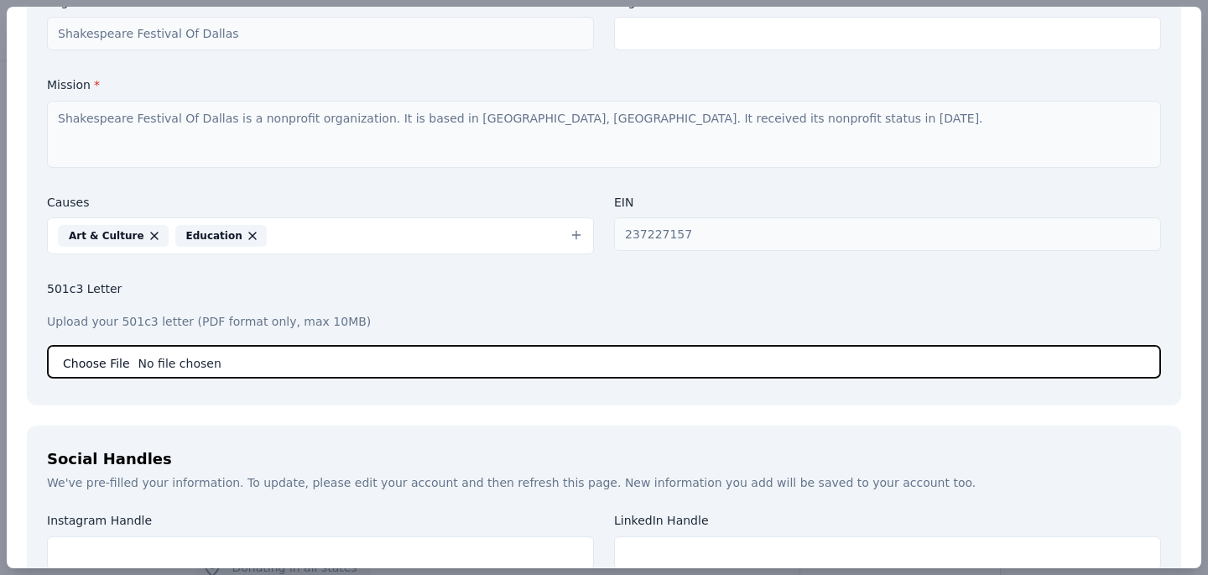
click at [406, 354] on input "file" at bounding box center [604, 362] width 1114 height 34
type input "C:\fakepath\Shakespeare Dallas IRS Letter of Determination.pdf"
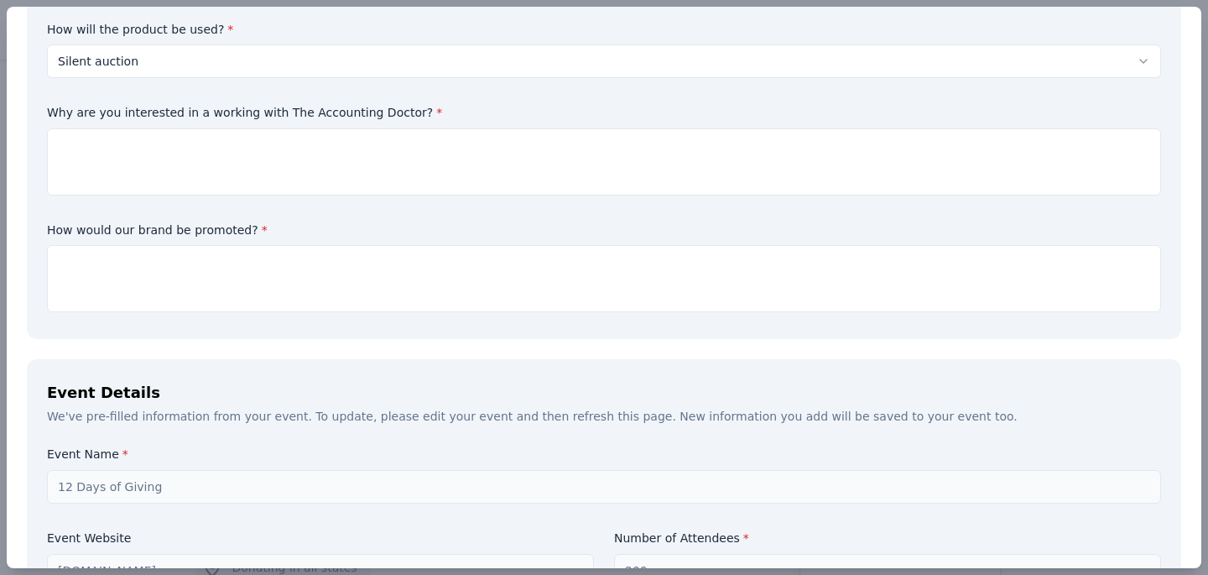
scroll to position [242, 0]
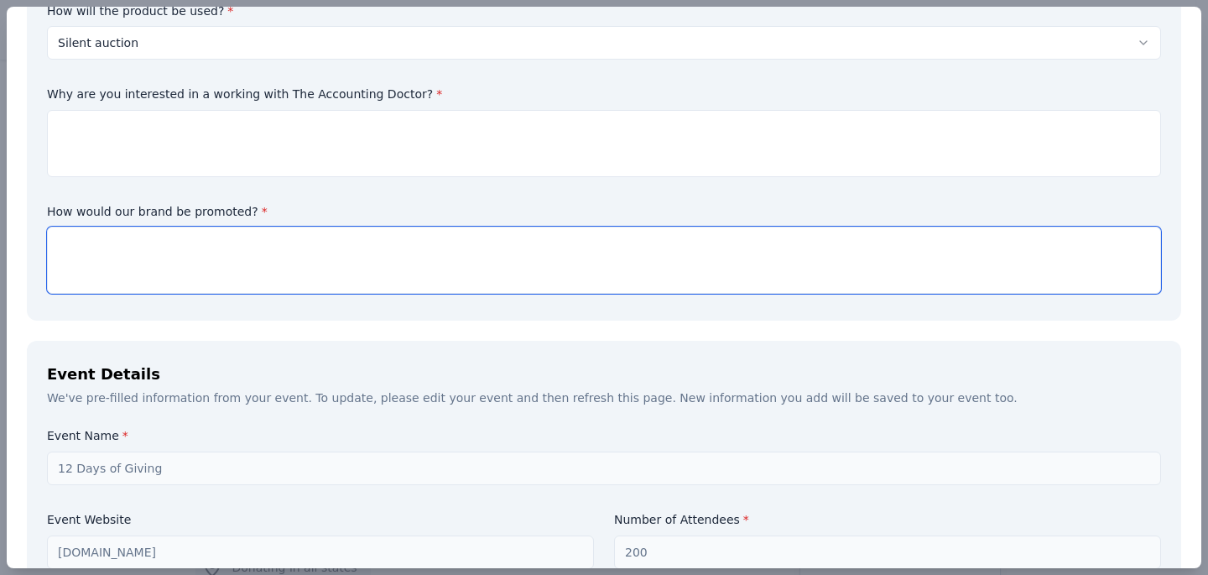
click at [439, 255] on textarea at bounding box center [604, 259] width 1114 height 67
type textarea "We would promote the brand on our social media and newsletters as we promote th…"
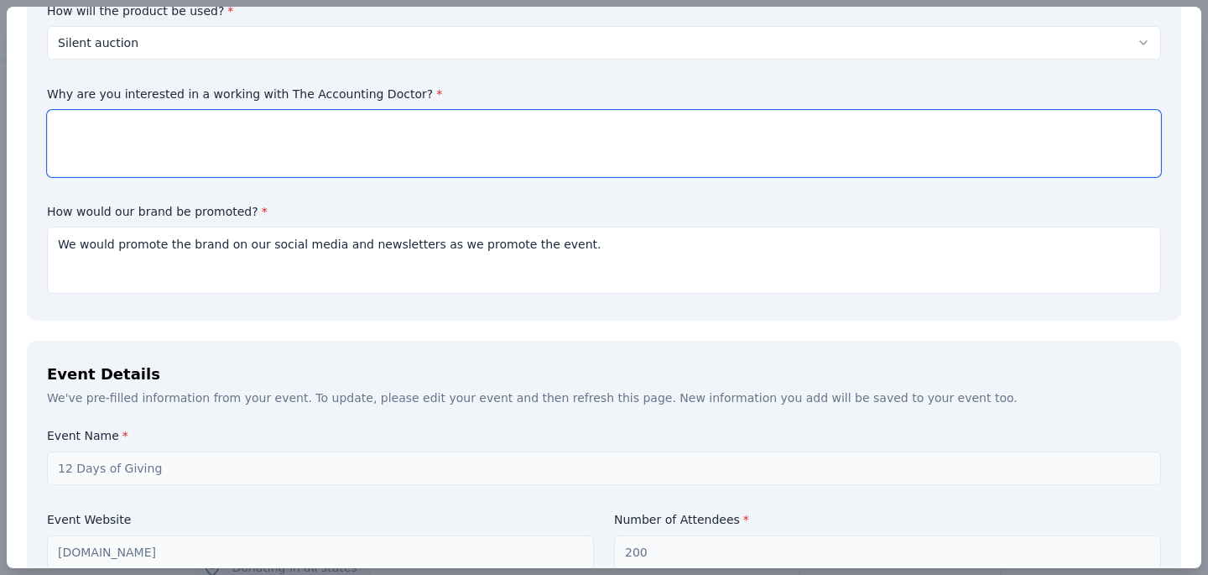
click at [417, 142] on textarea at bounding box center [604, 143] width 1114 height 67
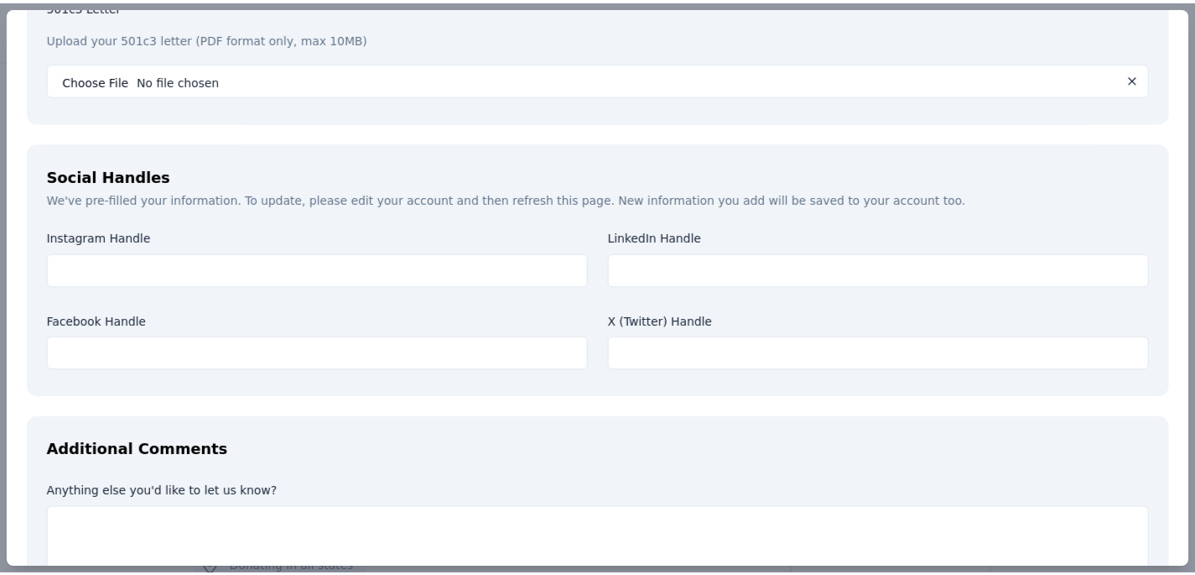
scroll to position [1917, 0]
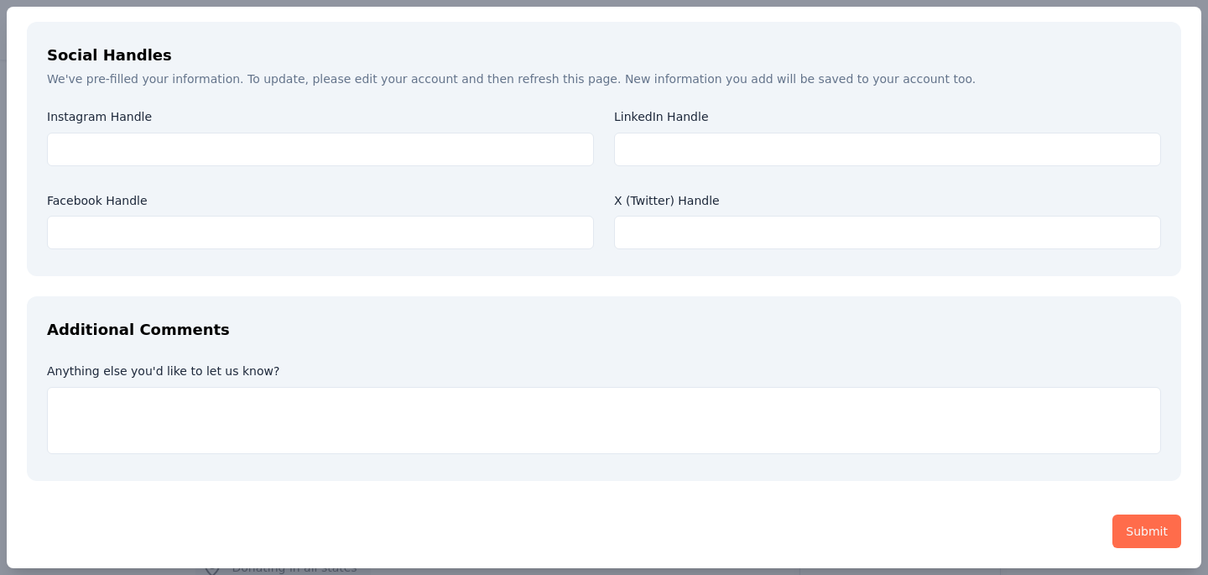
type textarea "We would love a donation from you as we work with lots of patrons who would lov…"
click at [1135, 533] on button "Submit" at bounding box center [1146, 531] width 69 height 34
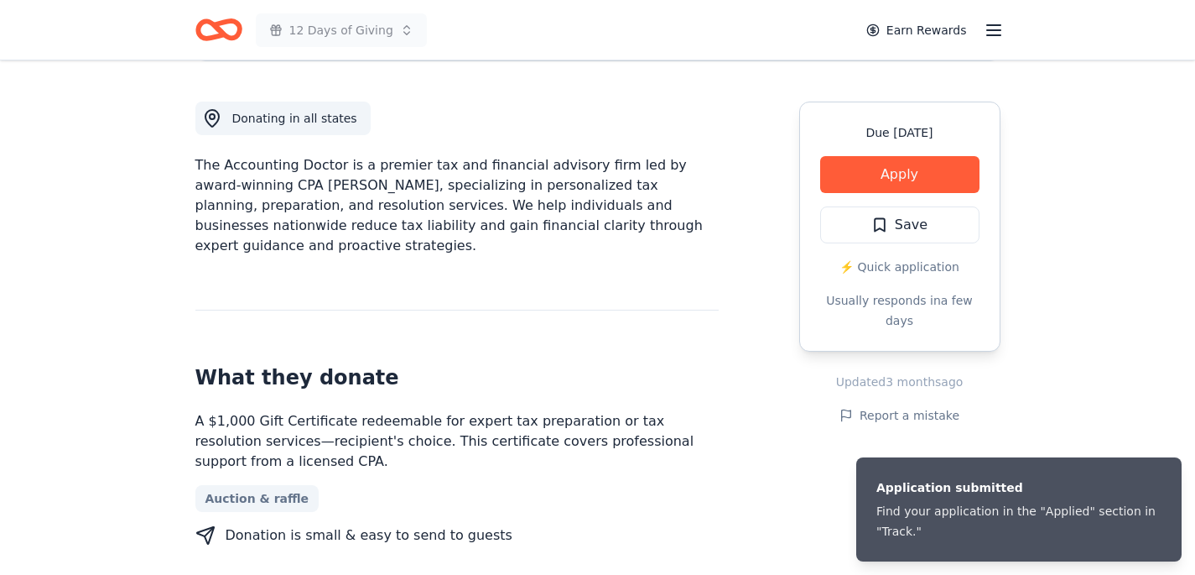
scroll to position [461, 0]
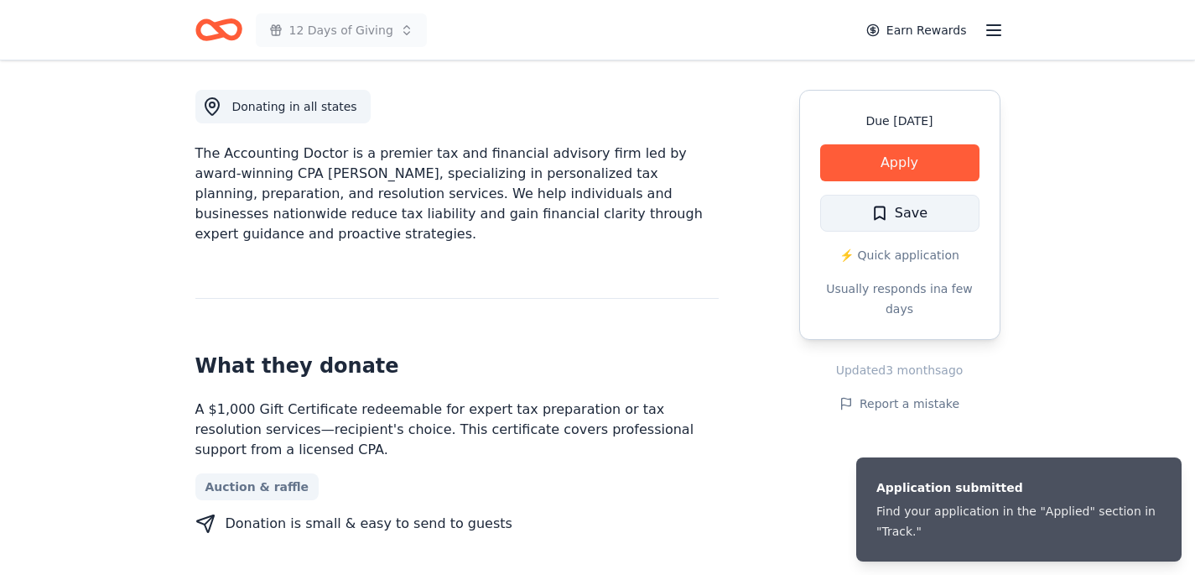
click at [917, 213] on span "Save" at bounding box center [911, 213] width 33 height 22
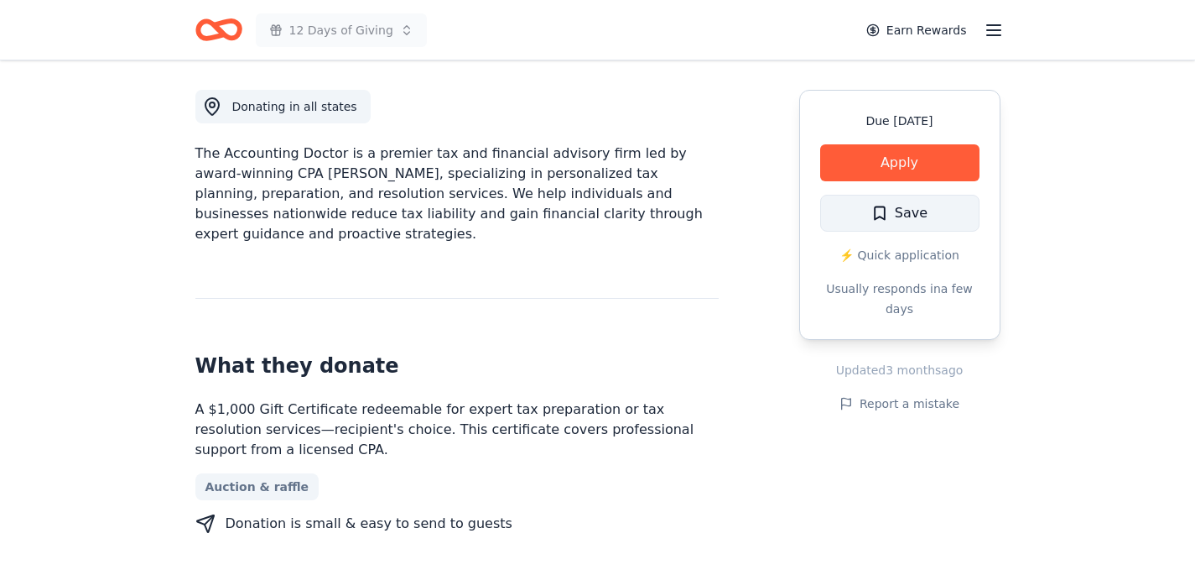
click at [882, 211] on span "Save" at bounding box center [900, 213] width 56 height 22
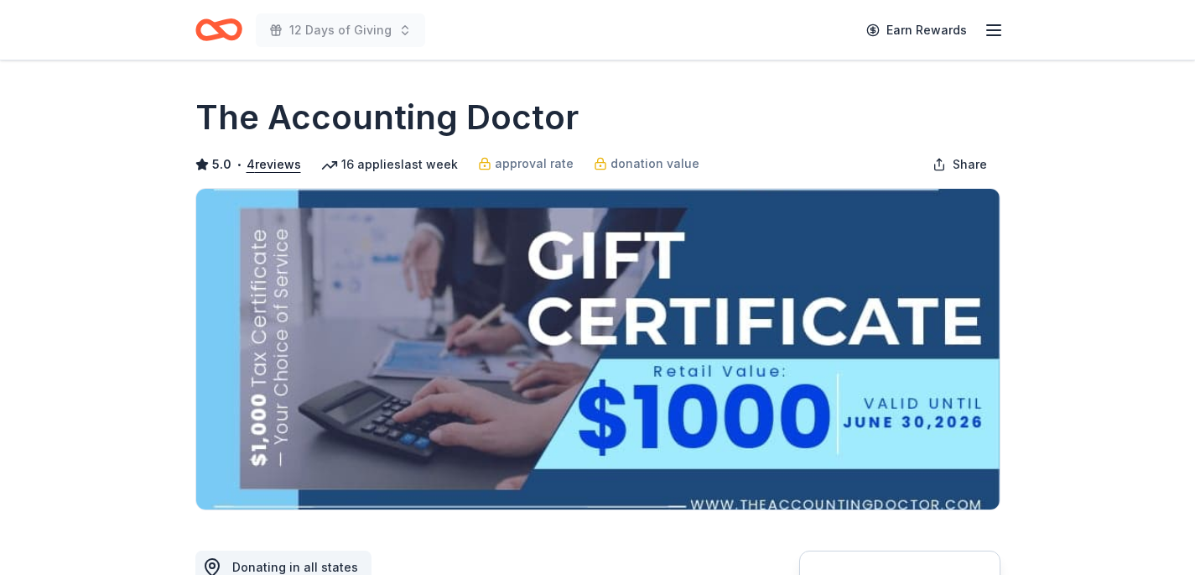
scroll to position [461, 0]
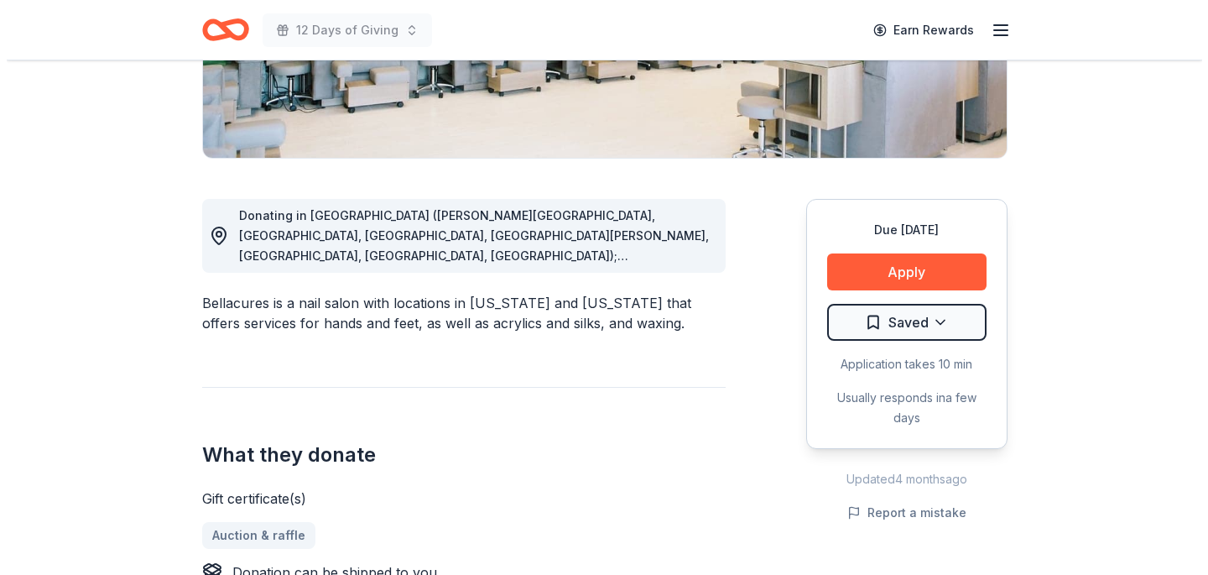
scroll to position [357, 0]
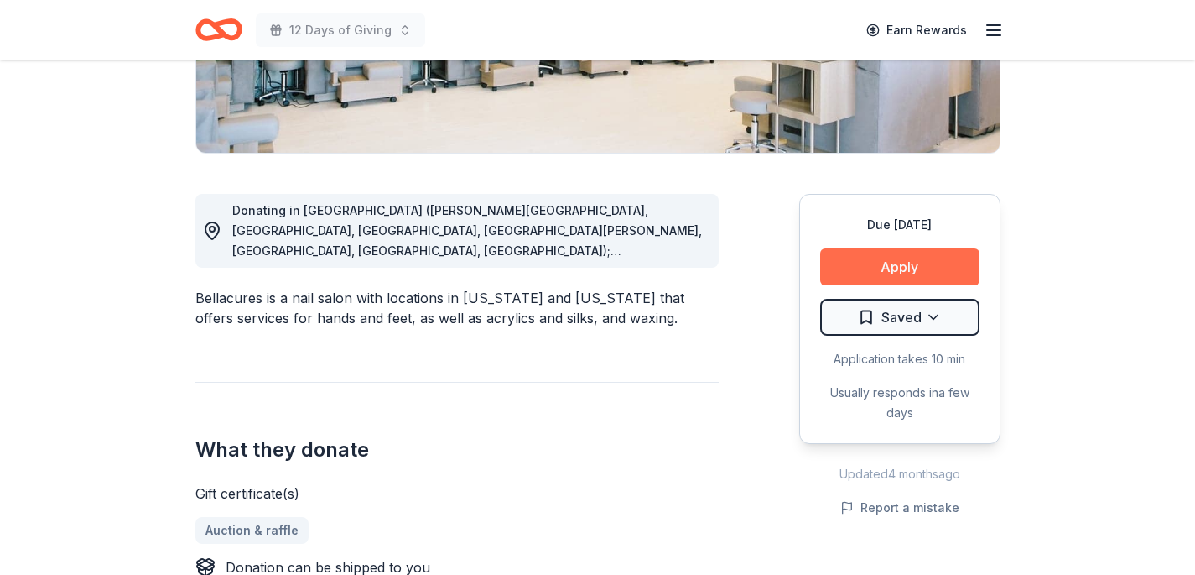
click at [895, 263] on button "Apply" at bounding box center [899, 266] width 159 height 37
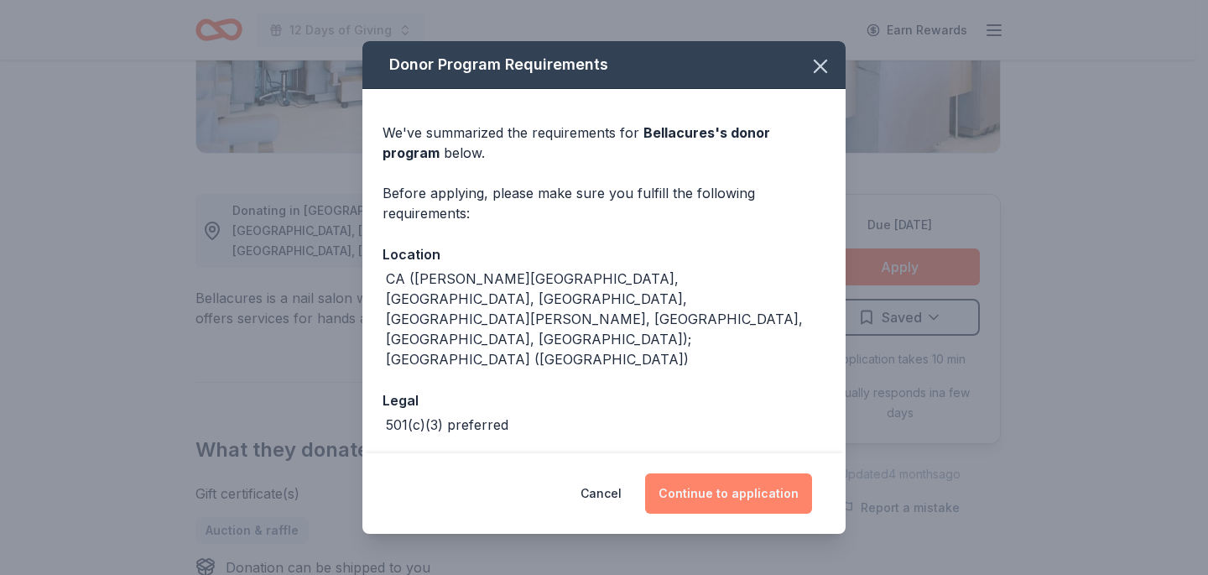
click at [757, 494] on button "Continue to application" at bounding box center [728, 493] width 167 height 40
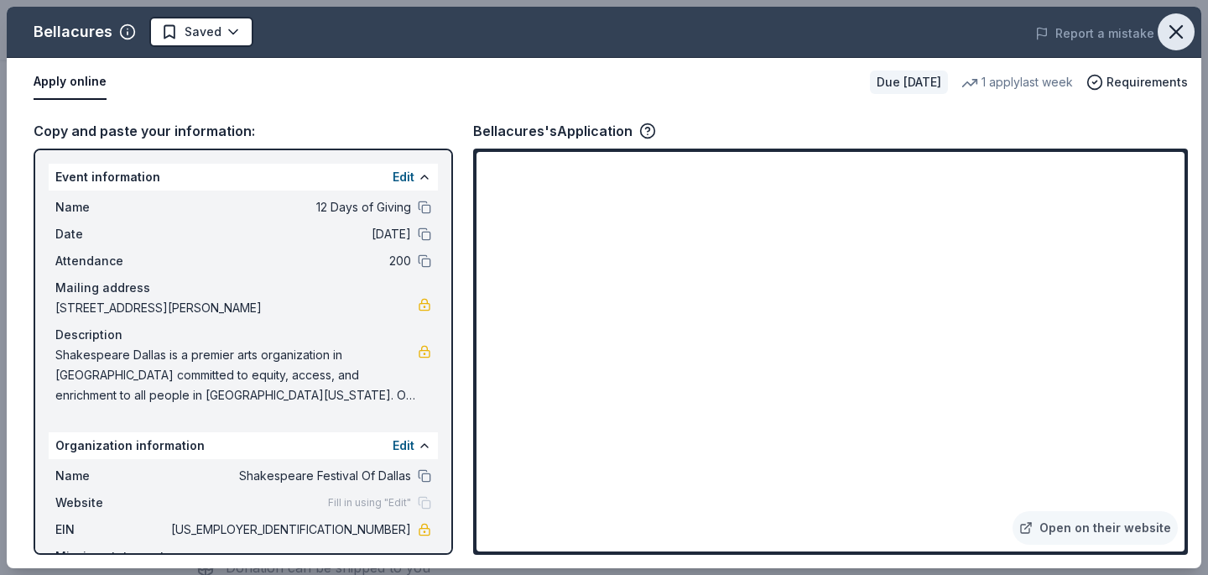
click at [1176, 32] on icon "button" at bounding box center [1176, 32] width 12 height 12
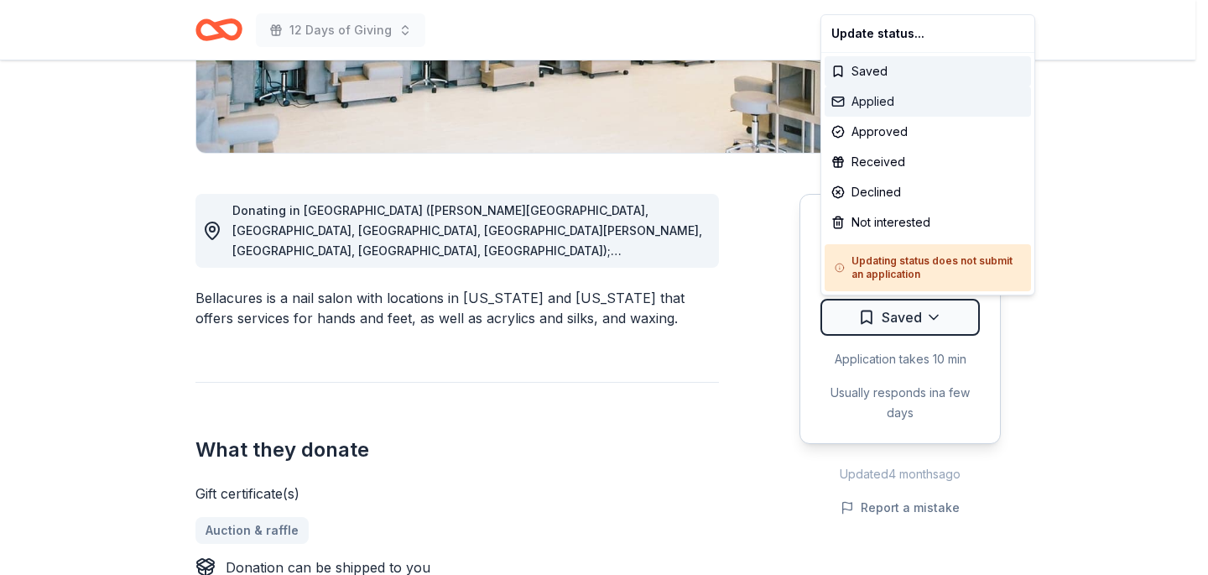
click at [867, 102] on div "Applied" at bounding box center [928, 101] width 206 height 30
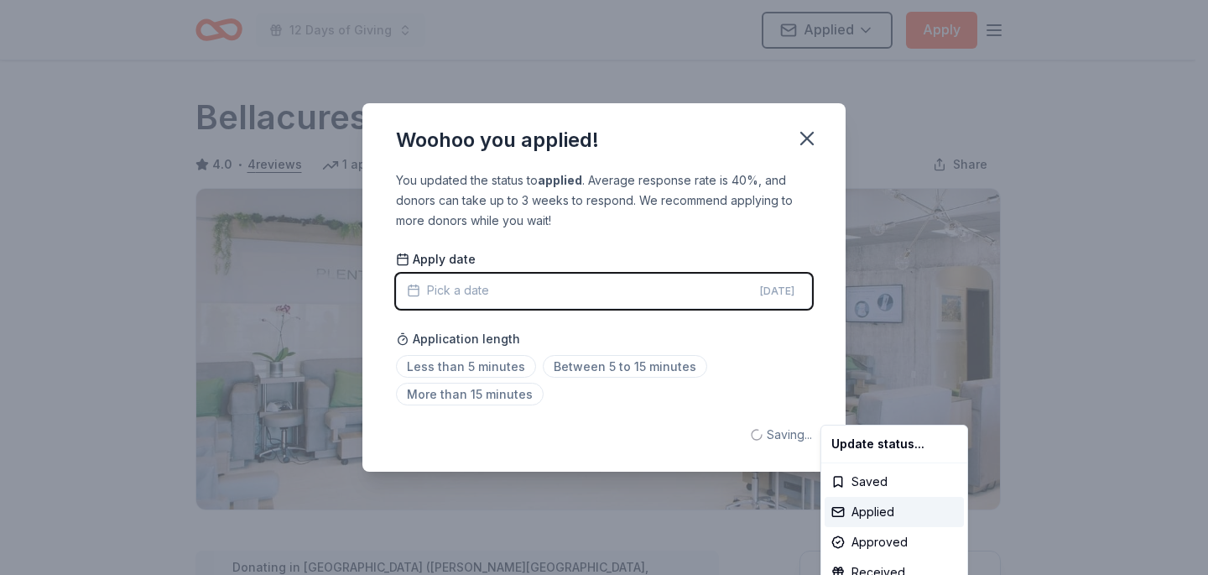
scroll to position [0, 0]
click at [805, 136] on html "12 Days of Giving Applied Apply Due in 26 days Share Bellacures 4.0 • 4 reviews…" at bounding box center [604, 287] width 1208 height 575
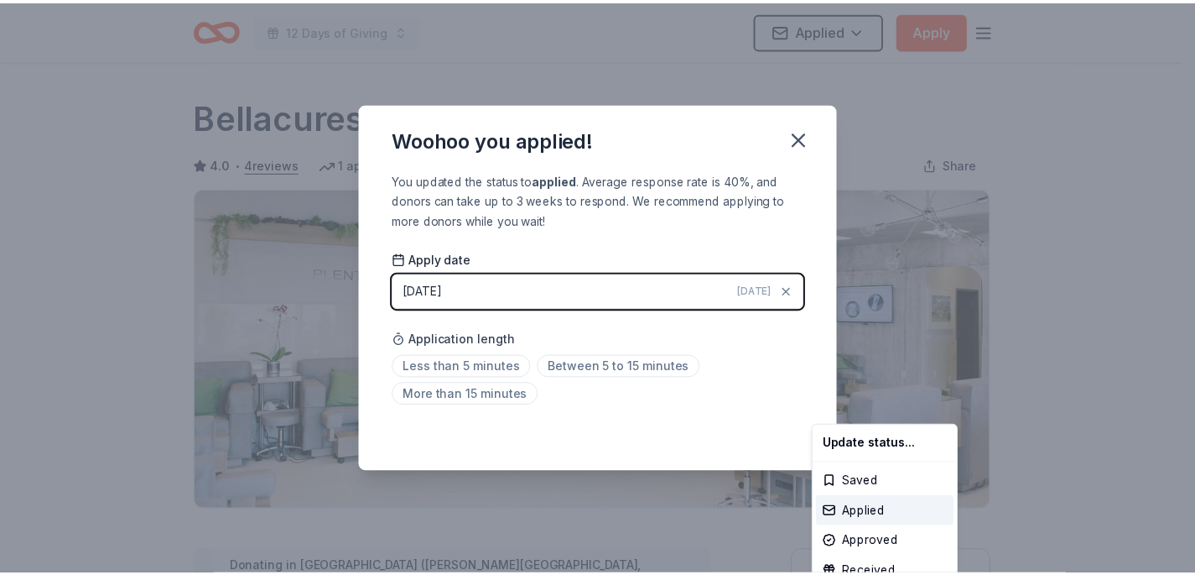
scroll to position [387, 0]
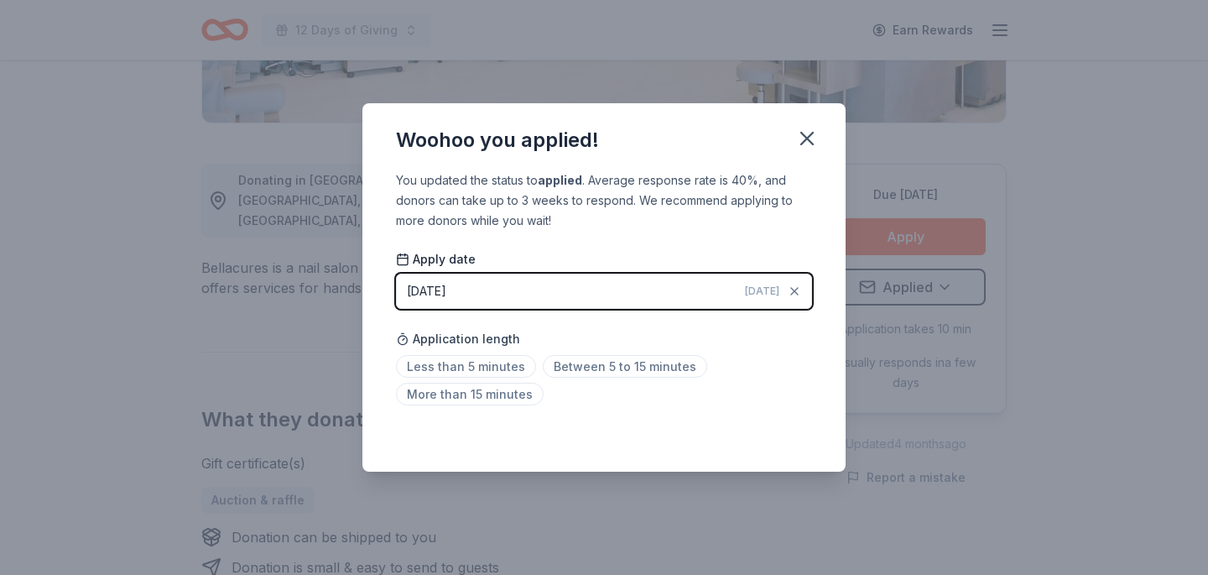
click at [805, 136] on icon "button" at bounding box center [807, 139] width 12 height 12
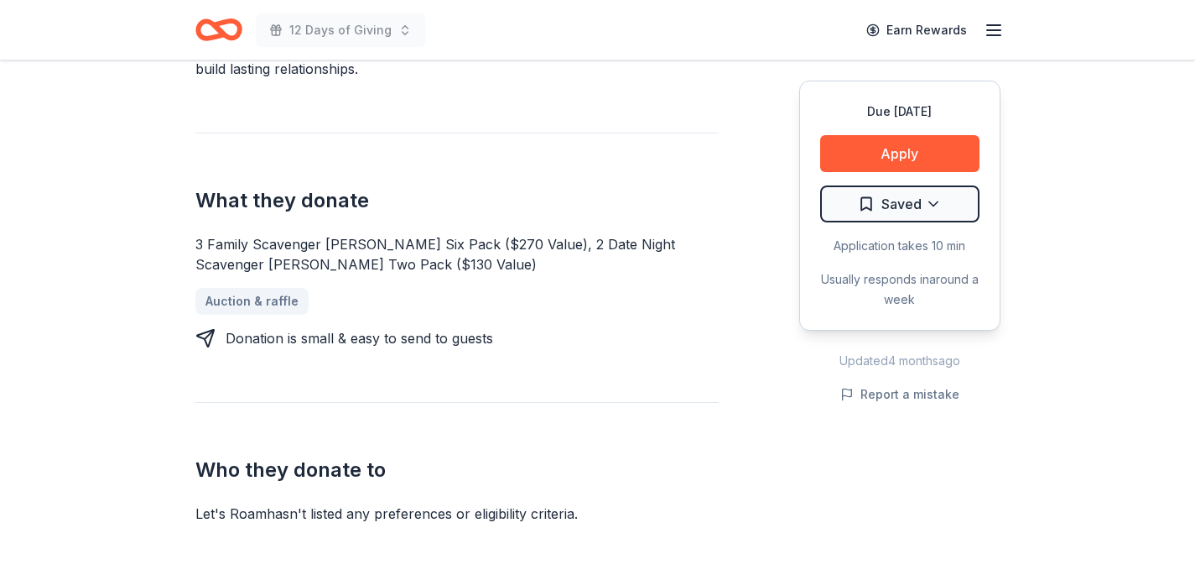
scroll to position [427, 0]
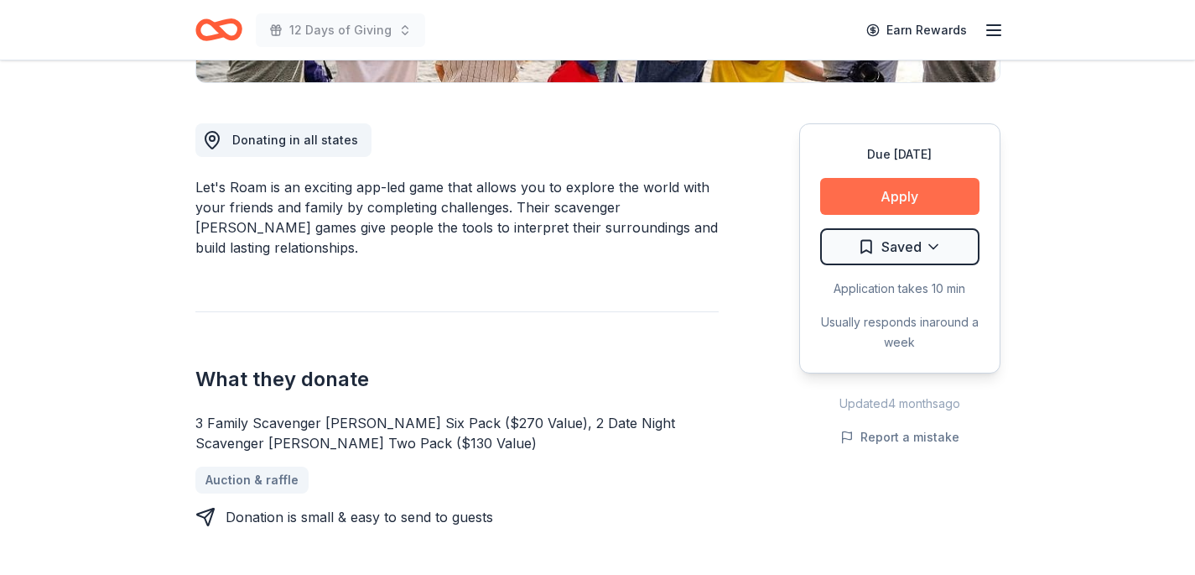
click at [873, 185] on button "Apply" at bounding box center [899, 196] width 159 height 37
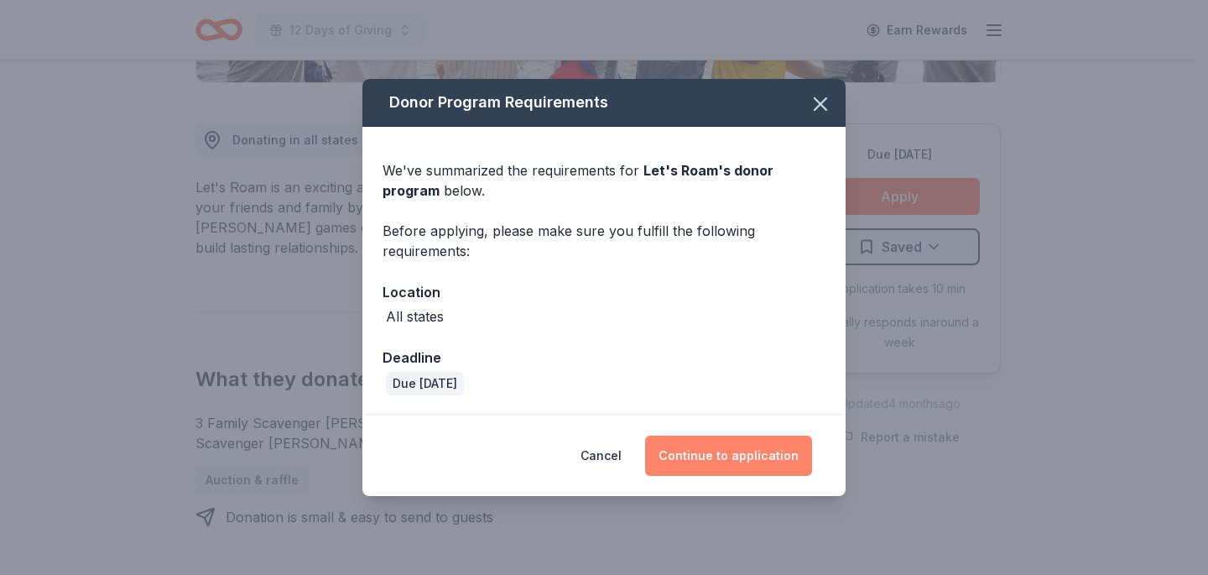
click at [737, 446] on button "Continue to application" at bounding box center [728, 455] width 167 height 40
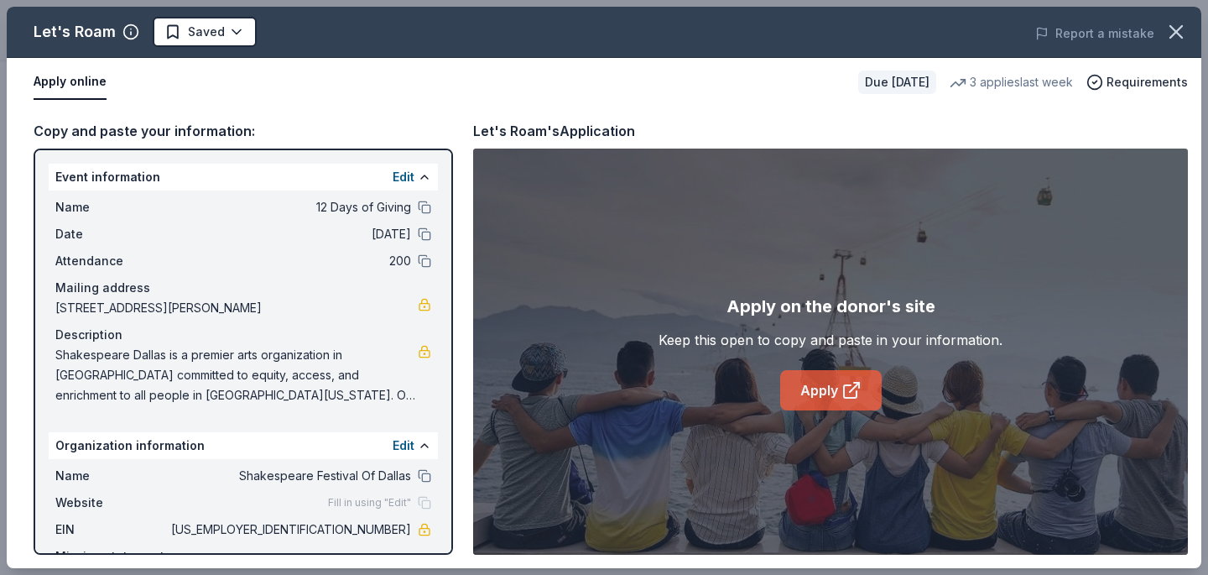
click at [819, 393] on link "Apply" at bounding box center [830, 390] width 101 height 40
click at [1182, 31] on icon "button" at bounding box center [1175, 31] width 23 height 23
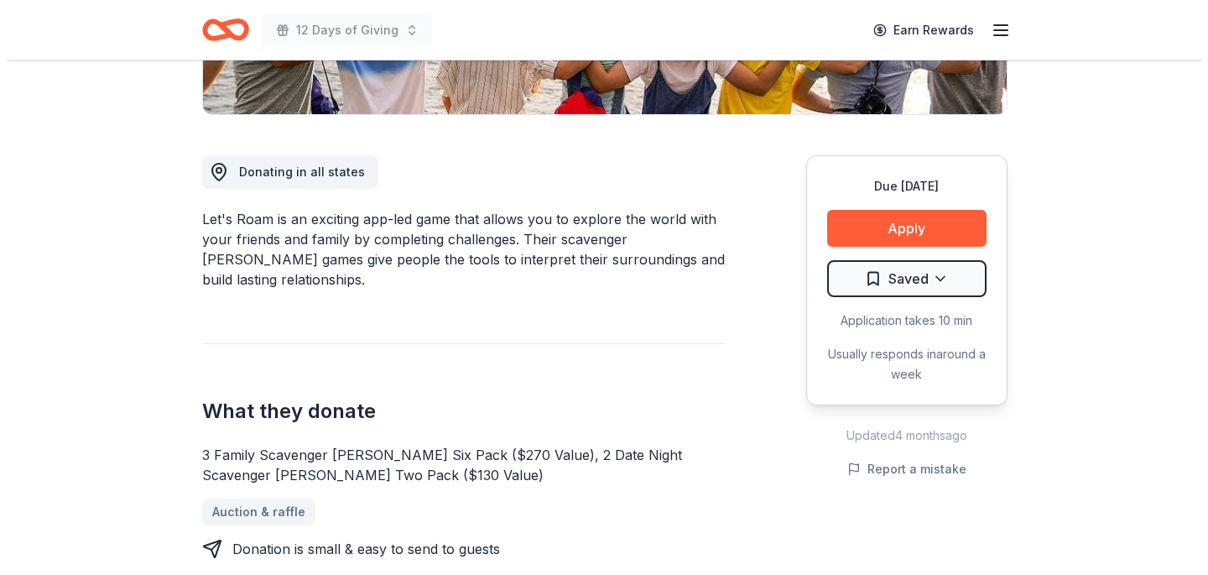
scroll to position [394, 0]
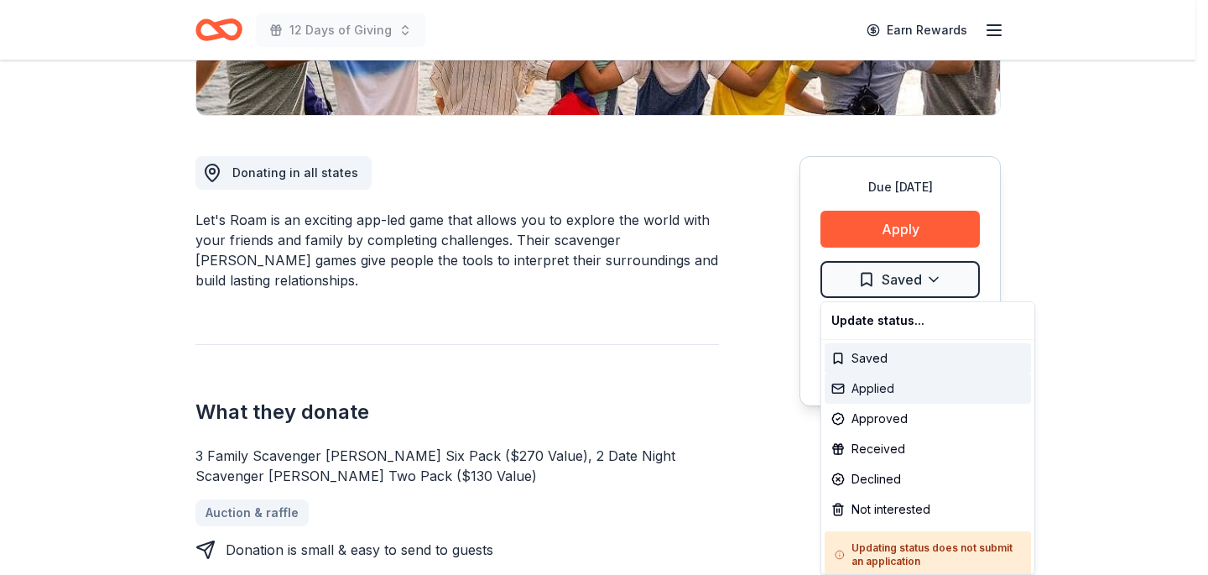
click at [868, 390] on div "Applied" at bounding box center [928, 388] width 206 height 30
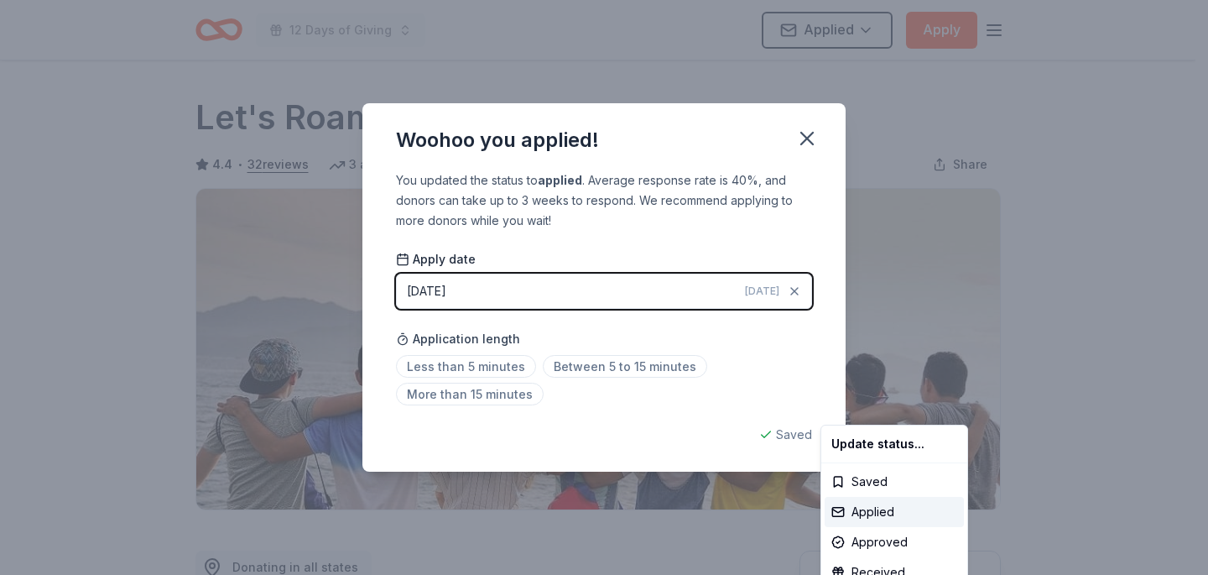
click at [809, 133] on html "12 Days of Giving Applied Apply Due in 26 days Share Let's Roam 4.4 • 32 review…" at bounding box center [604, 287] width 1208 height 575
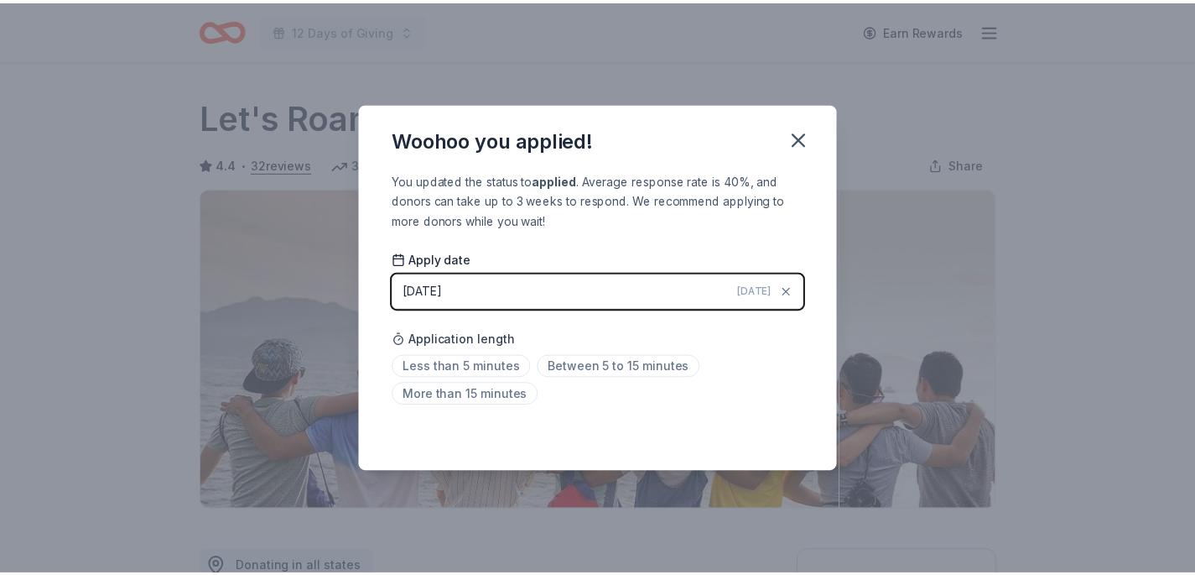
scroll to position [387, 0]
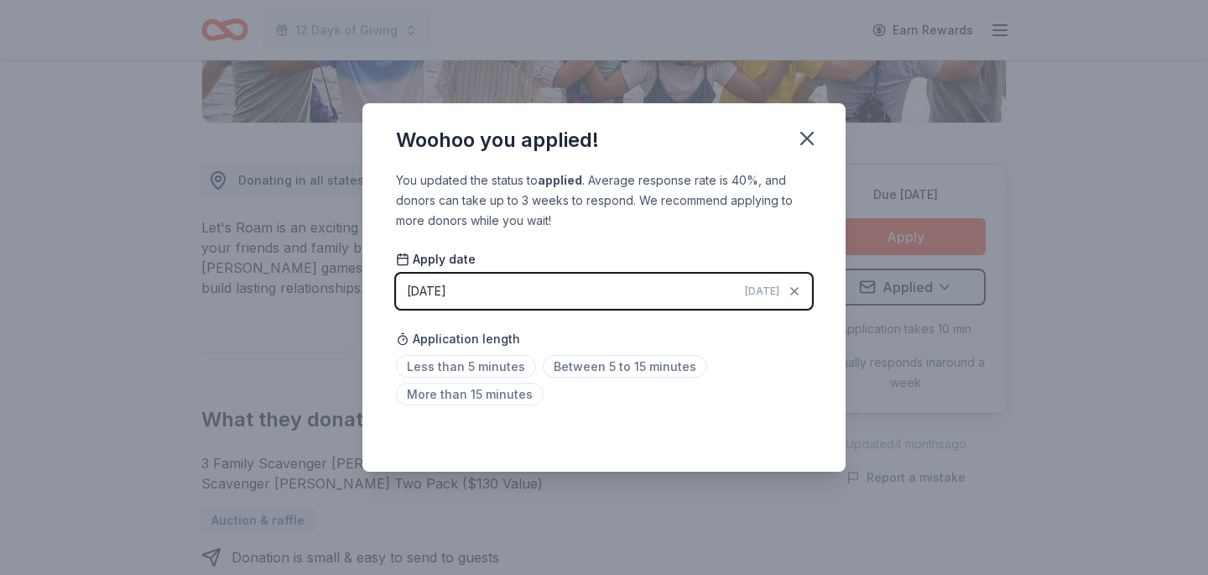
click at [809, 133] on icon "button" at bounding box center [806, 138] width 23 height 23
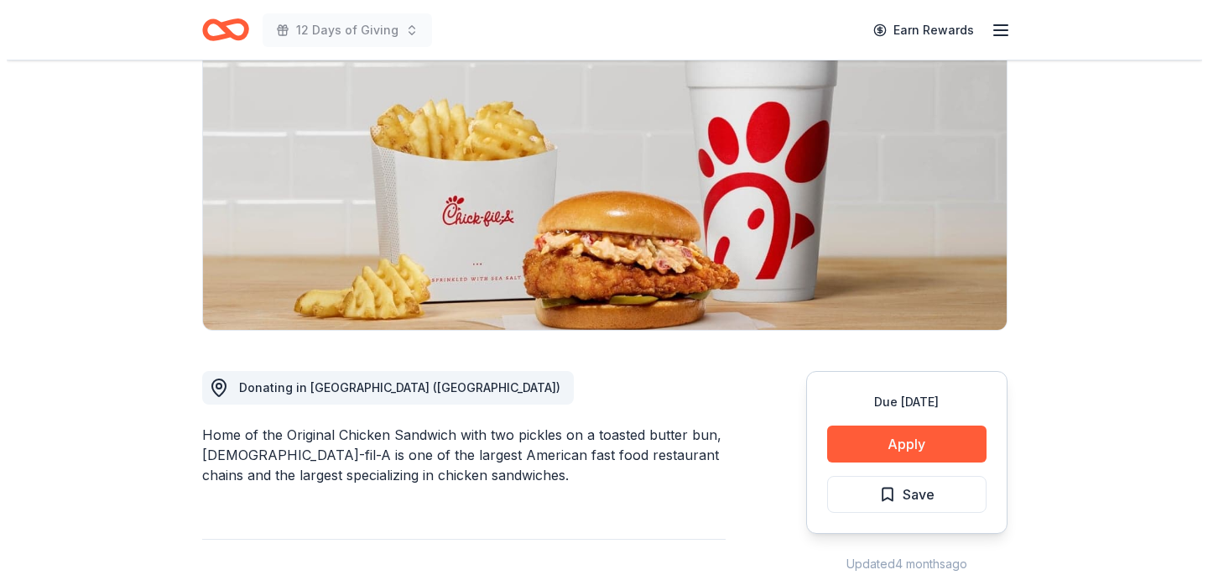
scroll to position [284, 0]
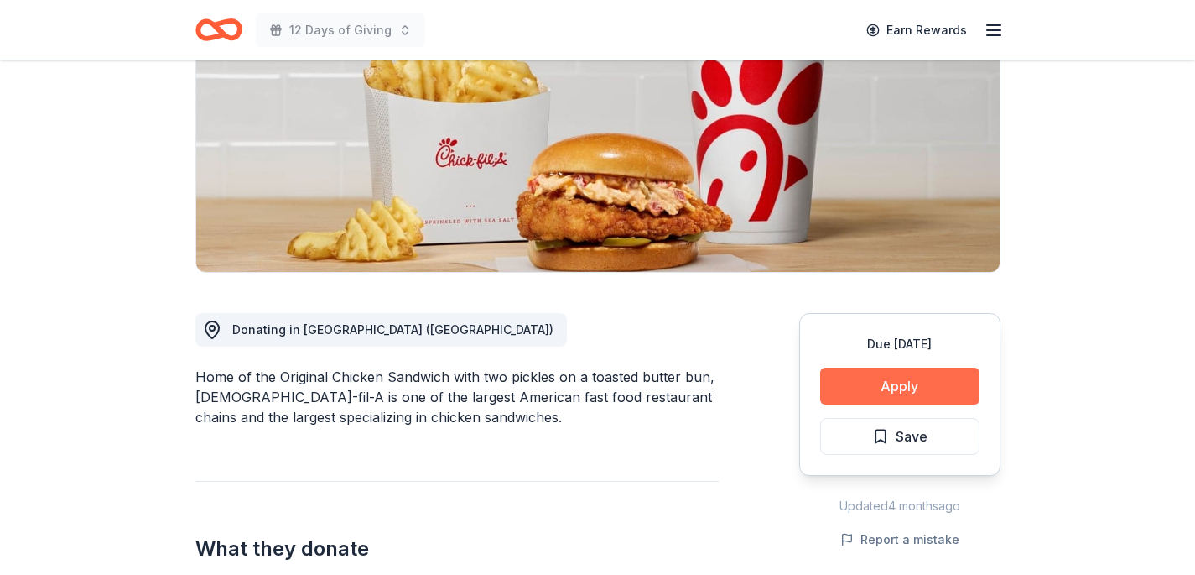
click at [851, 367] on button "Apply" at bounding box center [899, 385] width 159 height 37
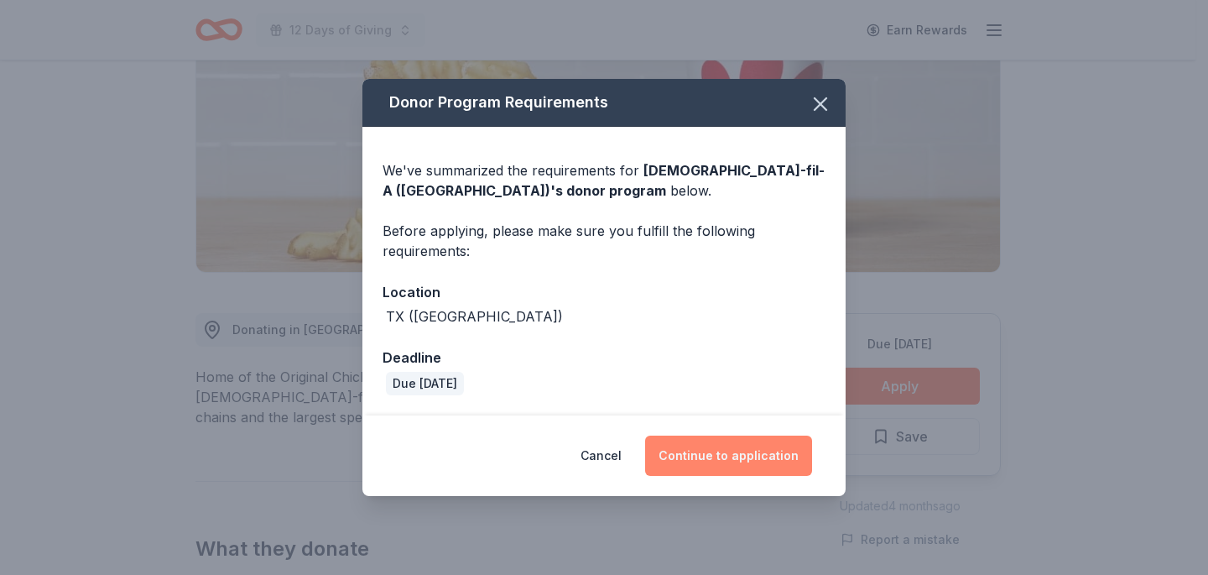
click at [744, 453] on button "Continue to application" at bounding box center [728, 455] width 167 height 40
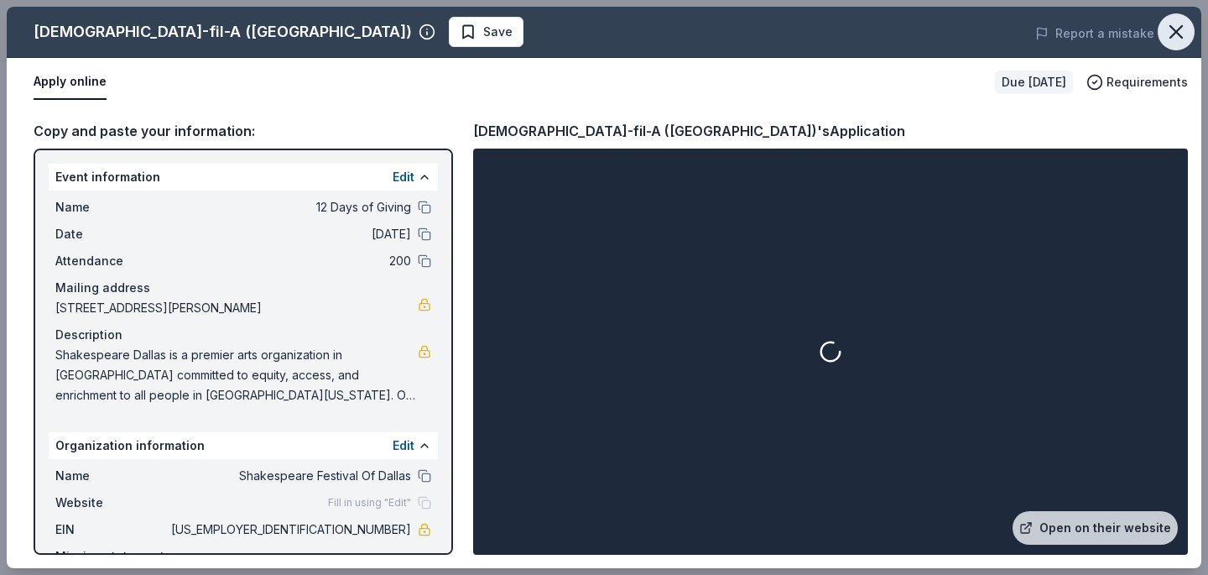
click at [1180, 31] on icon "button" at bounding box center [1175, 31] width 23 height 23
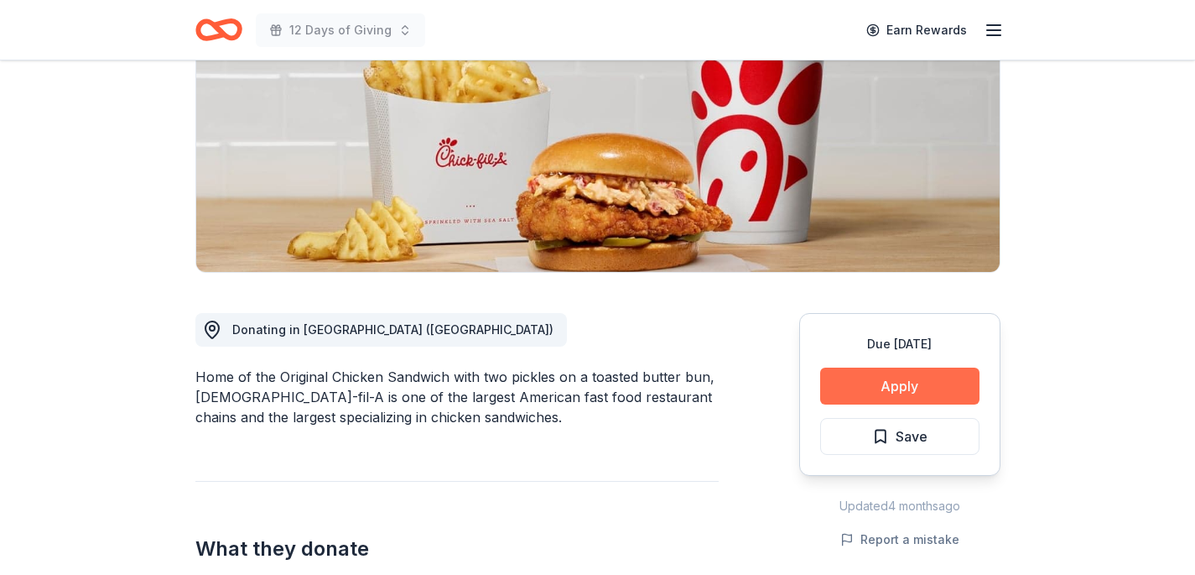
click at [949, 367] on button "Apply" at bounding box center [899, 385] width 159 height 37
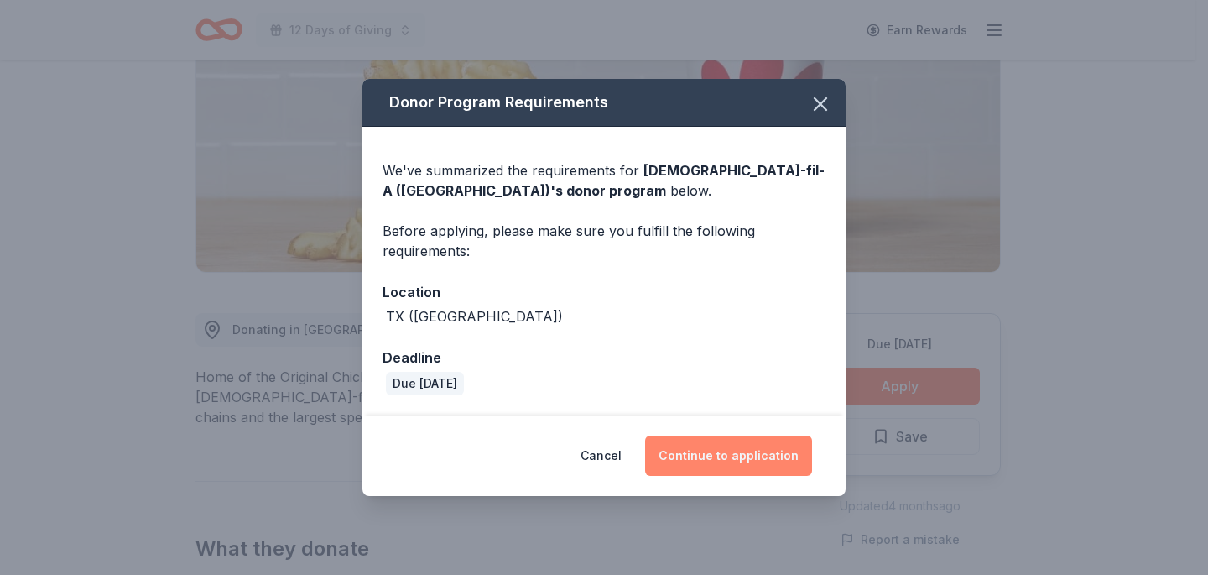
click at [742, 462] on button "Continue to application" at bounding box center [728, 455] width 167 height 40
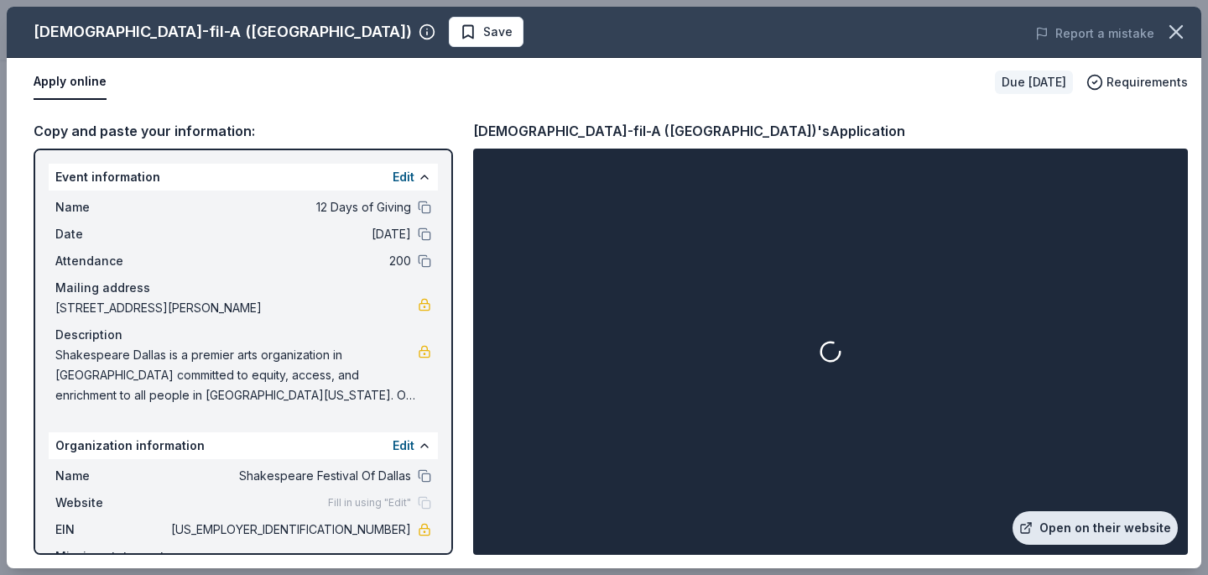
click at [1051, 533] on link "Open on their website" at bounding box center [1094, 528] width 165 height 34
click at [1180, 26] on icon "button" at bounding box center [1176, 32] width 12 height 12
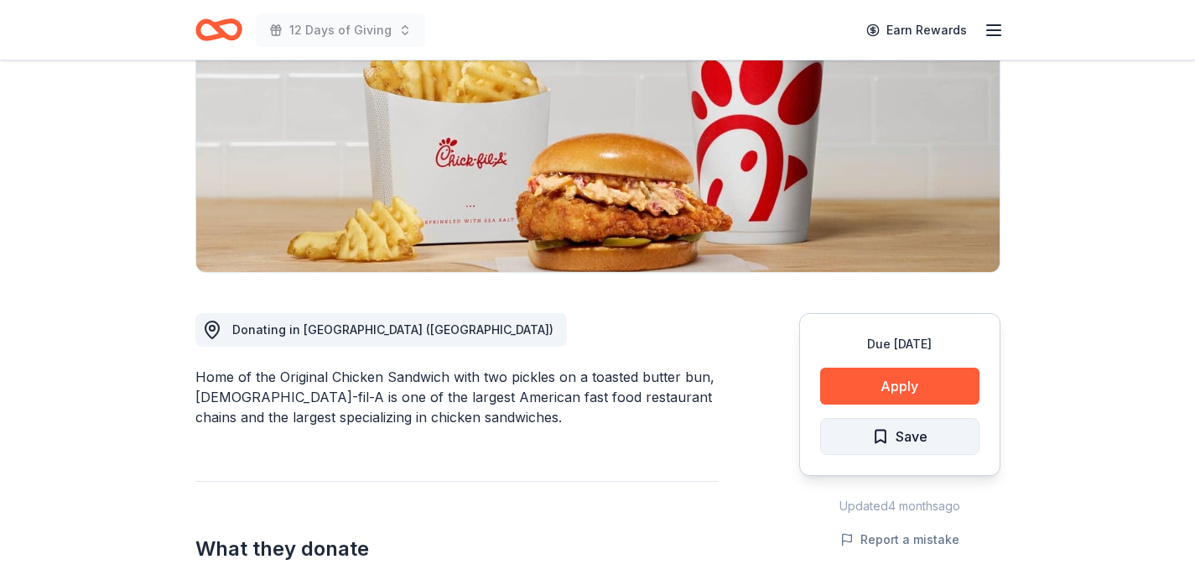
click at [907, 425] on span "Save" at bounding box center [912, 436] width 32 height 22
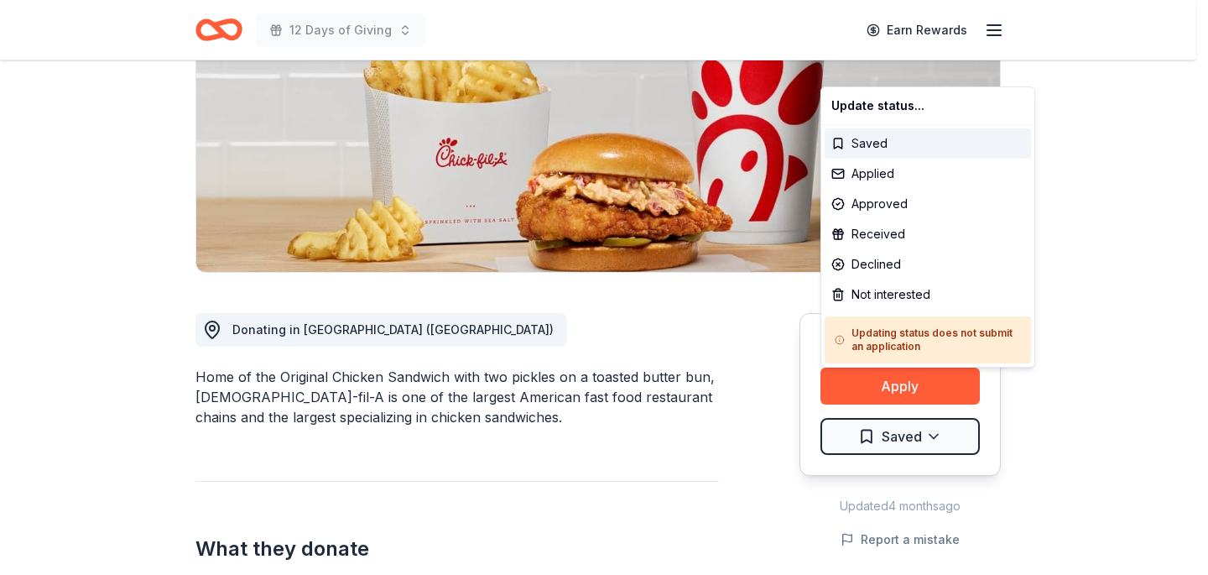
click at [907, 290] on html "12 Days of Giving Earn Rewards Due [DATE] Share [DEMOGRAPHIC_DATA]-fil-A ([GEOG…" at bounding box center [604, 3] width 1208 height 575
click at [900, 172] on div "Applied" at bounding box center [928, 174] width 206 height 30
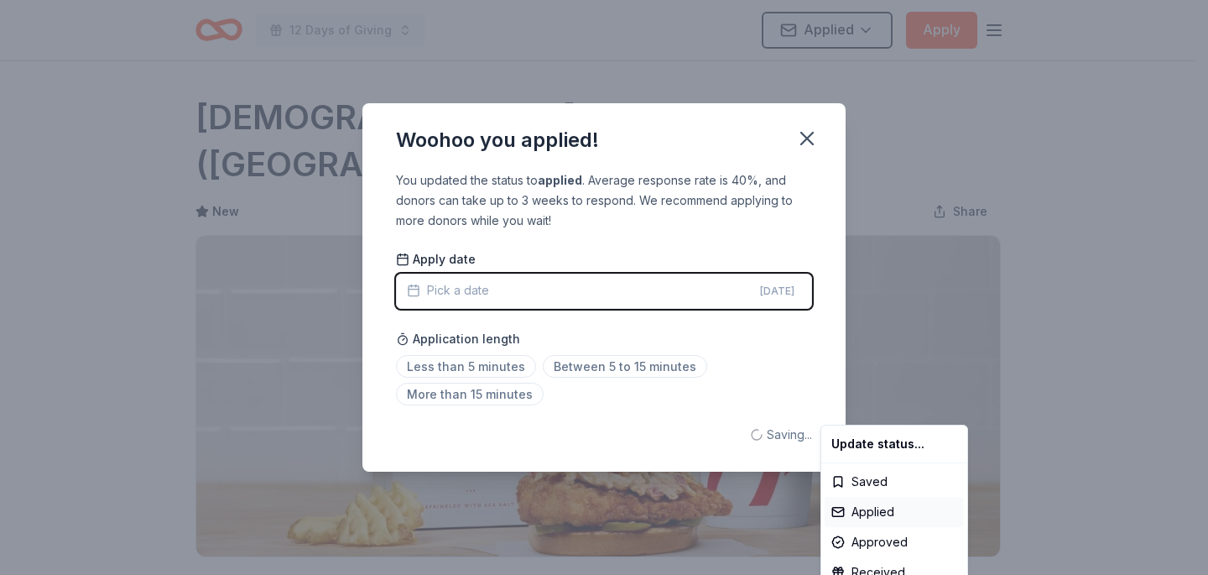
scroll to position [0, 0]
click at [804, 133] on html "12 Days of Giving Applied Apply Due [DATE] Share [DEMOGRAPHIC_DATA]-fil-A ([GEO…" at bounding box center [604, 287] width 1208 height 575
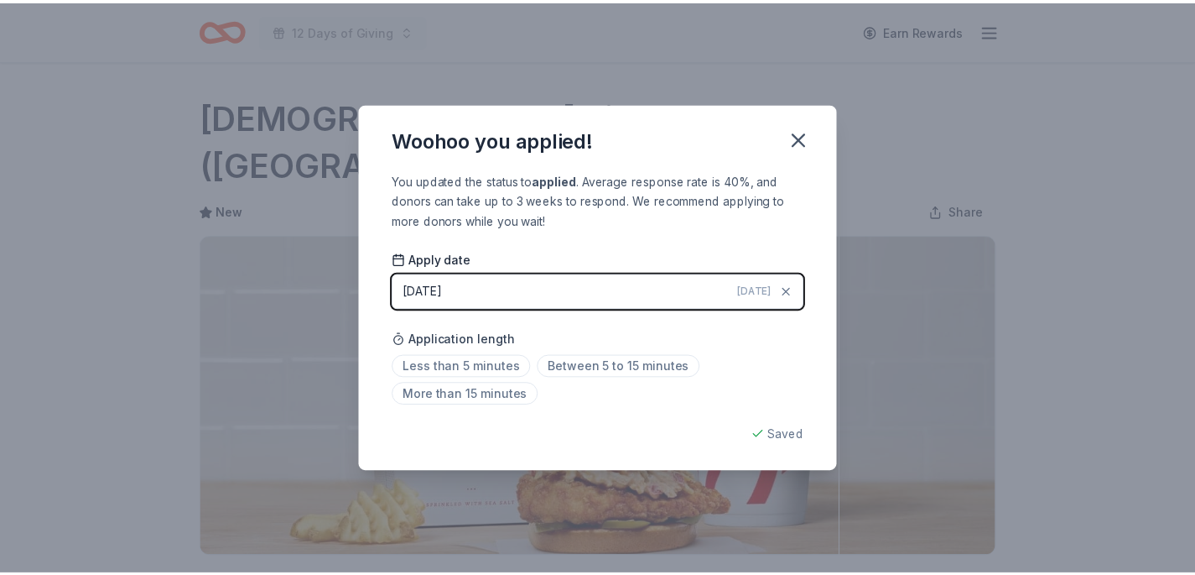
scroll to position [387, 0]
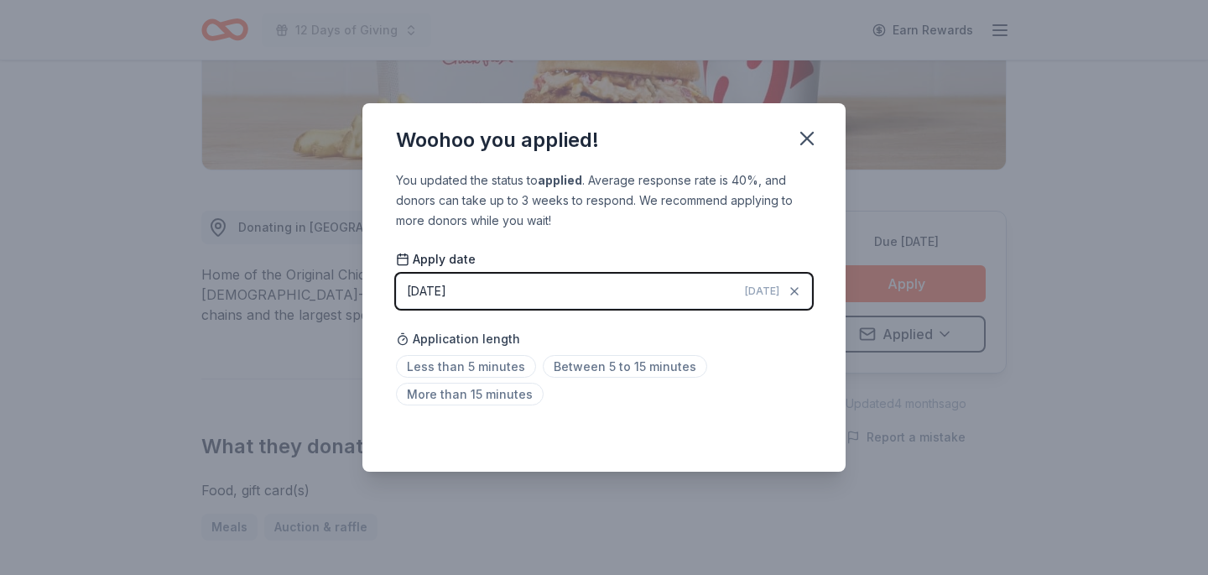
drag, startPoint x: 807, startPoint y: 134, endPoint x: 889, endPoint y: 0, distance: 157.4
click at [807, 133] on icon "button" at bounding box center [806, 138] width 23 height 23
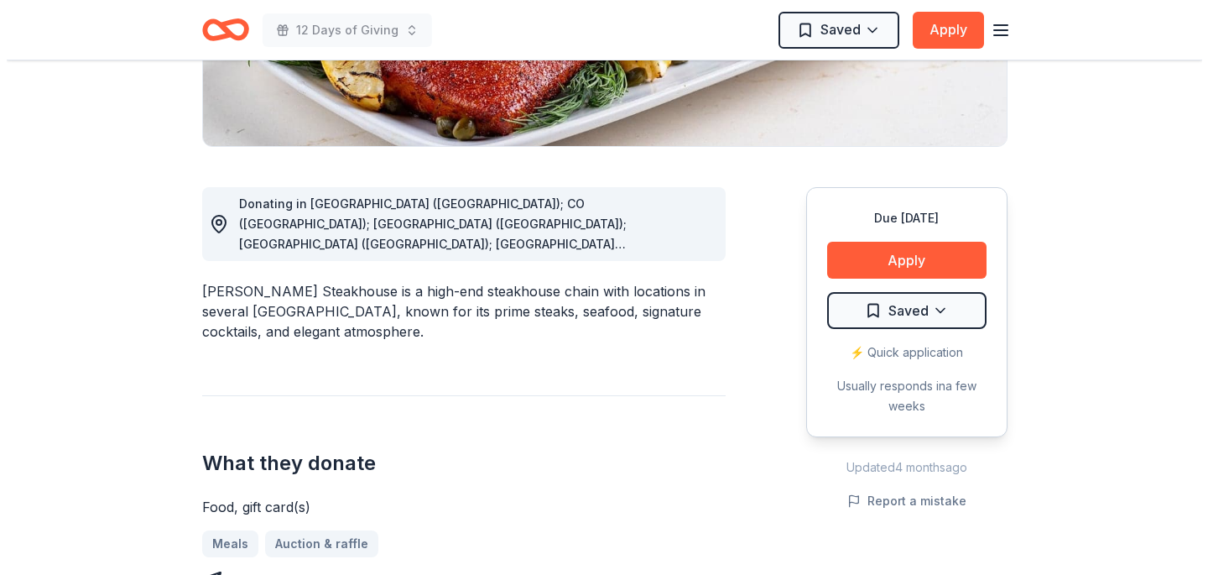
scroll to position [463, 0]
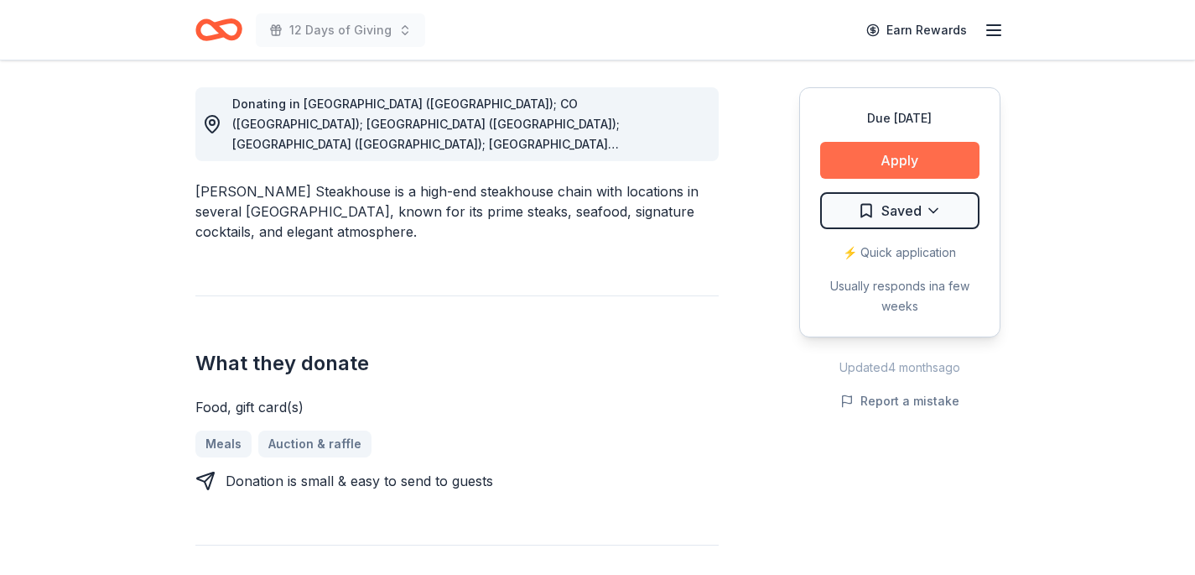
click at [869, 159] on button "Apply" at bounding box center [899, 160] width 159 height 37
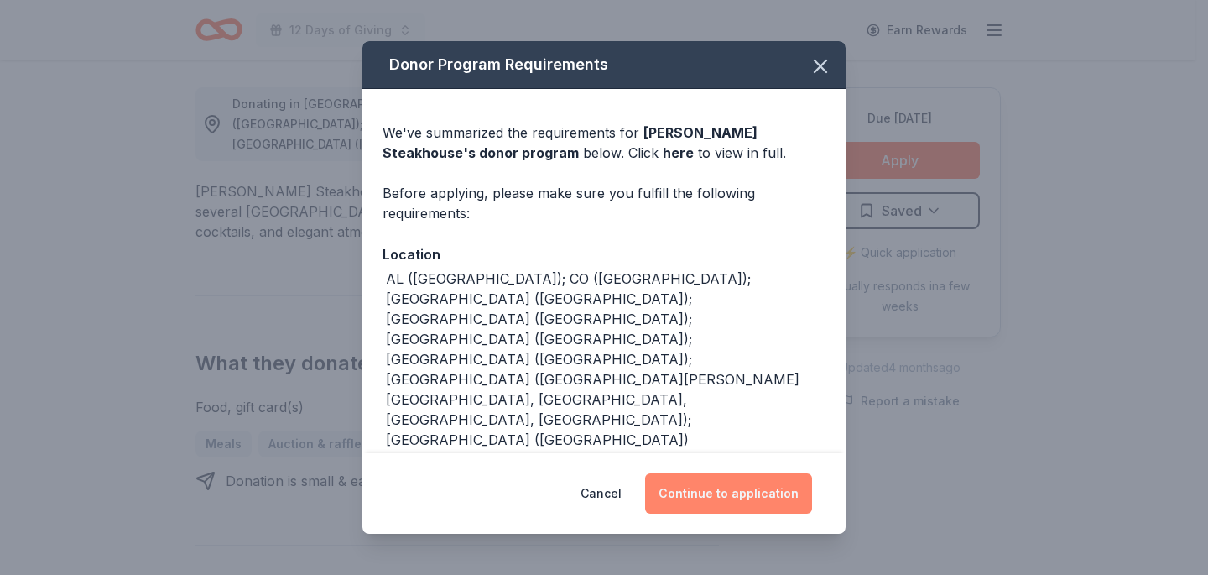
click at [738, 487] on button "Continue to application" at bounding box center [728, 493] width 167 height 40
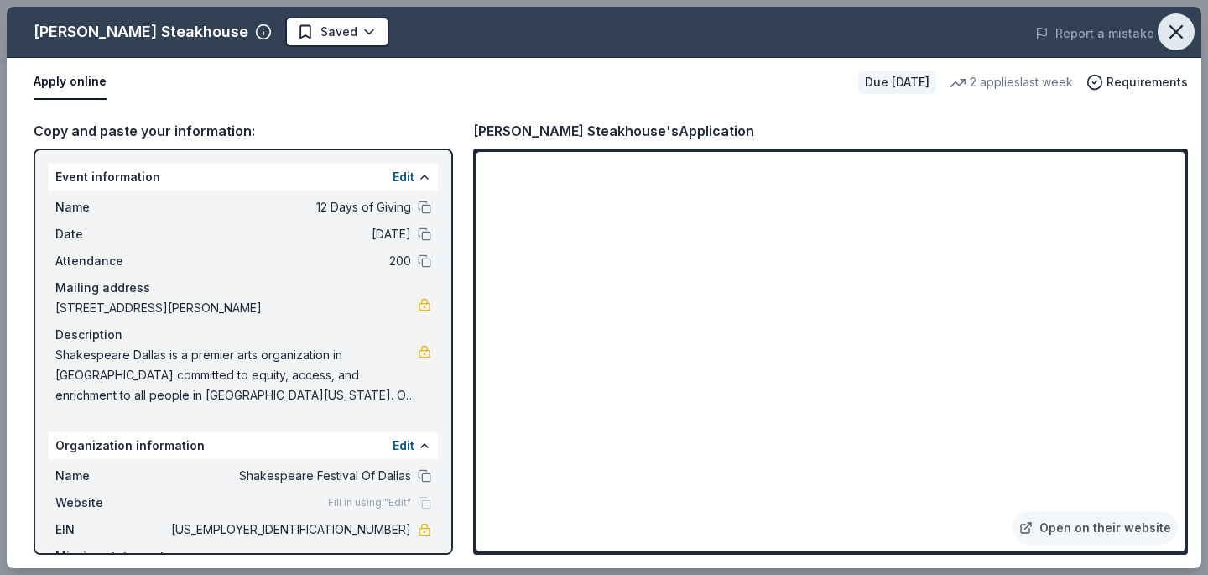
click at [1169, 34] on icon "button" at bounding box center [1175, 31] width 23 height 23
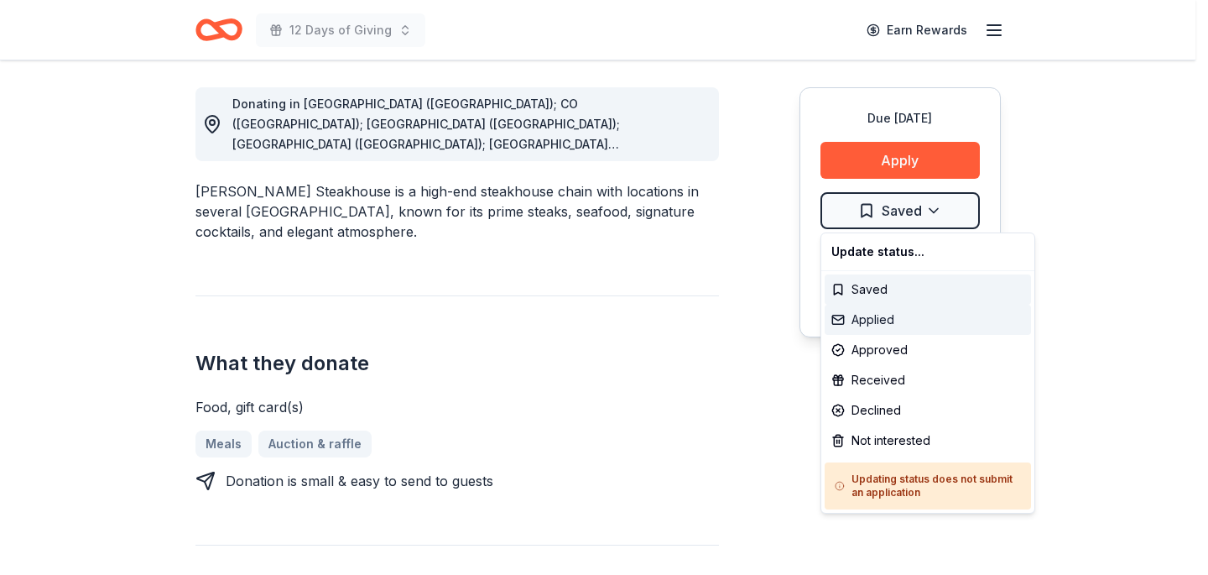
click at [888, 320] on div "Applied" at bounding box center [928, 319] width 206 height 30
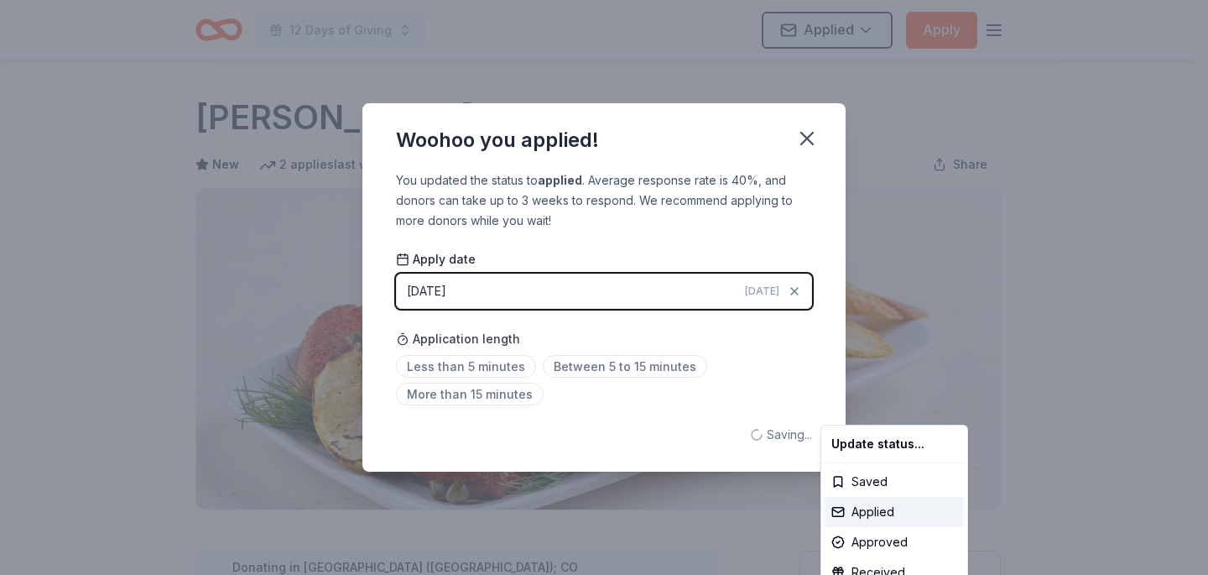
scroll to position [0, 0]
click at [806, 138] on html "12 Days of Giving Applied Apply Due in 26 days Share Perry's Steakhouse New 2 a…" at bounding box center [604, 287] width 1208 height 575
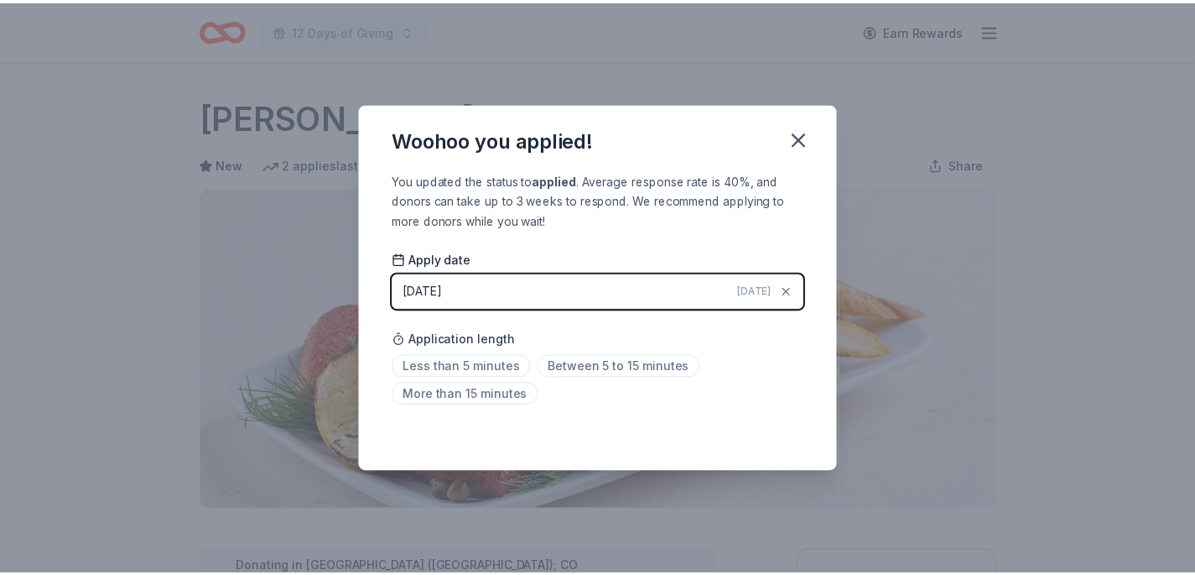
scroll to position [387, 0]
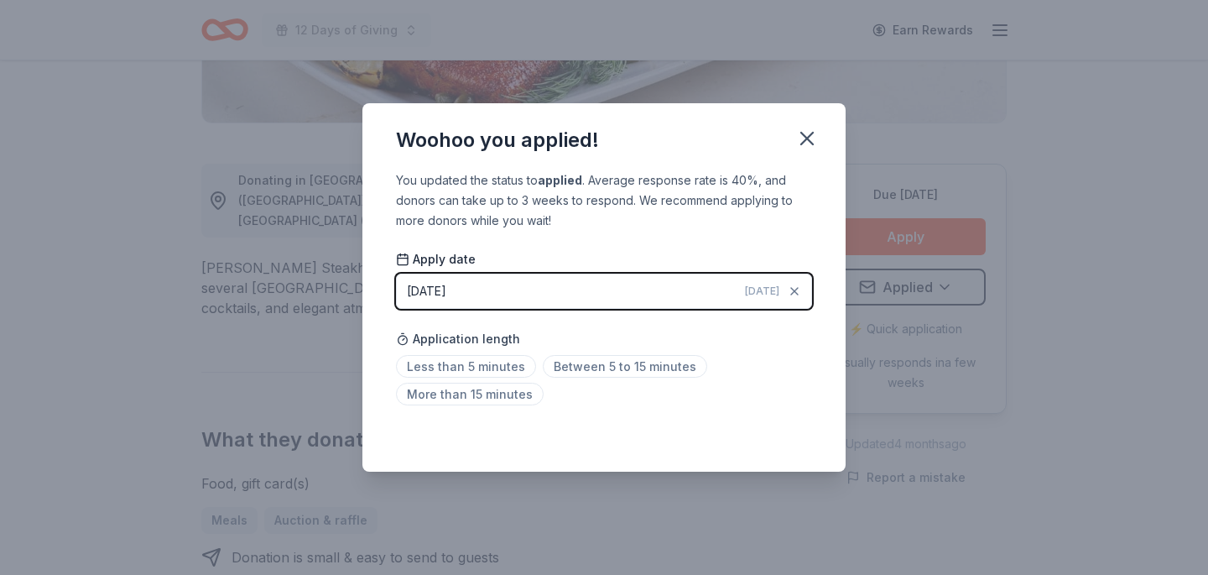
click at [806, 138] on icon "button" at bounding box center [807, 139] width 12 height 12
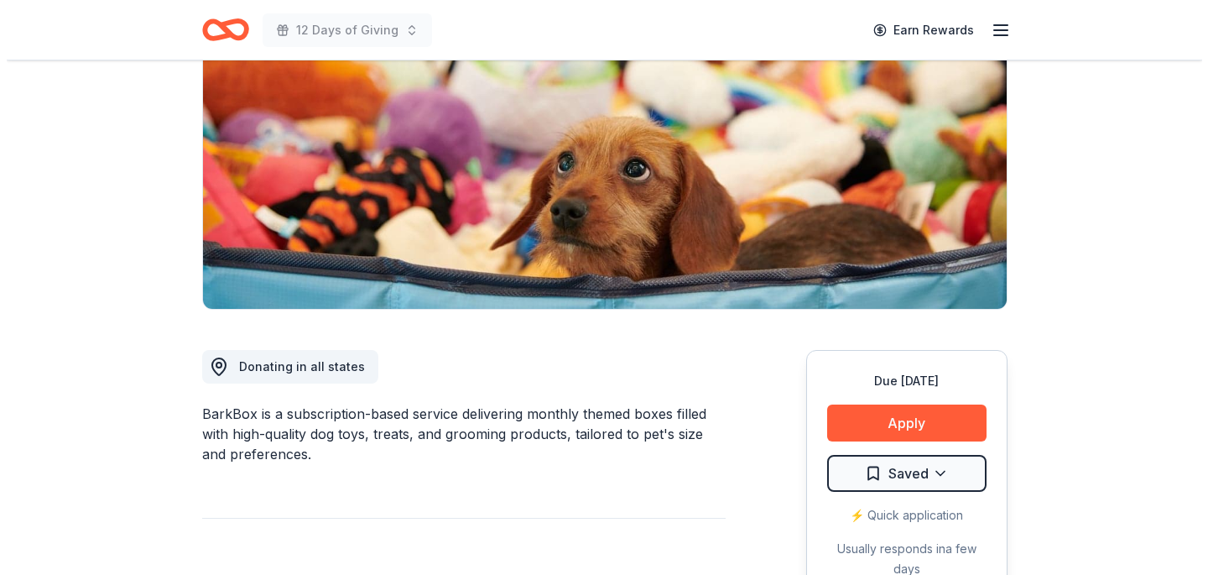
scroll to position [528, 0]
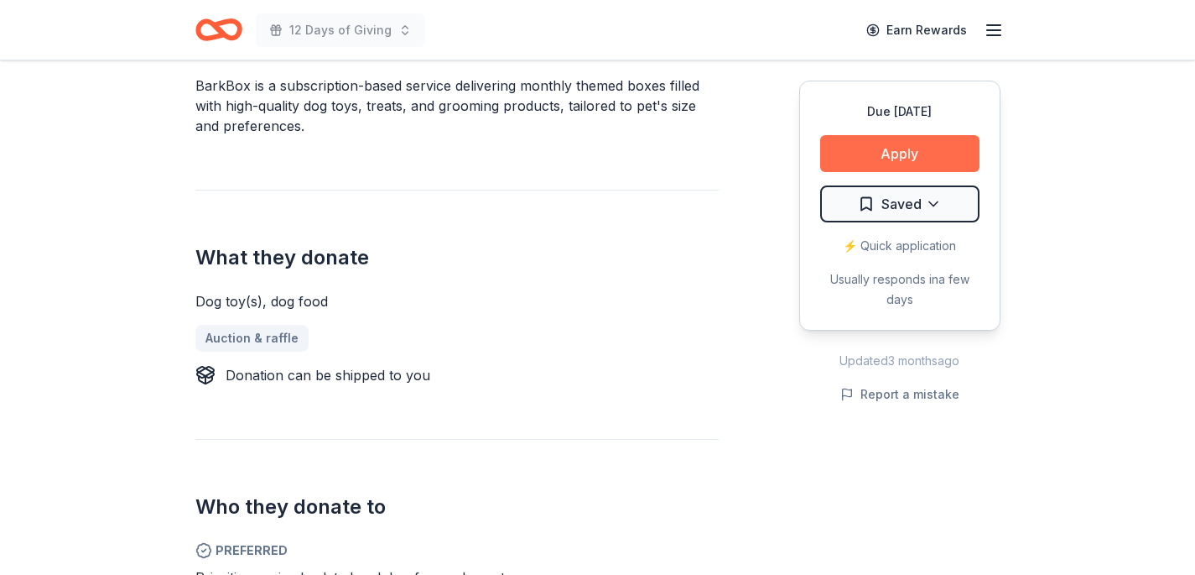
click at [858, 147] on button "Apply" at bounding box center [899, 153] width 159 height 37
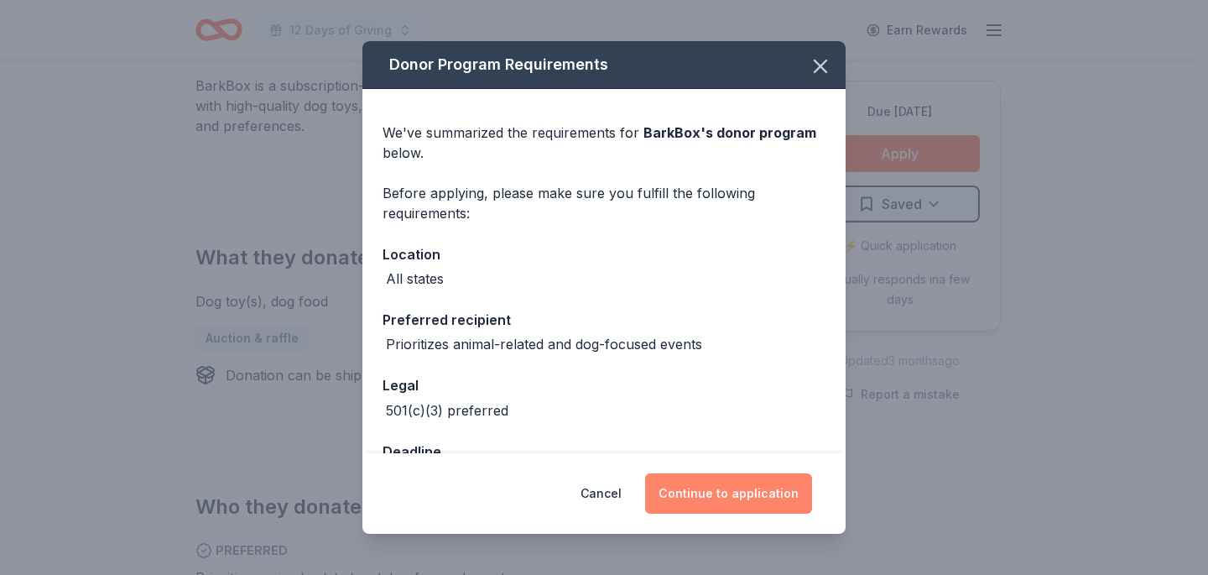
click at [685, 485] on button "Continue to application" at bounding box center [728, 493] width 167 height 40
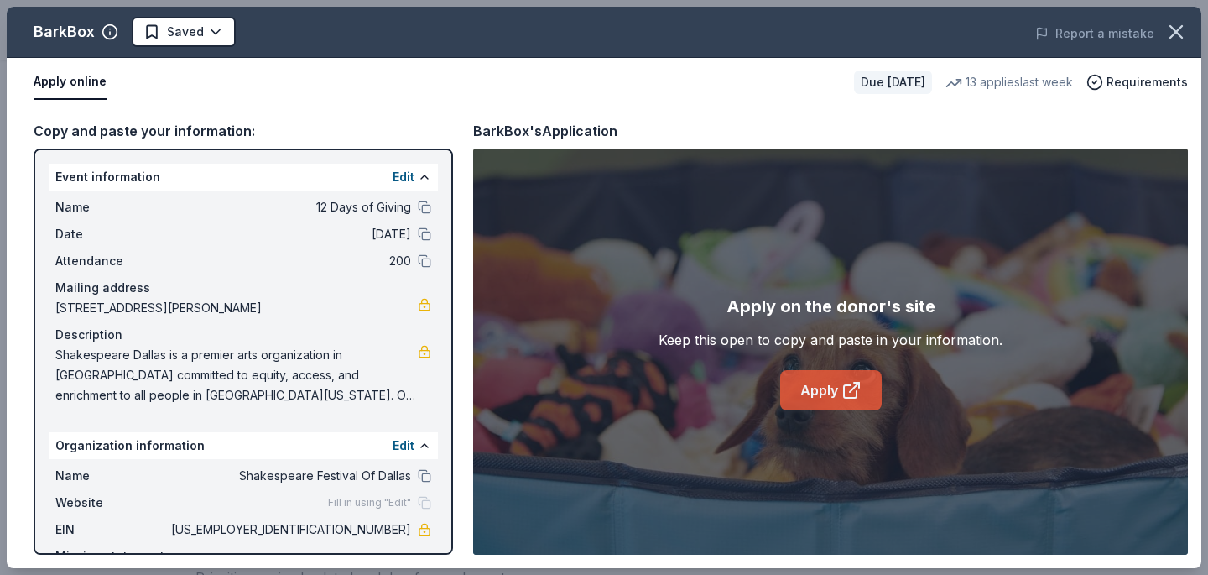
click at [824, 393] on link "Apply" at bounding box center [830, 390] width 101 height 40
click at [1172, 23] on icon "button" at bounding box center [1175, 31] width 23 height 23
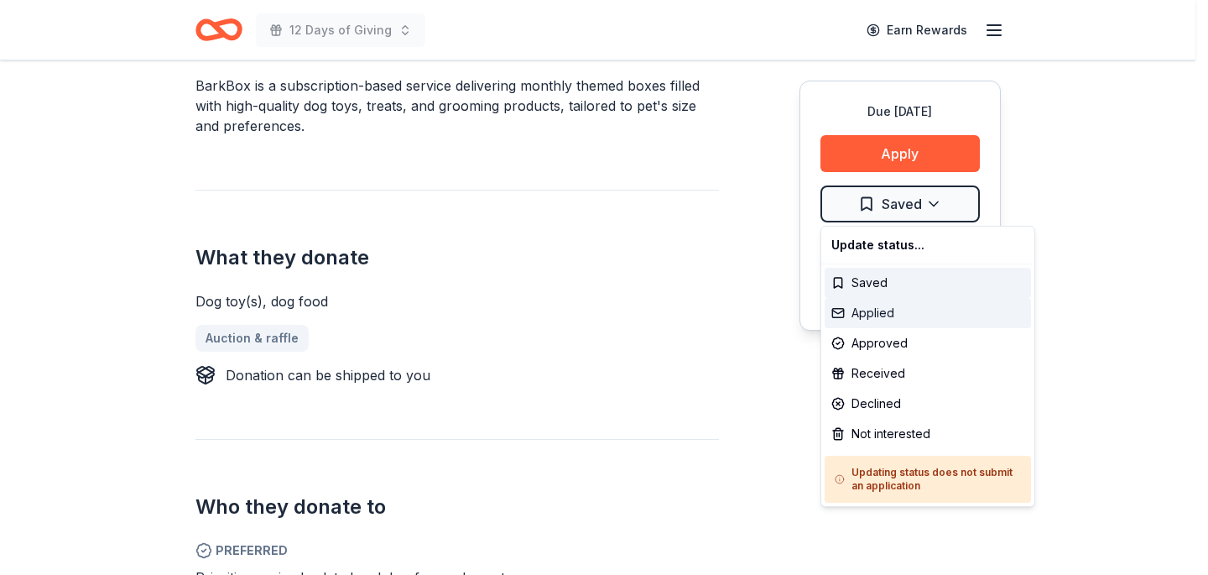
click at [876, 310] on div "Applied" at bounding box center [928, 313] width 206 height 30
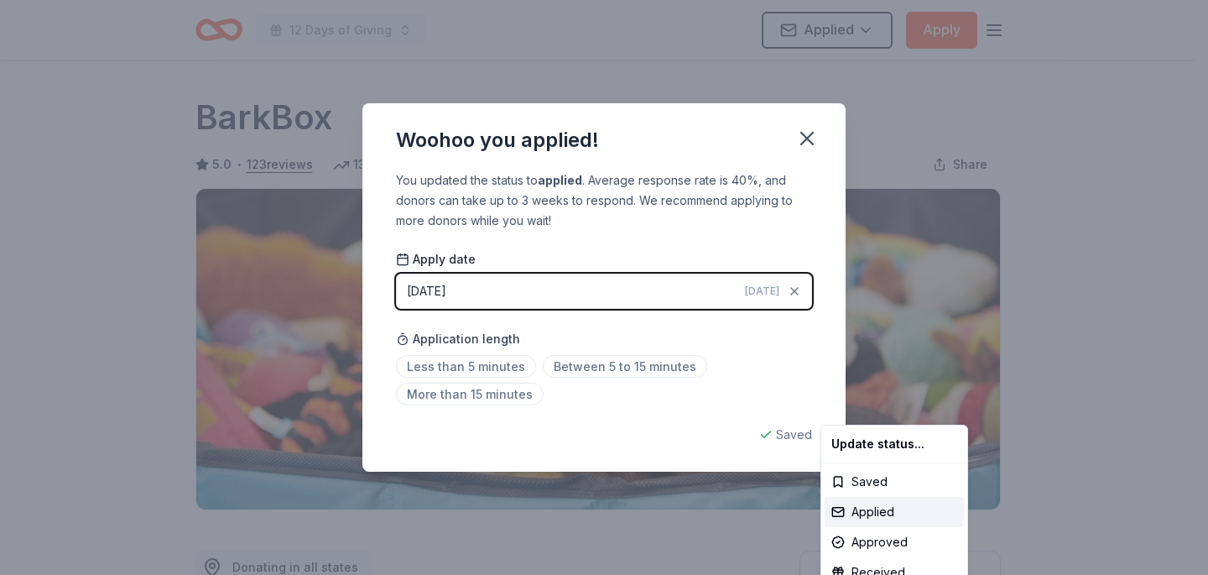
click at [808, 136] on html "12 Days of Giving Applied Apply Due in 26 days Share BarkBox 5.0 • 123 reviews …" at bounding box center [604, 287] width 1208 height 575
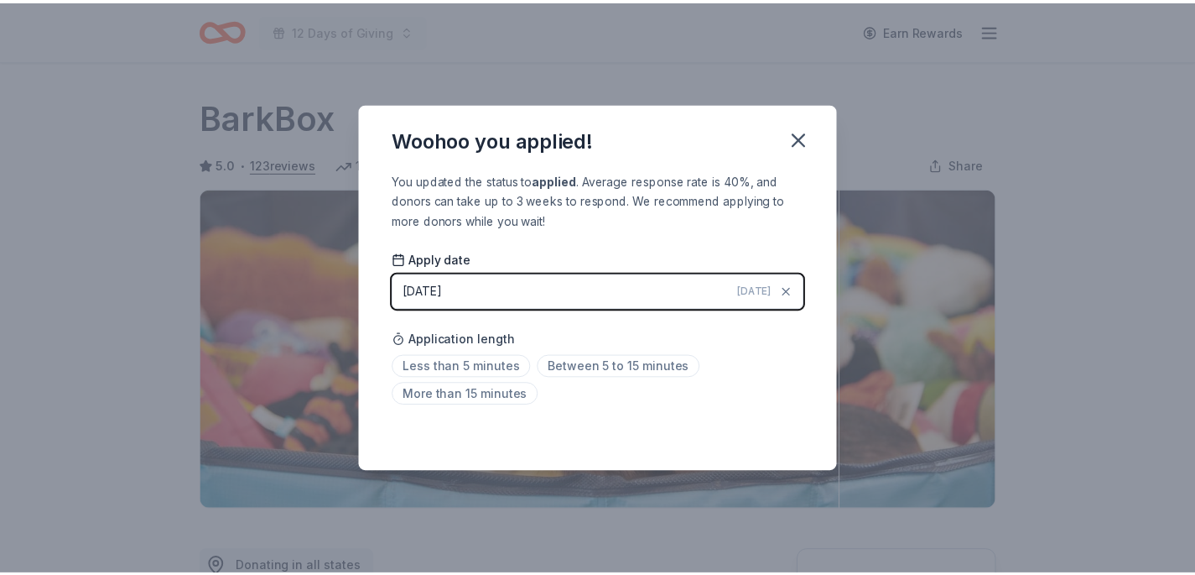
scroll to position [387, 0]
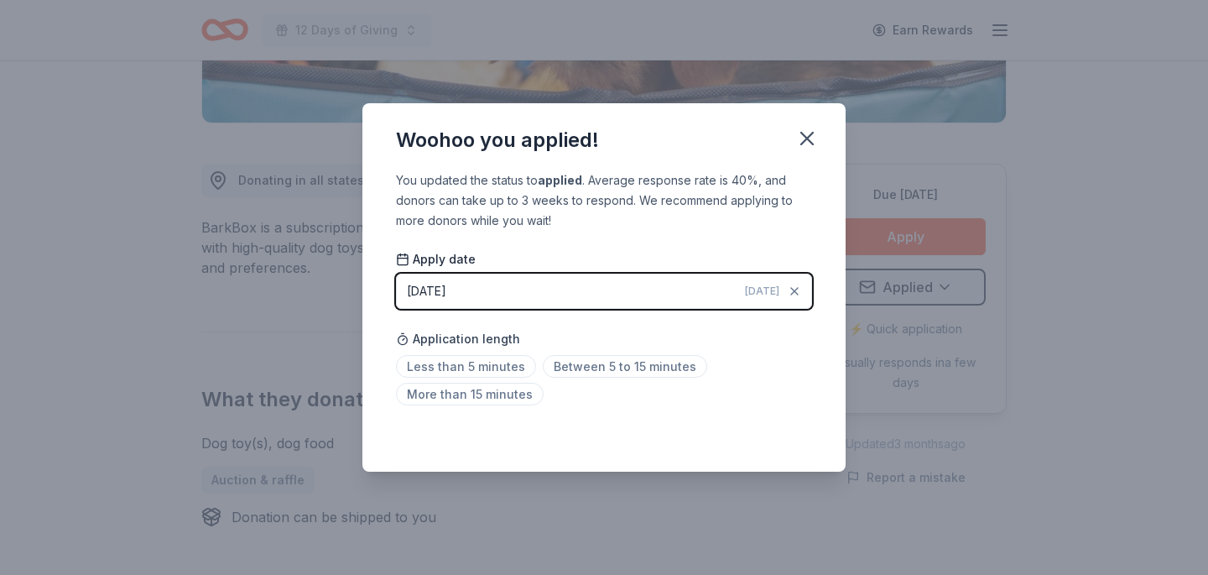
click at [808, 136] on icon "button" at bounding box center [807, 139] width 12 height 12
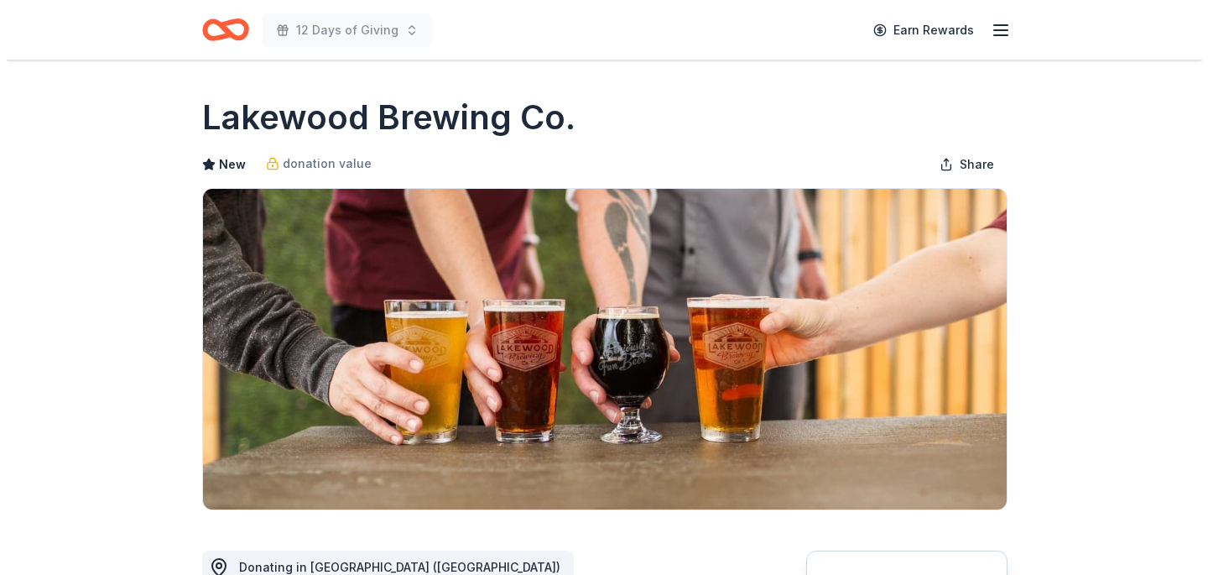
scroll to position [316, 0]
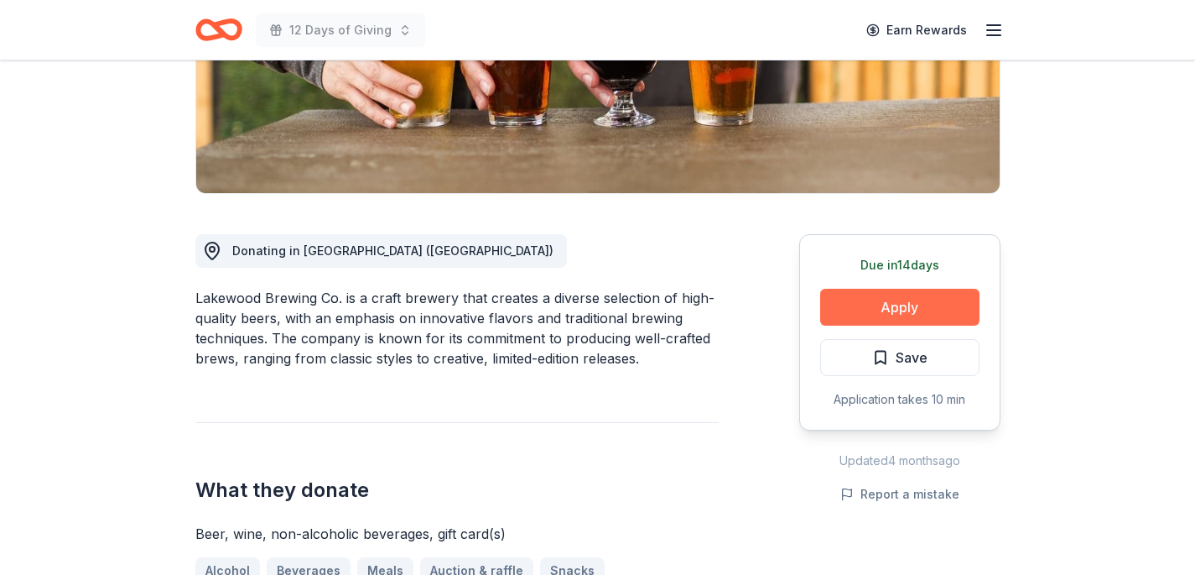
click at [869, 295] on button "Apply" at bounding box center [899, 307] width 159 height 37
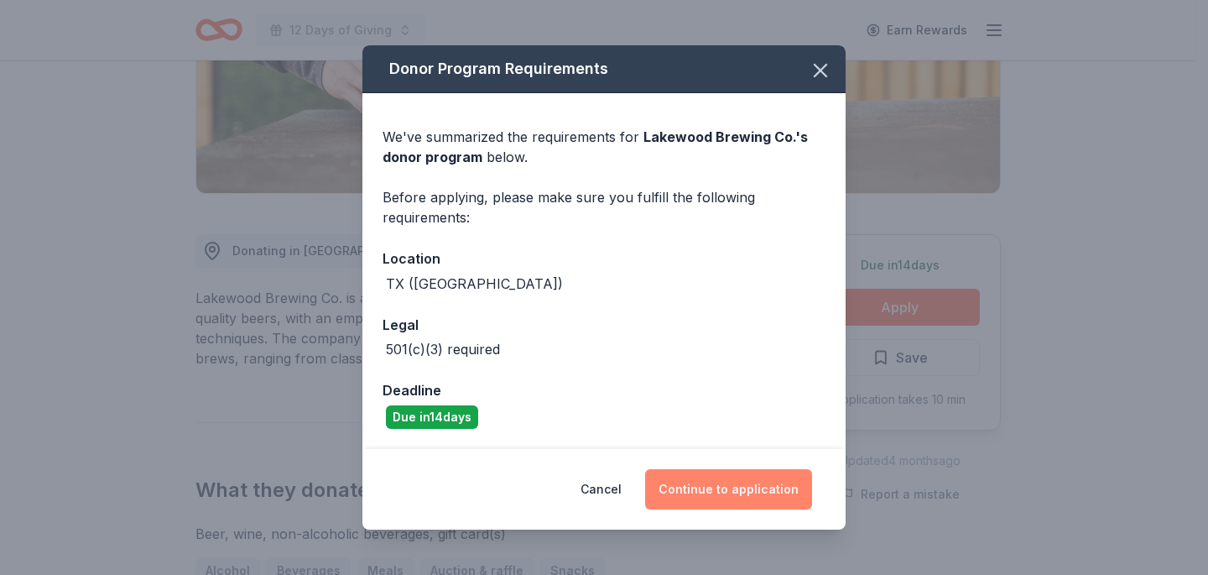
click at [751, 486] on button "Continue to application" at bounding box center [728, 489] width 167 height 40
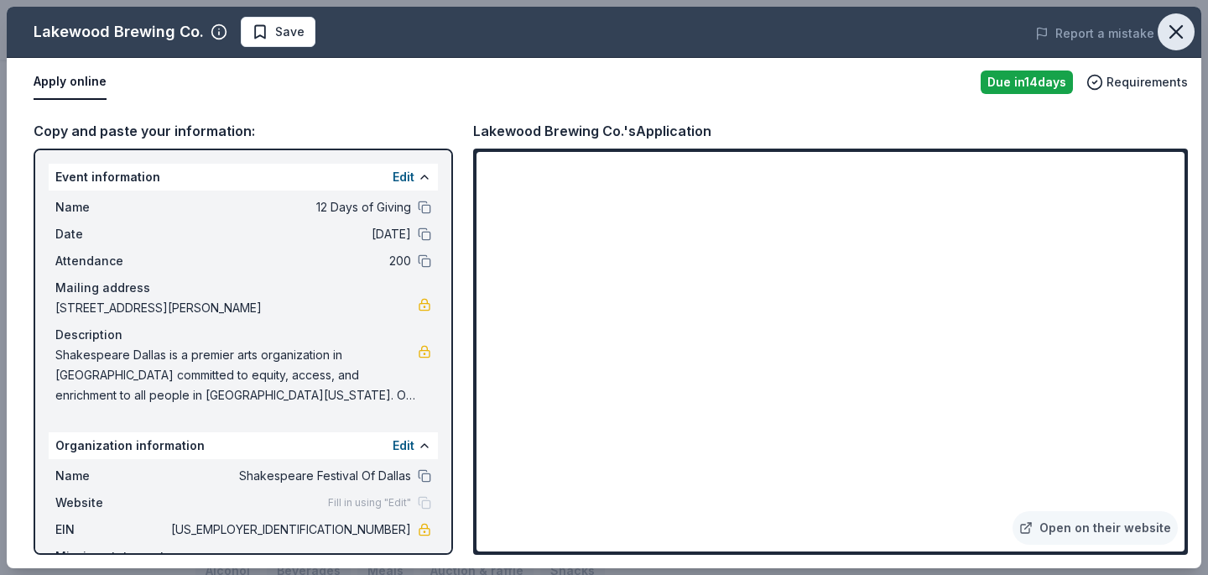
click at [1177, 28] on icon "button" at bounding box center [1175, 31] width 23 height 23
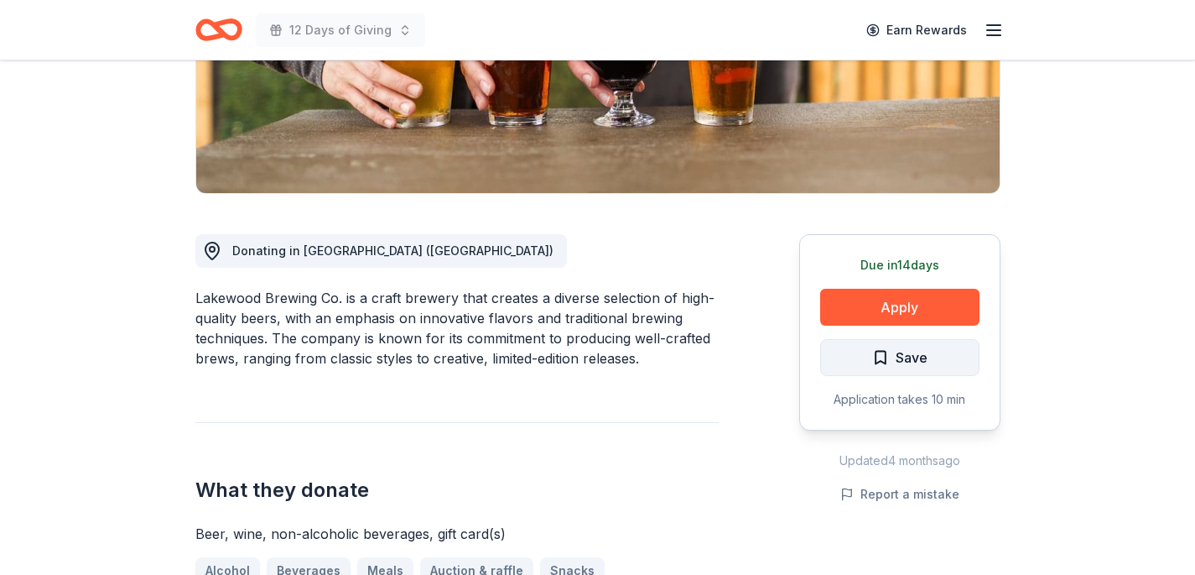
click at [892, 368] on button "Save" at bounding box center [899, 357] width 159 height 37
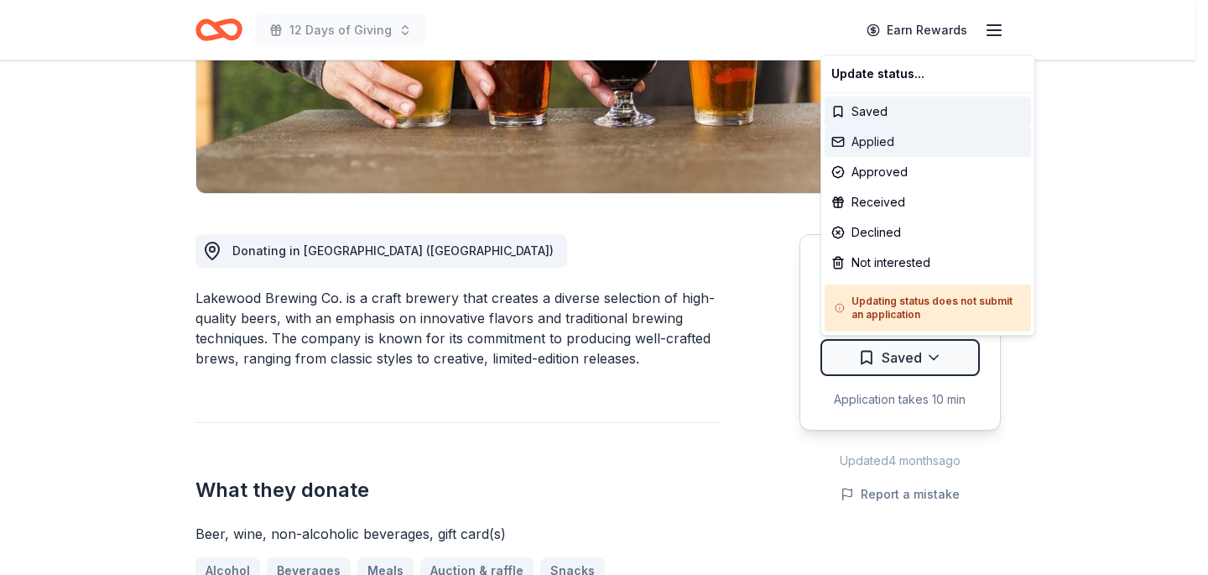
click at [890, 143] on div "Applied" at bounding box center [928, 142] width 206 height 30
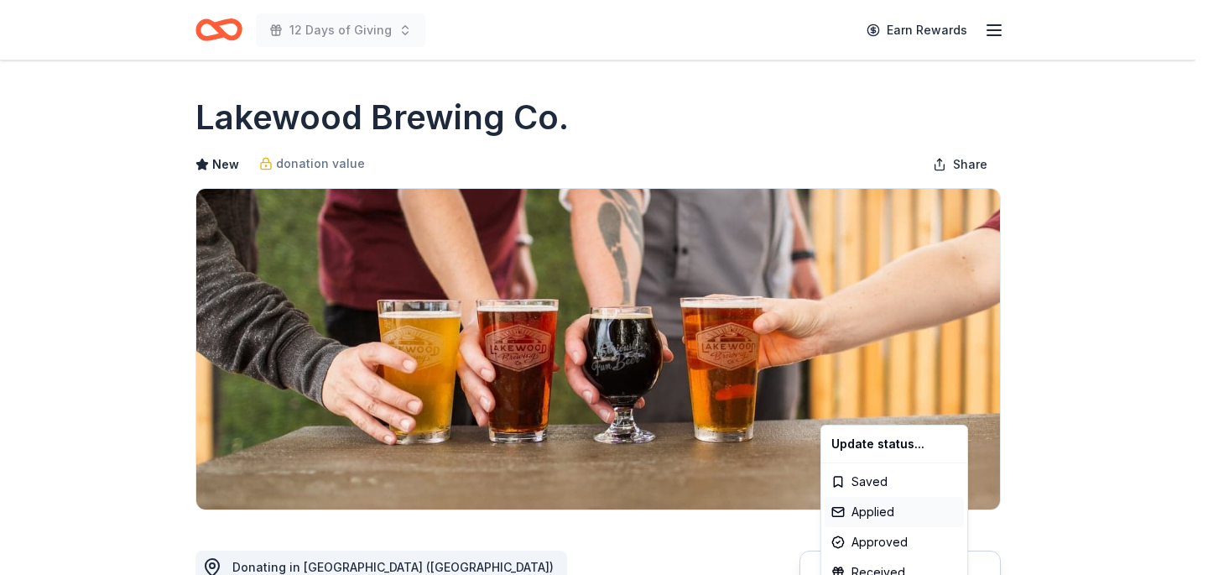
scroll to position [0, 0]
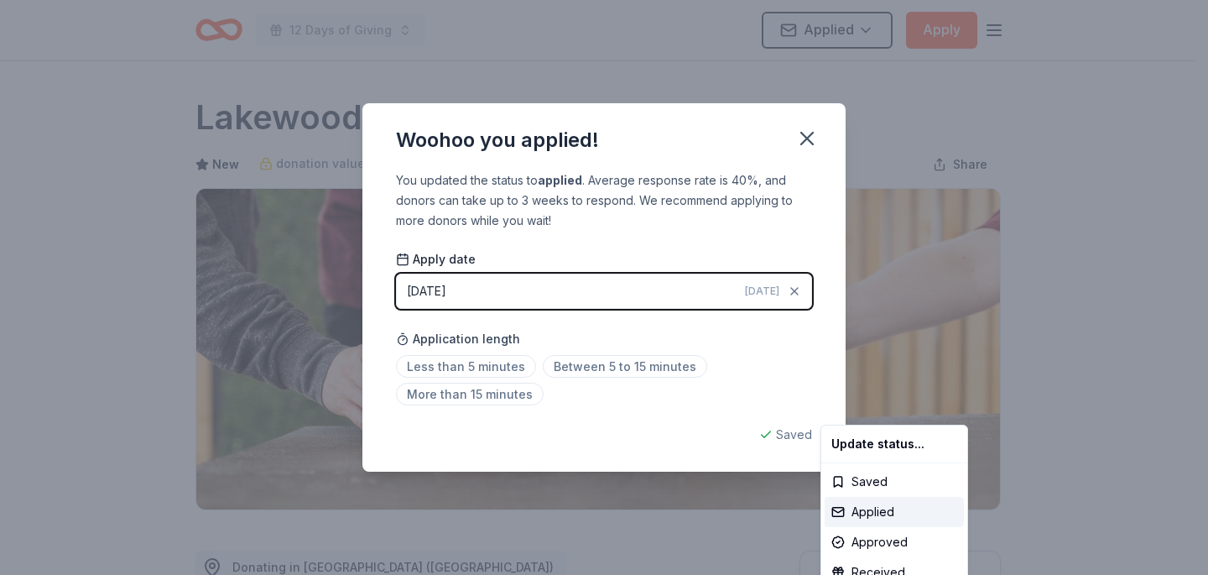
click at [809, 136] on html "12 Days of Giving Applied Apply Due [DATE] Share Lakewood Brewing Co. New donat…" at bounding box center [604, 287] width 1208 height 575
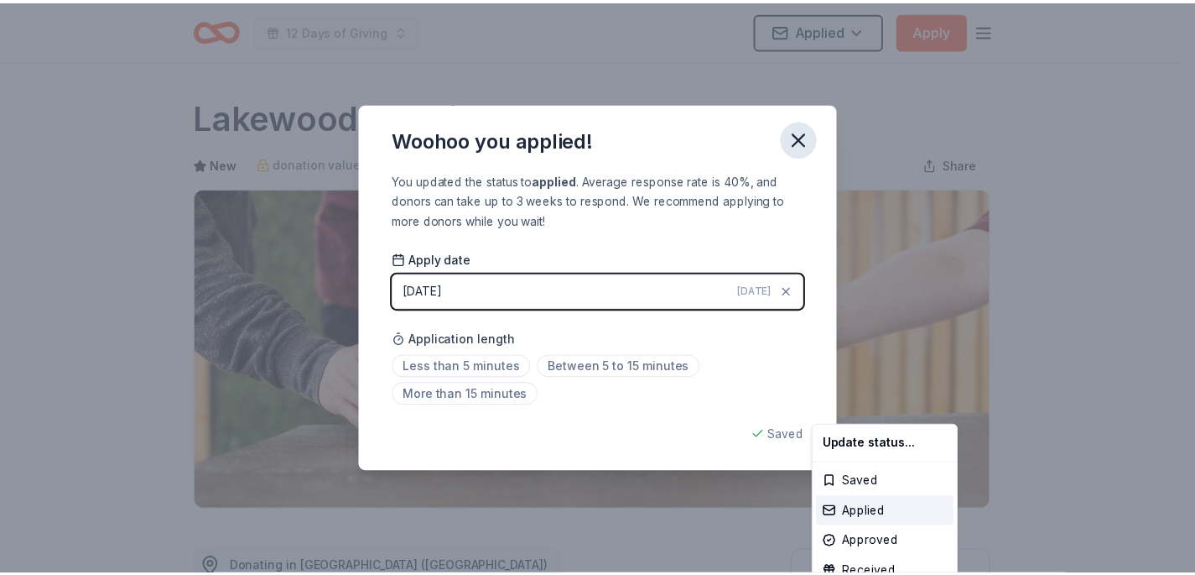
scroll to position [387, 0]
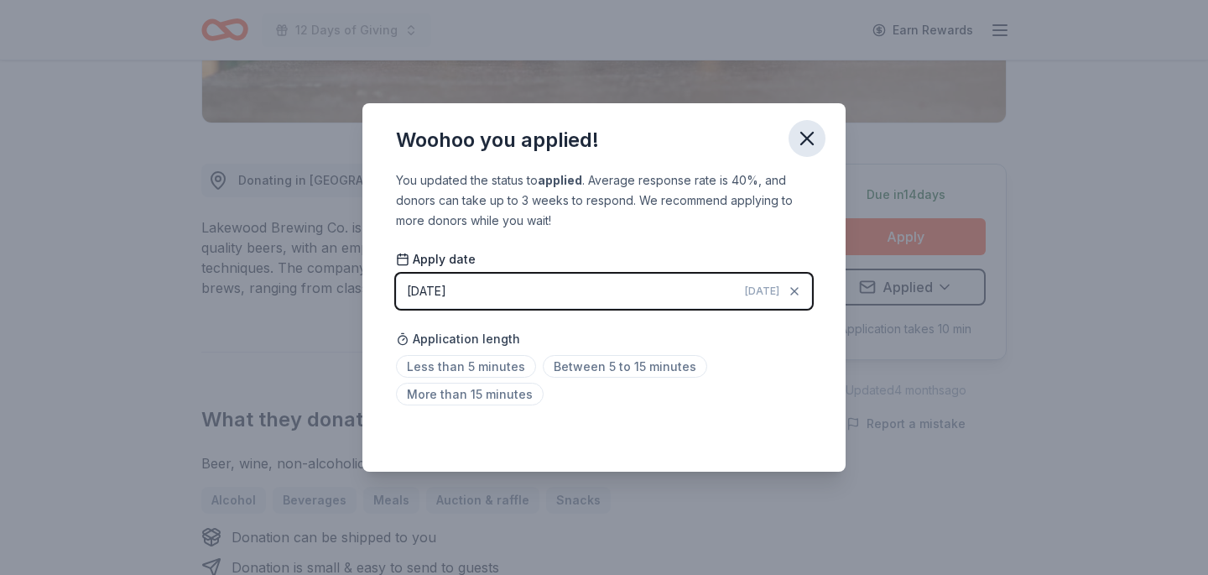
click at [803, 139] on icon "button" at bounding box center [806, 138] width 23 height 23
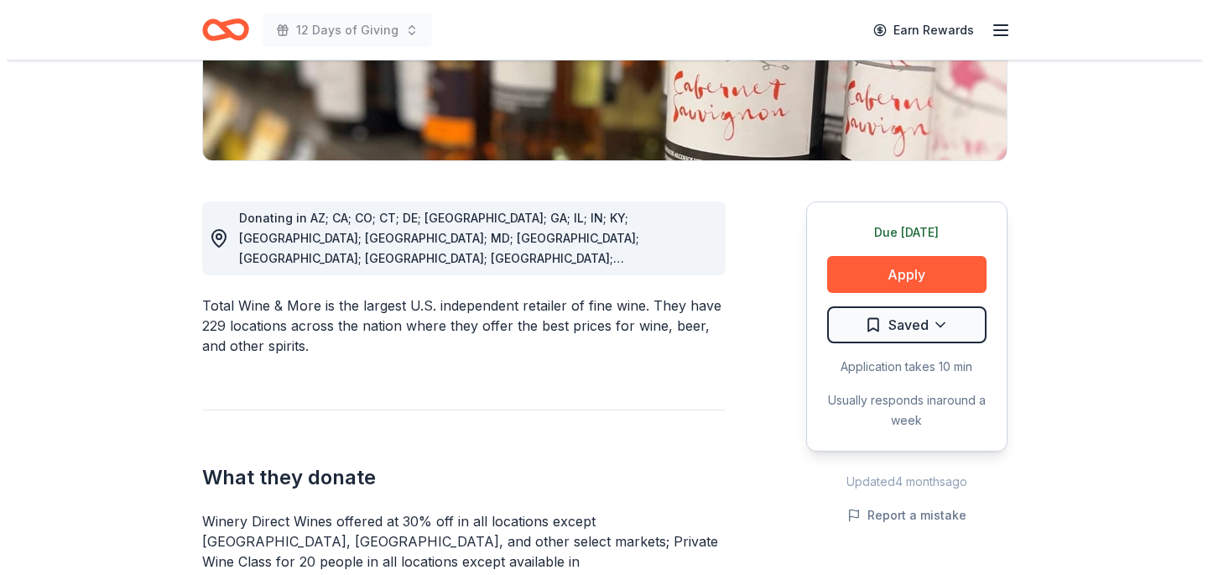
scroll to position [477, 0]
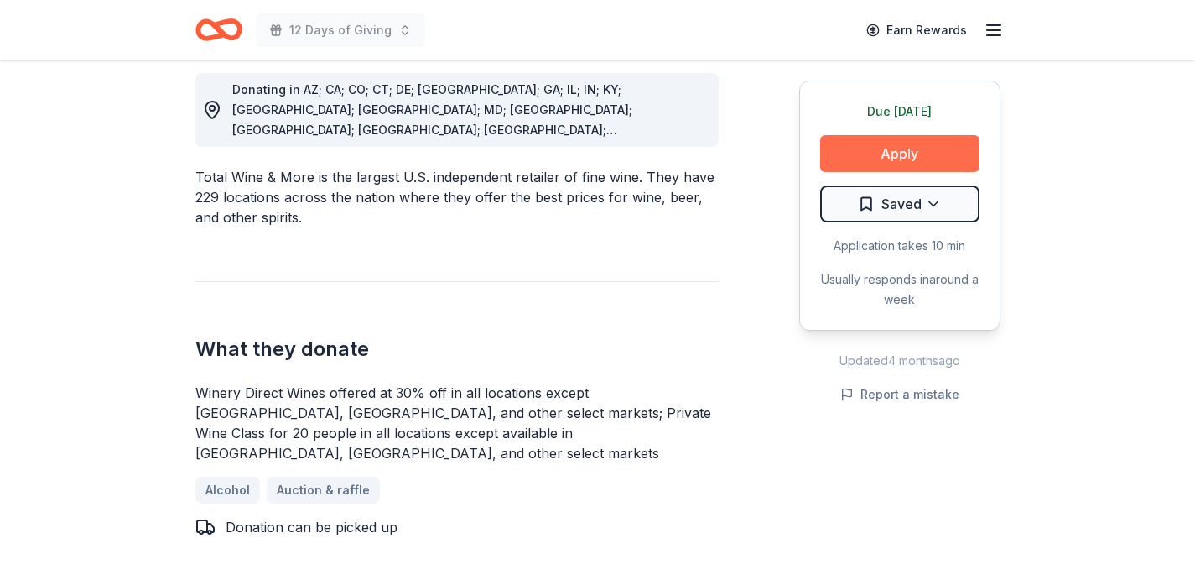
click at [848, 156] on button "Apply" at bounding box center [899, 153] width 159 height 37
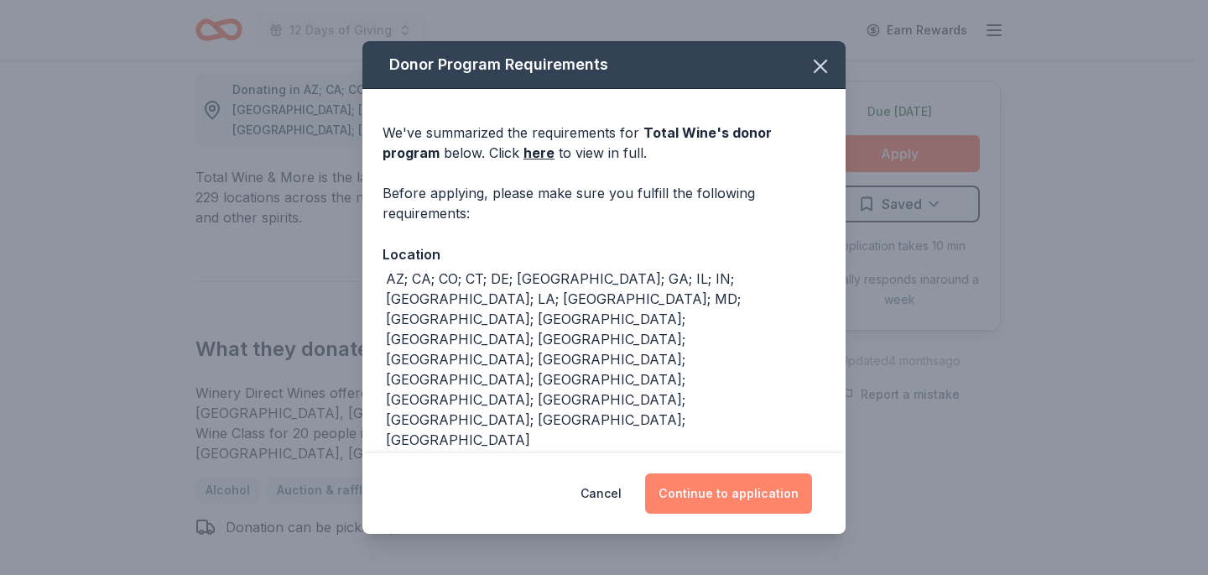
click at [700, 507] on button "Continue to application" at bounding box center [728, 493] width 167 height 40
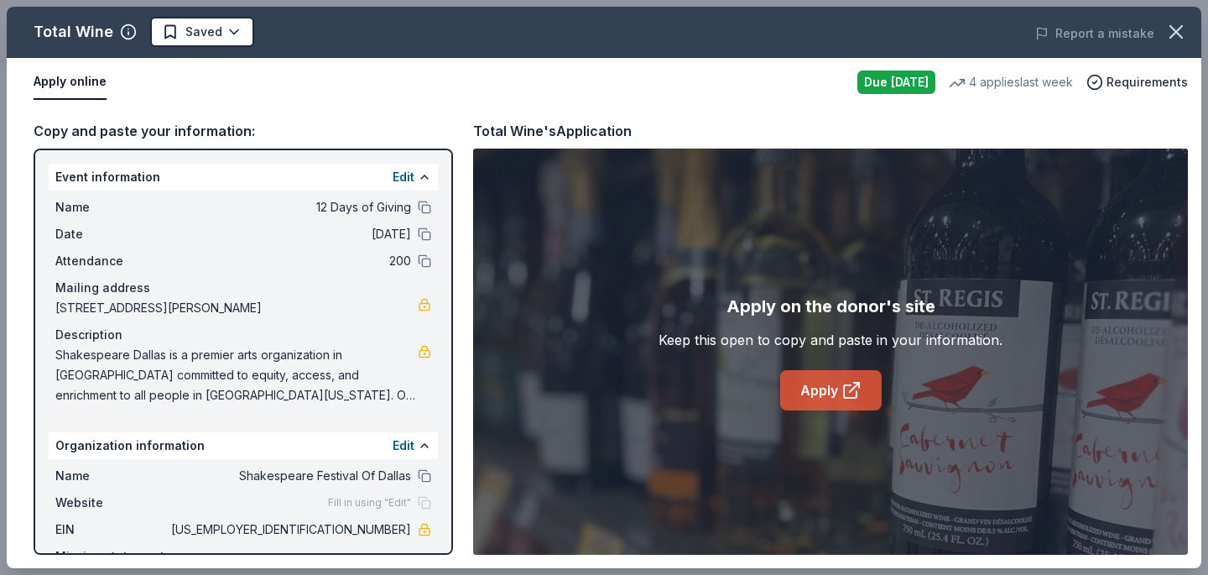
click at [841, 387] on icon at bounding box center [851, 390] width 20 height 20
click at [1179, 25] on icon "button" at bounding box center [1175, 31] width 23 height 23
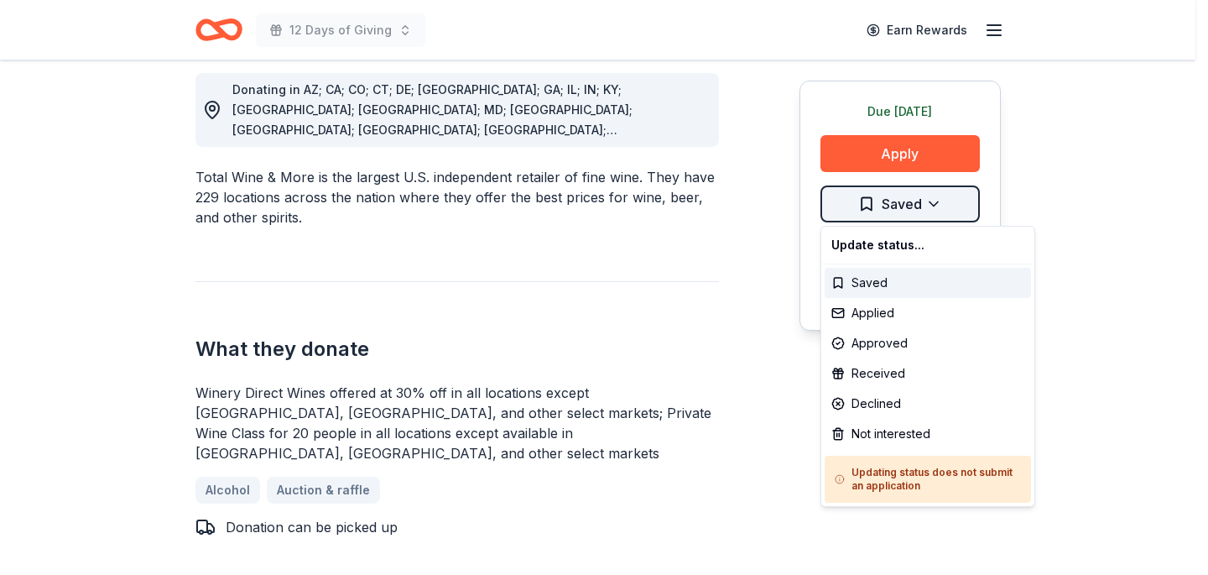
click at [883, 311] on div "Applied" at bounding box center [928, 313] width 206 height 30
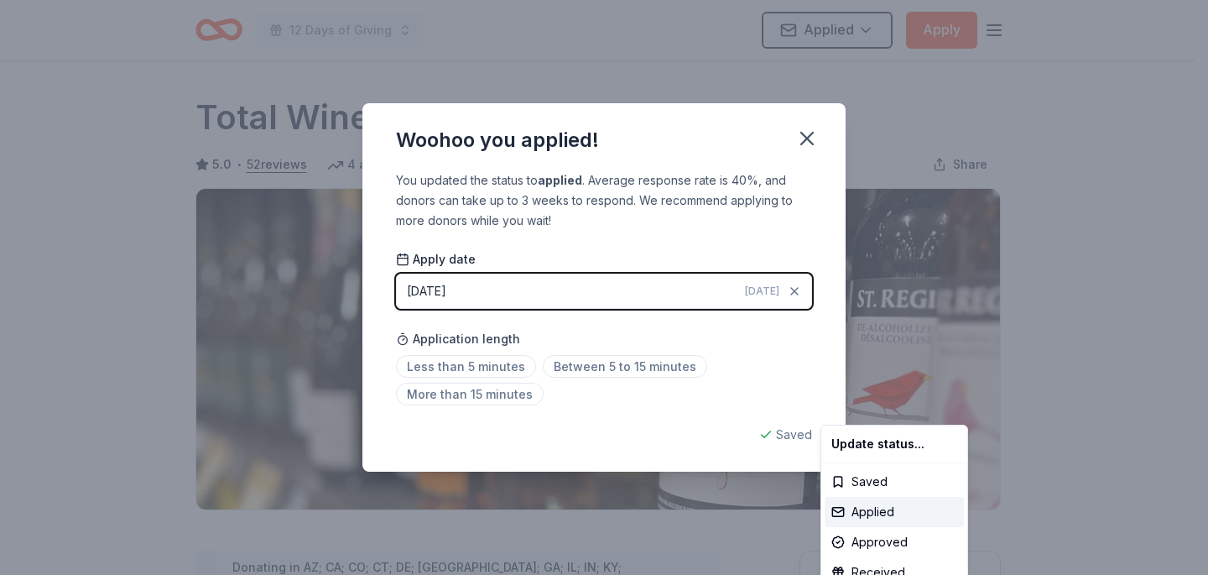
click at [809, 138] on html "12 Days of Giving Applied Apply Due today Share Total Wine 5.0 • 52 reviews 4 a…" at bounding box center [604, 287] width 1208 height 575
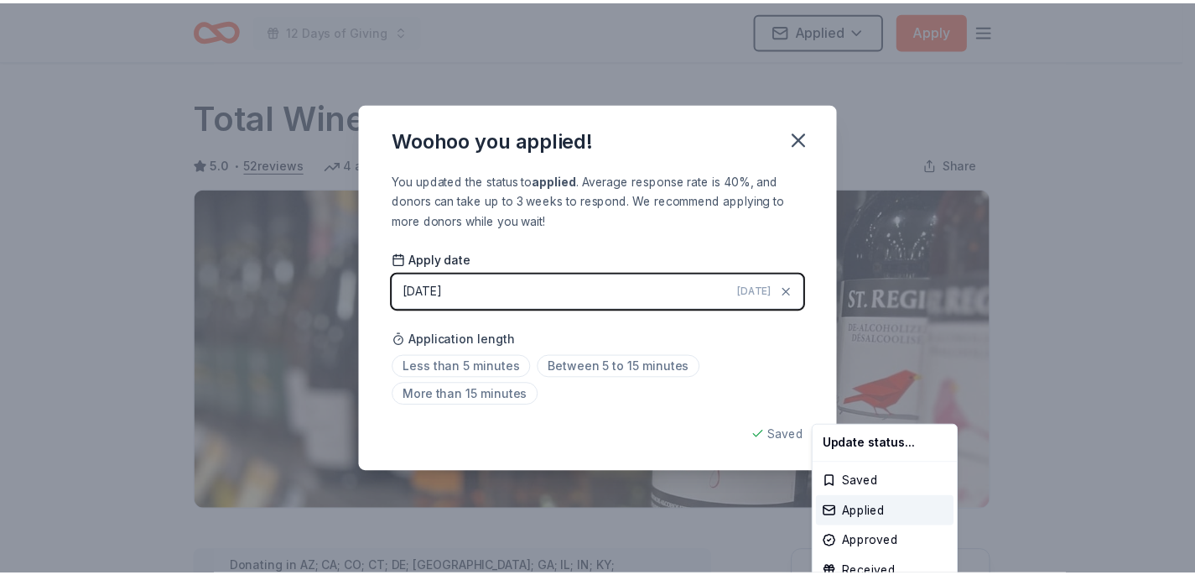
scroll to position [387, 0]
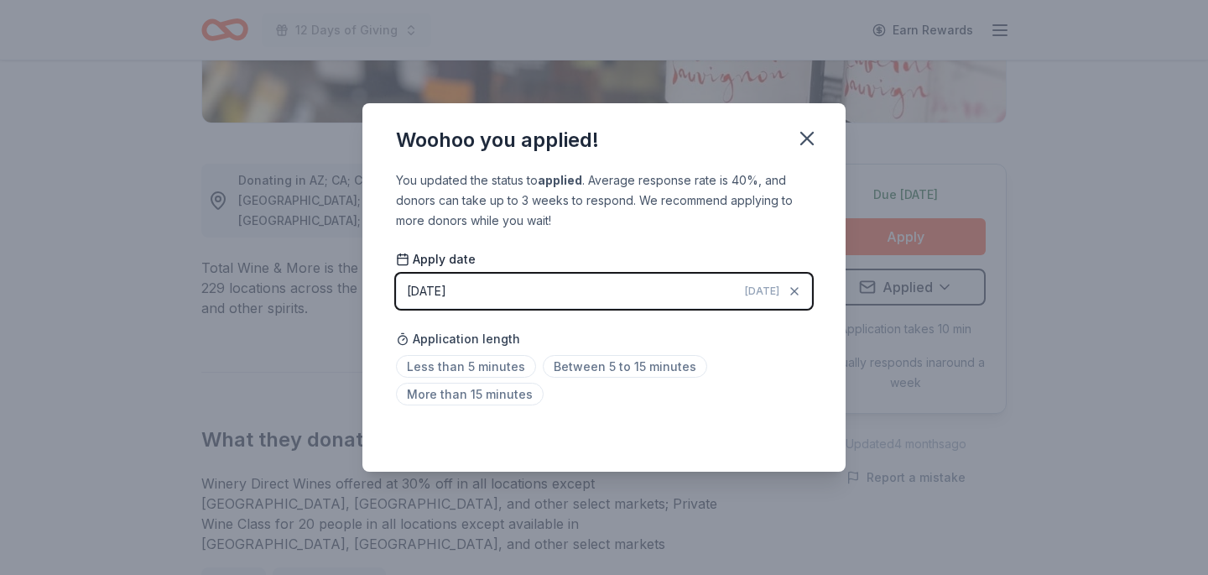
click at [809, 138] on icon "button" at bounding box center [806, 138] width 23 height 23
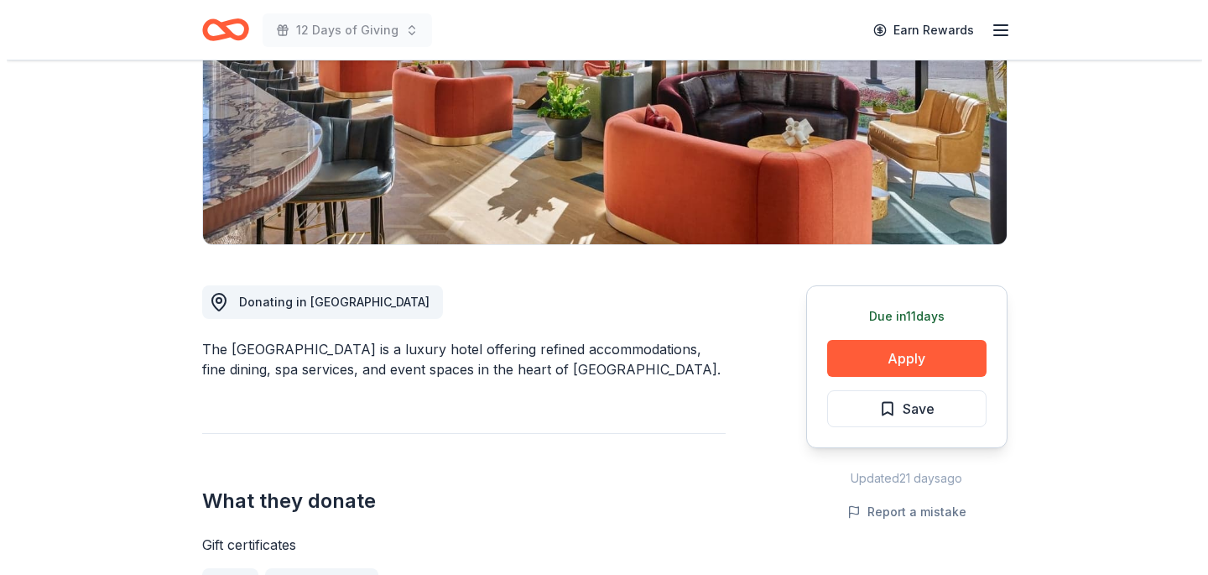
scroll to position [268, 0]
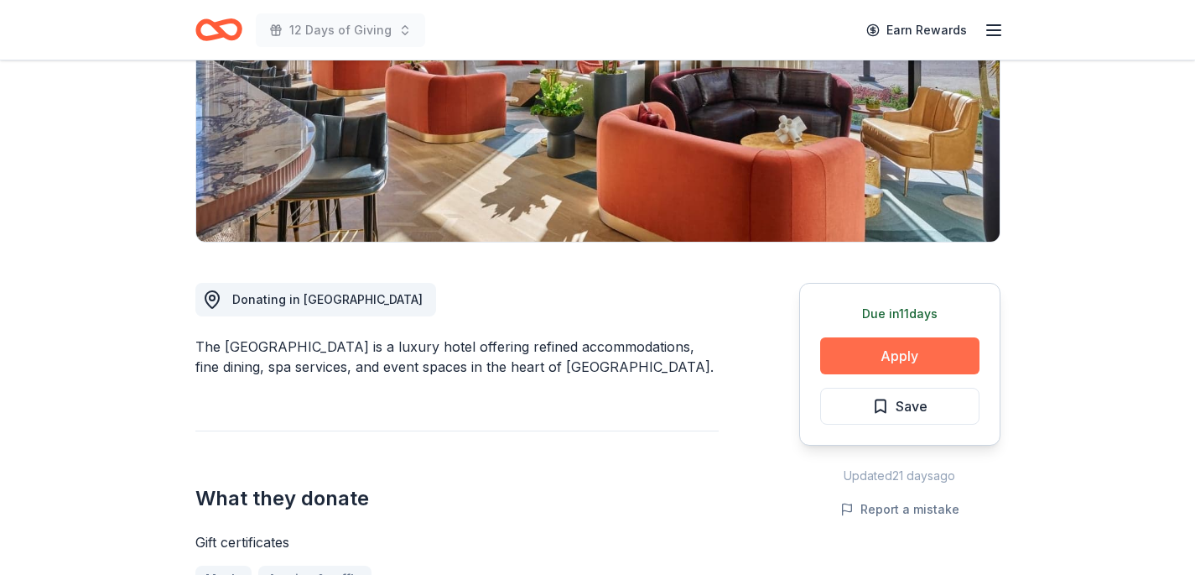
click at [841, 353] on button "Apply" at bounding box center [899, 355] width 159 height 37
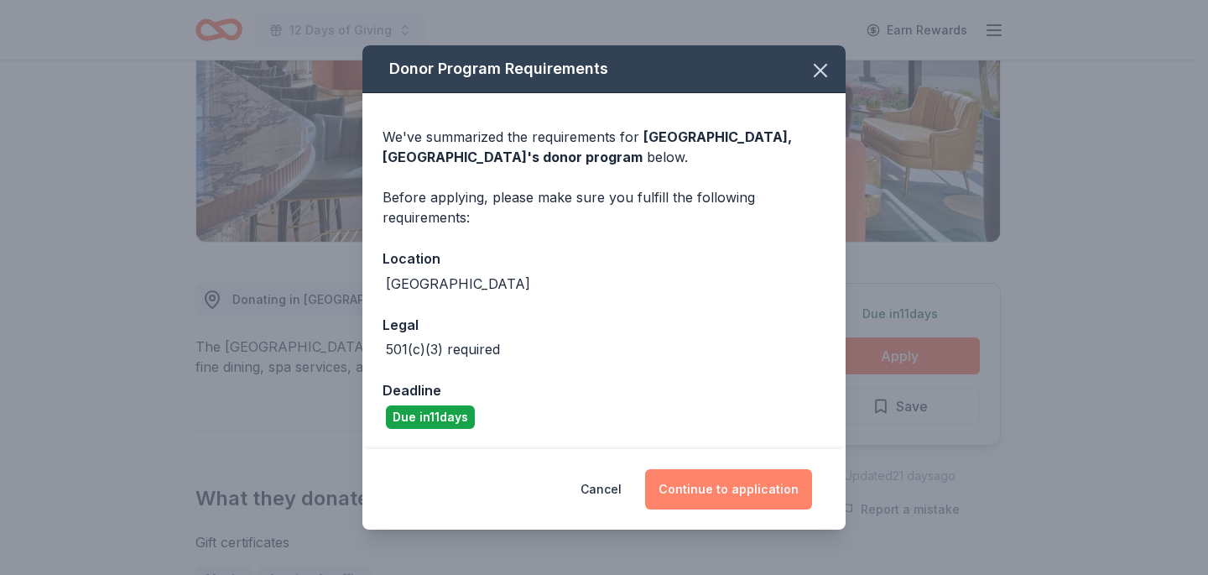
click at [745, 487] on button "Continue to application" at bounding box center [728, 489] width 167 height 40
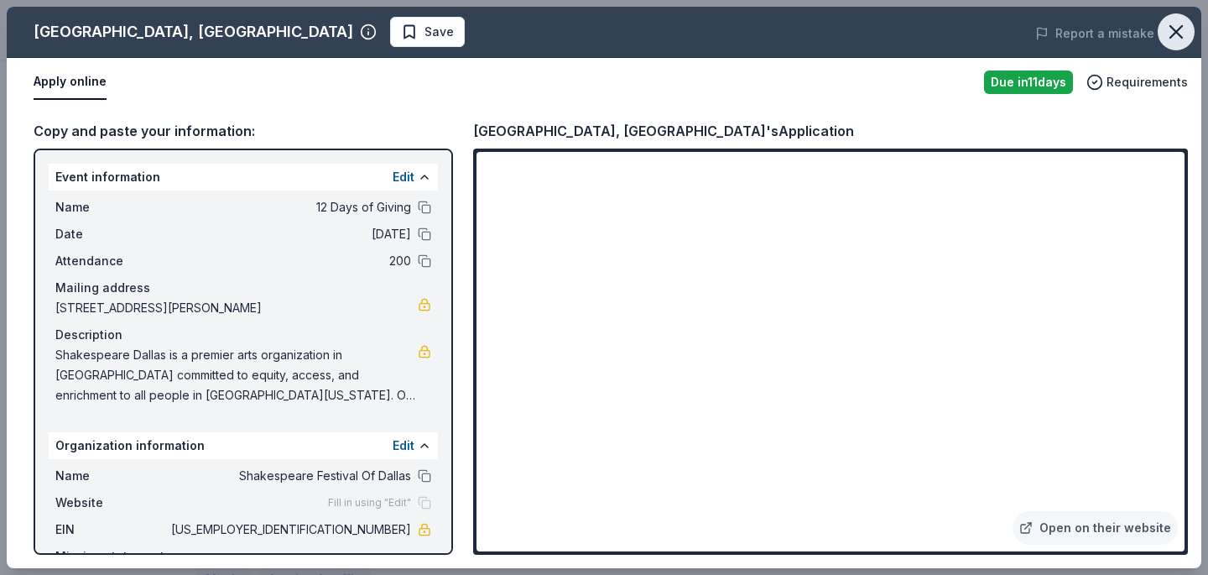
click at [1172, 33] on icon "button" at bounding box center [1175, 31] width 23 height 23
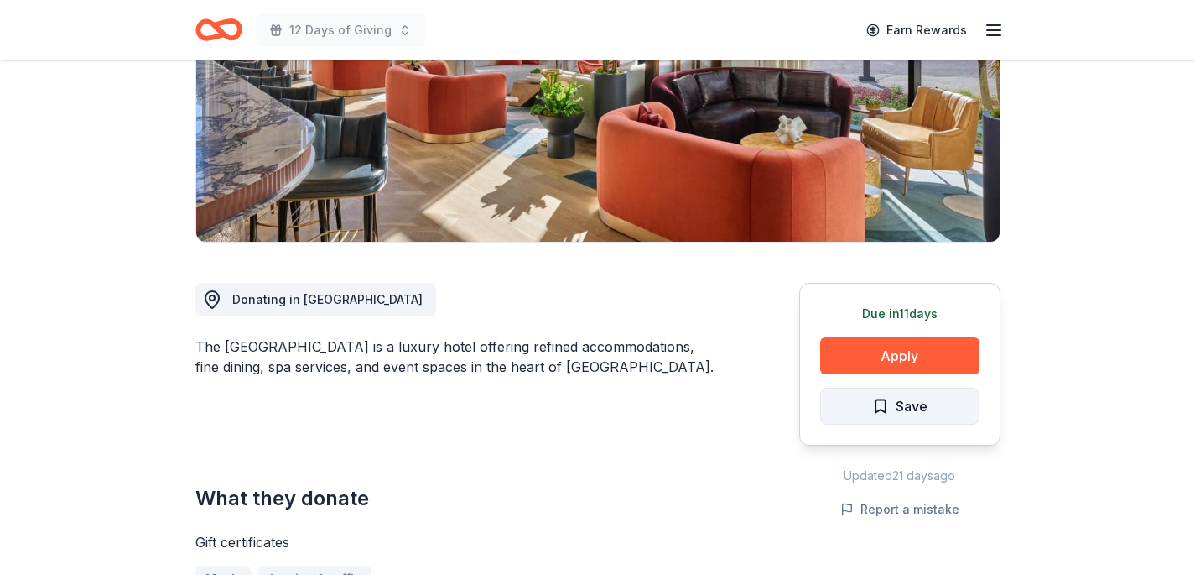
click at [896, 408] on span "Save" at bounding box center [912, 406] width 32 height 22
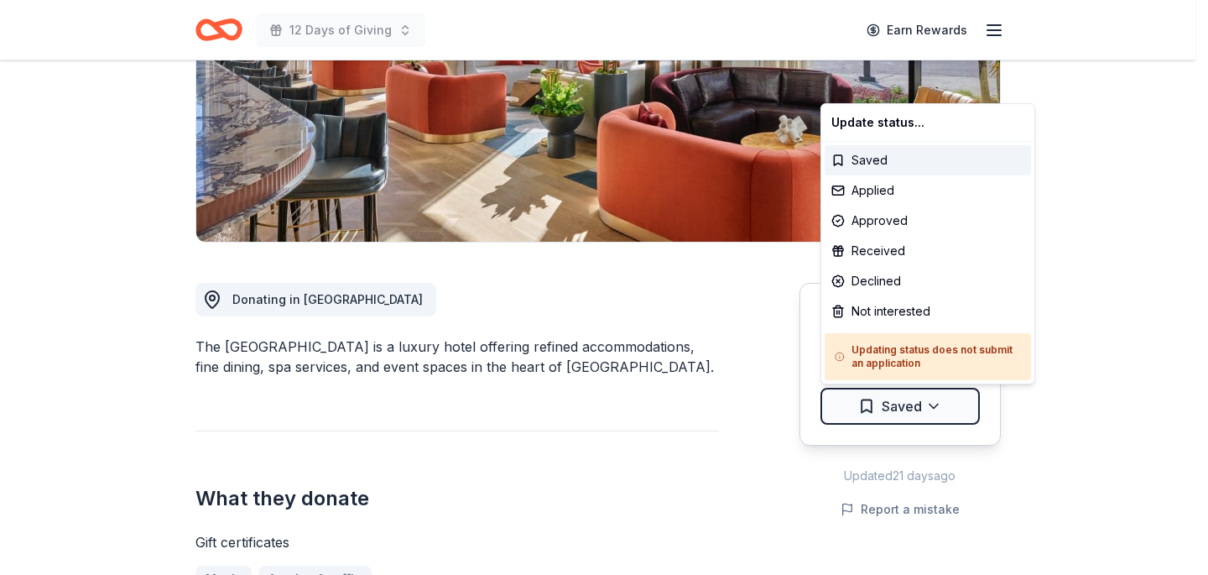
click at [895, 307] on html "12 Days of Giving Earn Rewards Due in 11 days Share Crescent Hotel, Fort Worth …" at bounding box center [604, 19] width 1208 height 575
click at [876, 191] on div "Applied" at bounding box center [928, 190] width 206 height 30
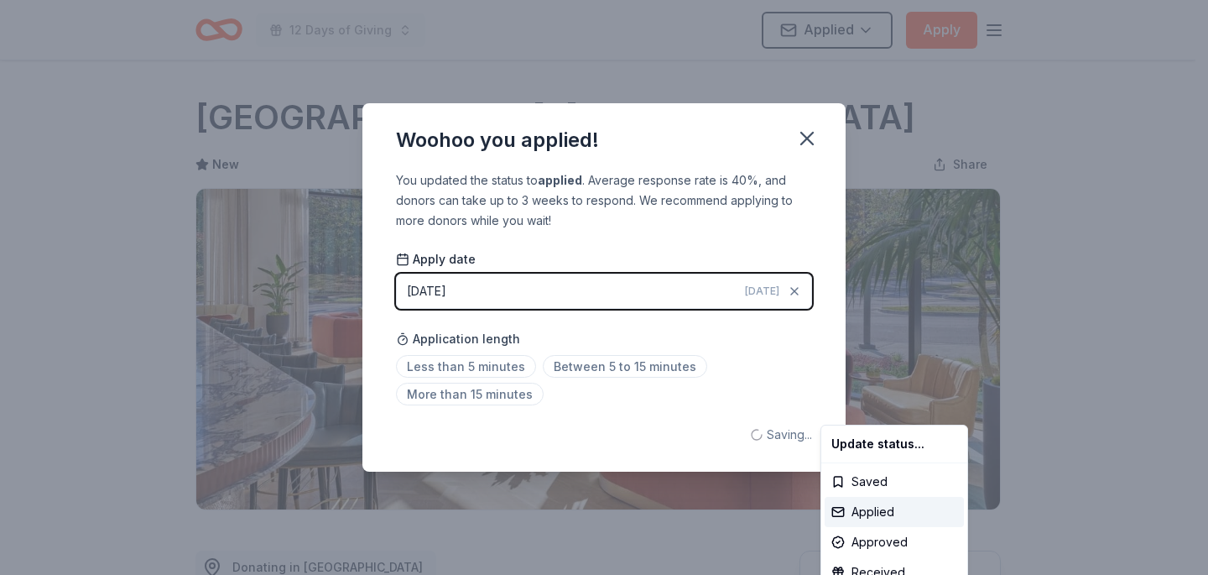
scroll to position [0, 0]
click at [808, 141] on html "12 Days of Giving Applied Apply Due in 11 days Share Crescent Hotel, Fort Worth…" at bounding box center [604, 287] width 1208 height 575
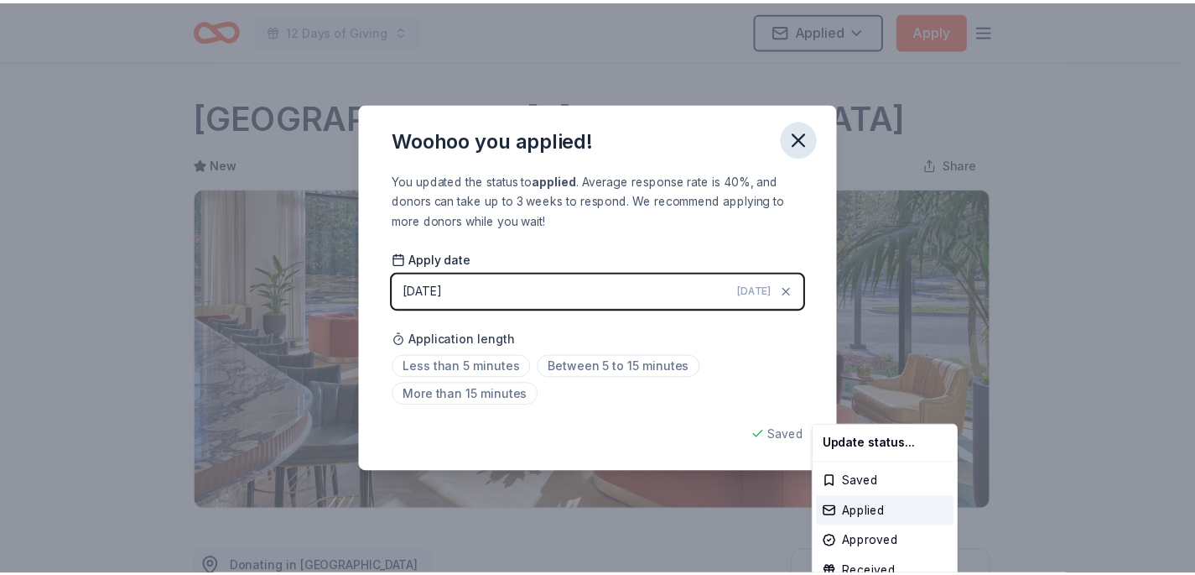
scroll to position [387, 0]
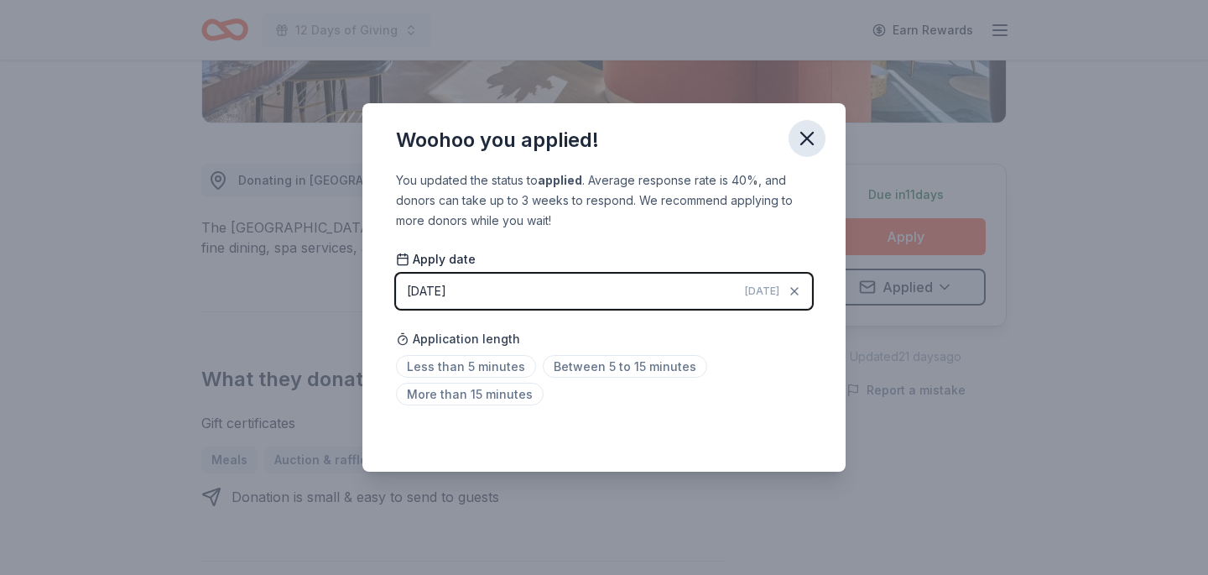
click at [808, 140] on icon "button" at bounding box center [806, 138] width 23 height 23
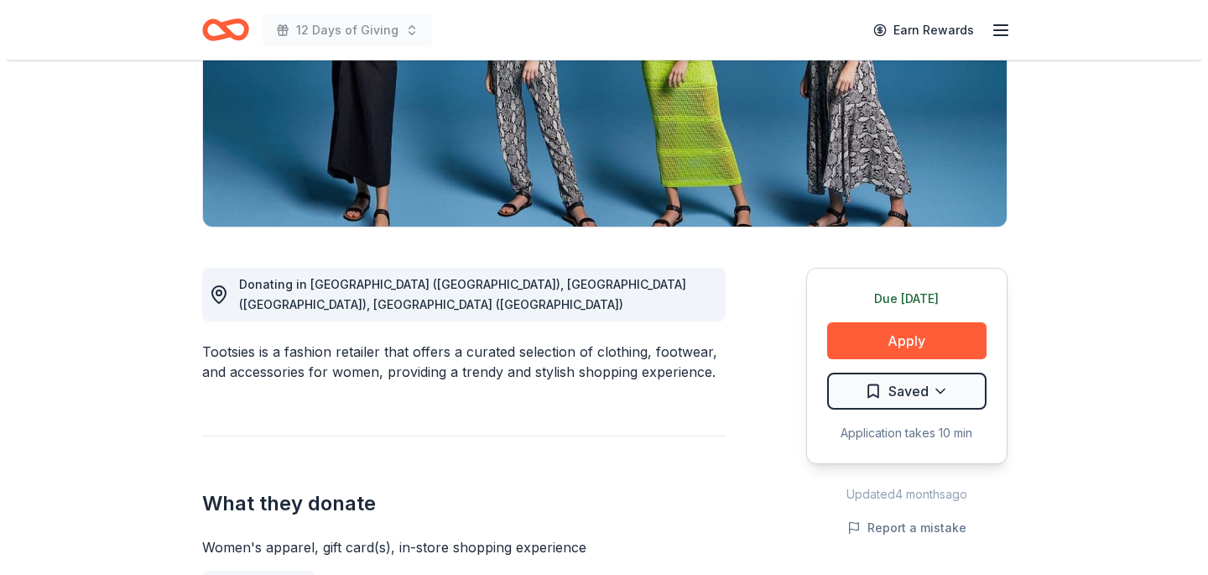
scroll to position [299, 0]
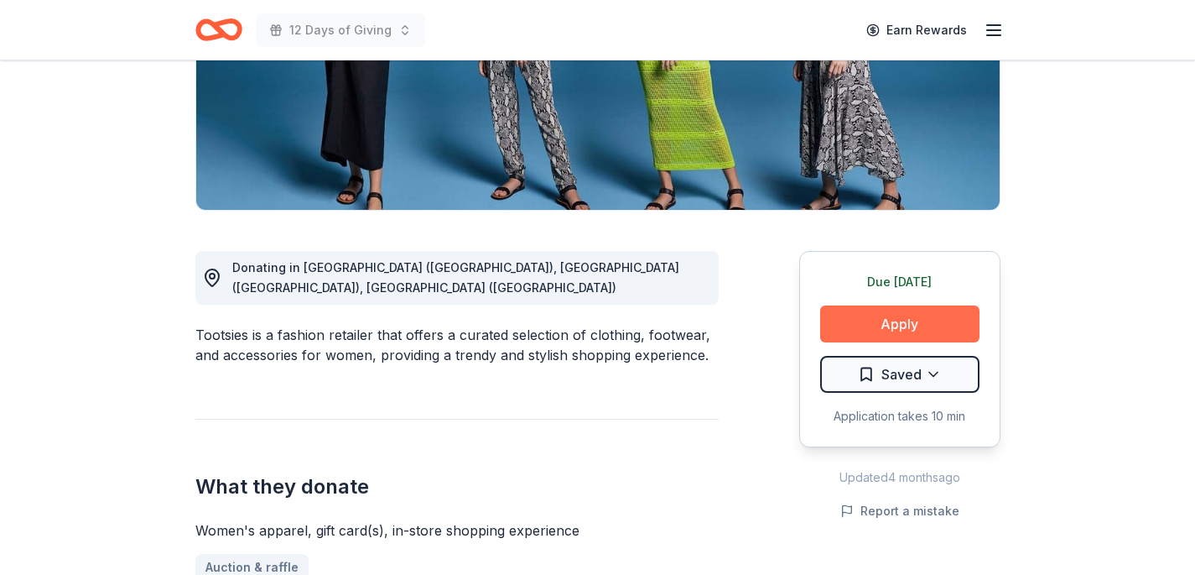
click at [828, 327] on button "Apply" at bounding box center [899, 323] width 159 height 37
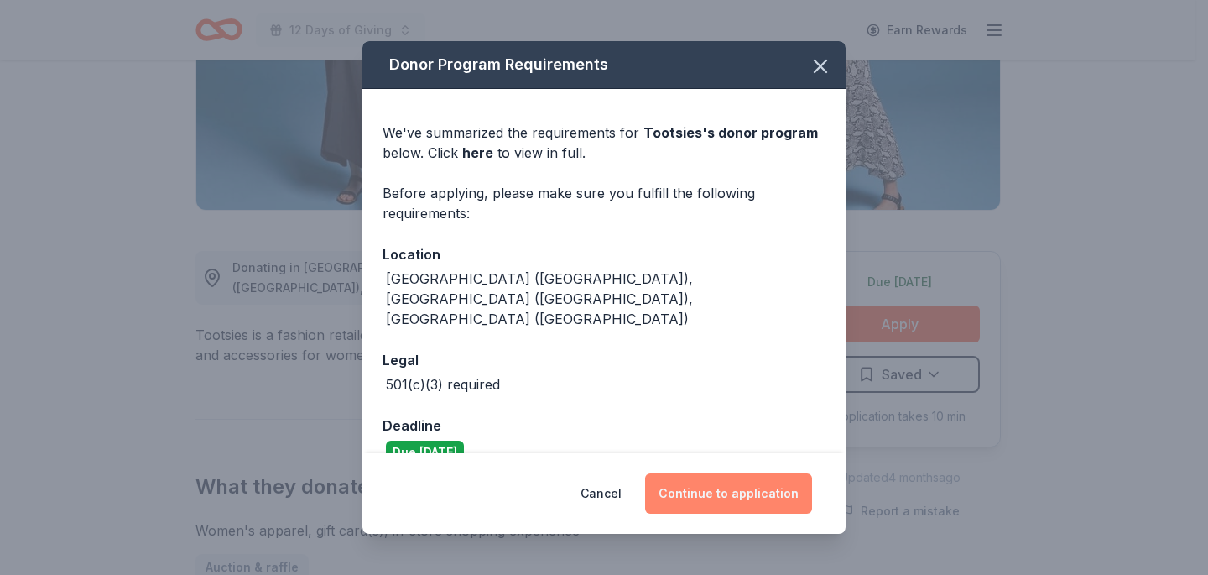
click at [698, 488] on button "Continue to application" at bounding box center [728, 493] width 167 height 40
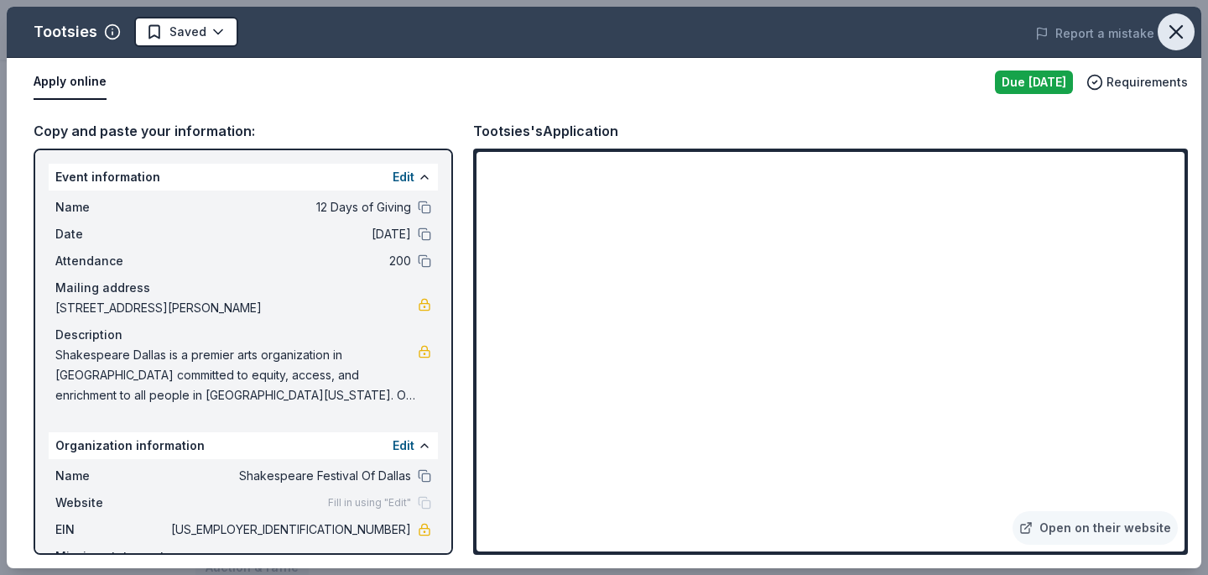
click at [1166, 28] on icon "button" at bounding box center [1175, 31] width 23 height 23
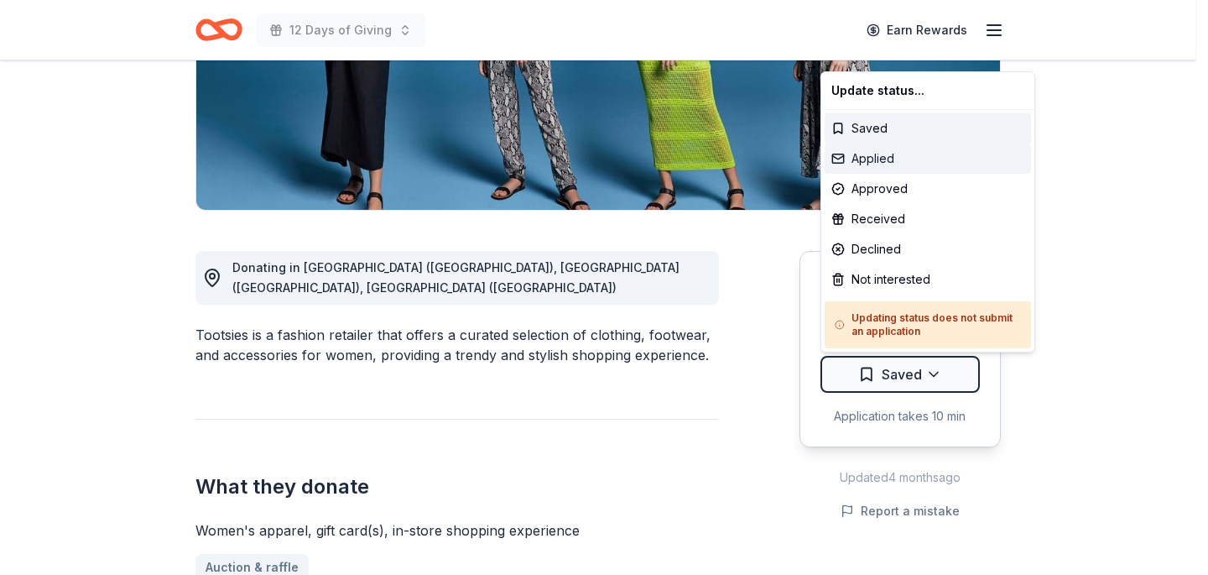
click at [882, 159] on div "Applied" at bounding box center [928, 158] width 206 height 30
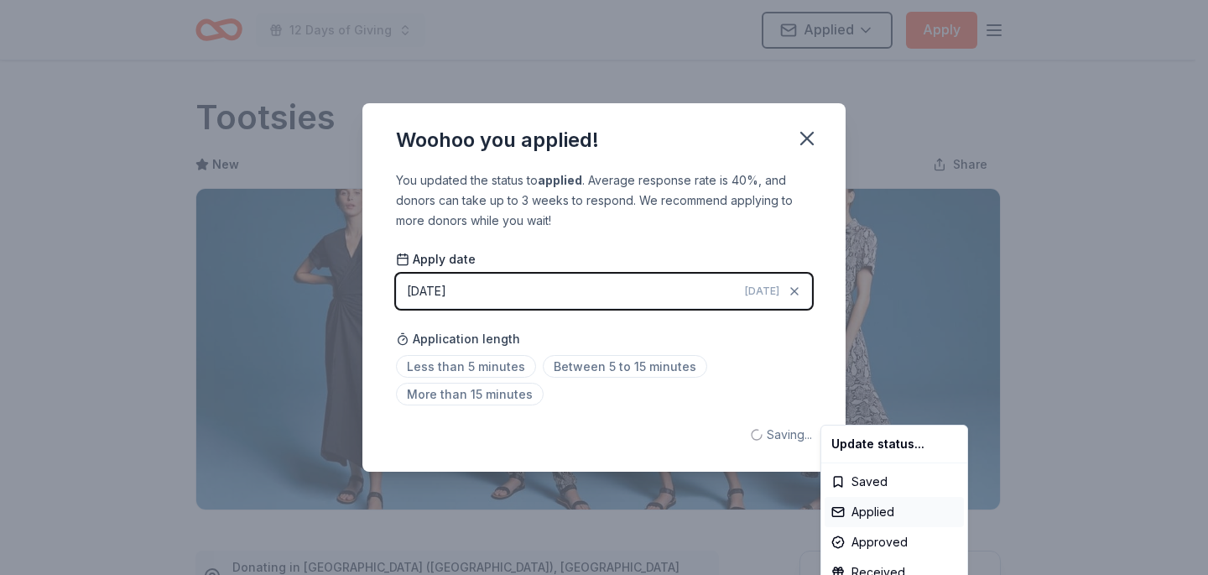
scroll to position [0, 0]
click at [802, 138] on html "12 Days of Giving Applied Apply Due today Share Tootsies New Share Donating in …" at bounding box center [604, 287] width 1208 height 575
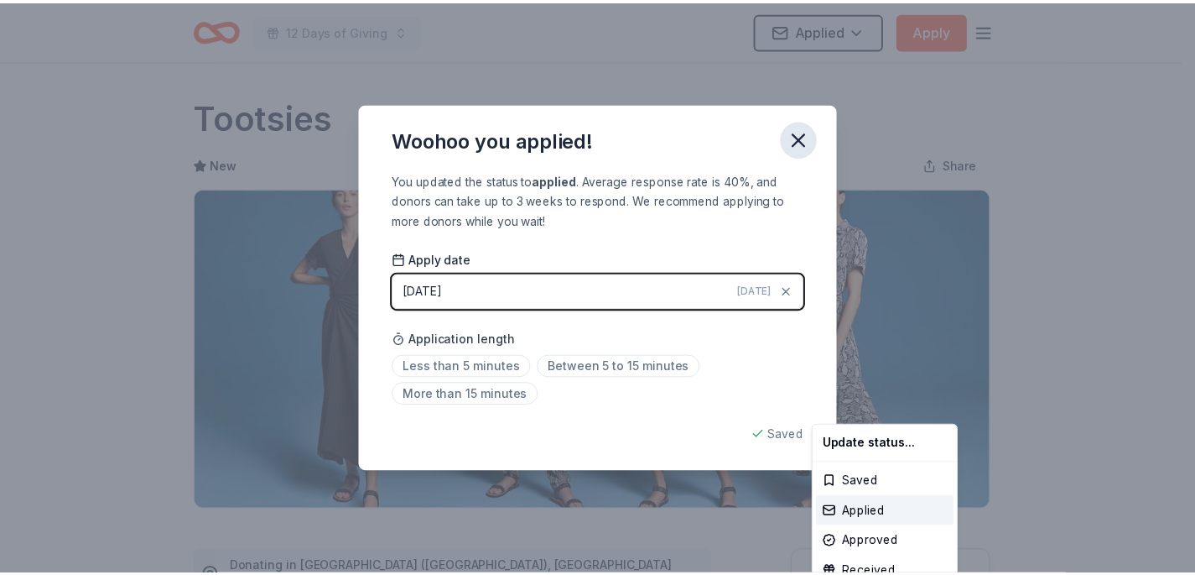
scroll to position [387, 0]
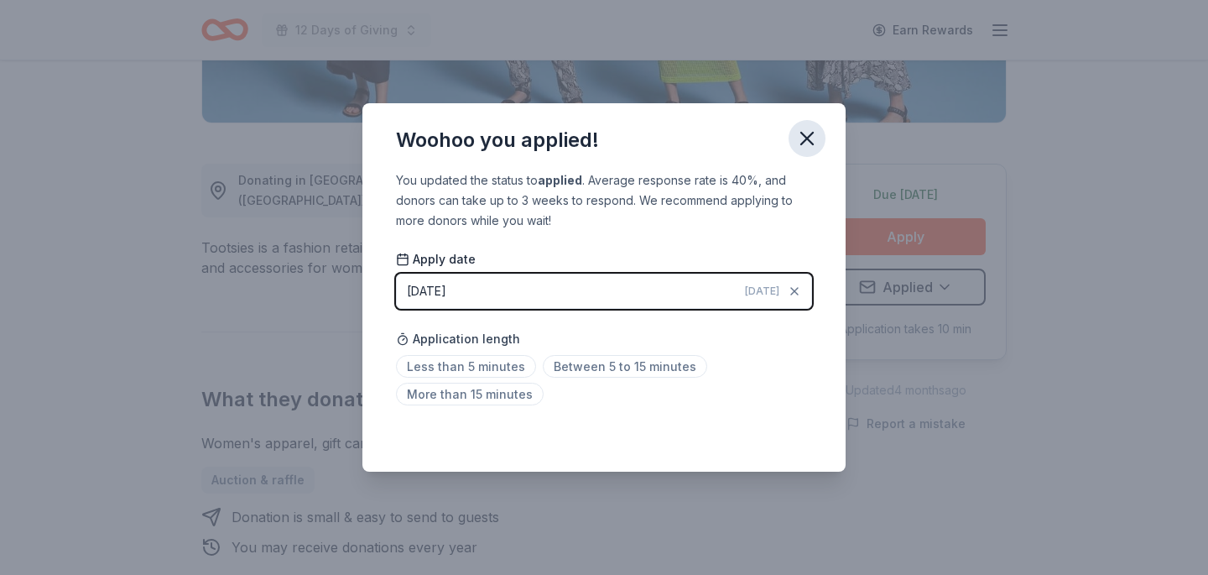
click at [808, 134] on icon "button" at bounding box center [806, 138] width 23 height 23
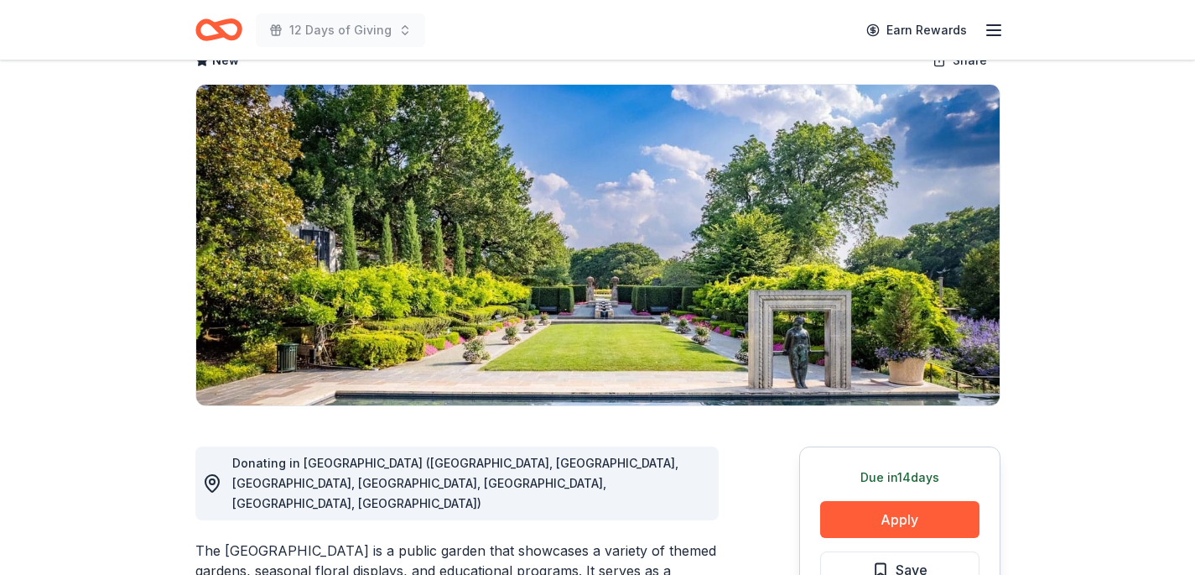
scroll to position [315, 0]
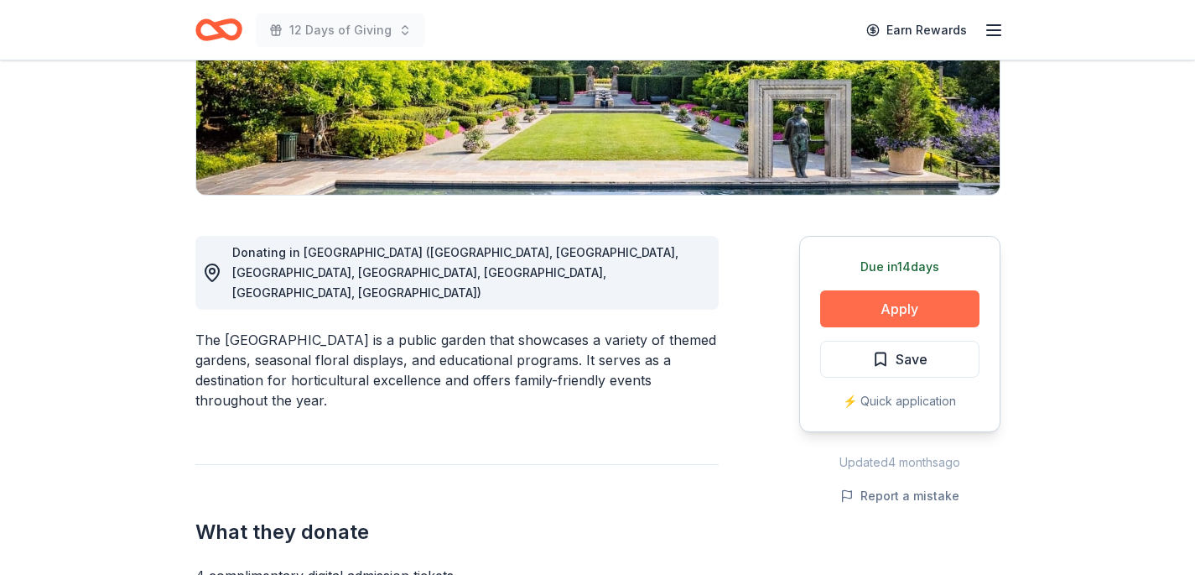
click at [948, 304] on button "Apply" at bounding box center [899, 308] width 159 height 37
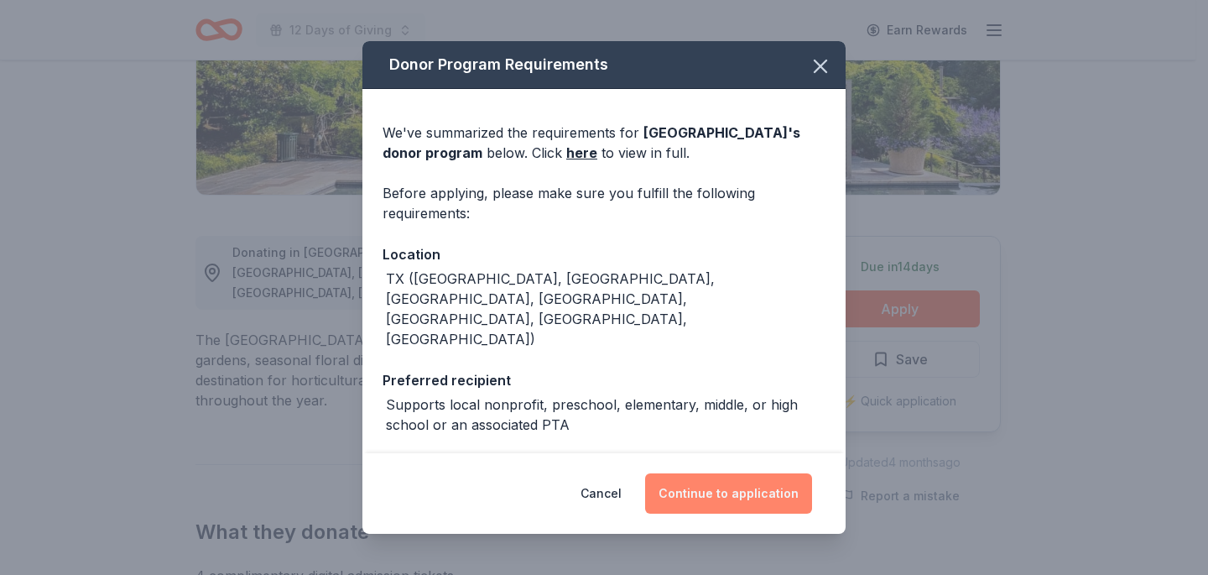
click at [716, 488] on button "Continue to application" at bounding box center [728, 493] width 167 height 40
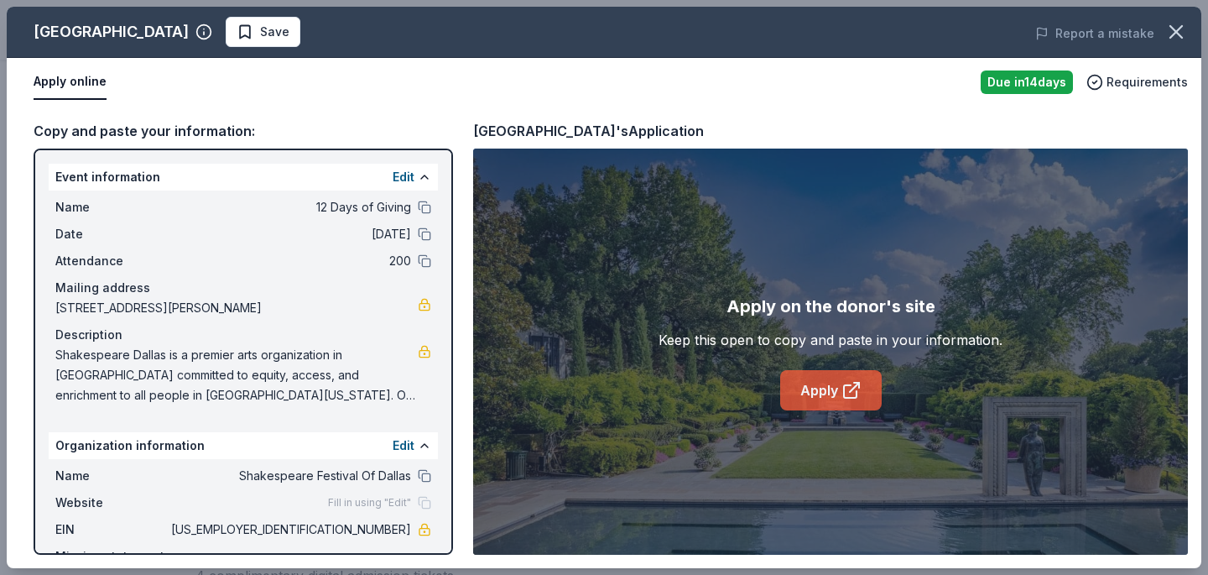
click at [830, 393] on link "Apply" at bounding box center [830, 390] width 101 height 40
click at [842, 381] on icon at bounding box center [851, 390] width 20 height 20
click at [1176, 34] on icon "button" at bounding box center [1175, 31] width 23 height 23
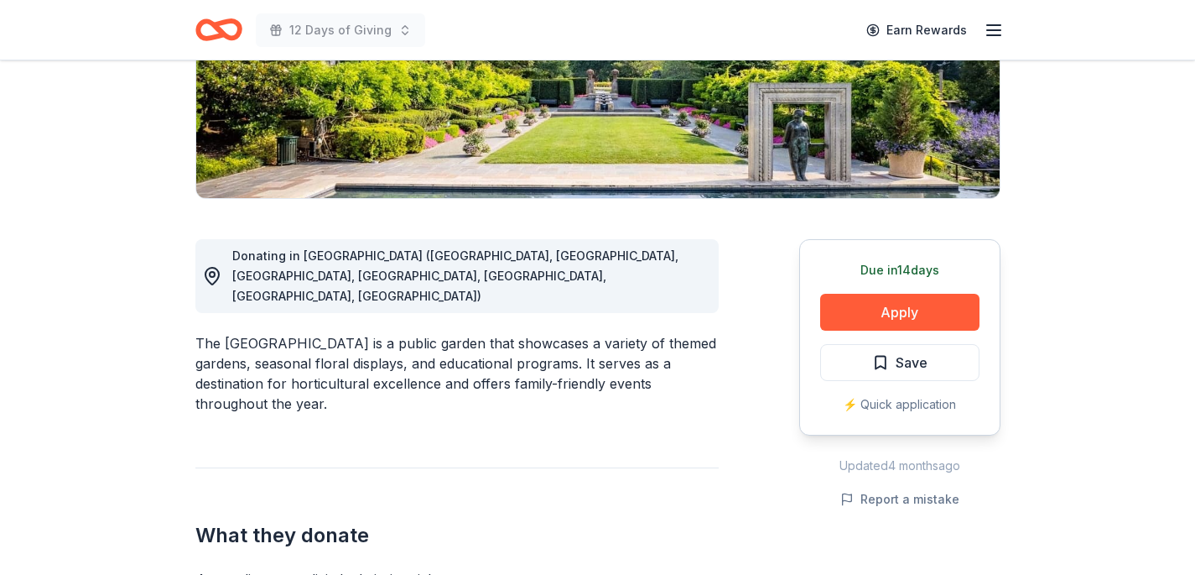
scroll to position [0, 0]
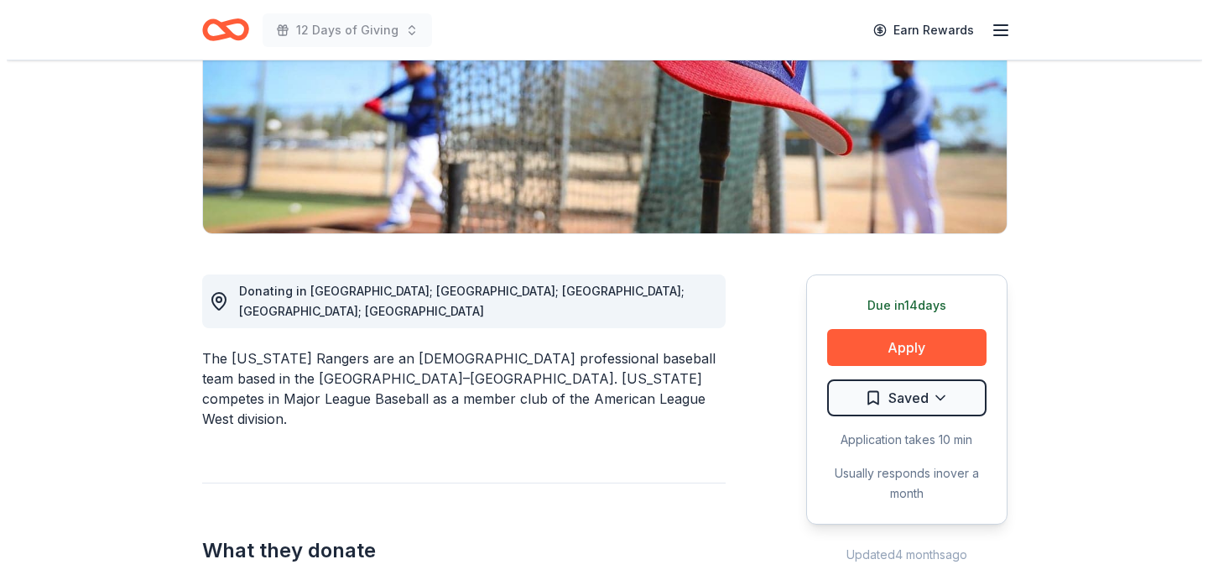
scroll to position [321, 0]
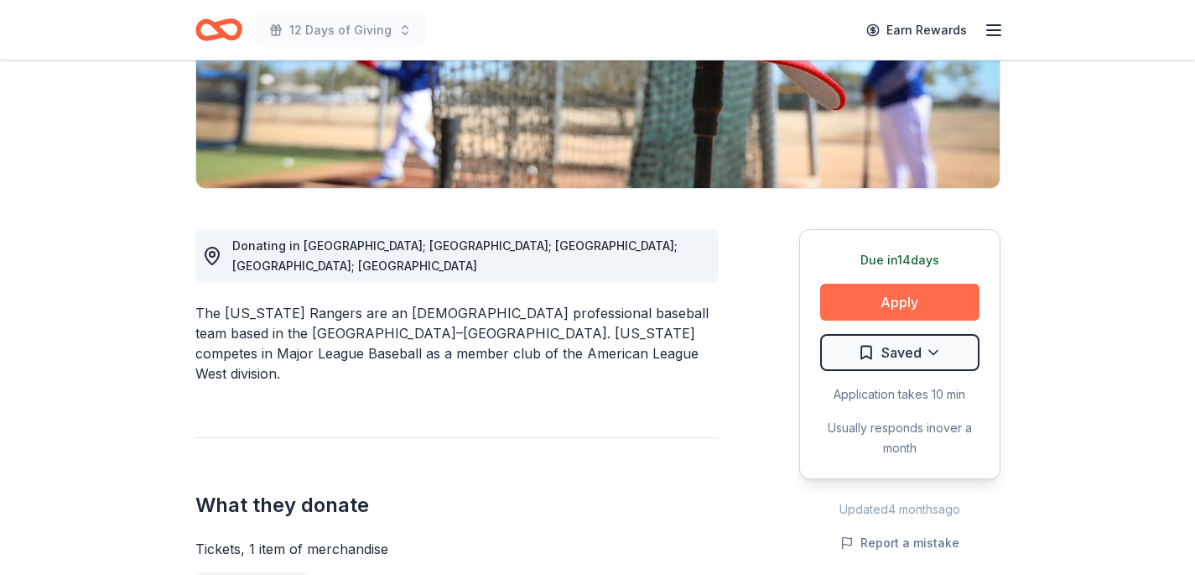
click at [905, 302] on button "Apply" at bounding box center [899, 302] width 159 height 37
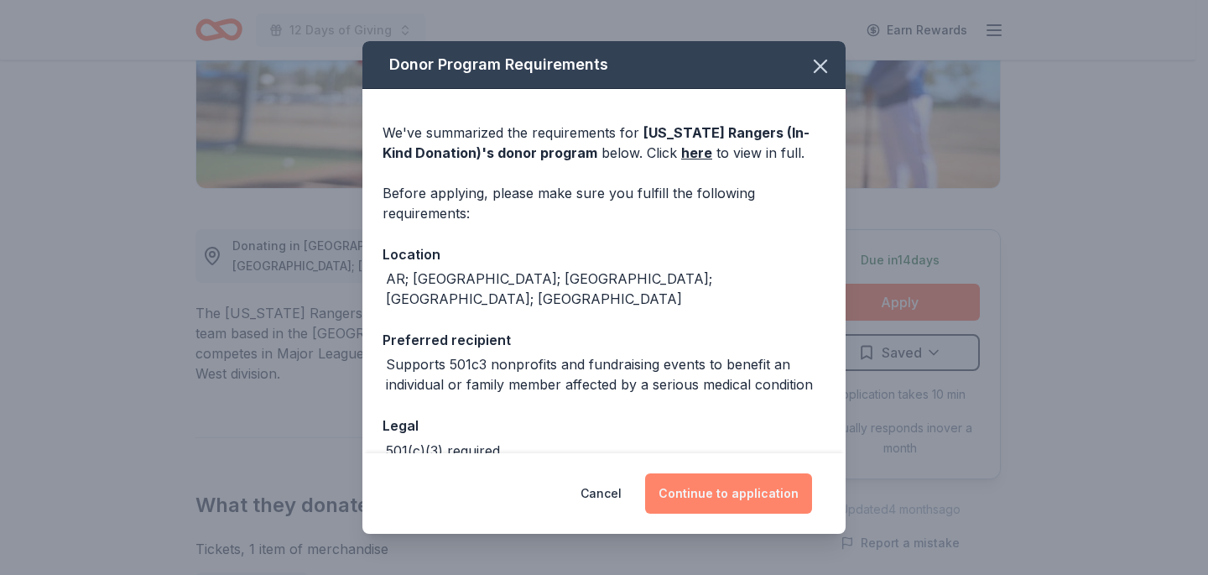
click at [714, 495] on button "Continue to application" at bounding box center [728, 493] width 167 height 40
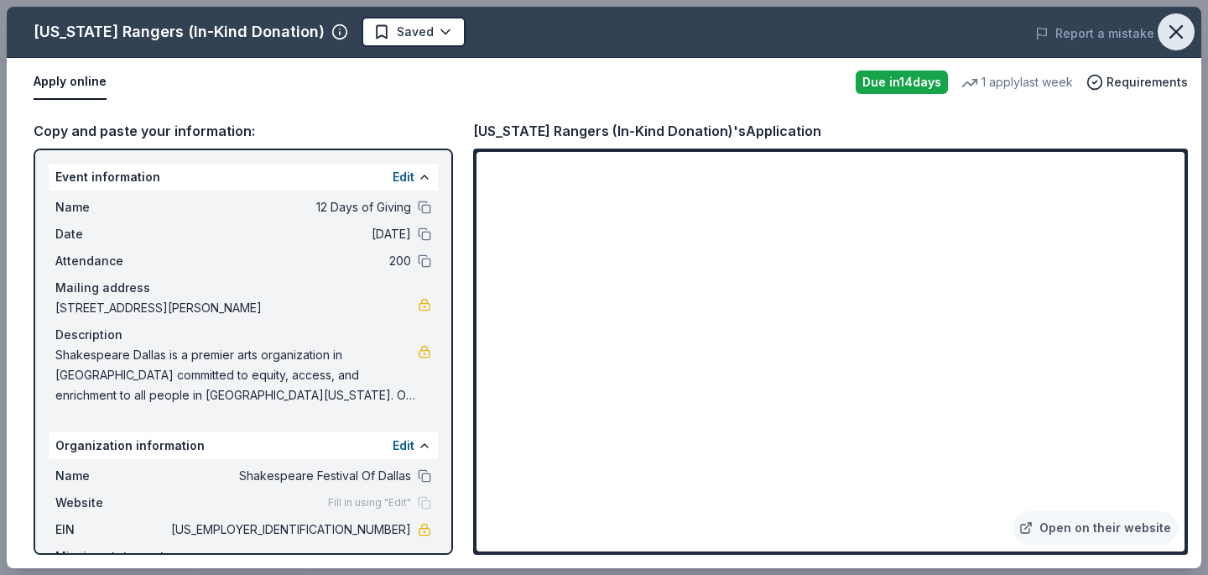
click at [1174, 25] on icon "button" at bounding box center [1175, 31] width 23 height 23
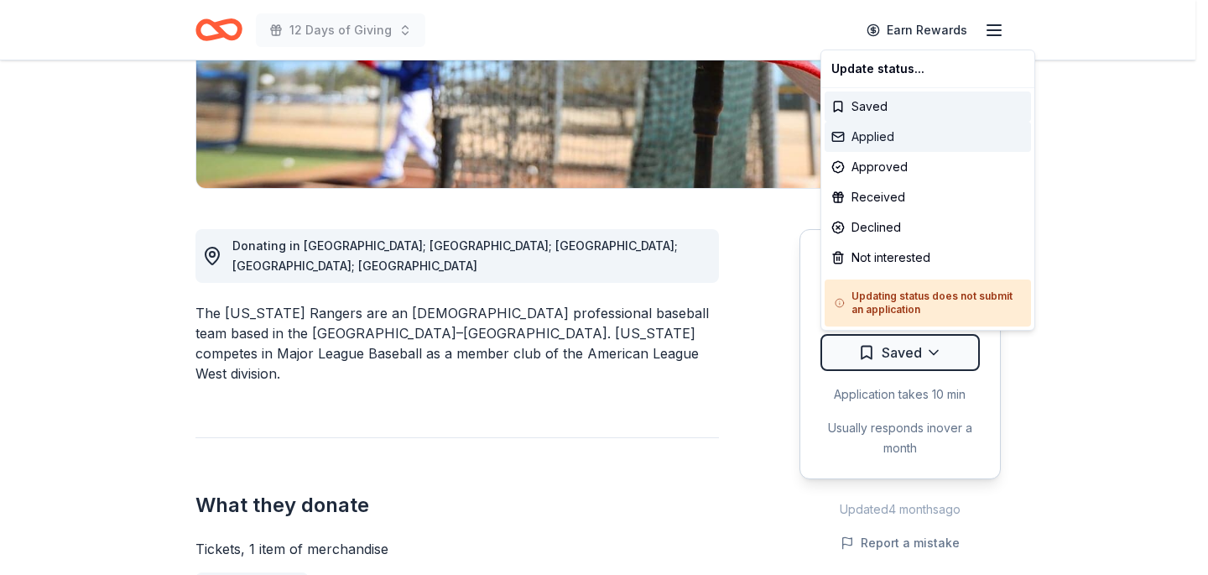
click at [881, 132] on div "Applied" at bounding box center [928, 137] width 206 height 30
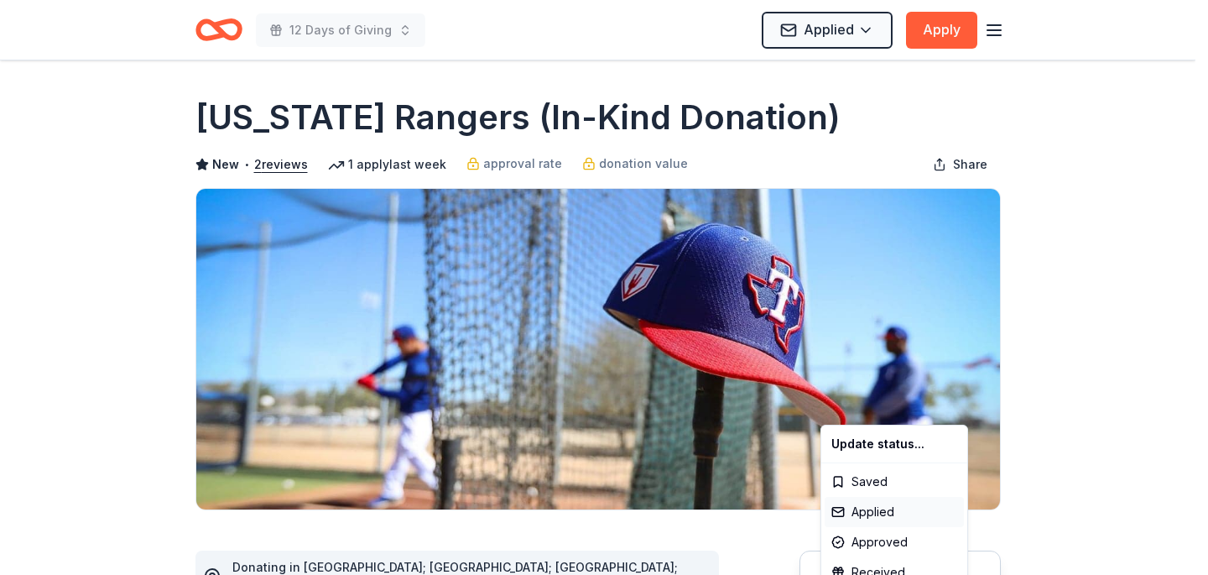
scroll to position [0, 0]
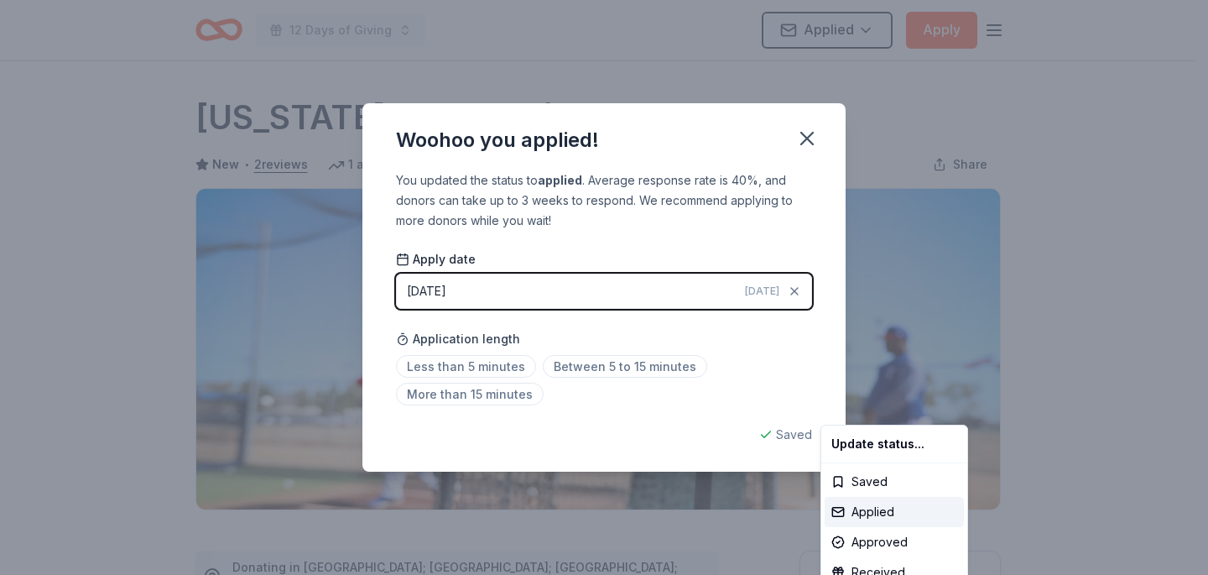
click at [807, 138] on html "12 Days of Giving Applied Apply Due [DATE] Share [US_STATE] Rangers (In-Kind Do…" at bounding box center [604, 287] width 1208 height 575
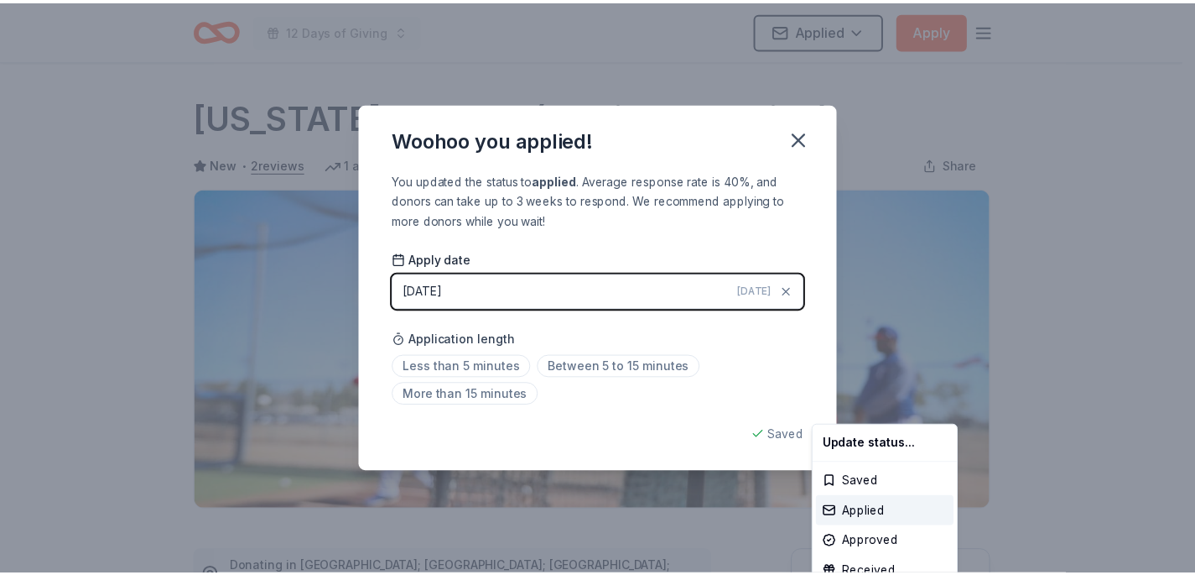
scroll to position [387, 0]
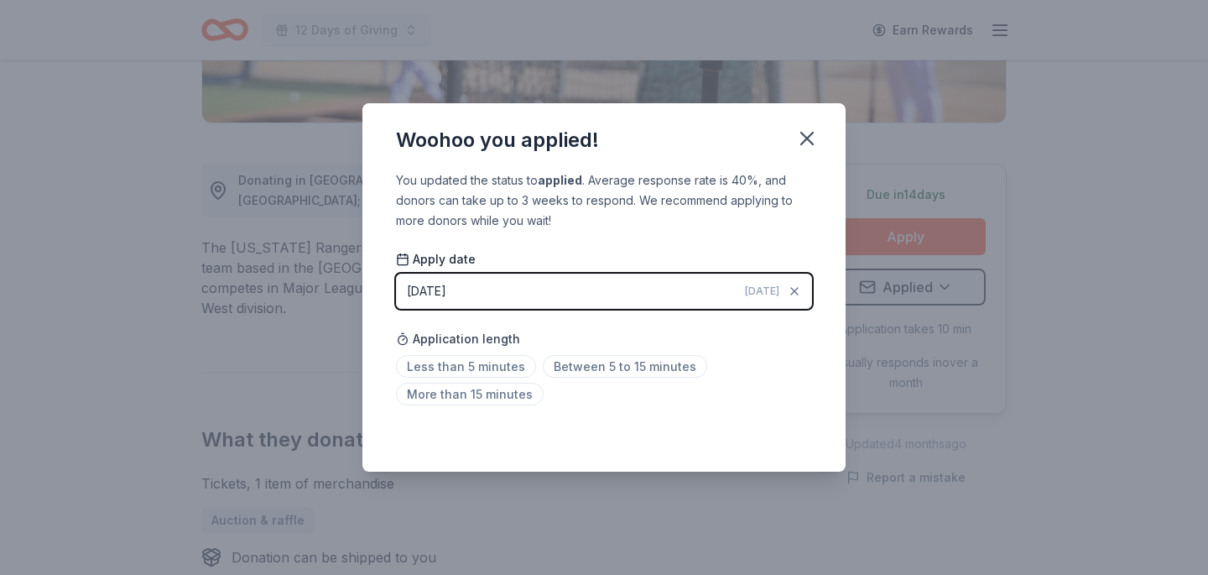
click at [807, 138] on icon "button" at bounding box center [807, 139] width 12 height 12
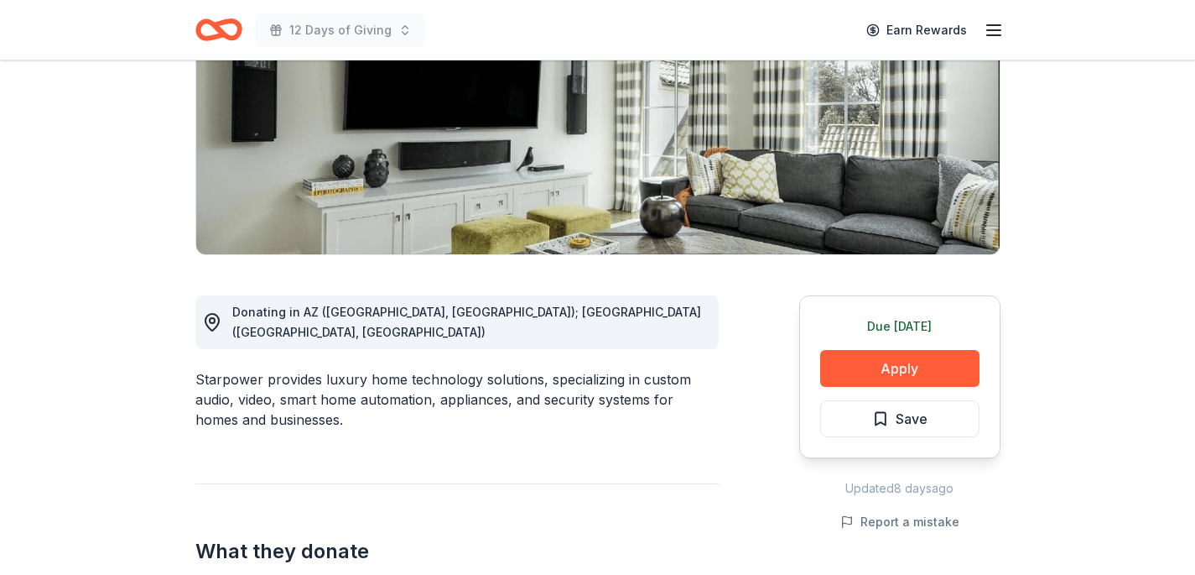
scroll to position [235, 0]
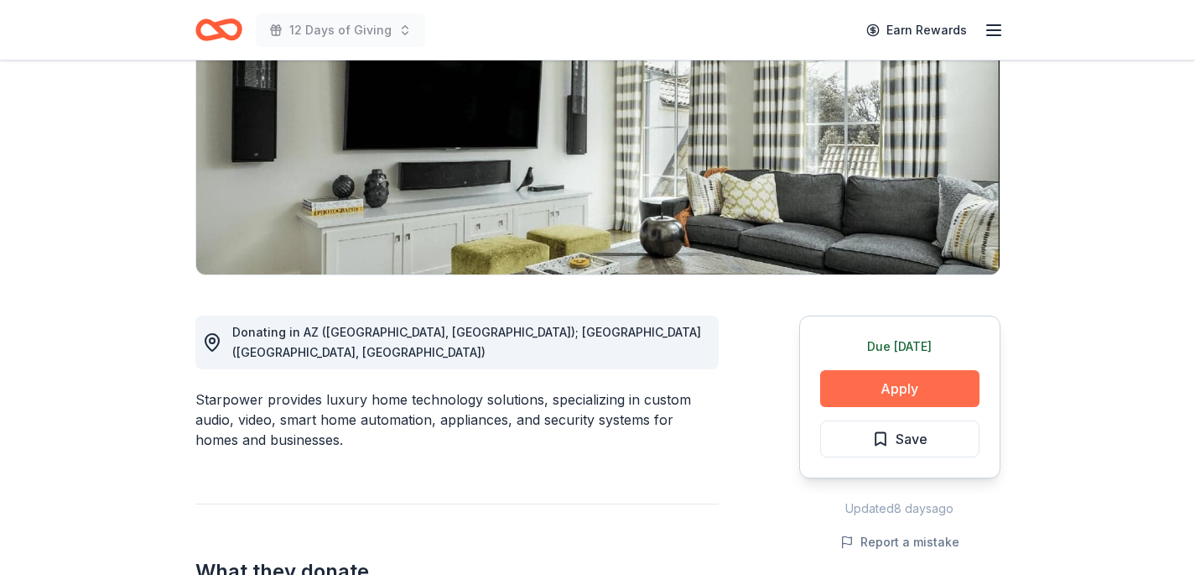
click at [849, 385] on button "Apply" at bounding box center [899, 388] width 159 height 37
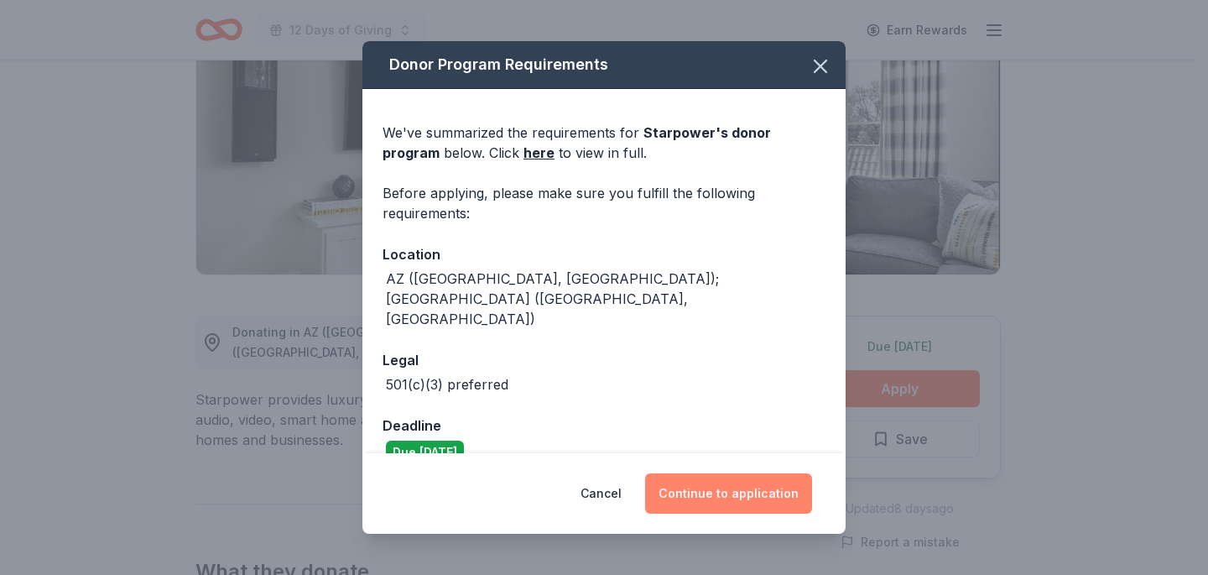
click at [722, 500] on button "Continue to application" at bounding box center [728, 493] width 167 height 40
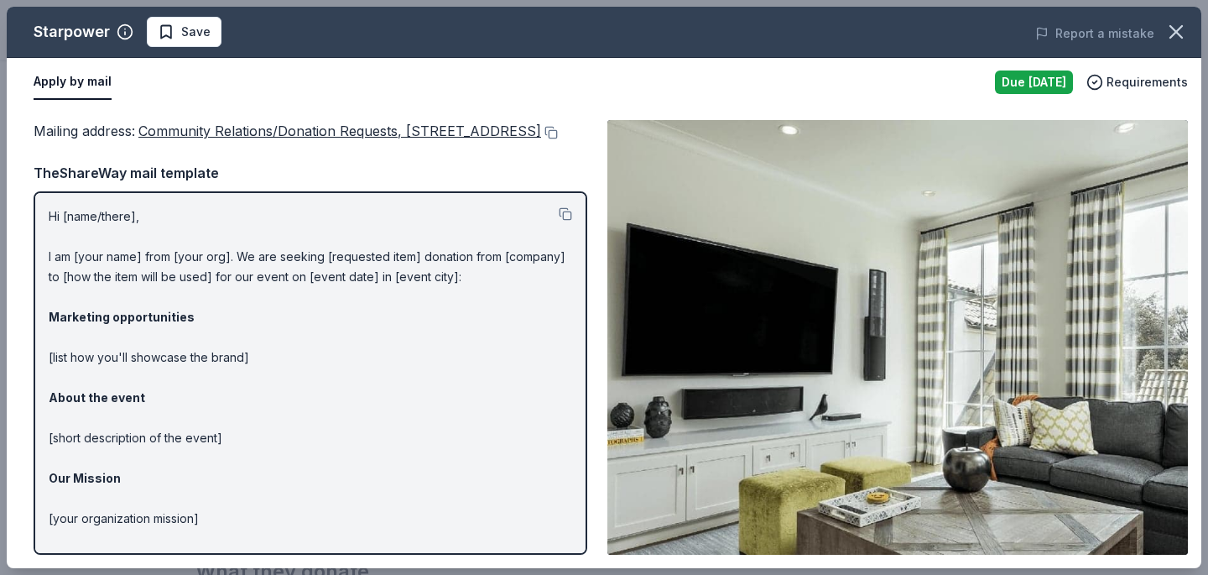
click at [109, 232] on p "Hi [name/there], I am [your name] from [your org]. We are seeking [requested it…" at bounding box center [310, 417] width 523 height 423
click at [107, 239] on p "Hi [name/there], I am [your name] from [your org]. We are seeking [requested it…" at bounding box center [310, 417] width 523 height 423
click at [1174, 32] on icon "button" at bounding box center [1176, 32] width 12 height 12
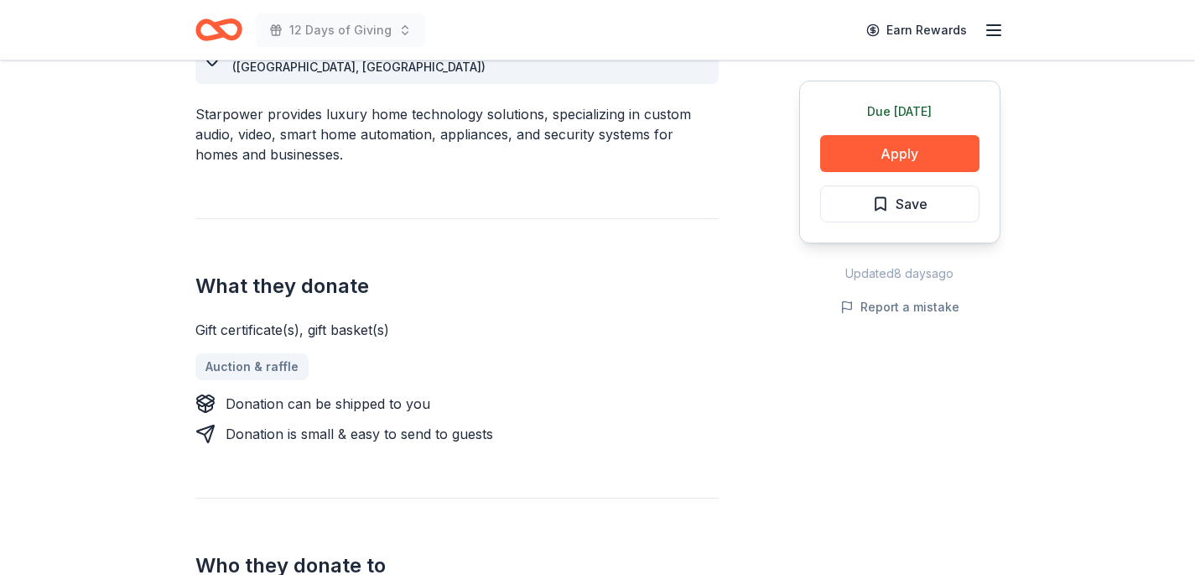
scroll to position [0, 0]
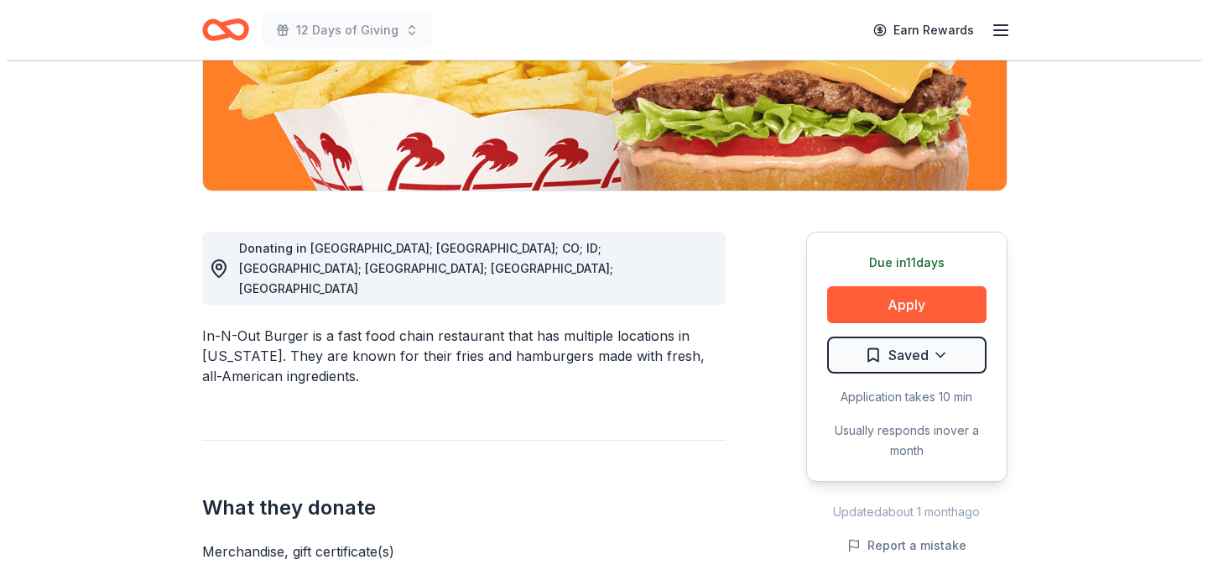
scroll to position [427, 0]
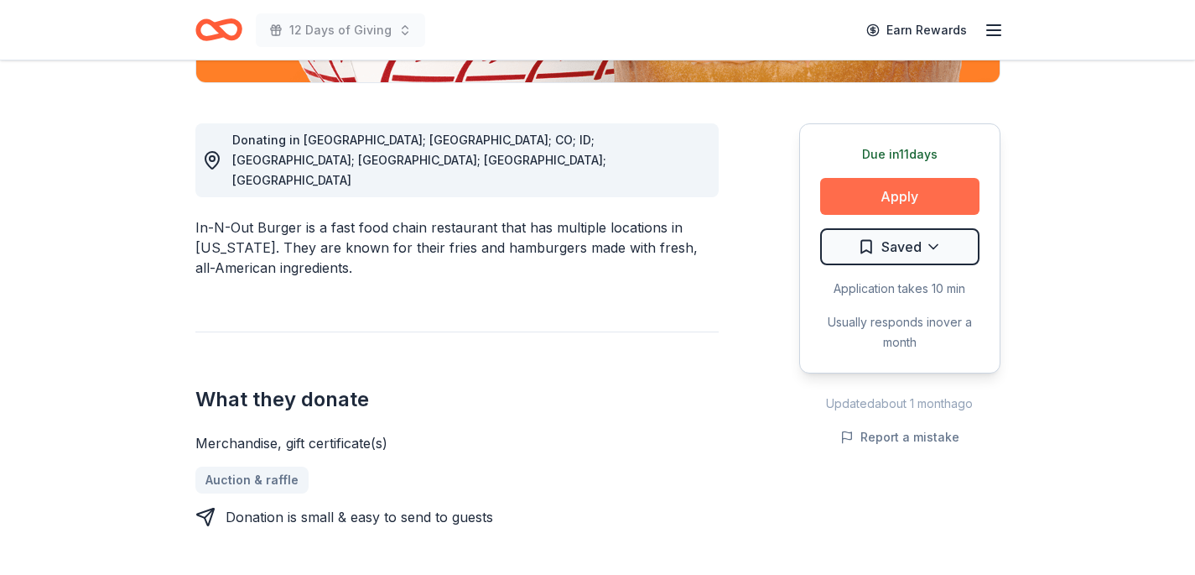
click at [887, 192] on button "Apply" at bounding box center [899, 196] width 159 height 37
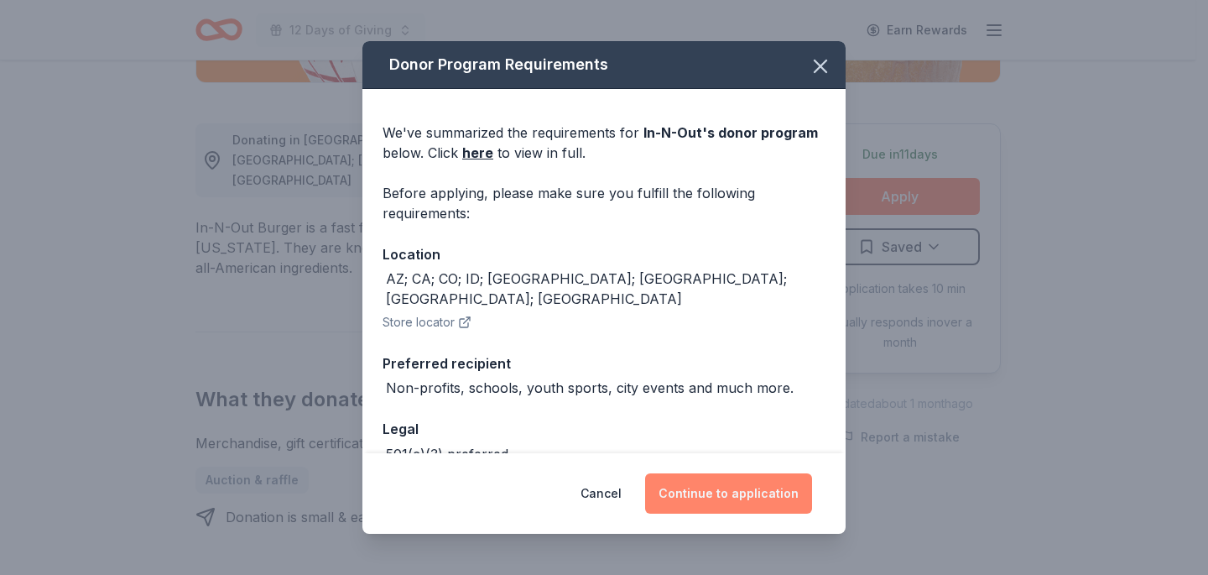
click at [757, 488] on button "Continue to application" at bounding box center [728, 493] width 167 height 40
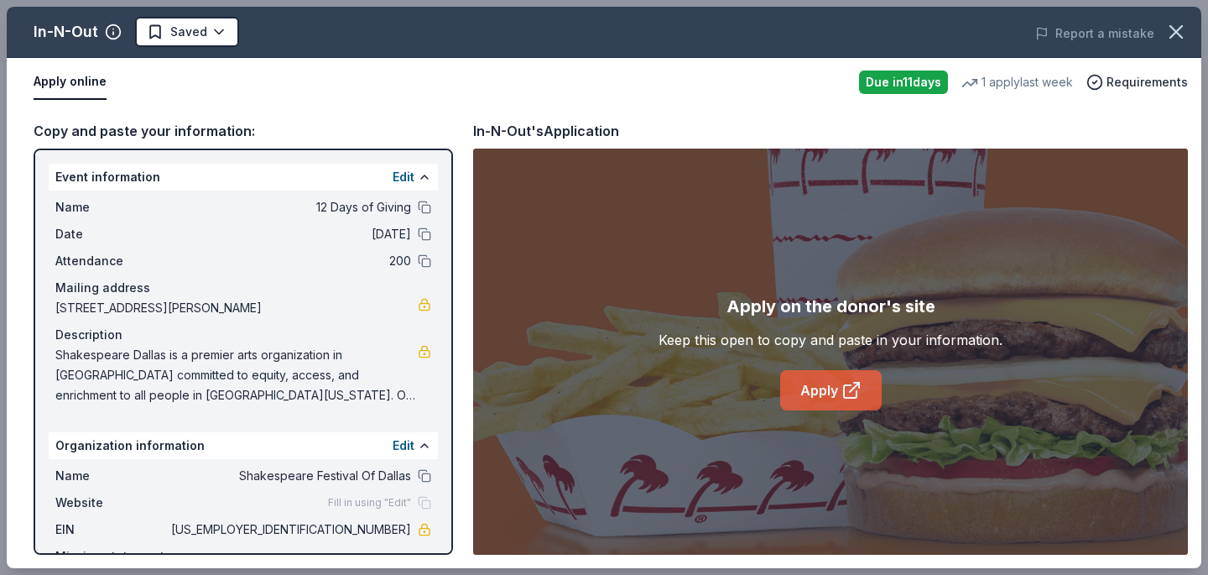
click at [837, 391] on link "Apply" at bounding box center [830, 390] width 101 height 40
click at [1181, 34] on icon "button" at bounding box center [1175, 31] width 23 height 23
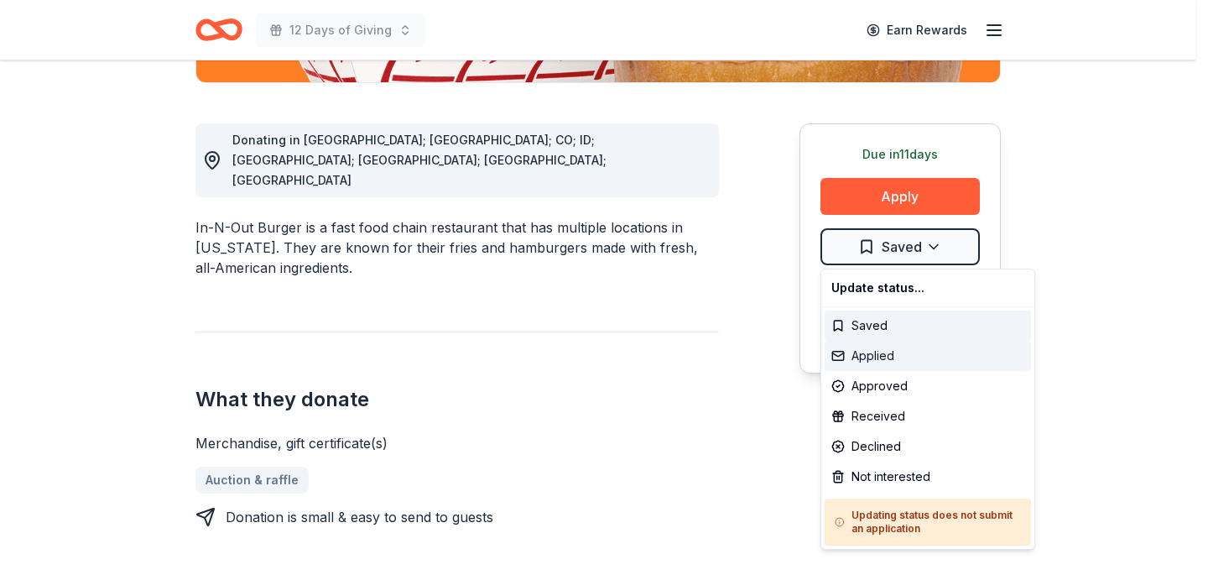
click at [879, 347] on div "Applied" at bounding box center [928, 356] width 206 height 30
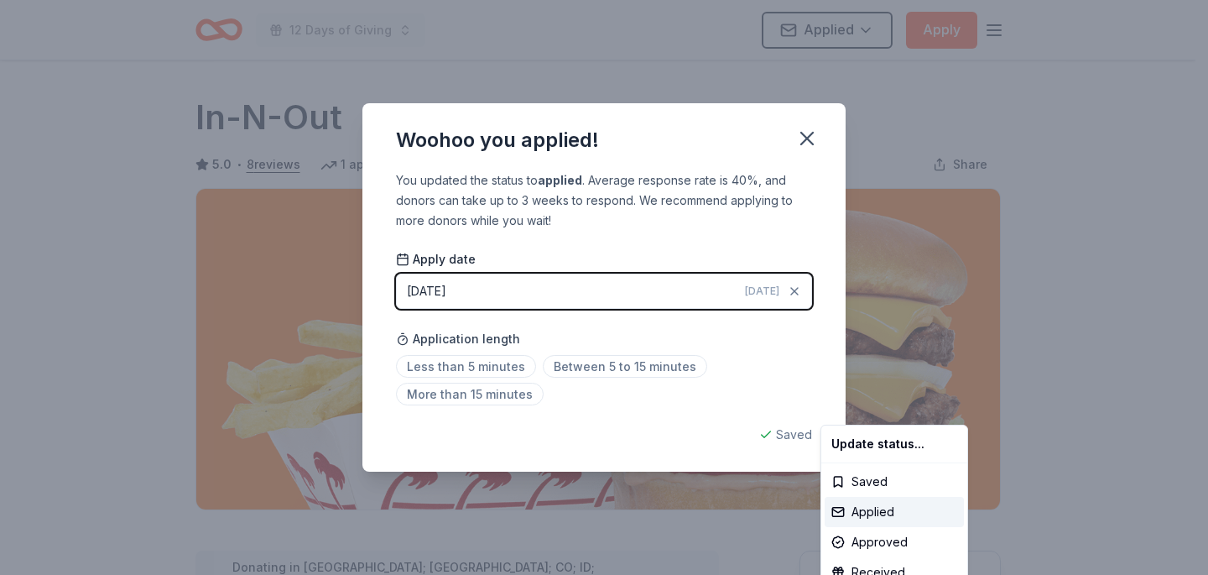
click at [808, 138] on html "12 Days of Giving Applied Apply Due [DATE] Share In-N-Out 5.0 • 8 reviews 1 app…" at bounding box center [604, 287] width 1208 height 575
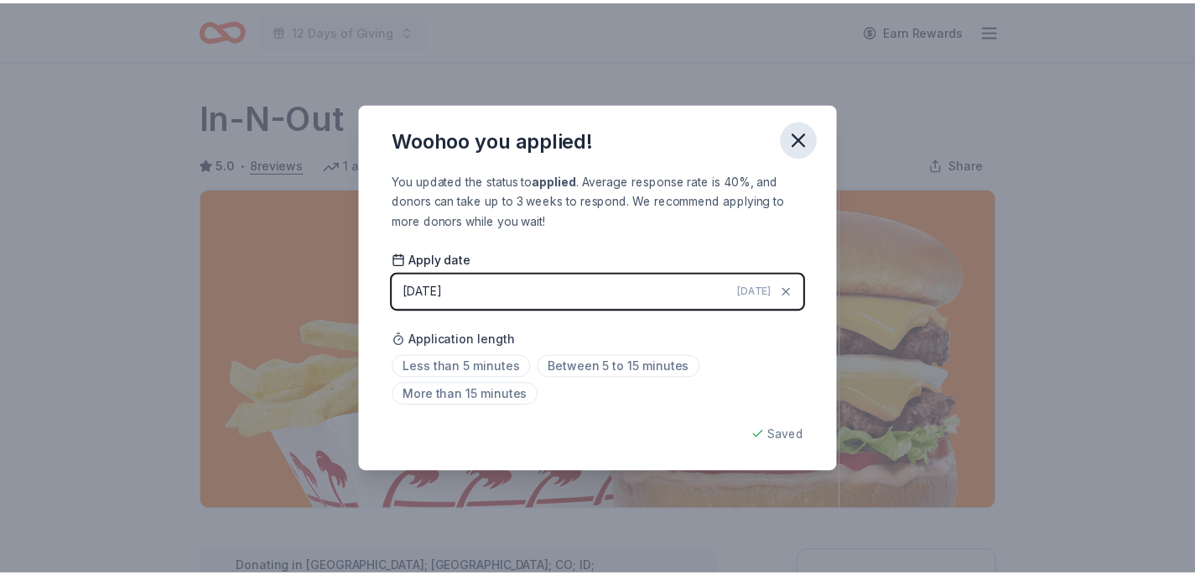
scroll to position [387, 0]
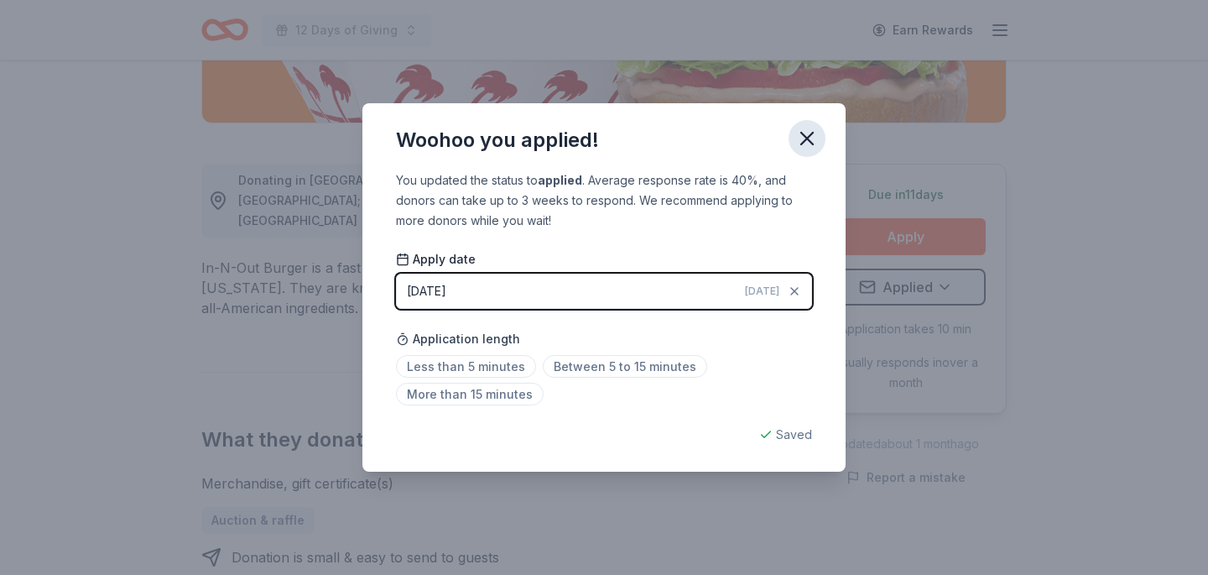
click at [806, 139] on icon "button" at bounding box center [807, 139] width 12 height 12
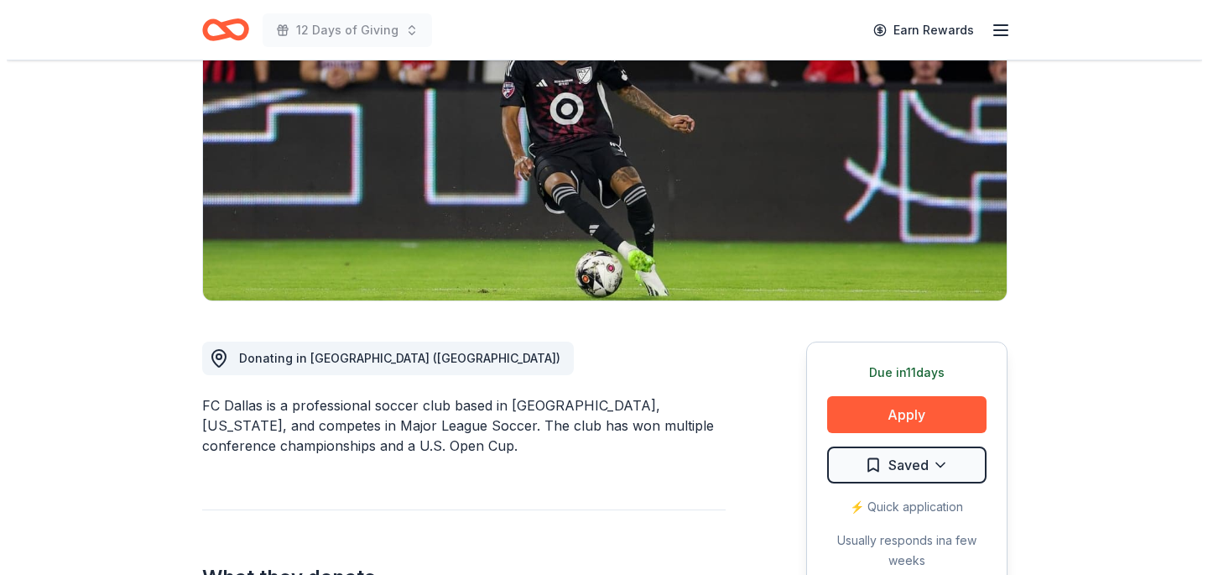
scroll to position [237, 0]
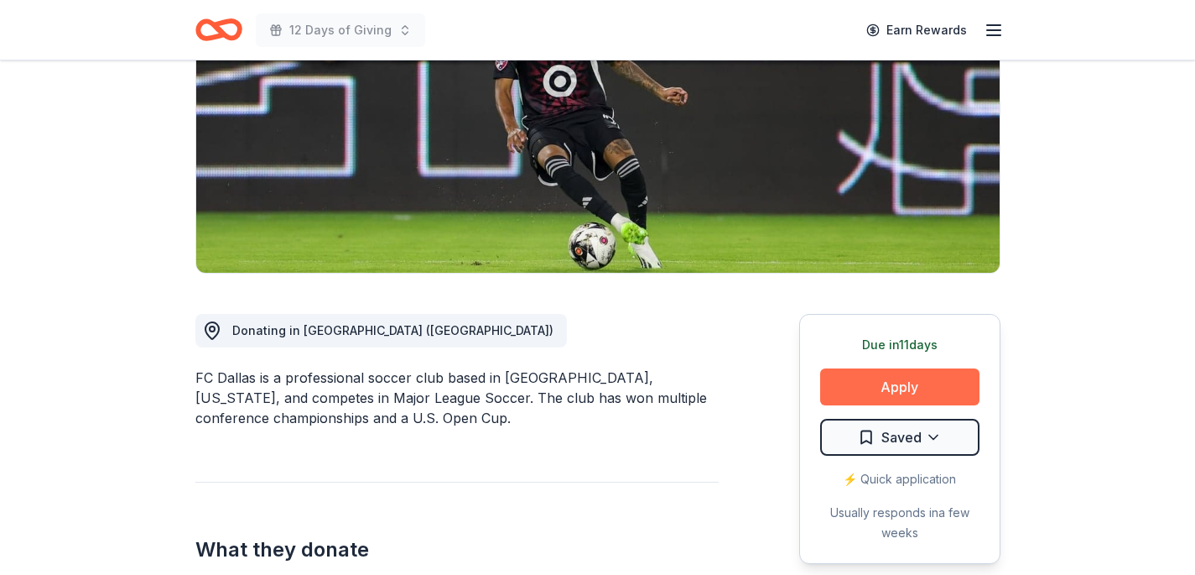
click at [871, 377] on button "Apply" at bounding box center [899, 386] width 159 height 37
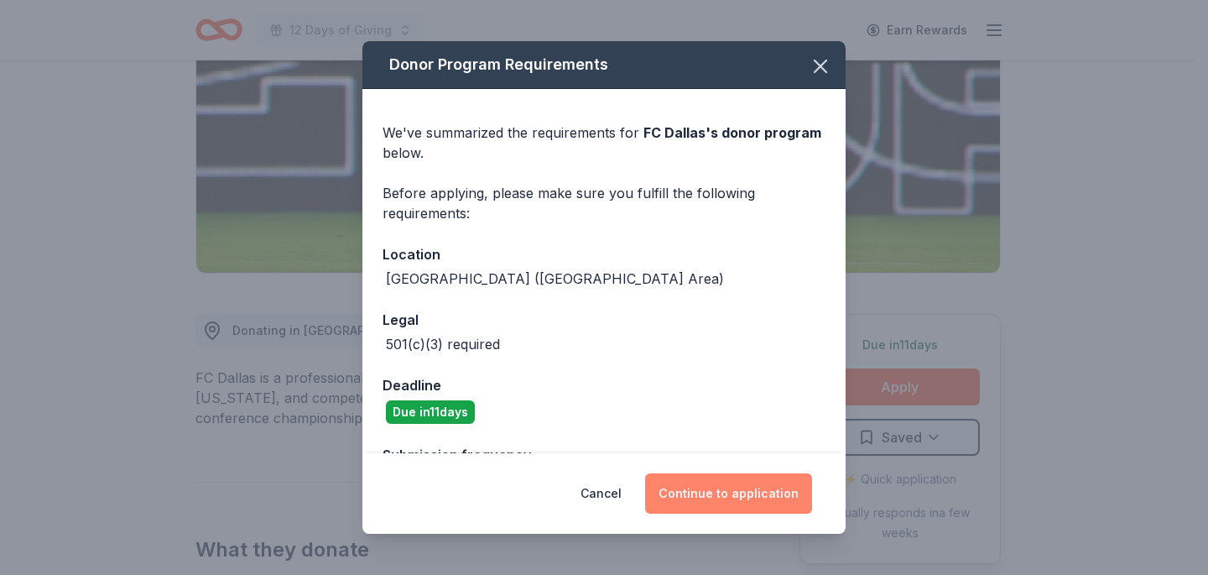
click at [753, 500] on button "Continue to application" at bounding box center [728, 493] width 167 height 40
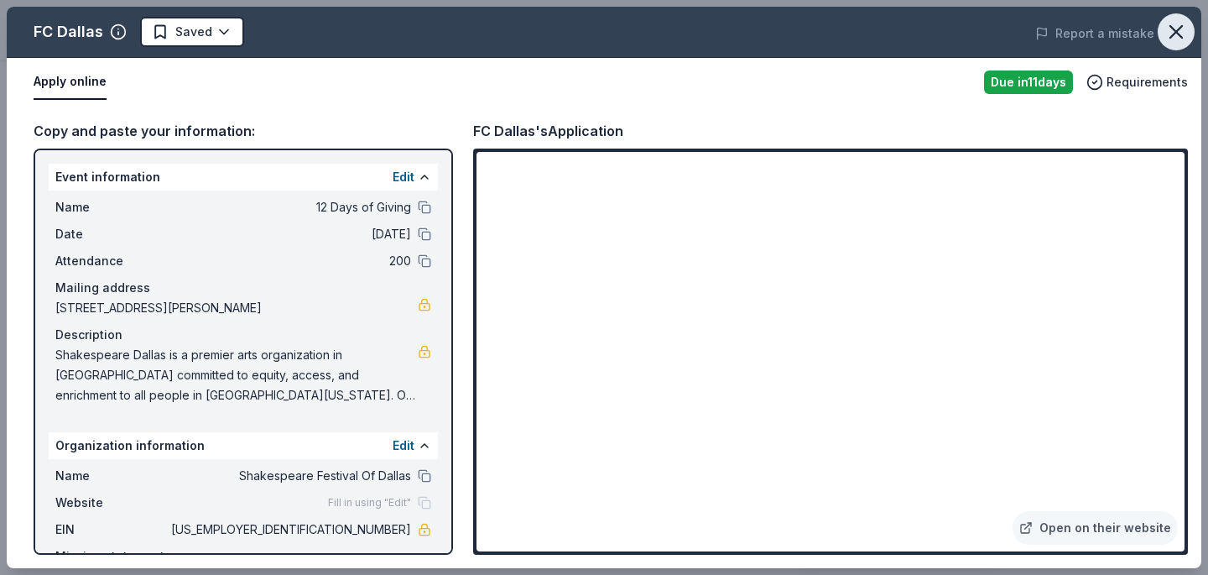
click at [1179, 36] on icon "button" at bounding box center [1176, 32] width 12 height 12
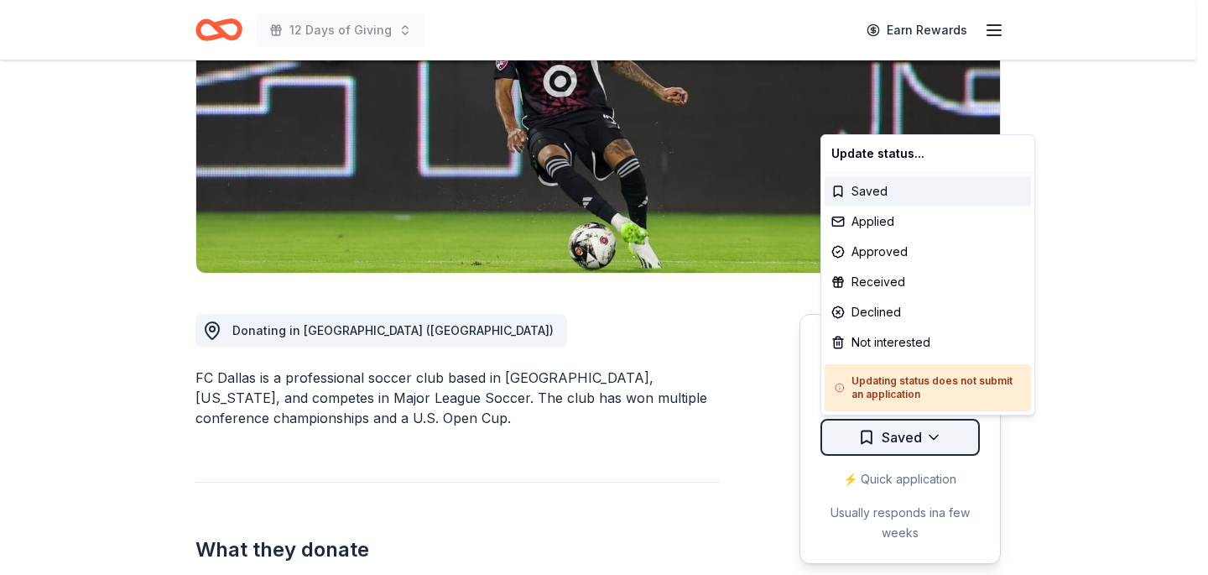
click at [936, 338] on html "12 Days of Giving Earn Rewards Due in 11 days Share FC Dallas New • 1 reviews a…" at bounding box center [604, 50] width 1208 height 575
click at [898, 217] on div "Applied" at bounding box center [928, 221] width 206 height 30
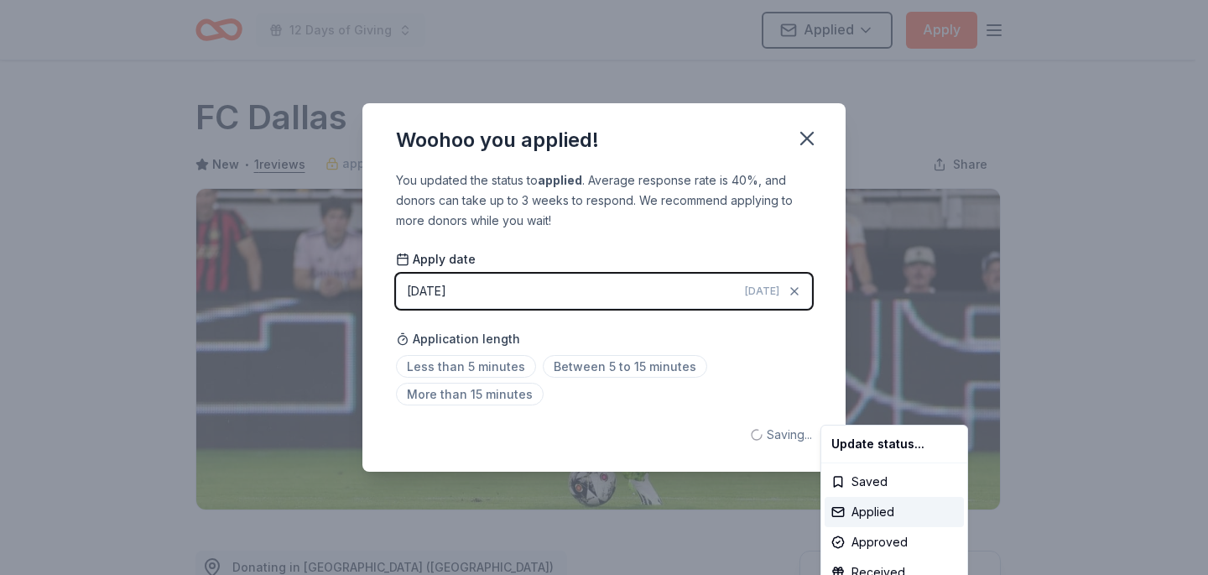
scroll to position [0, 0]
click at [803, 131] on html "12 Days of Giving Applied Apply Due in 11 days Share FC Dallas New • 1 reviews …" at bounding box center [604, 287] width 1208 height 575
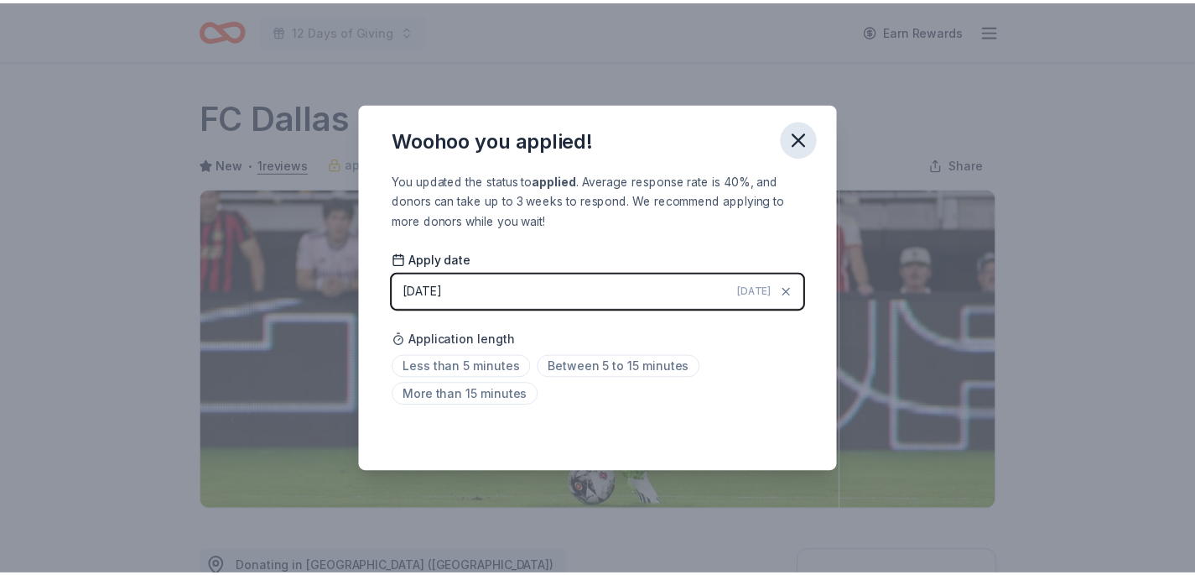
scroll to position [387, 0]
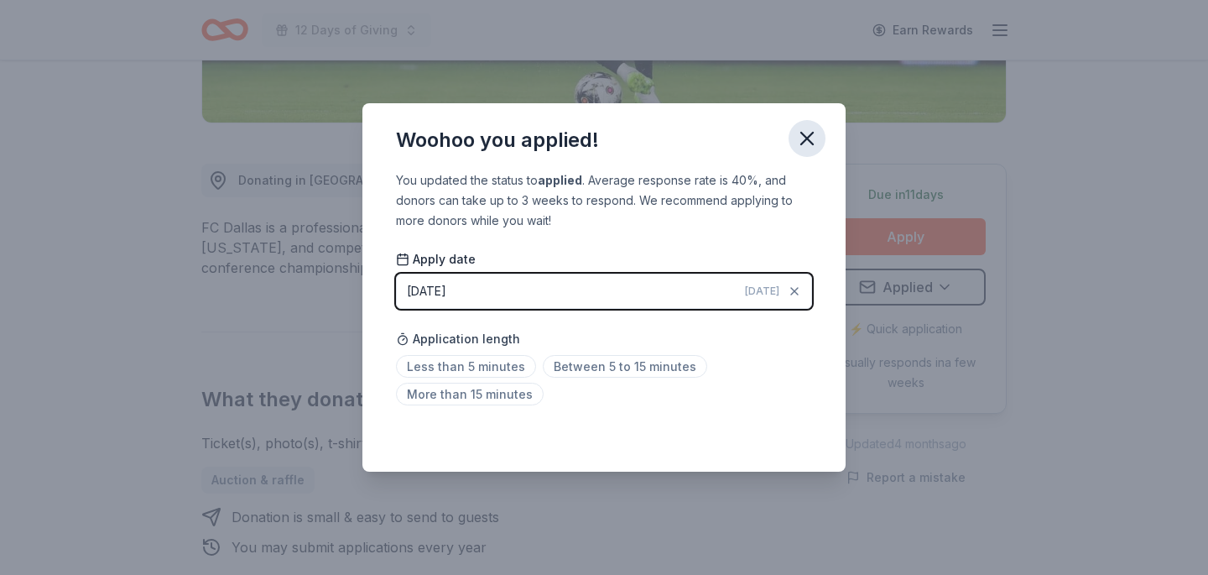
click at [805, 138] on icon "button" at bounding box center [807, 139] width 12 height 12
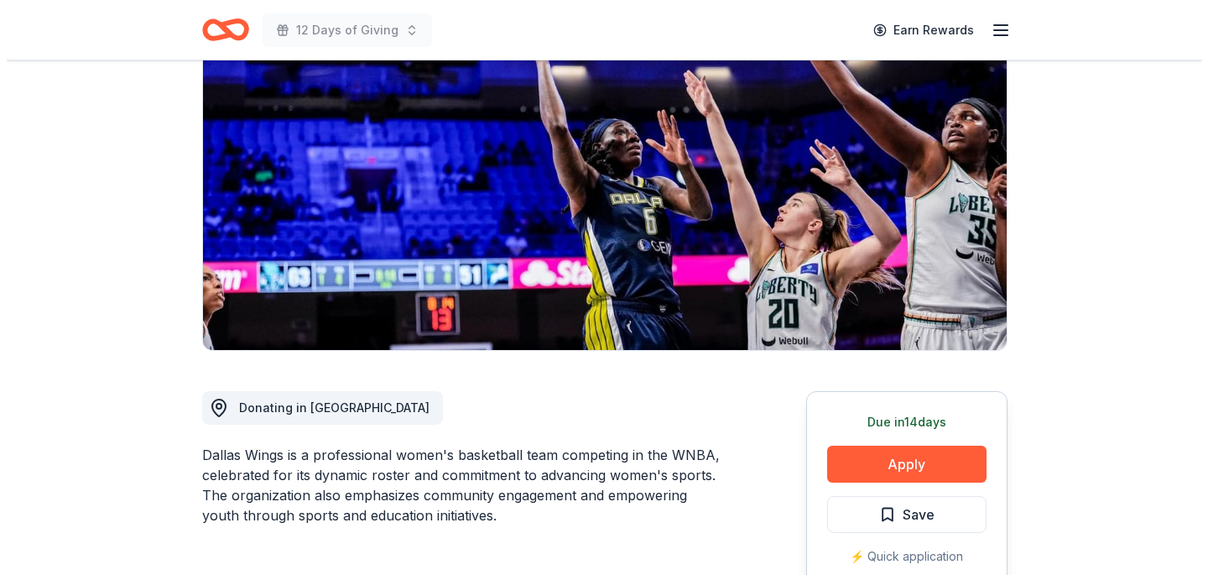
scroll to position [242, 0]
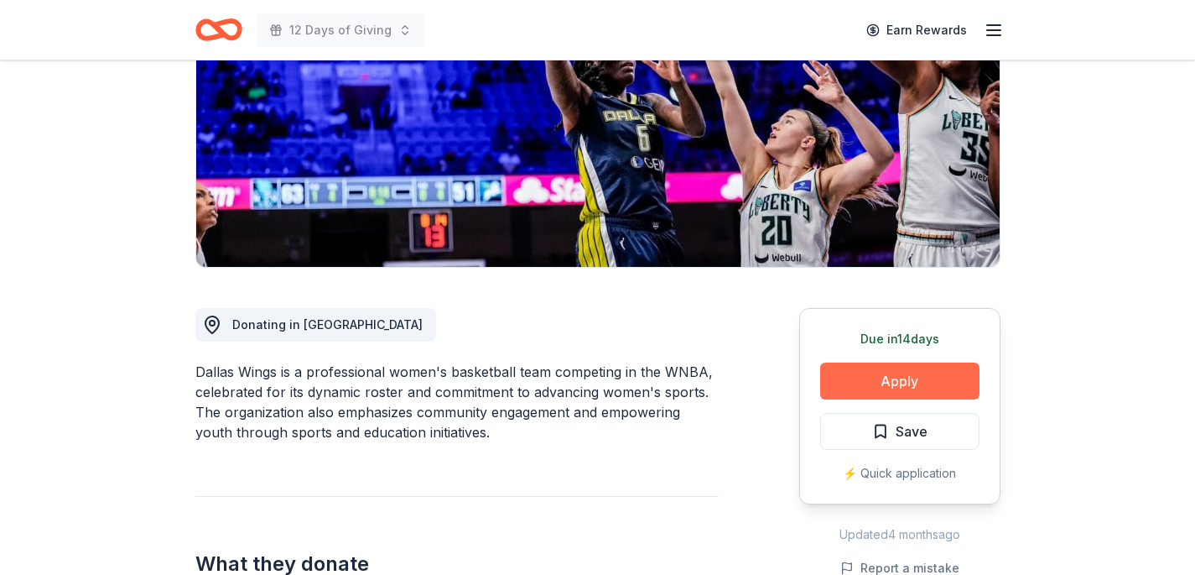
click at [908, 372] on button "Apply" at bounding box center [899, 380] width 159 height 37
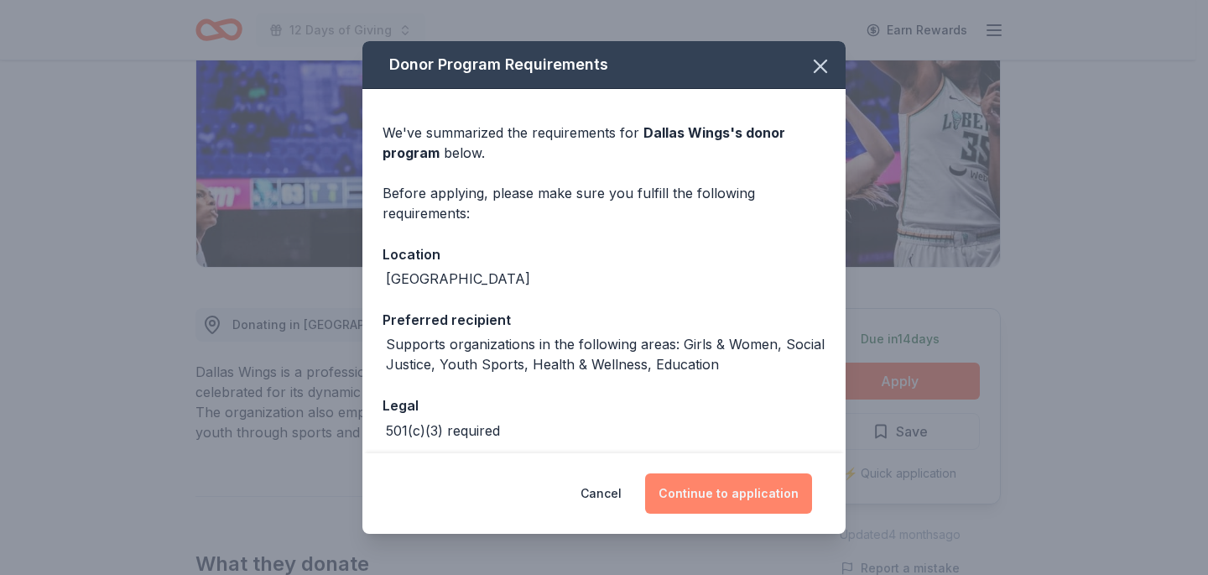
click at [736, 491] on button "Continue to application" at bounding box center [728, 493] width 167 height 40
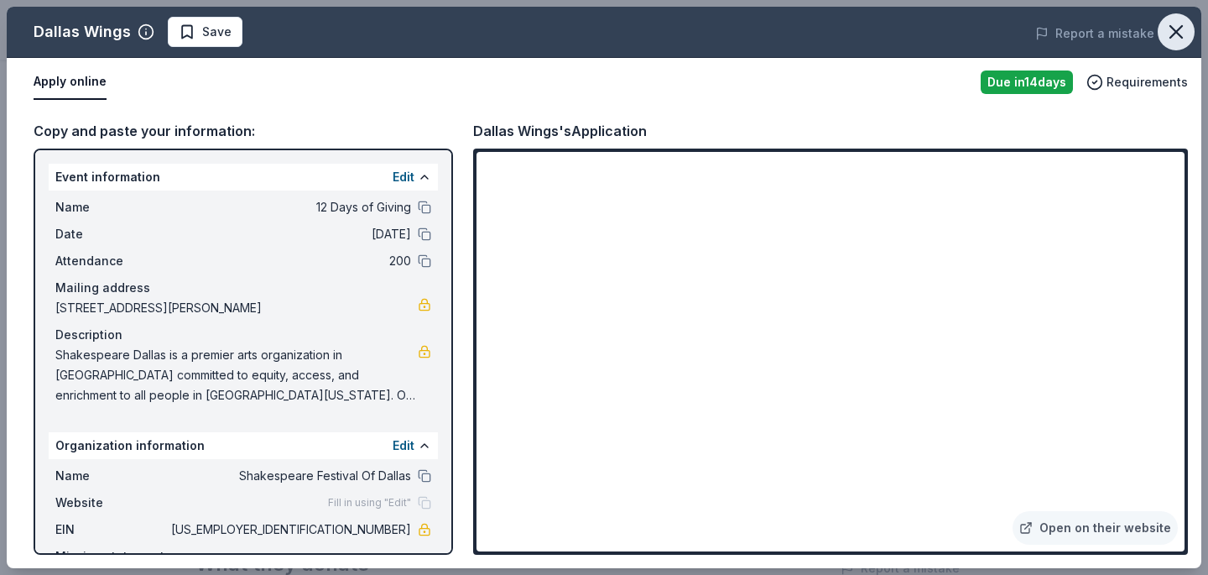
click at [1171, 31] on icon "button" at bounding box center [1175, 31] width 23 height 23
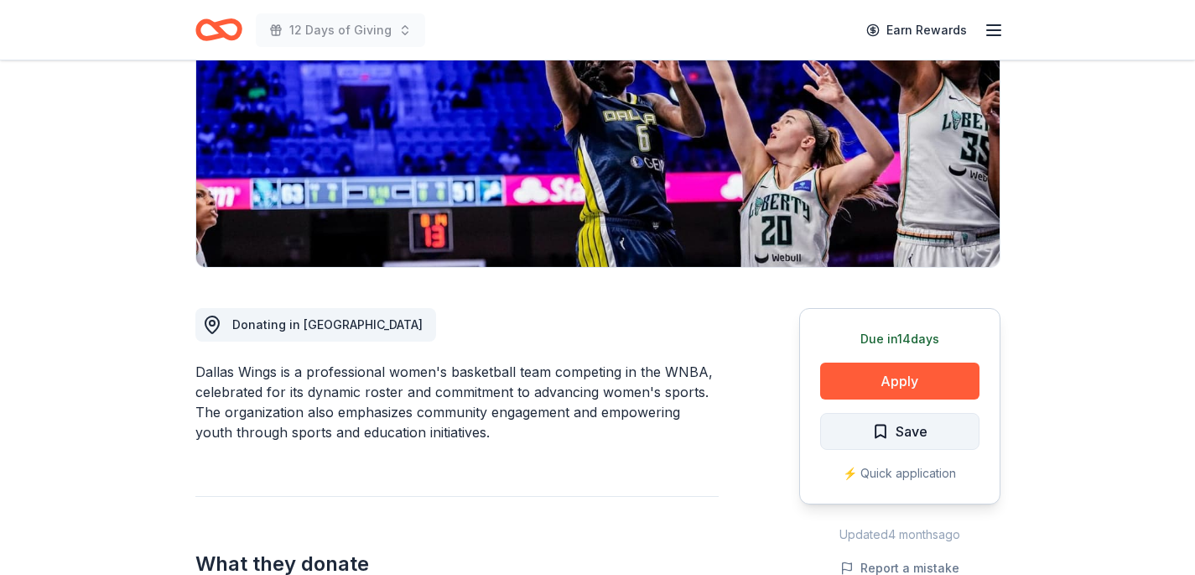
click at [910, 432] on span "Save" at bounding box center [912, 431] width 32 height 22
click at [910, 332] on html "12 Days of Giving Earn Rewards Due [DATE] Share Dallas Wings New donation value…" at bounding box center [597, 45] width 1195 height 575
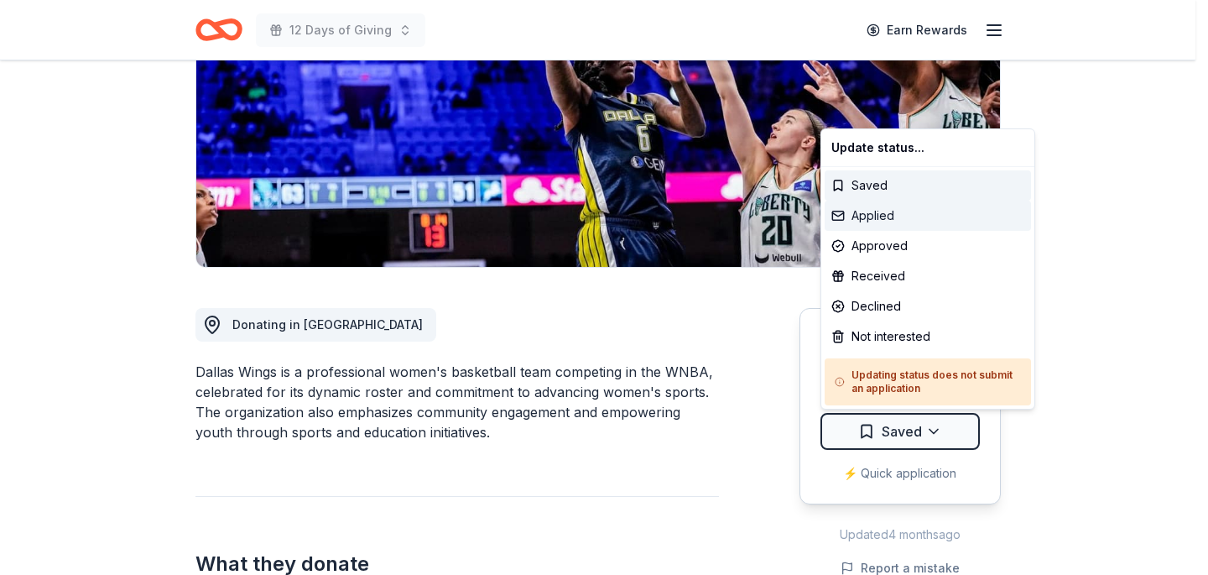
click at [887, 217] on div "Applied" at bounding box center [928, 215] width 206 height 30
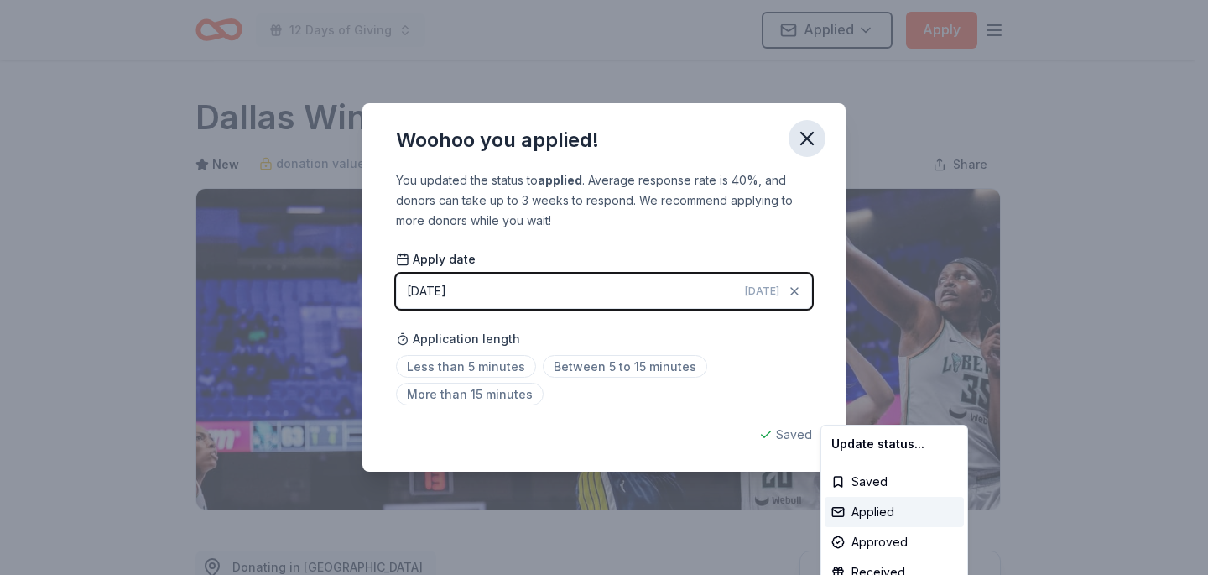
drag, startPoint x: 817, startPoint y: 131, endPoint x: 810, endPoint y: 139, distance: 10.7
click at [814, 136] on html "12 Days of Giving Applied Apply Due [DATE] Share Dallas Wings New donation valu…" at bounding box center [604, 287] width 1208 height 575
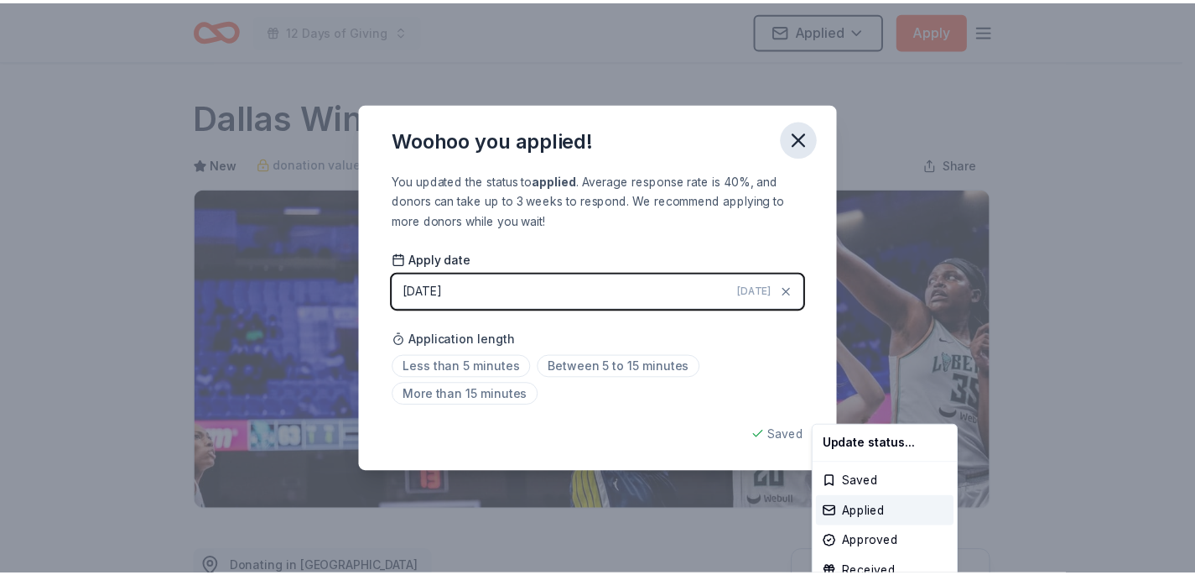
scroll to position [387, 0]
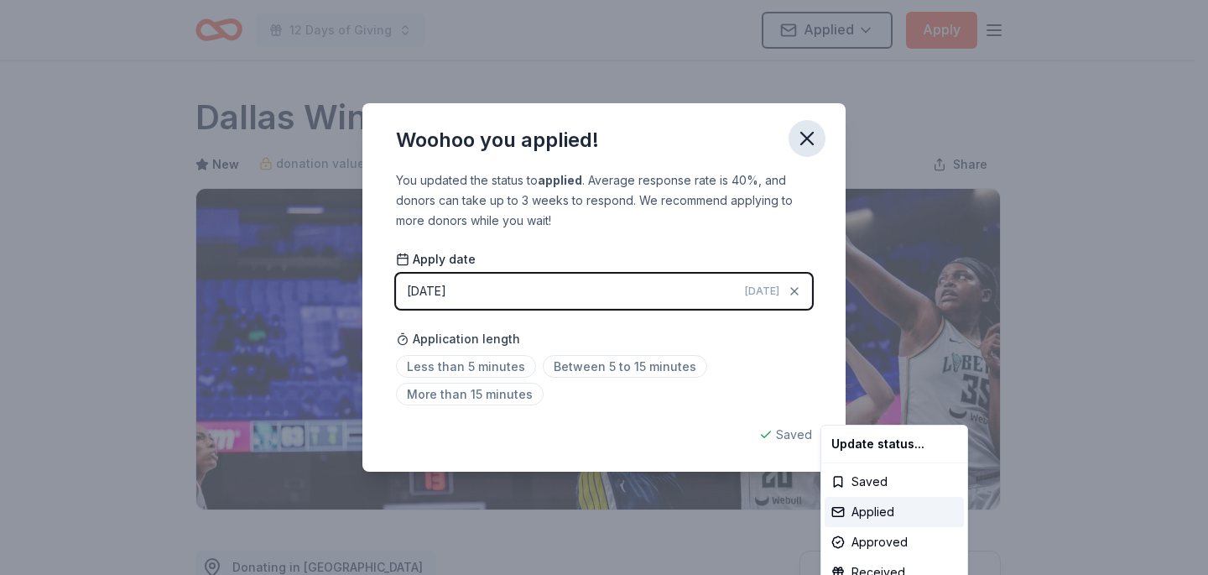
click at [810, 139] on icon "button" at bounding box center [806, 138] width 23 height 23
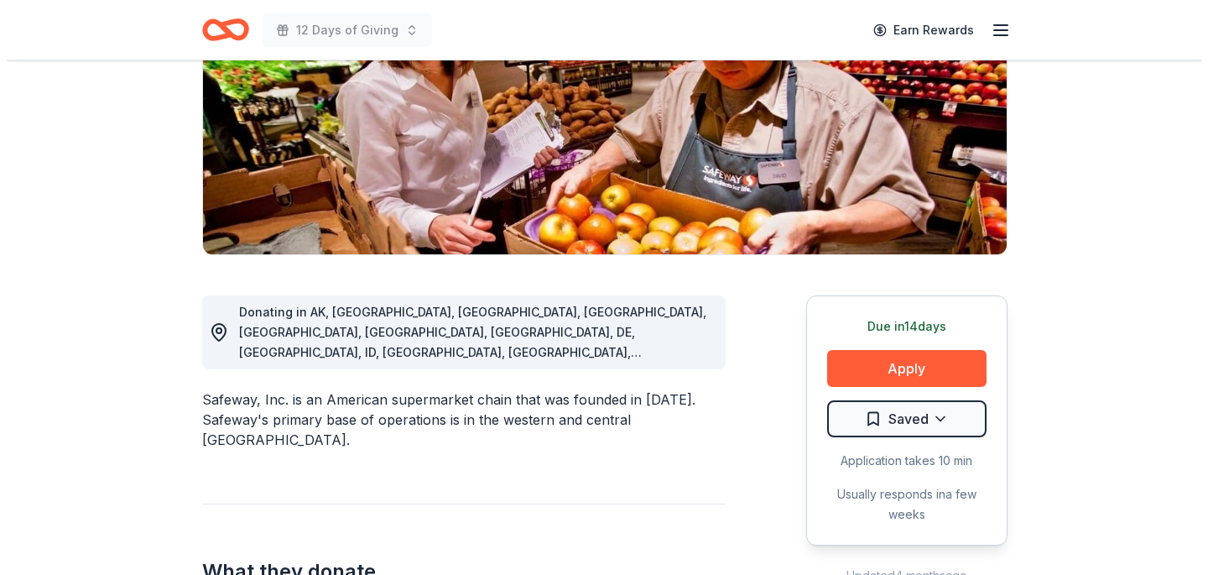
scroll to position [296, 0]
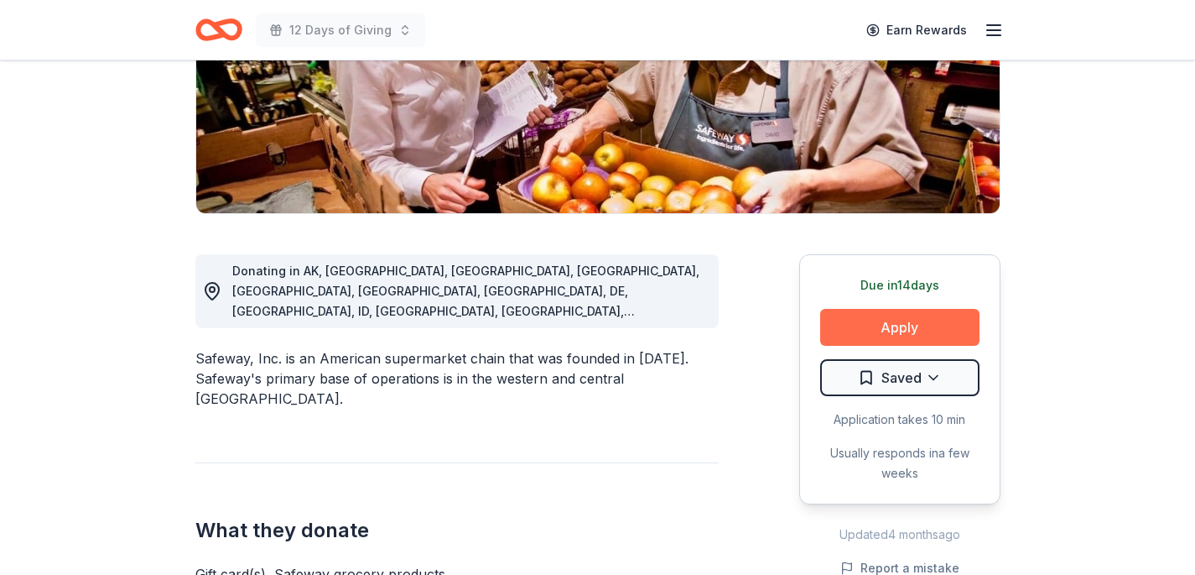
click at [896, 325] on button "Apply" at bounding box center [899, 327] width 159 height 37
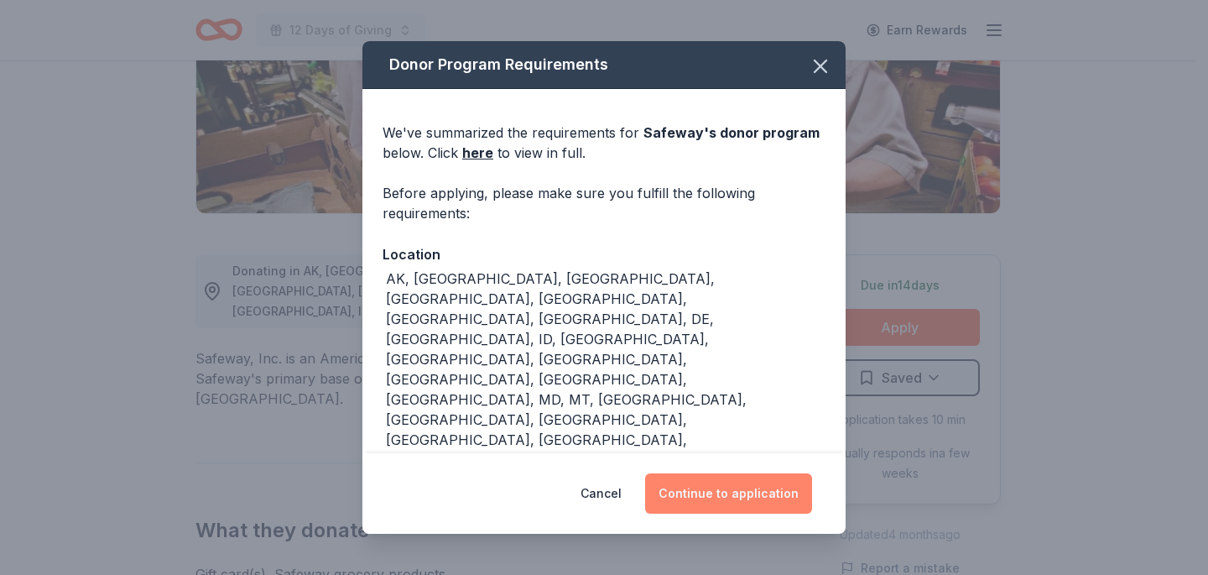
click at [737, 488] on button "Continue to application" at bounding box center [728, 493] width 167 height 40
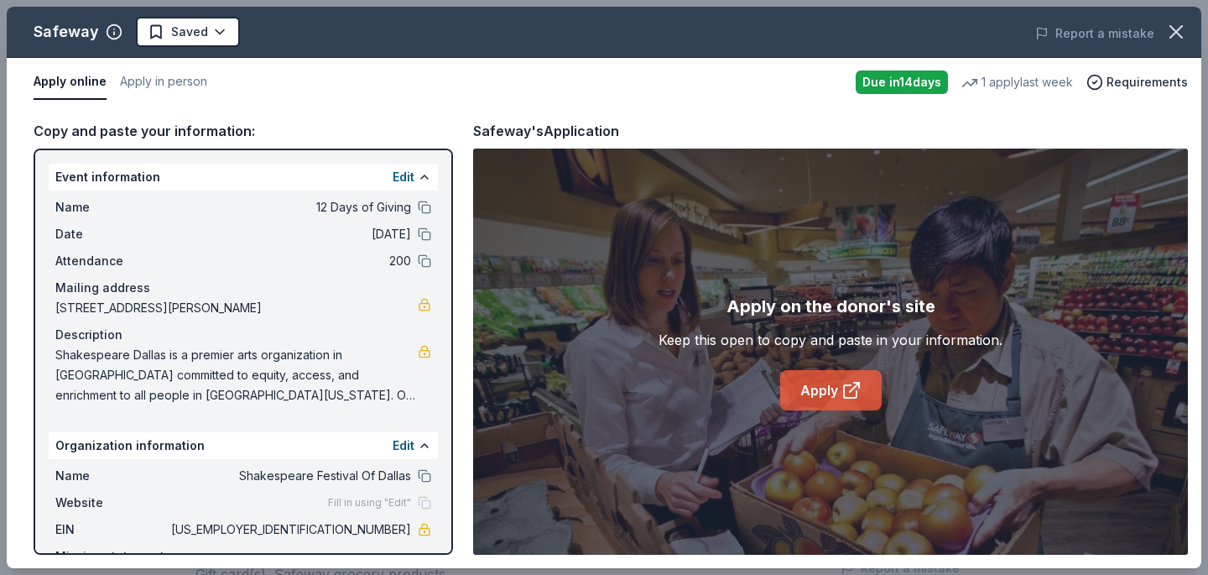
click at [814, 398] on link "Apply" at bounding box center [830, 390] width 101 height 40
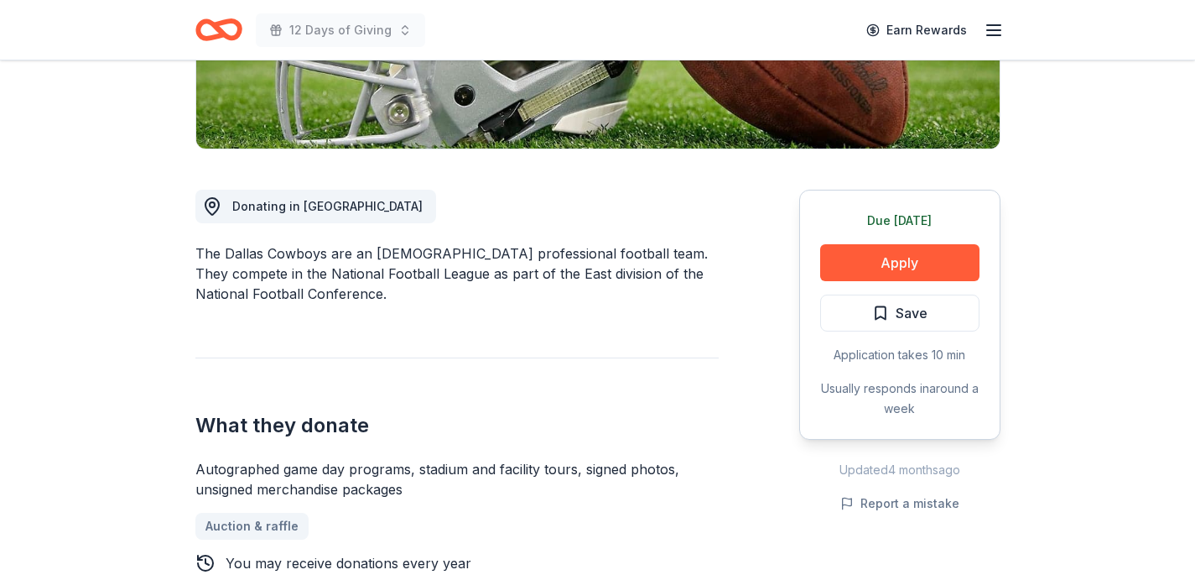
scroll to position [366, 0]
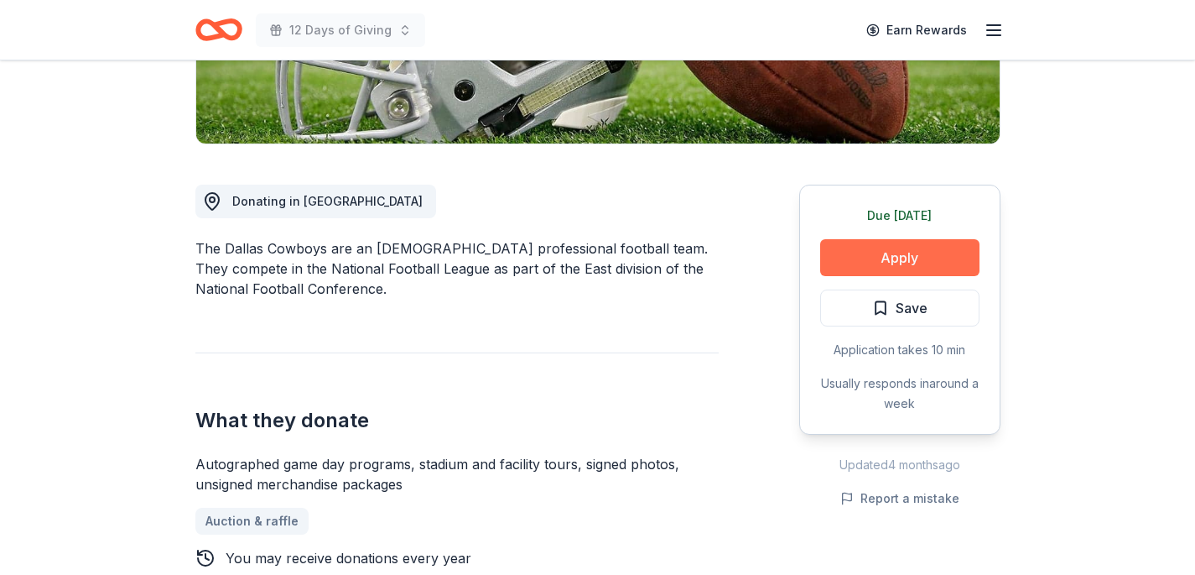
click at [875, 264] on button "Apply" at bounding box center [899, 257] width 159 height 37
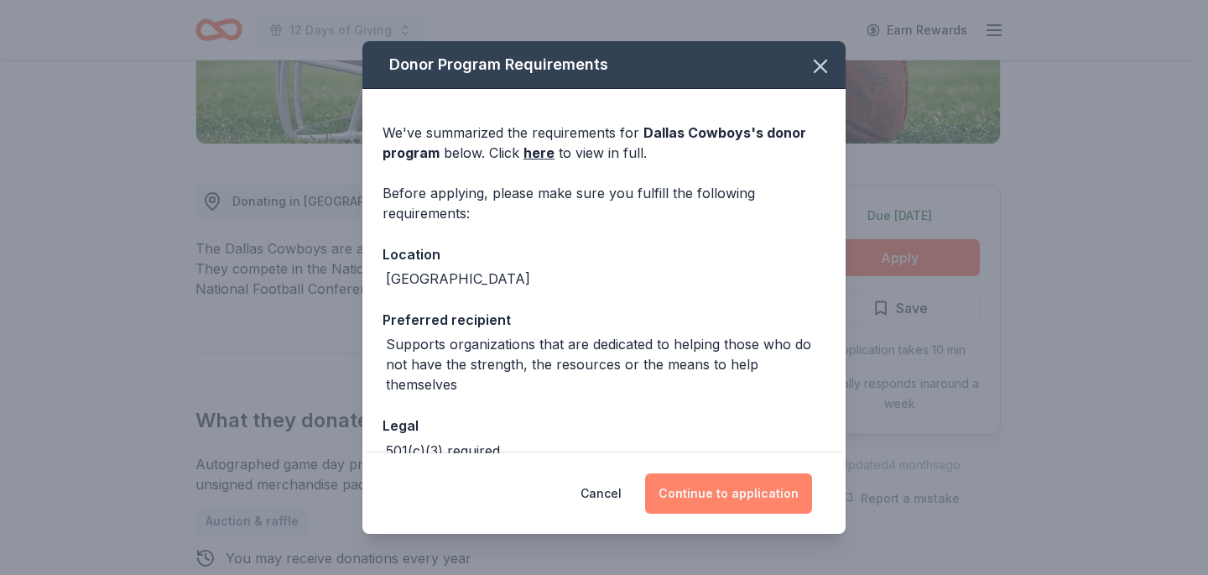
click at [747, 492] on button "Continue to application" at bounding box center [728, 493] width 167 height 40
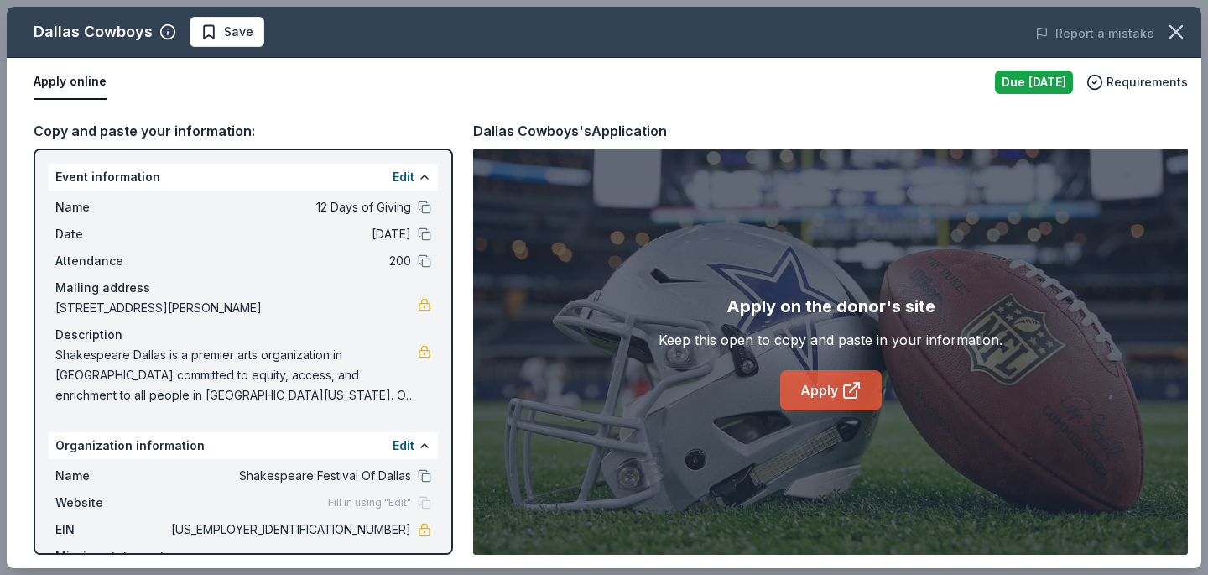
click at [820, 380] on link "Apply" at bounding box center [830, 390] width 101 height 40
click at [1184, 34] on icon "button" at bounding box center [1175, 31] width 23 height 23
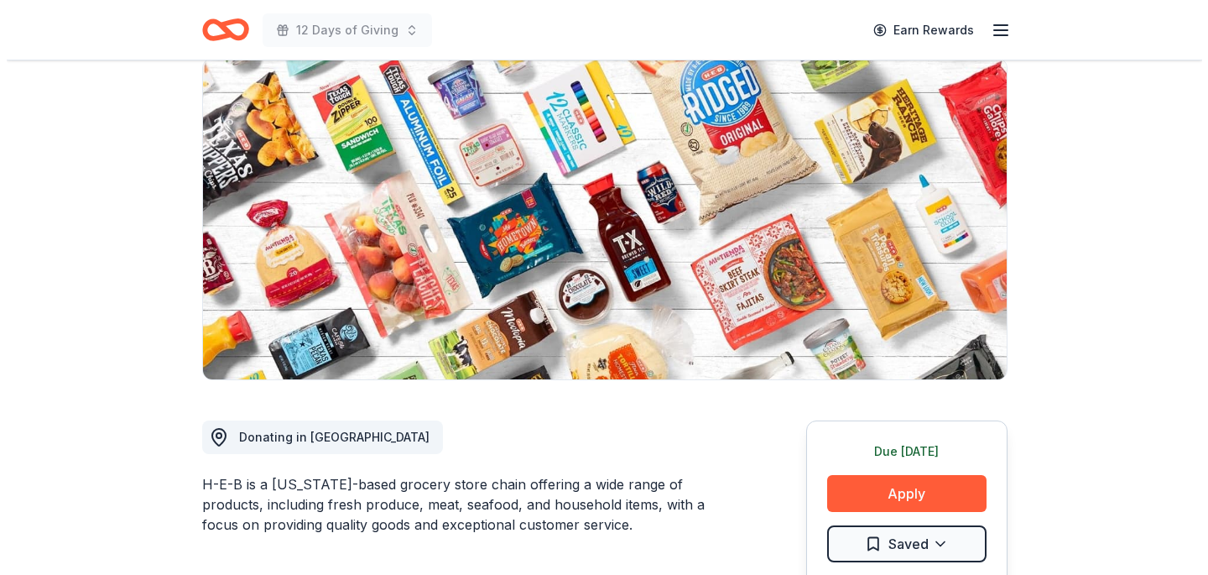
scroll to position [328, 0]
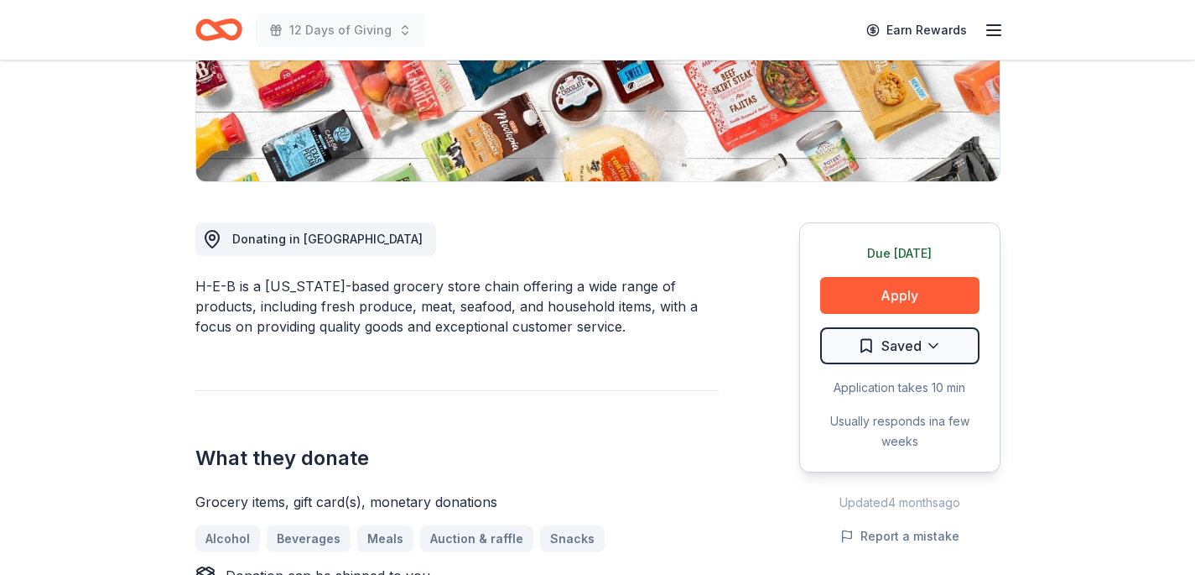
click at [840, 278] on button "Apply" at bounding box center [899, 295] width 159 height 37
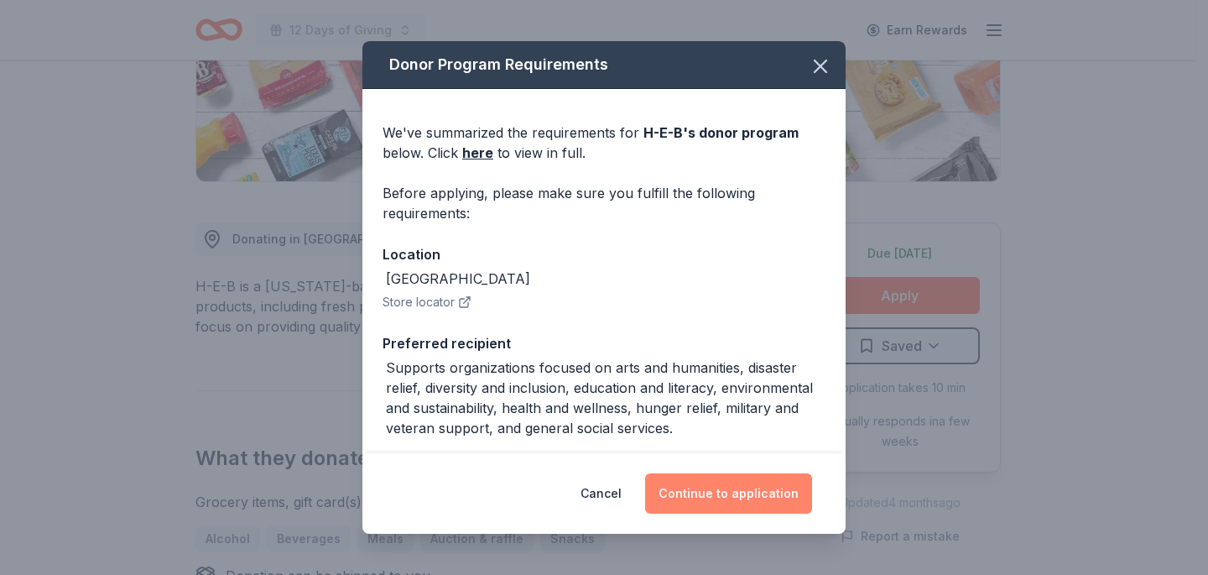
click at [728, 488] on button "Continue to application" at bounding box center [728, 493] width 167 height 40
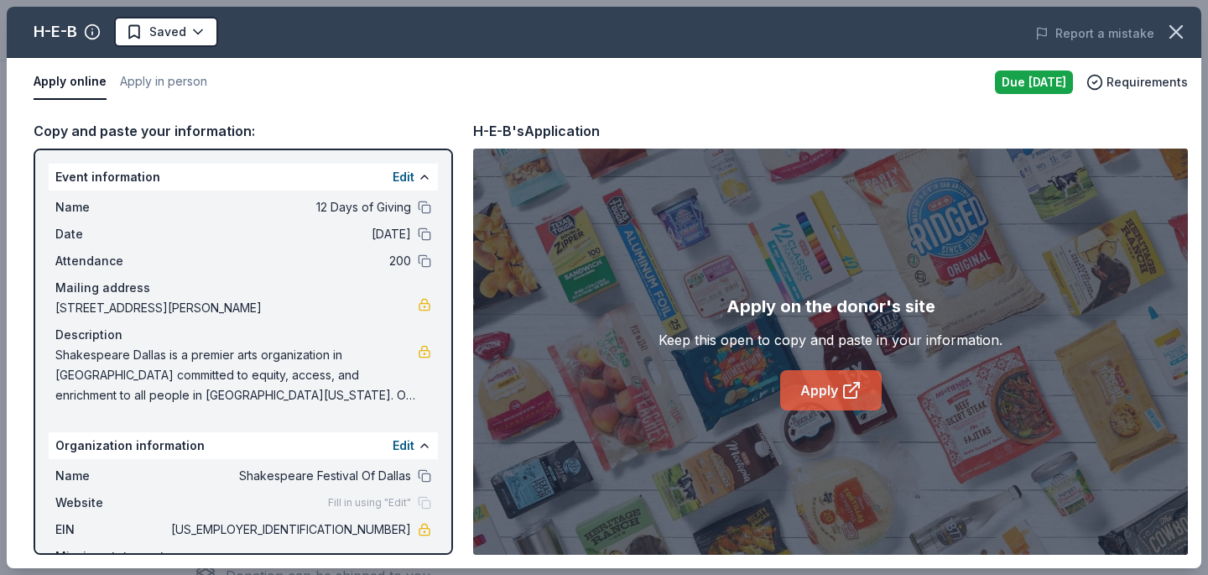
click at [811, 400] on link "Apply" at bounding box center [830, 390] width 101 height 40
click at [1176, 32] on icon "button" at bounding box center [1176, 32] width 12 height 12
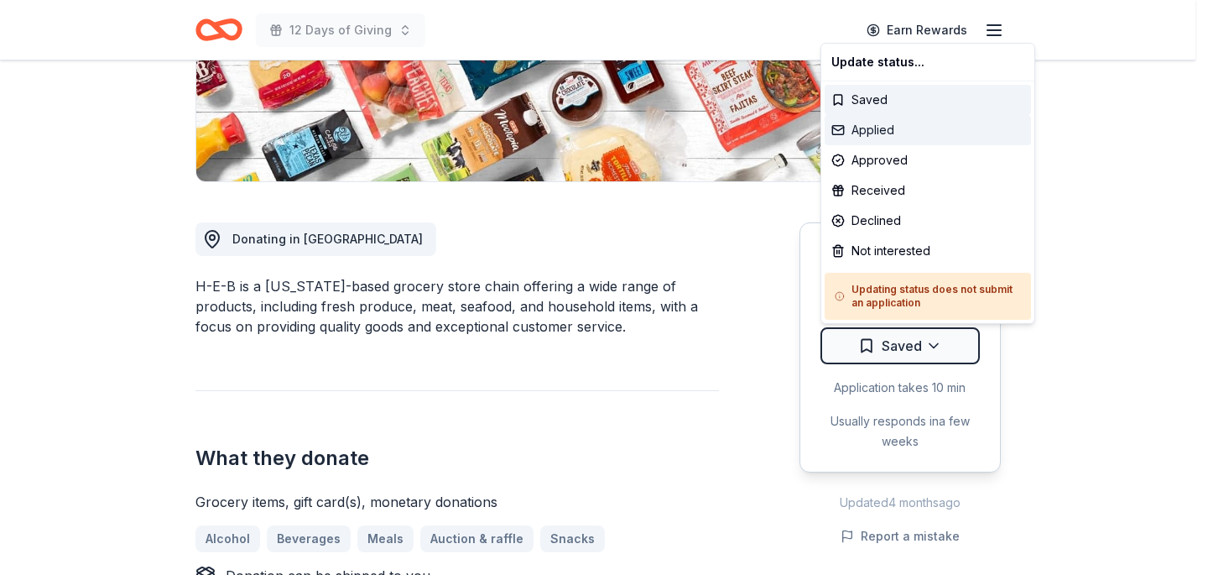
click at [882, 124] on div "Applied" at bounding box center [928, 130] width 206 height 30
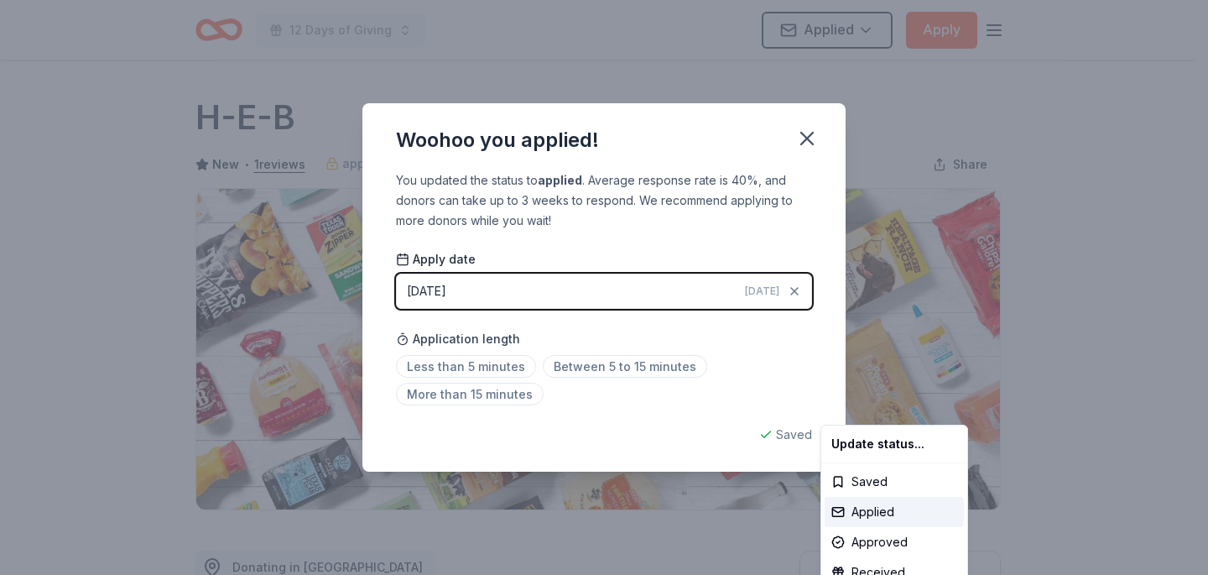
click at [807, 145] on html "12 Days of Giving Applied Apply Due [DATE] Share H-E-B New • 1 reviews approval…" at bounding box center [604, 287] width 1208 height 575
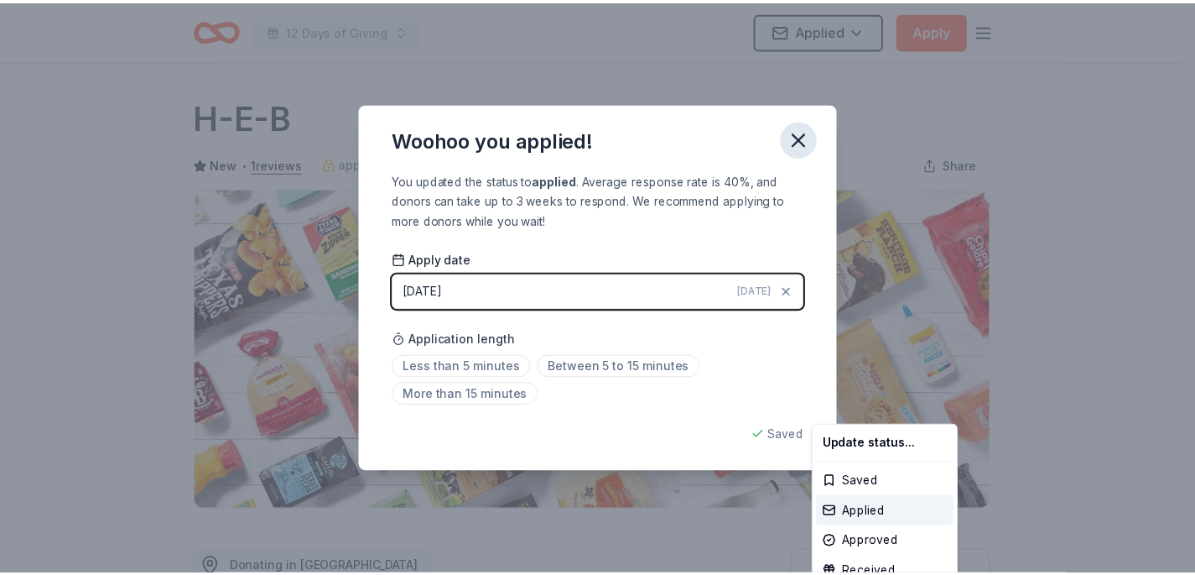
scroll to position [387, 0]
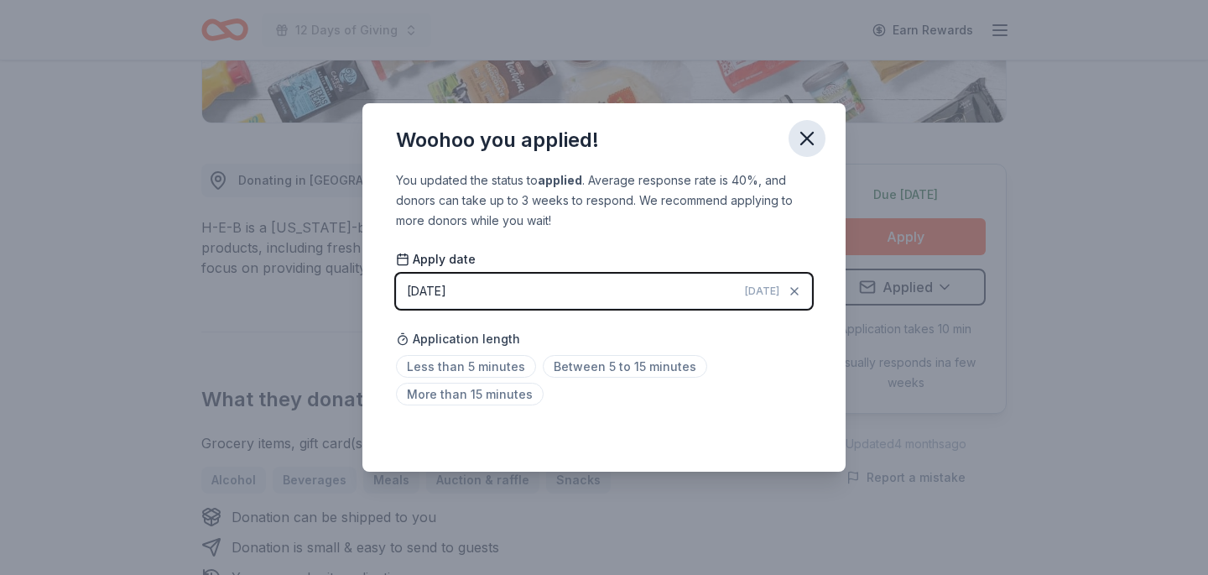
click at [808, 139] on icon "button" at bounding box center [807, 139] width 12 height 12
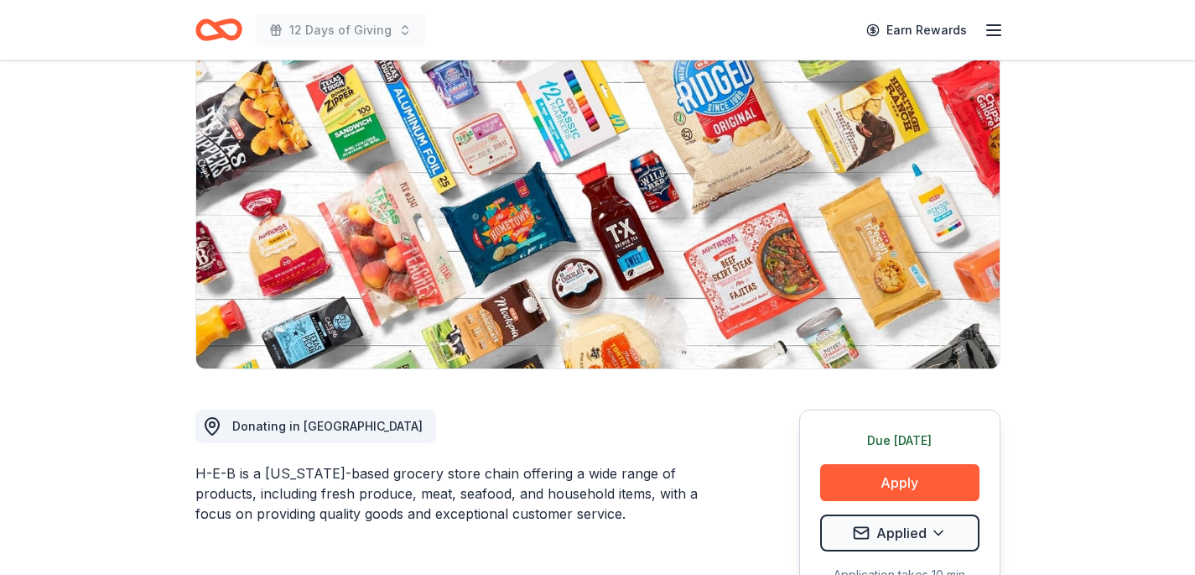
scroll to position [0, 0]
